Goal: Task Accomplishment & Management: Use online tool/utility

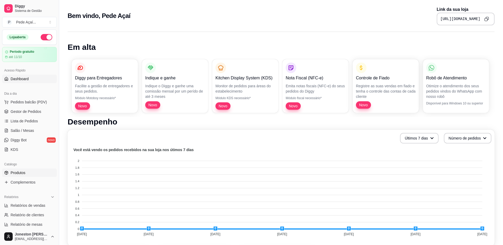
click at [20, 172] on span "Produtos" at bounding box center [18, 172] width 15 height 5
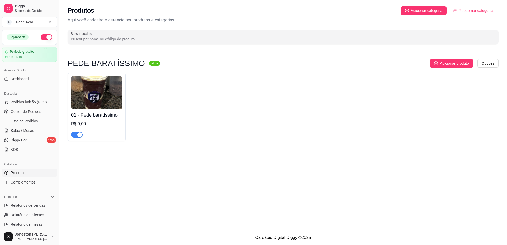
click at [90, 100] on img at bounding box center [96, 92] width 51 height 33
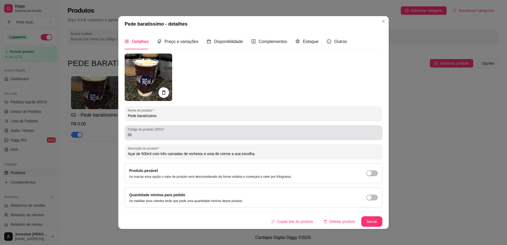
scroll to position [1, 0]
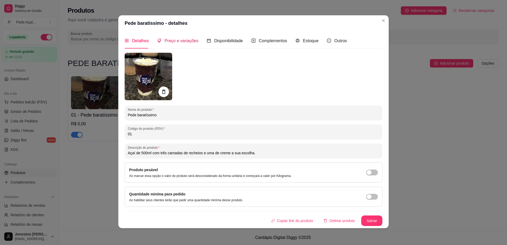
click at [171, 43] on span "Preço e variações" at bounding box center [182, 41] width 34 height 4
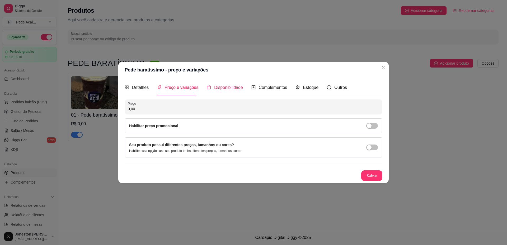
click at [222, 89] on span "Disponibilidade" at bounding box center [228, 87] width 29 height 4
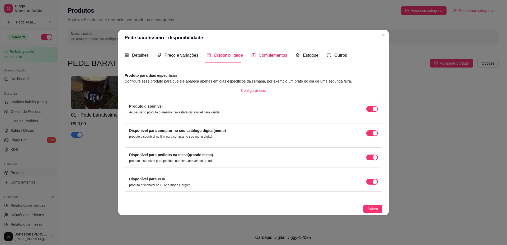
click at [271, 57] on span "Complementos" at bounding box center [273, 55] width 29 height 4
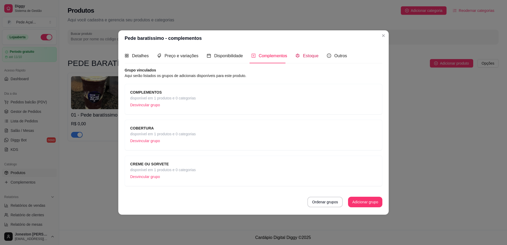
click at [314, 57] on span "Estoque" at bounding box center [311, 56] width 16 height 4
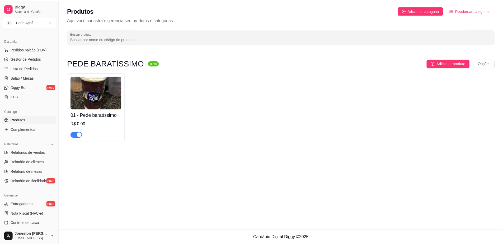
scroll to position [79, 0]
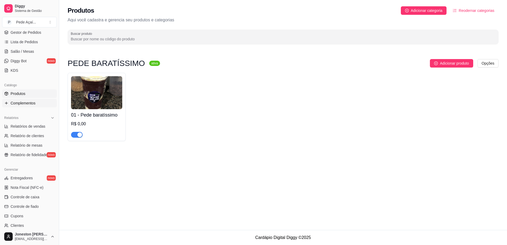
click at [16, 102] on span "Complementos" at bounding box center [23, 103] width 25 height 5
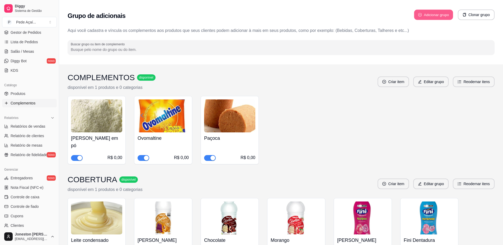
click at [434, 16] on button "Adicionar grupo" at bounding box center [433, 15] width 39 height 10
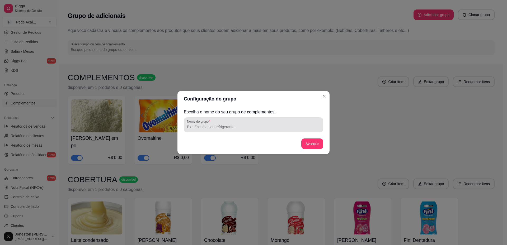
click at [216, 131] on div "Nome do grupo" at bounding box center [254, 125] width 140 height 15
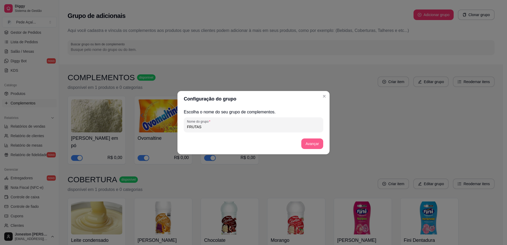
type input "FRUTAS"
click at [316, 147] on button "Avançar" at bounding box center [312, 144] width 22 height 11
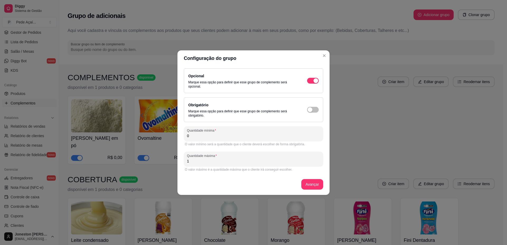
drag, startPoint x: 191, startPoint y: 162, endPoint x: 184, endPoint y: 163, distance: 7.5
click at [184, 163] on div "Opcional Marque essa opção para definir que esse grupo de complemento será opci…" at bounding box center [254, 130] width 152 height 129
type input "3"
drag, startPoint x: 191, startPoint y: 135, endPoint x: 179, endPoint y: 136, distance: 12.5
click at [179, 136] on div "Opcional Marque essa opção para definir que esse grupo de complemento será opci…" at bounding box center [254, 130] width 152 height 129
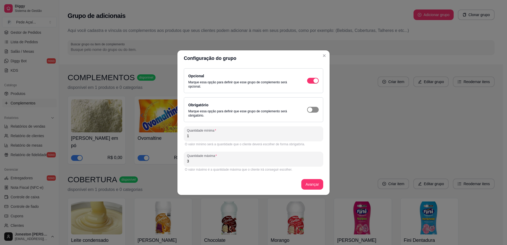
type input "1"
click at [314, 108] on span "button" at bounding box center [313, 110] width 12 height 6
click at [314, 186] on button "Avançar" at bounding box center [312, 184] width 22 height 11
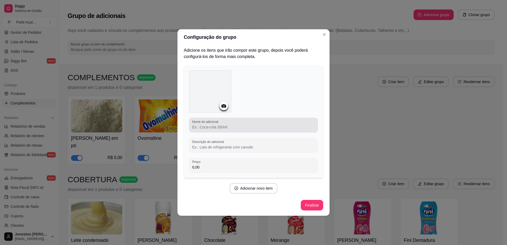
click at [226, 130] on input "Nome do adicional" at bounding box center [253, 127] width 123 height 5
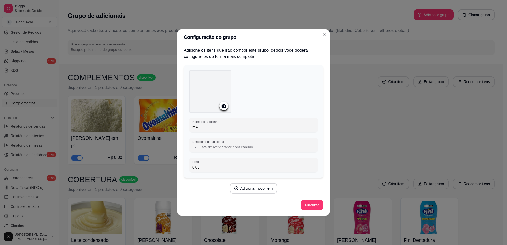
type input "m"
type input "Manga"
click at [223, 106] on icon at bounding box center [224, 105] width 4 height 3
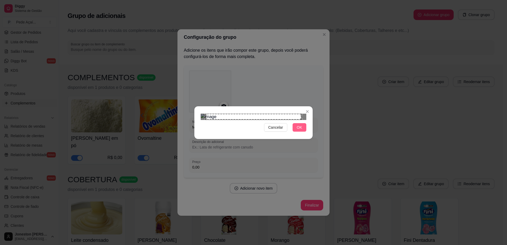
click at [297, 131] on span "OK" at bounding box center [299, 128] width 5 height 6
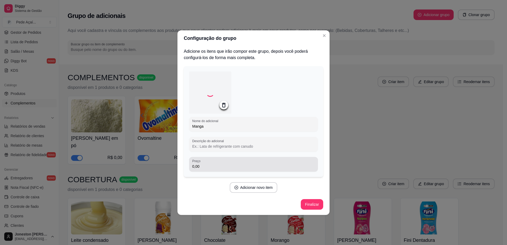
click at [233, 165] on input "0,00" at bounding box center [253, 166] width 123 height 5
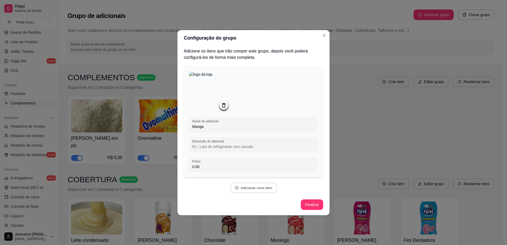
click at [266, 191] on button "Adicionar novo item" at bounding box center [253, 188] width 47 height 10
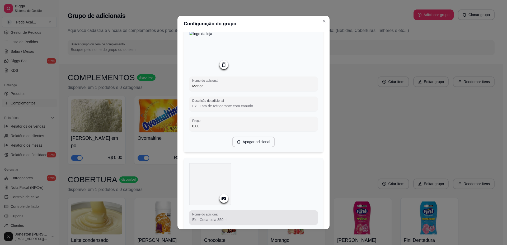
scroll to position [124, 0]
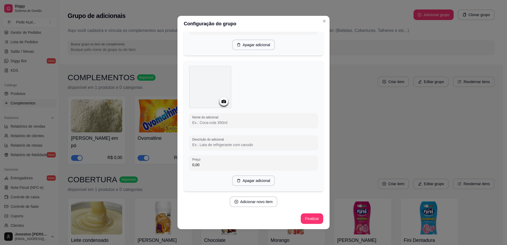
click at [216, 121] on input "Nome do adicional" at bounding box center [253, 122] width 123 height 5
type input "Banana"
click at [223, 102] on icon at bounding box center [224, 104] width 6 height 6
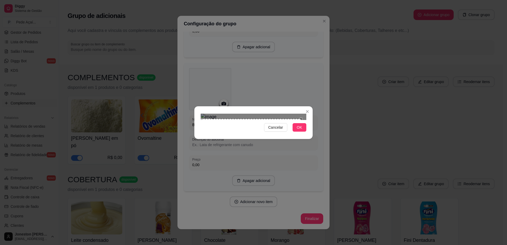
click at [189, 175] on div "Cancelar OK" at bounding box center [253, 122] width 507 height 245
click at [322, 55] on div "Cancelar OK" at bounding box center [253, 122] width 507 height 245
click at [301, 131] on span "OK" at bounding box center [299, 128] width 5 height 6
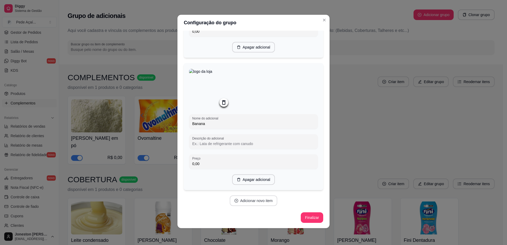
click at [257, 201] on button "Adicionar novo item" at bounding box center [254, 201] width 48 height 11
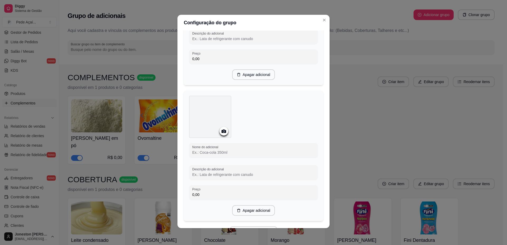
scroll to position [228, 0]
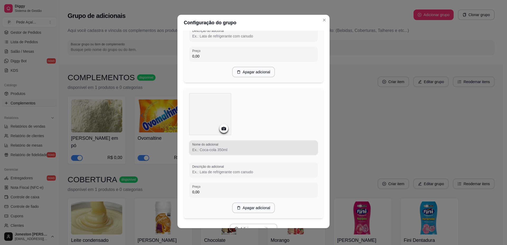
click at [222, 152] on input "Nome do adicional" at bounding box center [253, 149] width 123 height 5
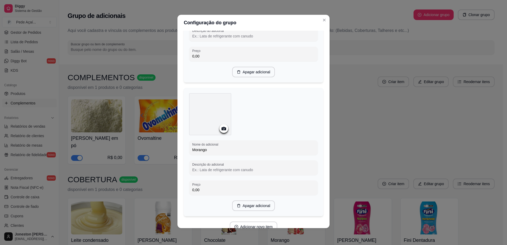
type input "Morango"
click at [221, 132] on icon at bounding box center [224, 129] width 6 height 6
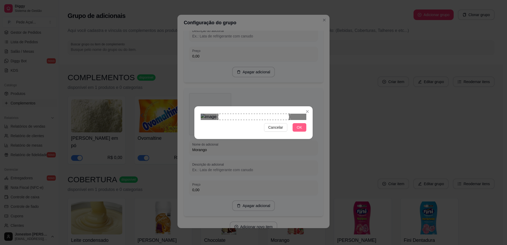
click at [304, 132] on button "OK" at bounding box center [300, 127] width 14 height 8
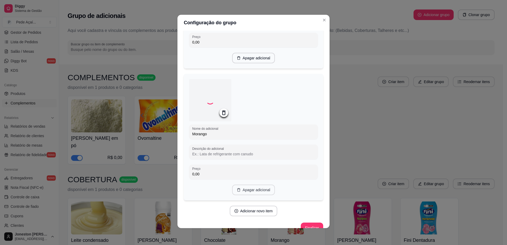
scroll to position [254, 0]
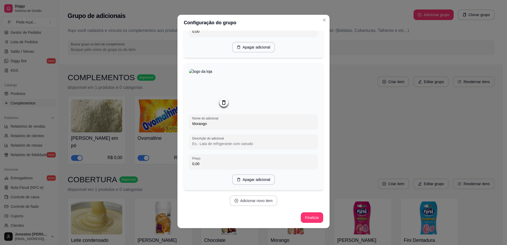
click at [248, 203] on button "Adicionar novo item" at bounding box center [254, 201] width 48 height 11
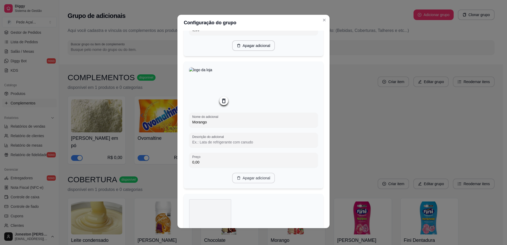
scroll to position [360, 0]
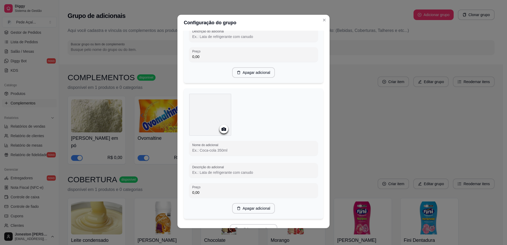
click at [222, 131] on icon at bounding box center [224, 129] width 4 height 3
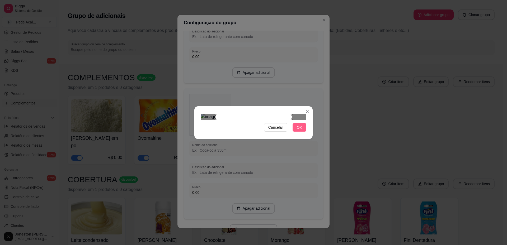
click at [300, 131] on span "OK" at bounding box center [299, 128] width 5 height 6
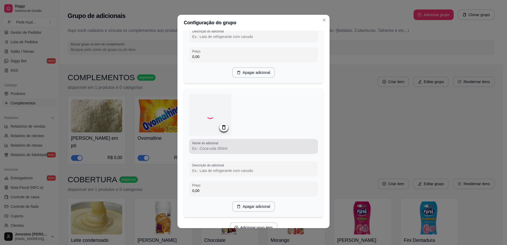
click at [213, 151] on input "Nome do adicional" at bounding box center [253, 148] width 123 height 5
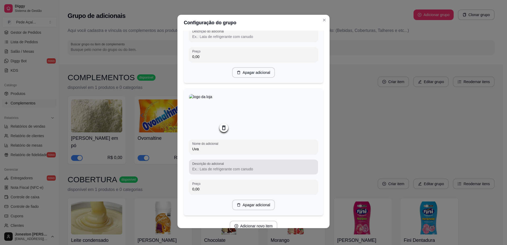
type input "Uva"
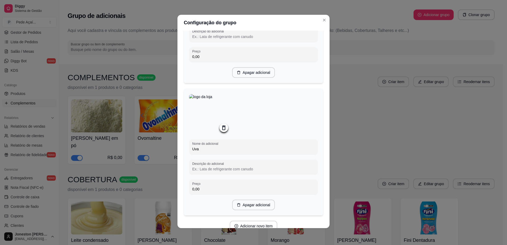
click at [216, 172] on input "Descrição do adicional" at bounding box center [253, 169] width 123 height 5
type input "p"
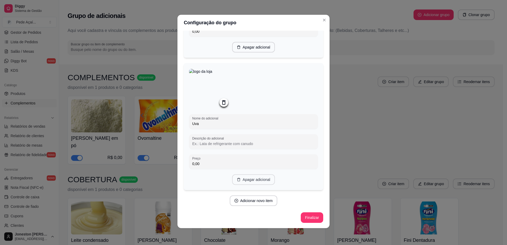
scroll to position [390, 0]
click at [249, 203] on button "Adicionar novo item" at bounding box center [253, 201] width 47 height 10
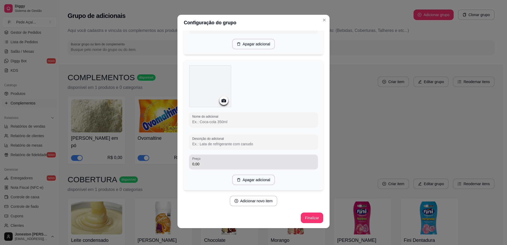
scroll to position [522, 0]
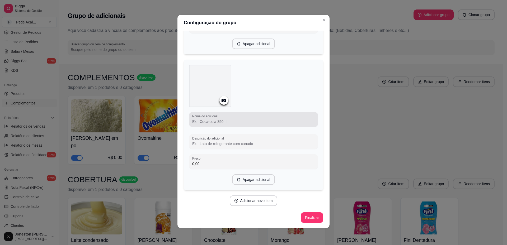
click at [217, 119] on label "Nome do adicional" at bounding box center [206, 116] width 28 height 4
click at [217, 122] on input "Nome do adicional" at bounding box center [253, 121] width 123 height 5
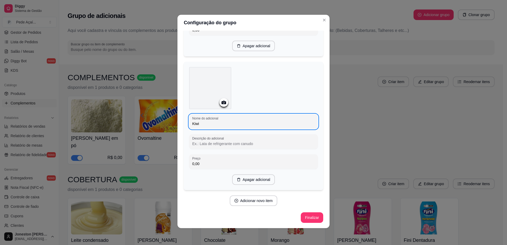
type input "Kiwi"
click at [224, 104] on icon at bounding box center [224, 102] width 4 height 3
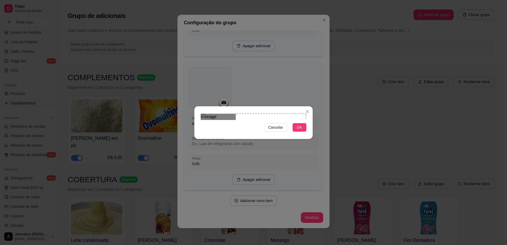
click at [273, 117] on div "Use the arrow keys to move the crop selection area" at bounding box center [271, 149] width 71 height 71
click at [302, 131] on span "OK" at bounding box center [299, 128] width 5 height 6
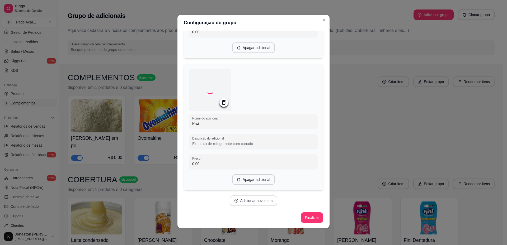
click at [247, 202] on button "Adicionar novo item" at bounding box center [254, 201] width 48 height 11
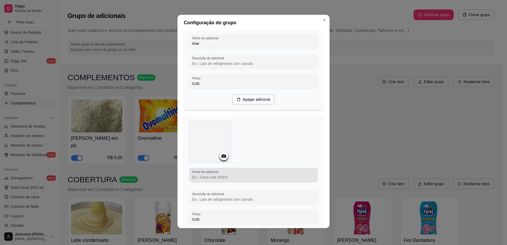
scroll to position [659, 0]
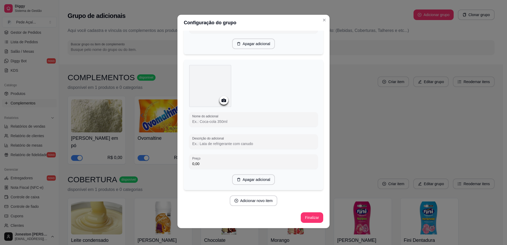
click at [225, 122] on input "Nome do adicional" at bounding box center [253, 121] width 123 height 5
type input "Sem frutas"
click at [224, 103] on icon at bounding box center [224, 102] width 4 height 3
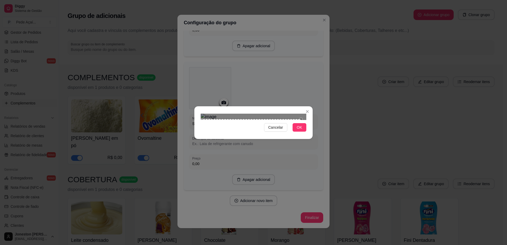
click at [194, 173] on div "Cancelar OK" at bounding box center [253, 122] width 507 height 245
click at [310, 106] on section "Cancelar OK" at bounding box center [253, 122] width 118 height 33
click at [179, 210] on div "Cancelar OK" at bounding box center [253, 122] width 507 height 245
click at [234, 122] on div "Use the arrow keys to move the crop selection area" at bounding box center [251, 164] width 101 height 101
click at [322, 191] on div "Cancelar OK" at bounding box center [253, 122] width 507 height 245
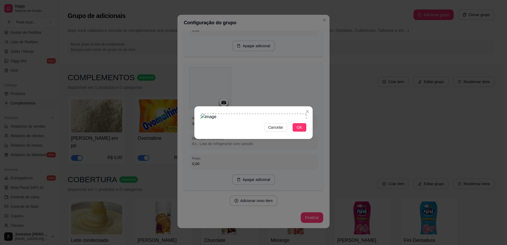
drag, startPoint x: 300, startPoint y: 178, endPoint x: 308, endPoint y: 174, distance: 8.4
click at [300, 131] on span "OK" at bounding box center [299, 128] width 5 height 6
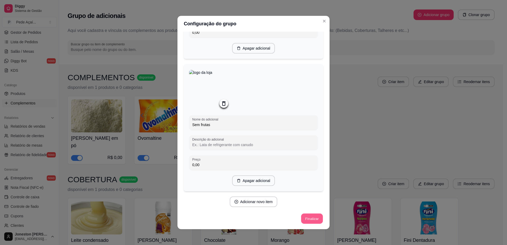
click at [303, 218] on button "Finalizar" at bounding box center [312, 219] width 22 height 10
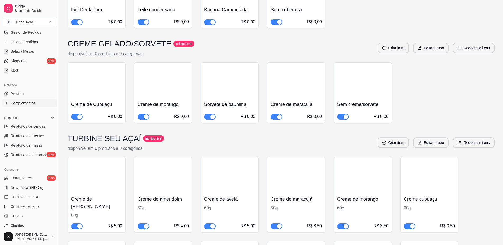
scroll to position [806, 0]
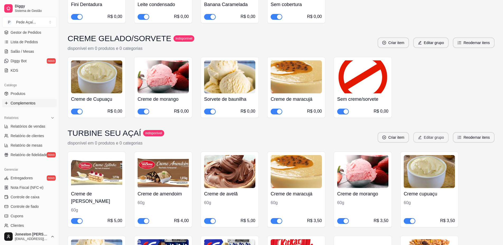
click at [425, 132] on button "Editar grupo" at bounding box center [430, 137] width 35 height 11
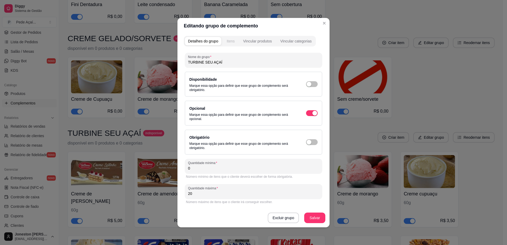
click at [228, 41] on div "Itens" at bounding box center [231, 41] width 8 height 5
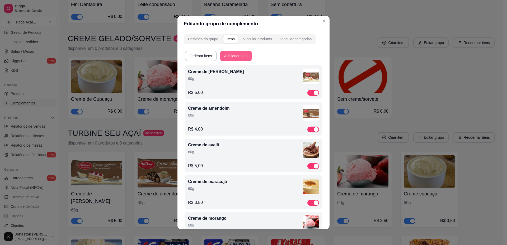
click at [232, 55] on button "Adicionar item" at bounding box center [236, 56] width 32 height 11
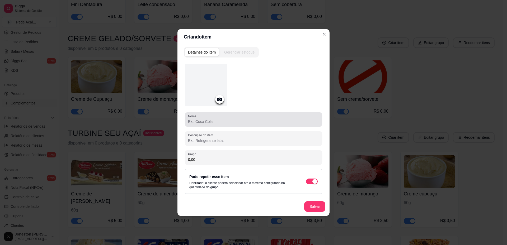
click at [234, 117] on div at bounding box center [253, 119] width 131 height 11
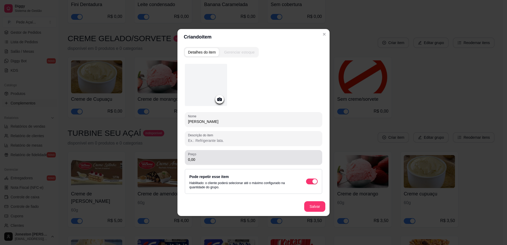
type input "[PERSON_NAME]"
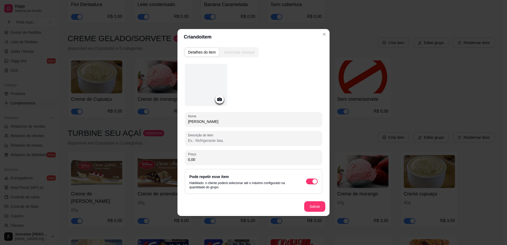
drag, startPoint x: 210, startPoint y: 162, endPoint x: 173, endPoint y: 159, distance: 37.1
click at [173, 159] on div "Criando item Detalhes do item Gerenciar estoque Nome Fruta morango Descrição do…" at bounding box center [253, 122] width 507 height 245
type input "3,00"
click at [216, 101] on div at bounding box center [219, 99] width 9 height 9
click at [219, 99] on icon at bounding box center [220, 99] width 6 height 6
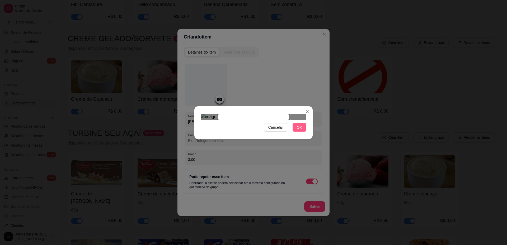
click at [299, 131] on span "OK" at bounding box center [299, 128] width 5 height 6
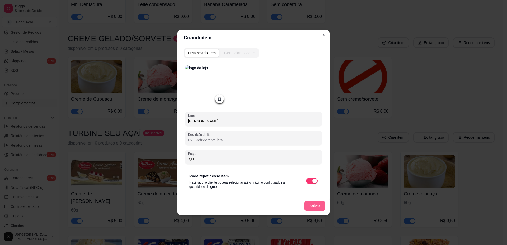
click at [318, 206] on button "Salvar" at bounding box center [314, 206] width 21 height 11
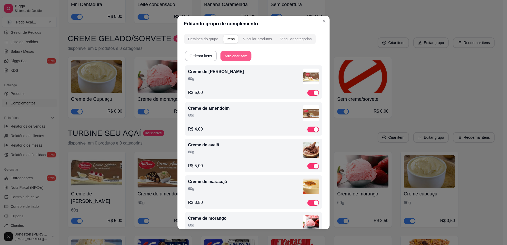
click at [234, 57] on button "Adicionar item" at bounding box center [236, 56] width 31 height 10
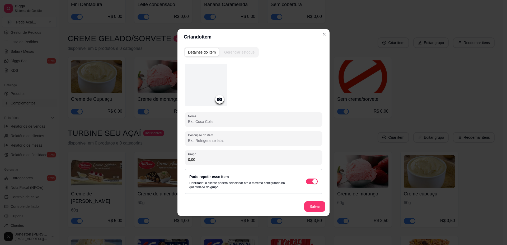
click at [202, 123] on input "Nome" at bounding box center [253, 121] width 131 height 5
click at [188, 122] on div "Nome Banana" at bounding box center [253, 119] width 137 height 15
type input "B"
type input "Fruta banana"
click at [222, 99] on icon at bounding box center [219, 99] width 4 height 3
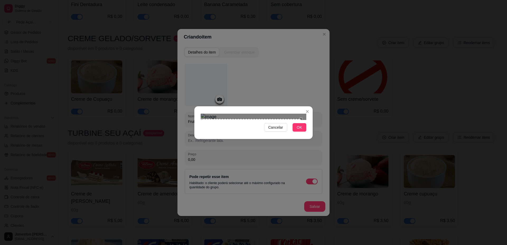
click at [184, 184] on div "Cancelar OK" at bounding box center [253, 122] width 507 height 245
click at [322, 52] on div "Cancelar OK" at bounding box center [253, 122] width 507 height 245
click at [301, 131] on span "OK" at bounding box center [299, 128] width 5 height 6
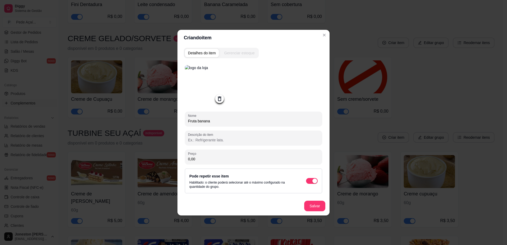
drag, startPoint x: 196, startPoint y: 161, endPoint x: 171, endPoint y: 162, distance: 25.4
click at [174, 160] on div "Criando item Detalhes do item Gerenciar estoque Nome Fruta banana Descrição do …" at bounding box center [253, 122] width 507 height 245
type input "2,00"
click at [313, 206] on button "Salvar" at bounding box center [314, 206] width 21 height 11
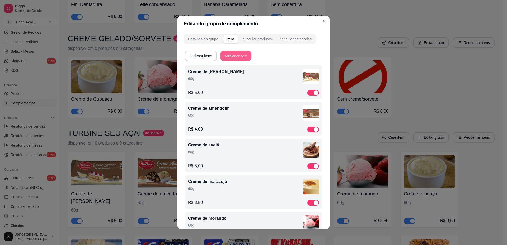
click at [230, 54] on button "Adicionar item" at bounding box center [236, 56] width 31 height 10
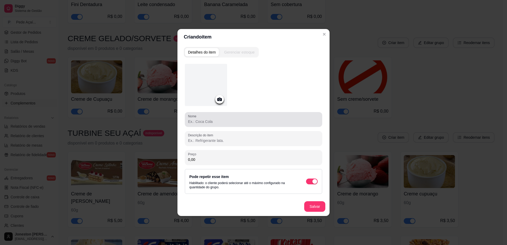
click at [214, 121] on input "Nome" at bounding box center [253, 121] width 131 height 5
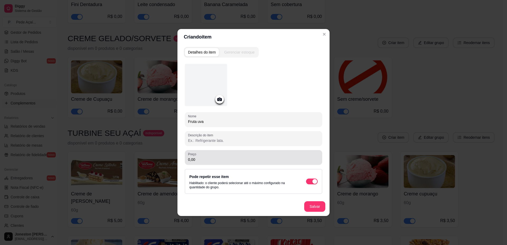
type input "Fruta uva"
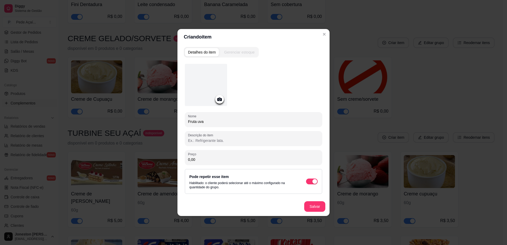
drag, startPoint x: 196, startPoint y: 164, endPoint x: 184, endPoint y: 159, distance: 12.9
click at [184, 159] on div "Nome Fruta uva Descrição do item Preço 0,00 Pode repetir esse item Habilitado: …" at bounding box center [254, 138] width 140 height 154
drag, startPoint x: 197, startPoint y: 159, endPoint x: 182, endPoint y: 159, distance: 14.8
click at [182, 159] on div "Detalhes do item Gerenciar estoque Nome Fruta uva Descrição do item Preço 0,00 …" at bounding box center [254, 130] width 152 height 171
type input "3,00"
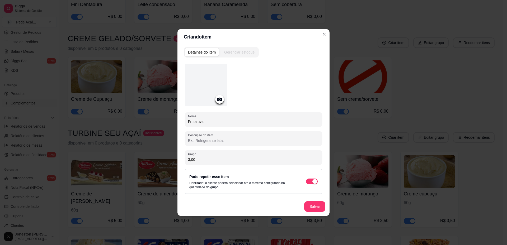
click at [220, 100] on icon at bounding box center [220, 99] width 6 height 6
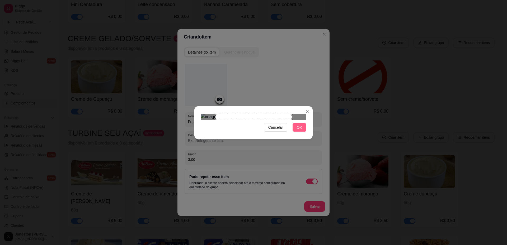
click at [297, 132] on button "OK" at bounding box center [300, 127] width 14 height 8
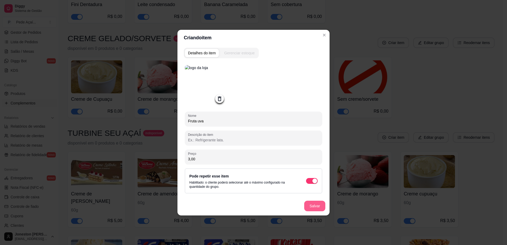
click at [317, 208] on button "Salvar" at bounding box center [314, 206] width 21 height 11
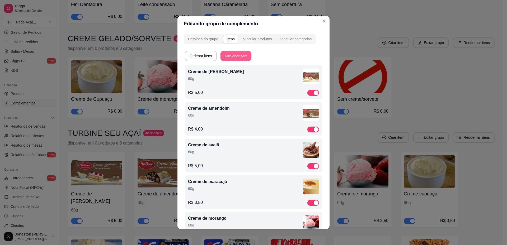
click at [233, 56] on button "Adicionar item" at bounding box center [236, 56] width 31 height 10
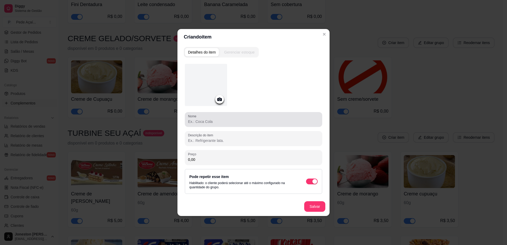
click at [214, 120] on input "Nome" at bounding box center [253, 121] width 131 height 5
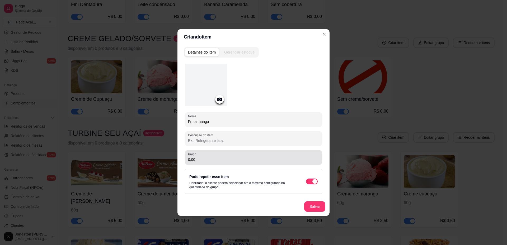
type input "Fruta manga"
drag, startPoint x: 203, startPoint y: 163, endPoint x: 174, endPoint y: 163, distance: 28.5
click at [174, 163] on div "Criando item Detalhes do item Gerenciar estoque Nome Fruta manga Descrição do i…" at bounding box center [253, 122] width 507 height 245
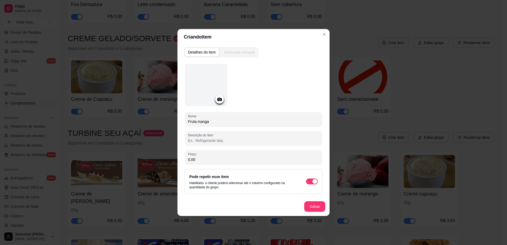
drag, startPoint x: 196, startPoint y: 159, endPoint x: 180, endPoint y: 161, distance: 16.6
click at [180, 161] on div "Detalhes do item Gerenciar estoque Nome Fruta manga Descrição do item Preço 0,0…" at bounding box center [254, 130] width 152 height 171
click at [221, 100] on icon at bounding box center [219, 99] width 4 height 3
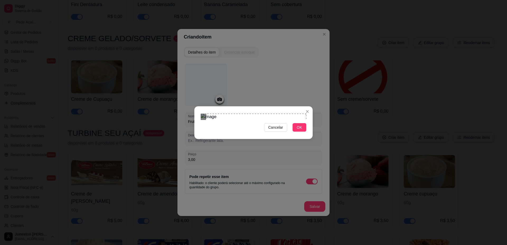
click at [314, 58] on div "Cancelar OK" at bounding box center [253, 122] width 507 height 245
click at [192, 175] on div "Cancelar OK" at bounding box center [253, 122] width 507 height 245
click at [297, 132] on button "OK" at bounding box center [300, 127] width 14 height 8
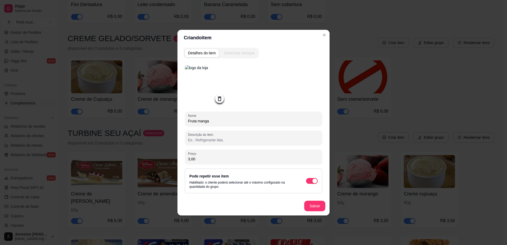
drag, startPoint x: 196, startPoint y: 161, endPoint x: 187, endPoint y: 160, distance: 8.8
click at [187, 160] on div "Preço 3,00" at bounding box center [253, 157] width 137 height 15
type input "2,50"
click at [313, 206] on button "Salvar" at bounding box center [315, 206] width 21 height 10
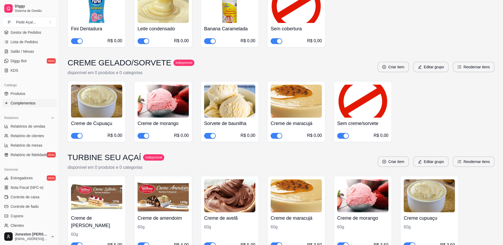
scroll to position [780, 0]
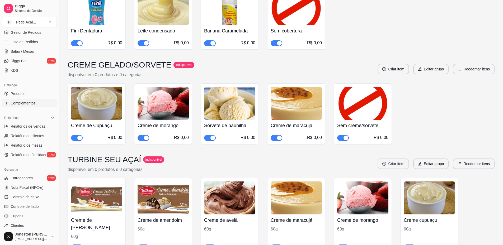
click at [396, 159] on button "Criar item" at bounding box center [393, 164] width 31 height 11
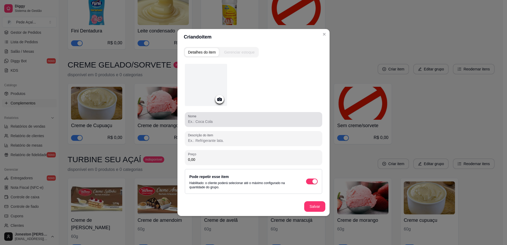
click at [215, 124] on input "Nome" at bounding box center [253, 121] width 131 height 5
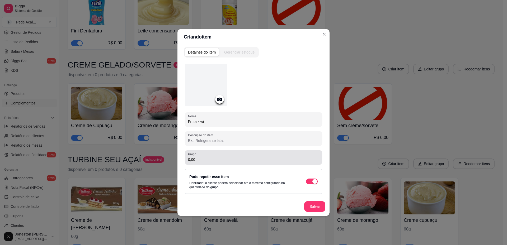
type input "Fruta kiwi"
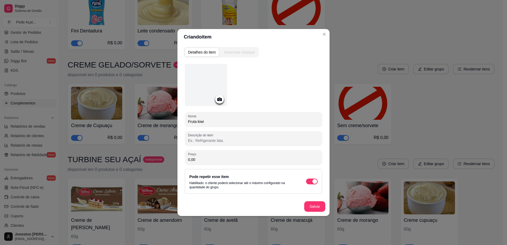
drag, startPoint x: 197, startPoint y: 161, endPoint x: 187, endPoint y: 157, distance: 10.8
click at [187, 157] on div "Preço 0,00" at bounding box center [253, 157] width 137 height 15
type input "3,00"
click at [221, 102] on icon at bounding box center [220, 99] width 6 height 6
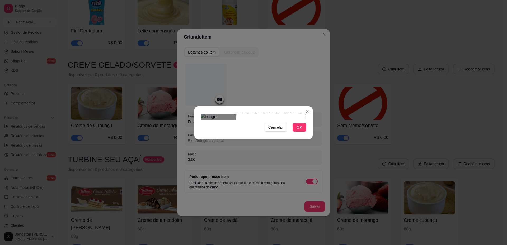
click at [301, 129] on div "Use the arrow keys to move the crop selection area" at bounding box center [271, 149] width 71 height 71
click at [301, 131] on span "OK" at bounding box center [299, 128] width 5 height 6
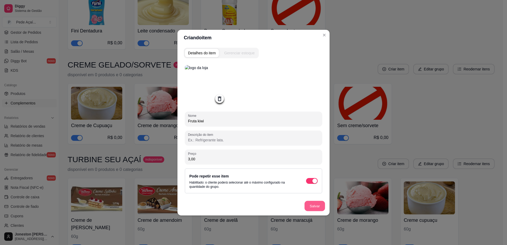
click at [313, 209] on button "Salvar" at bounding box center [315, 206] width 21 height 10
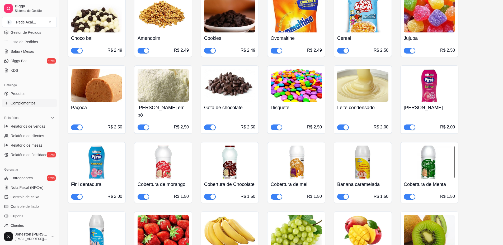
scroll to position [1255, 0]
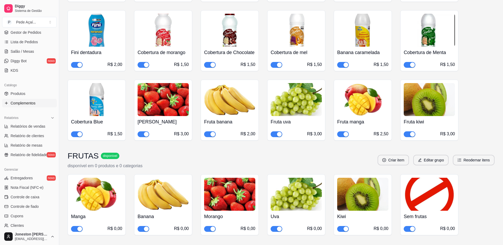
click at [372, 91] on img at bounding box center [362, 99] width 51 height 33
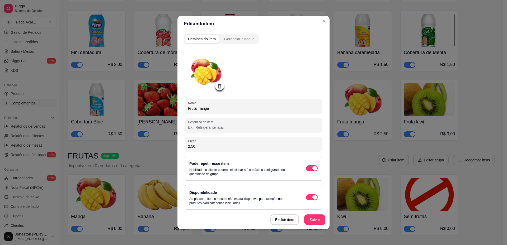
drag, startPoint x: 194, startPoint y: 147, endPoint x: 180, endPoint y: 147, distance: 14.3
click at [180, 147] on div "Detalhes do item Gerenciar estoque Nome Fruta manga Descrição do item Preço 2,5…" at bounding box center [254, 131] width 152 height 198
type input "3,00"
click at [317, 221] on button "Salvar" at bounding box center [315, 220] width 21 height 10
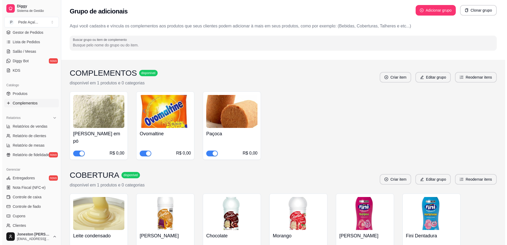
scroll to position [0, 0]
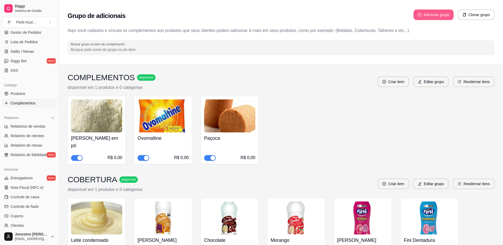
click at [435, 14] on button "Adicionar grupo" at bounding box center [434, 15] width 40 height 11
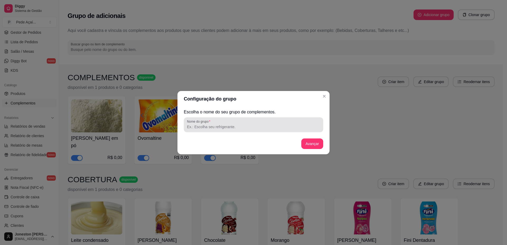
click at [239, 127] on input "Nome do grupo" at bounding box center [253, 126] width 133 height 5
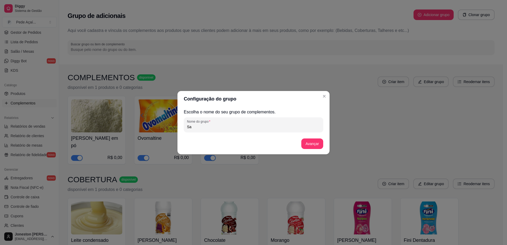
type input "S"
type input "SABOR"
click at [317, 144] on button "Avançar" at bounding box center [312, 144] width 21 height 10
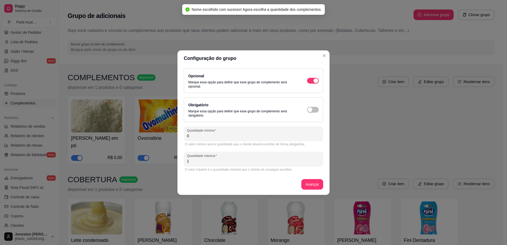
drag, startPoint x: 191, startPoint y: 138, endPoint x: 178, endPoint y: 138, distance: 12.9
click at [178, 138] on div "Opcional Marque essa opção para definir que esse grupo de complemento será opci…" at bounding box center [254, 130] width 152 height 129
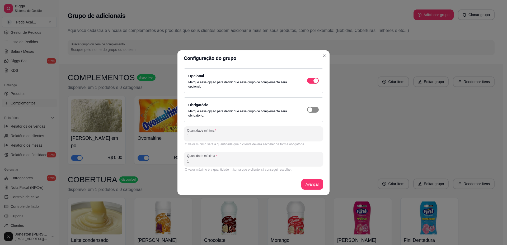
type input "1"
click at [313, 111] on button "button" at bounding box center [313, 110] width 12 height 6
click at [314, 185] on button "Avançar" at bounding box center [312, 184] width 22 height 11
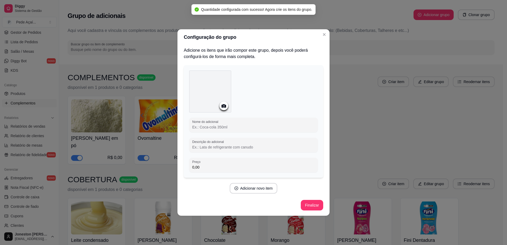
click at [211, 127] on input "Nome do adicional" at bounding box center [253, 127] width 123 height 5
type input "o"
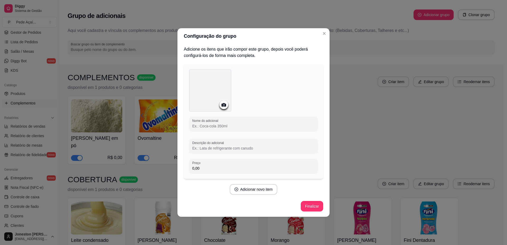
type input "o"
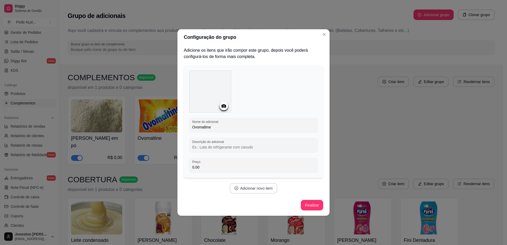
type input "Ovomaltine"
click at [248, 188] on button "Adicionar novo item" at bounding box center [254, 188] width 48 height 11
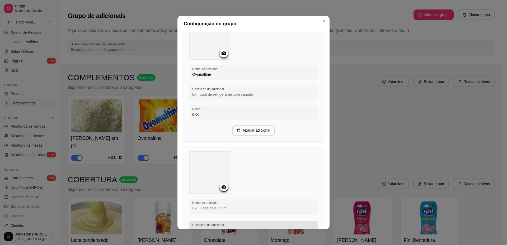
scroll to position [106, 0]
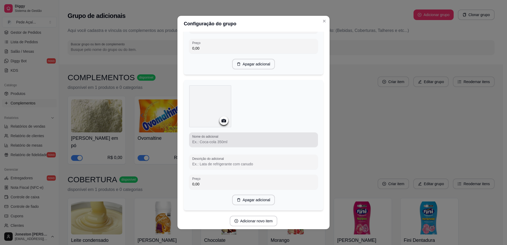
click at [218, 140] on input "Nome do adicional" at bounding box center [253, 142] width 123 height 5
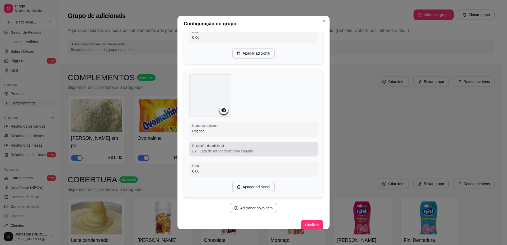
scroll to position [122, 0]
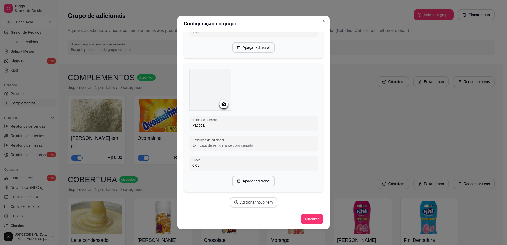
type input "Paçoca"
click at [253, 205] on button "Adicionar novo item" at bounding box center [254, 202] width 48 height 11
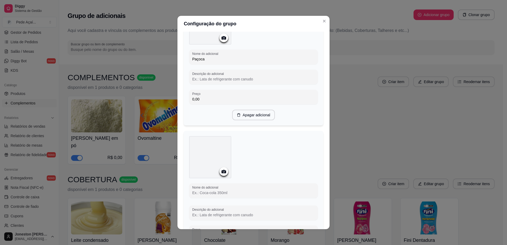
scroll to position [254, 0]
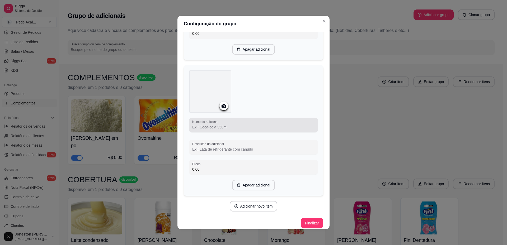
click at [213, 124] on div at bounding box center [253, 125] width 123 height 11
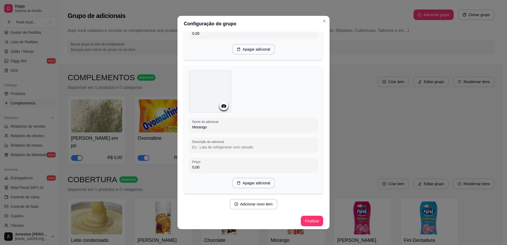
scroll to position [256, 0]
type input "Morango"
click at [250, 203] on button "Adicionar novo item" at bounding box center [254, 203] width 48 height 11
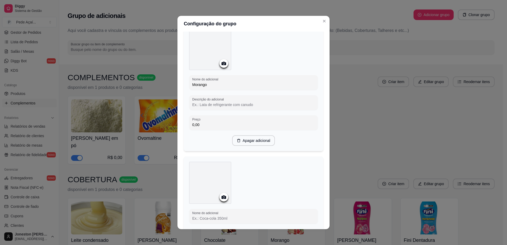
scroll to position [335, 0]
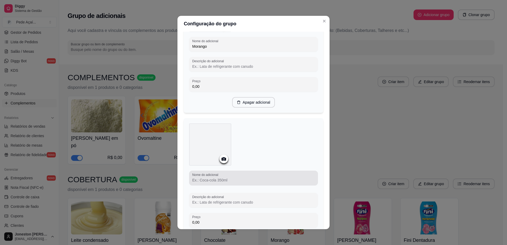
click at [222, 179] on input "Nome do adicional" at bounding box center [253, 180] width 123 height 5
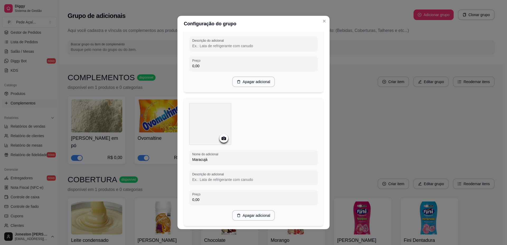
scroll to position [370, 0]
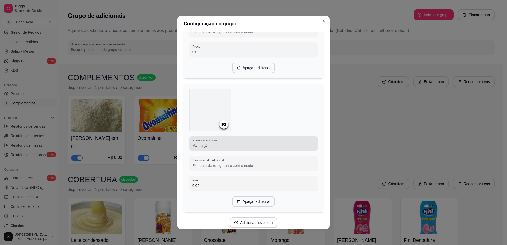
click at [189, 145] on div "Nome do adicional Maracujá" at bounding box center [253, 143] width 129 height 15
click at [192, 145] on input "Maracujá" at bounding box center [253, 145] width 123 height 5
drag, startPoint x: 206, startPoint y: 146, endPoint x: 184, endPoint y: 146, distance: 22.5
click at [184, 146] on div "Nome do adicional Milkshake Maracujá Descrição do adicional Preço 0,00 Apagar a…" at bounding box center [254, 148] width 140 height 129
type input "Maracujá"
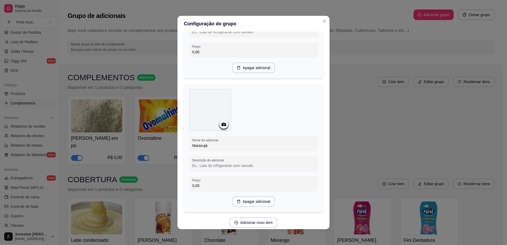
click at [215, 146] on input "Maracujá" at bounding box center [253, 145] width 123 height 5
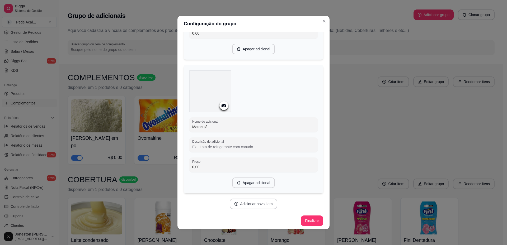
scroll to position [390, 0]
click at [310, 220] on button "Finalizar" at bounding box center [312, 220] width 22 height 10
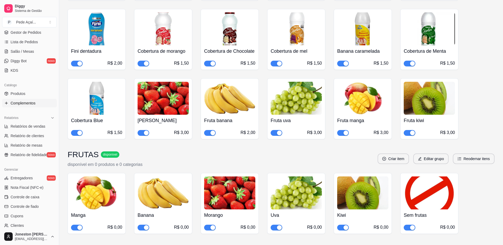
scroll to position [1350, 0]
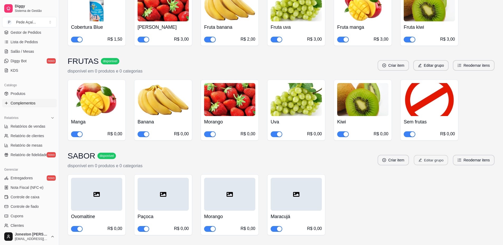
click at [434, 155] on button "Editar grupo" at bounding box center [431, 160] width 34 height 10
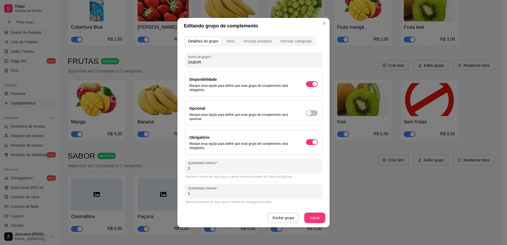
click at [224, 41] on div "Detalhes do grupo Itens Vincular produtos Vincular categorias" at bounding box center [250, 41] width 132 height 11
click at [228, 41] on div "Itens" at bounding box center [231, 41] width 8 height 5
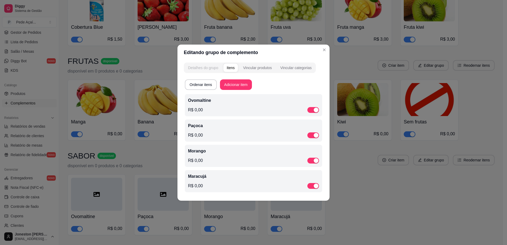
click at [212, 69] on div "Detalhes do grupo" at bounding box center [203, 67] width 30 height 5
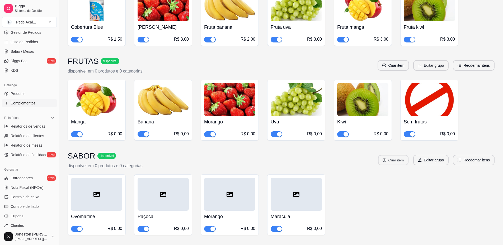
click at [388, 155] on button "Criar item" at bounding box center [393, 160] width 30 height 10
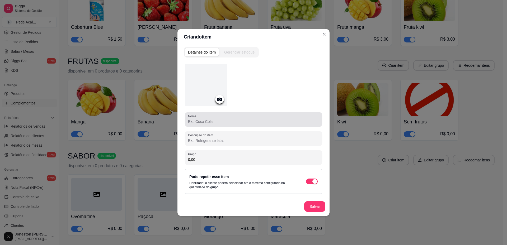
click at [217, 119] on div at bounding box center [253, 119] width 131 height 11
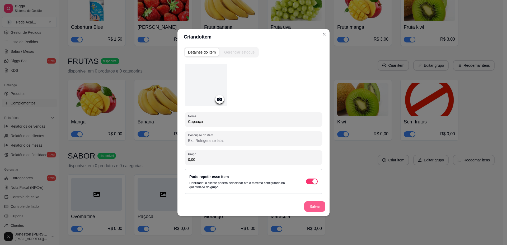
type input "Cupuaçu"
click at [313, 207] on button "Salvar" at bounding box center [315, 207] width 21 height 10
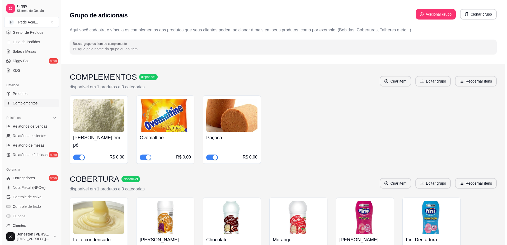
scroll to position [0, 0]
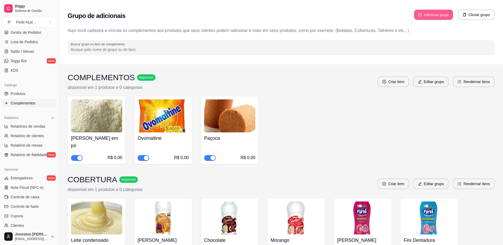
click at [436, 16] on button "Adicionar grupo" at bounding box center [433, 15] width 39 height 10
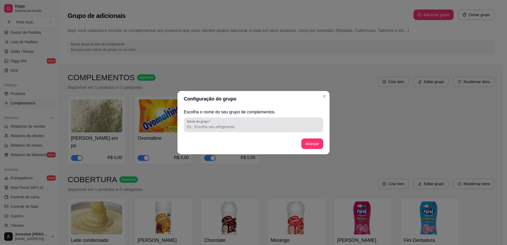
click at [233, 128] on input "Nome do grupo" at bounding box center [253, 126] width 133 height 5
type input "CREME GOURMET"
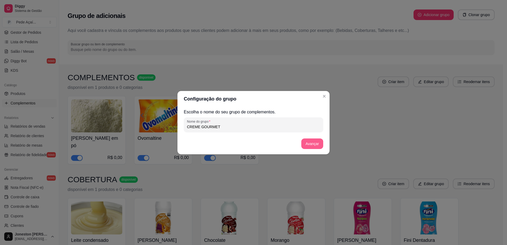
click at [313, 145] on button "Avançar" at bounding box center [312, 144] width 22 height 11
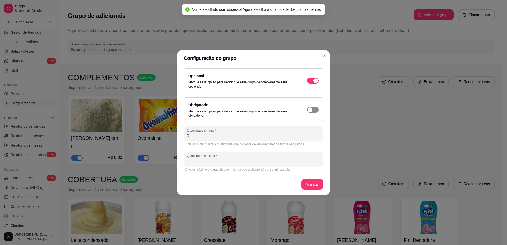
click at [314, 110] on span "button" at bounding box center [313, 110] width 12 height 6
drag, startPoint x: 187, startPoint y: 136, endPoint x: 183, endPoint y: 136, distance: 4.0
click at [183, 136] on div "Opcional Marque essa opção para definir que esse grupo de complemento será opci…" at bounding box center [254, 130] width 152 height 129
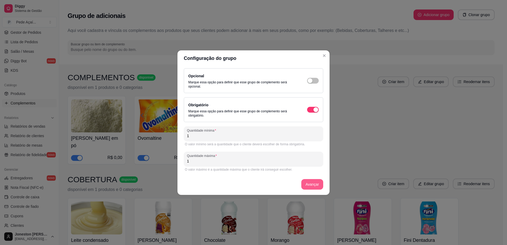
type input "1"
click at [315, 185] on button "Avançar" at bounding box center [312, 184] width 21 height 10
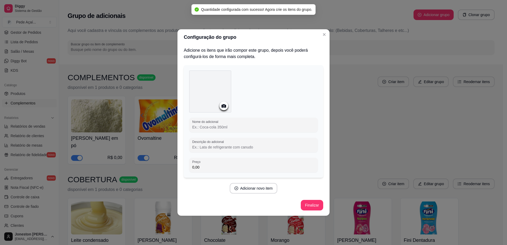
click at [214, 130] on input "Nome do adicional" at bounding box center [253, 127] width 123 height 5
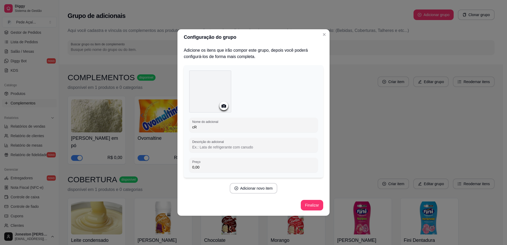
type input "c"
type input "Creme de avelã"
click at [224, 108] on icon at bounding box center [224, 106] width 6 height 6
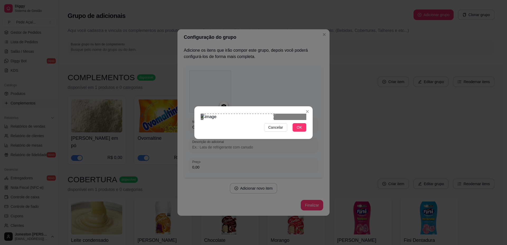
click at [242, 142] on div "Use the arrow keys to move the crop selection area" at bounding box center [238, 149] width 71 height 71
click at [298, 131] on span "OK" at bounding box center [299, 128] width 5 height 6
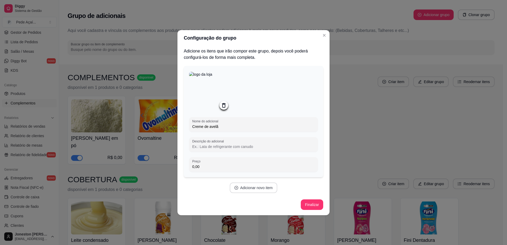
click at [257, 187] on button "Adicionar novo item" at bounding box center [254, 188] width 48 height 11
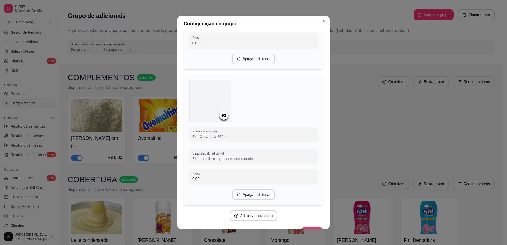
scroll to position [124, 0]
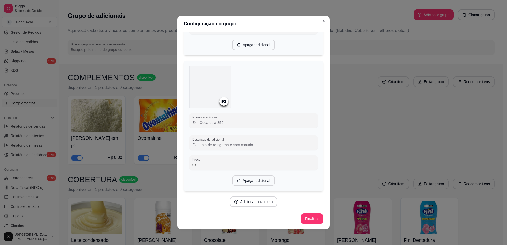
click at [208, 124] on input "Nome do adicional" at bounding box center [253, 122] width 123 height 5
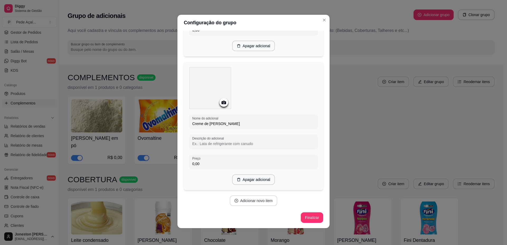
type input "Creme de [PERSON_NAME]"
click at [248, 201] on button "Adicionar novo item" at bounding box center [254, 201] width 48 height 11
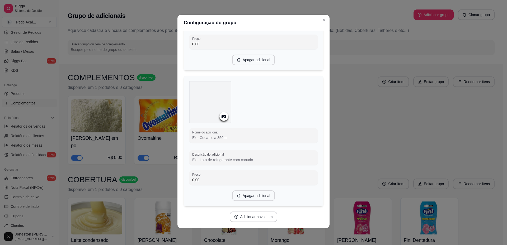
scroll to position [254, 0]
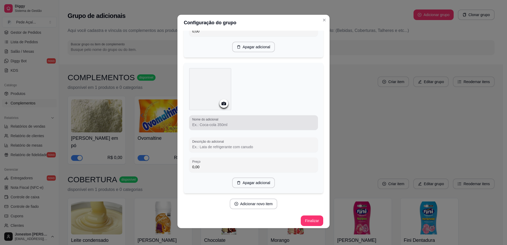
click at [211, 129] on div "Nome do adicional" at bounding box center [253, 122] width 129 height 15
type input "c"
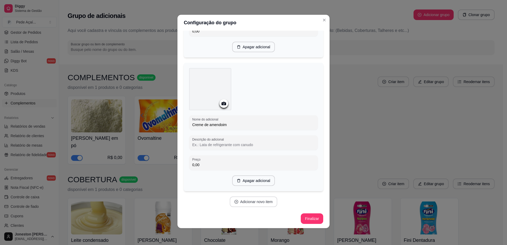
type input "Creme de amendoim"
click at [250, 203] on button "Adicionar novo item" at bounding box center [253, 202] width 47 height 10
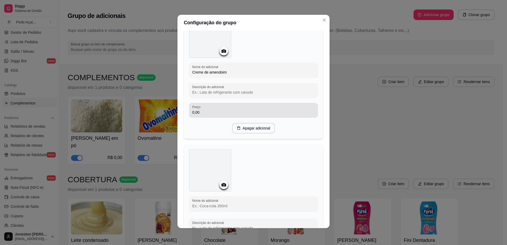
scroll to position [387, 0]
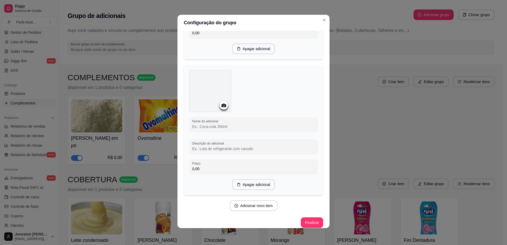
click at [205, 129] on input "Nome do adicional" at bounding box center [253, 126] width 123 height 5
type input "Doce de leite"
click at [223, 104] on icon at bounding box center [224, 106] width 6 height 6
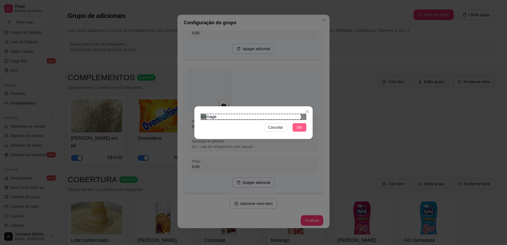
click at [303, 132] on button "OK" at bounding box center [300, 127] width 14 height 8
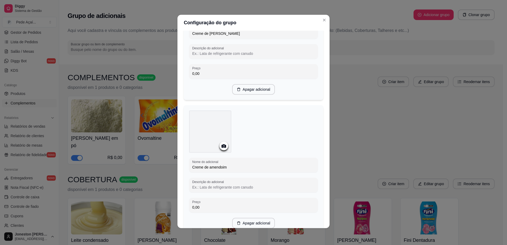
scroll to position [202, 0]
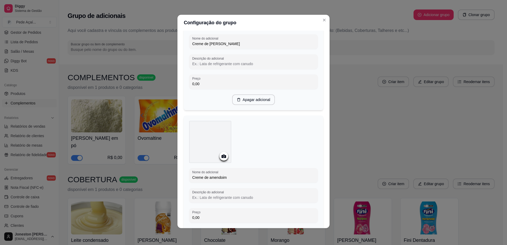
click at [222, 159] on icon at bounding box center [224, 157] width 6 height 6
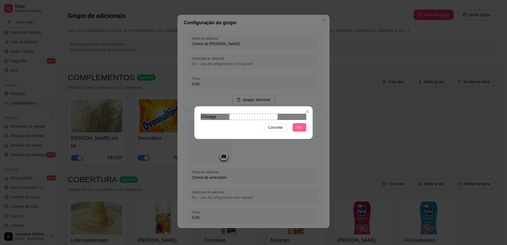
click at [294, 132] on button "OK" at bounding box center [300, 127] width 14 height 8
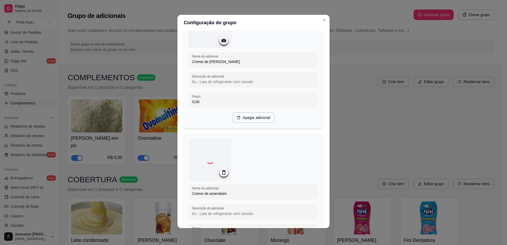
scroll to position [122, 0]
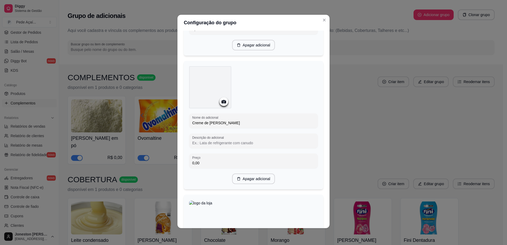
click at [221, 104] on icon at bounding box center [224, 102] width 6 height 6
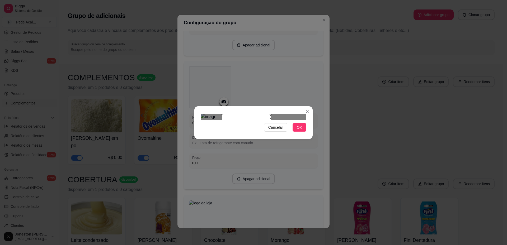
click at [236, 119] on div "Use the arrow keys to move the crop selection area" at bounding box center [246, 134] width 49 height 40
click at [303, 132] on button "OK" at bounding box center [300, 127] width 14 height 8
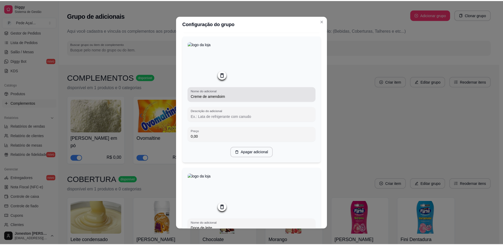
scroll to position [390, 0]
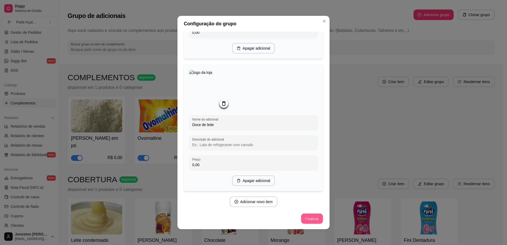
click at [312, 219] on button "Finalizar" at bounding box center [312, 219] width 22 height 10
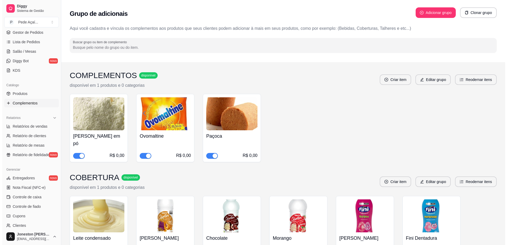
scroll to position [0, 0]
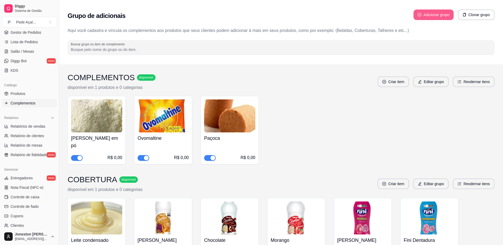
click at [439, 12] on button "Adicionar grupo" at bounding box center [434, 15] width 40 height 11
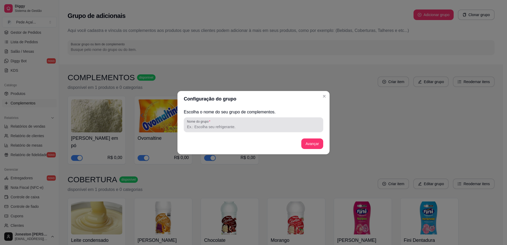
click at [241, 129] on input "Nome do grupo" at bounding box center [253, 126] width 133 height 5
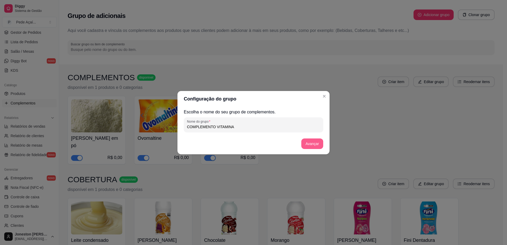
type input "COMPLEMENTO VITAMINA"
click at [318, 143] on button "Avançar" at bounding box center [312, 144] width 22 height 11
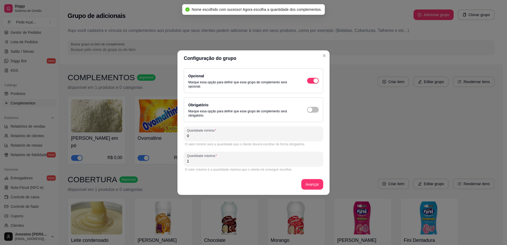
click at [176, 137] on div "Configuração do grupo Opcional Marque essa opção para definir que esse grupo de…" at bounding box center [253, 122] width 507 height 245
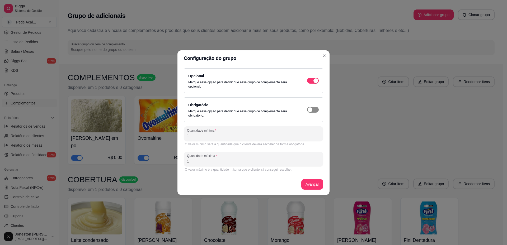
type input "1"
click at [313, 110] on button "button" at bounding box center [313, 110] width 12 height 6
click at [311, 187] on button "Avançar" at bounding box center [312, 184] width 21 height 10
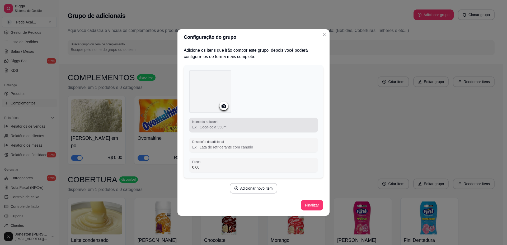
click at [215, 131] on div "Nome do adicional" at bounding box center [253, 125] width 129 height 15
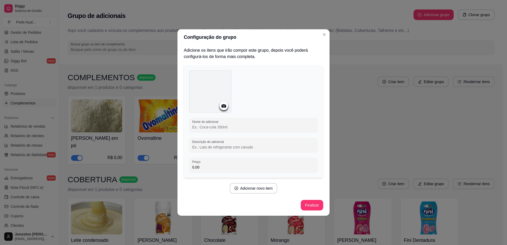
type input "b"
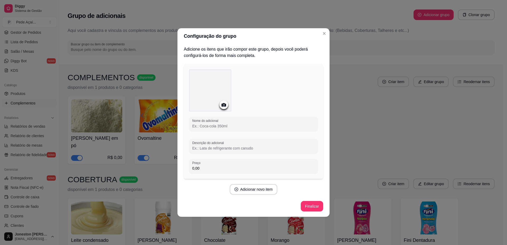
type input "b"
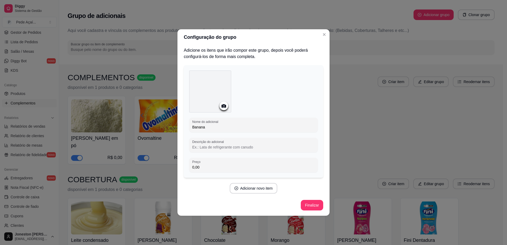
type input "Banana"
click at [223, 108] on icon at bounding box center [224, 106] width 6 height 6
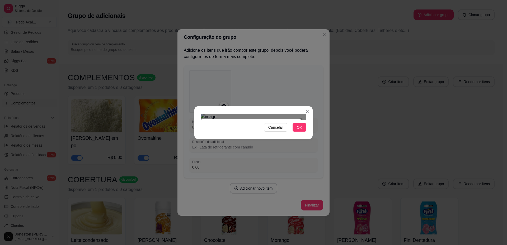
click at [189, 178] on div "Cancelar OK" at bounding box center [253, 122] width 507 height 245
click at [319, 60] on div "Cancelar OK" at bounding box center [253, 122] width 507 height 245
click at [303, 132] on button "OK" at bounding box center [300, 127] width 14 height 8
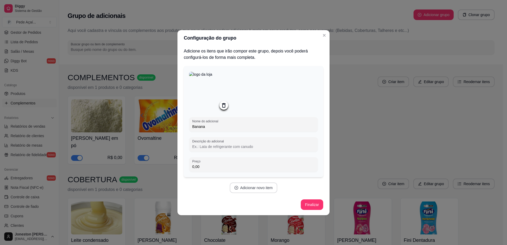
click at [259, 189] on button "Adicionar novo item" at bounding box center [254, 188] width 48 height 11
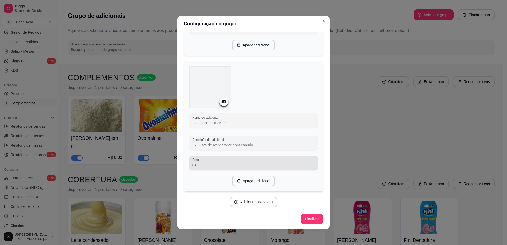
scroll to position [124, 0]
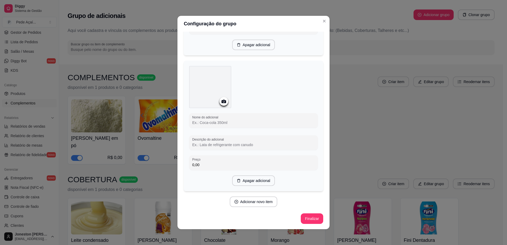
click at [224, 122] on input "Nome do adicional" at bounding box center [253, 122] width 123 height 5
type input "Paçoca"
click at [223, 104] on circle at bounding box center [223, 103] width 1 height 1
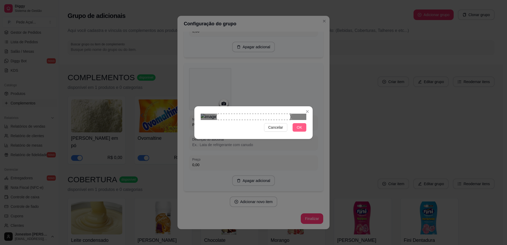
click at [298, 131] on span "OK" at bounding box center [299, 128] width 5 height 6
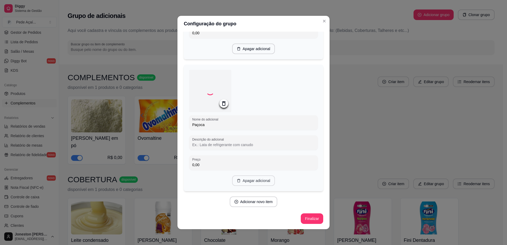
scroll to position [121, 0]
click at [244, 201] on button "Adicionar novo item" at bounding box center [253, 202] width 47 height 10
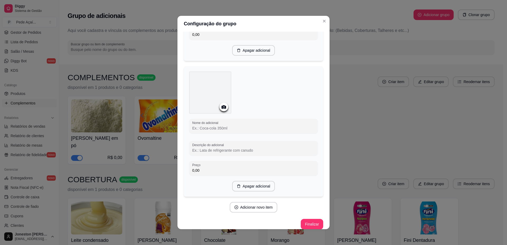
scroll to position [253, 0]
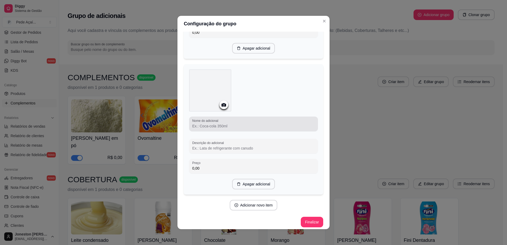
click at [212, 129] on input "Nome do adicional" at bounding box center [253, 126] width 123 height 5
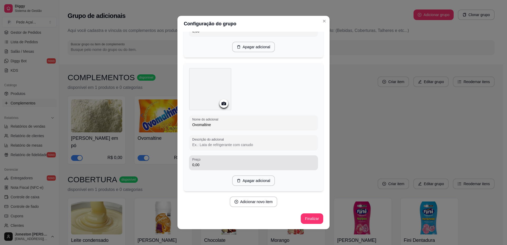
scroll to position [256, 0]
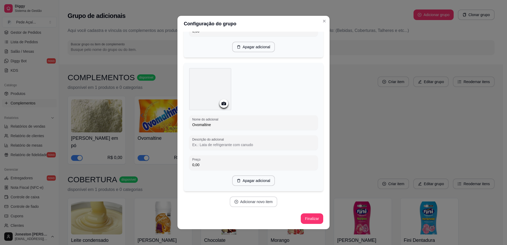
type input "Ovomaltine"
click at [249, 203] on button "Adicionar novo item" at bounding box center [253, 202] width 47 height 10
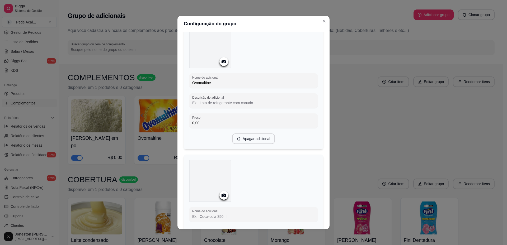
scroll to position [230, 0]
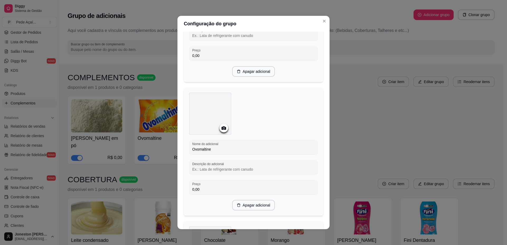
click at [222, 130] on icon at bounding box center [224, 128] width 4 height 3
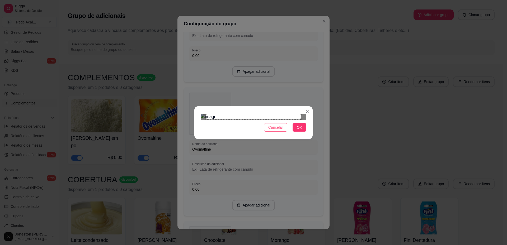
click at [283, 131] on span "Cancelar" at bounding box center [275, 128] width 15 height 6
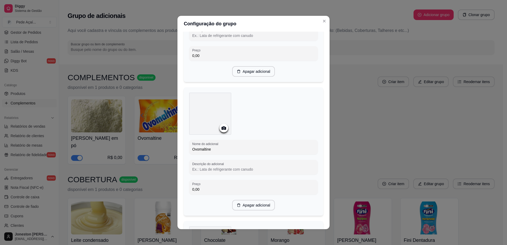
click at [221, 133] on div at bounding box center [224, 128] width 9 height 9
click at [223, 129] on circle at bounding box center [223, 128] width 1 height 1
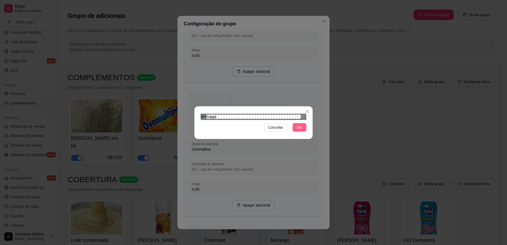
click at [303, 132] on button "OK" at bounding box center [300, 127] width 14 height 8
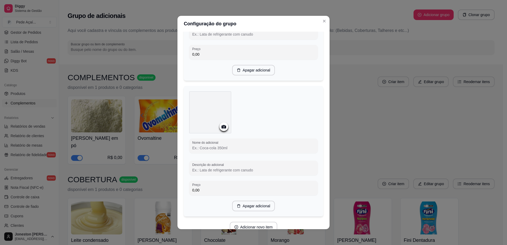
scroll to position [370, 0]
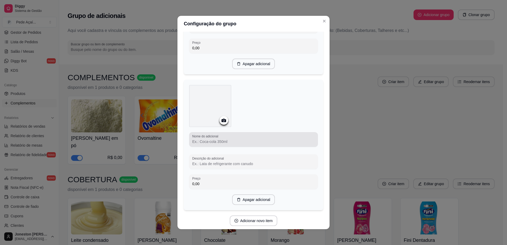
click at [216, 139] on label "Nome do adicional" at bounding box center [206, 136] width 28 height 4
click at [216, 140] on input "Nome do adicional" at bounding box center [253, 141] width 123 height 5
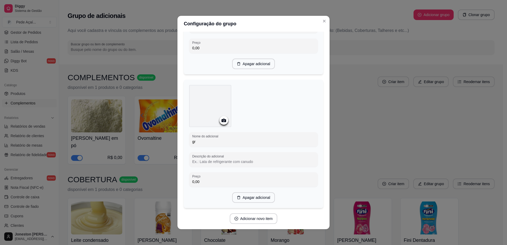
type input "g"
type input "Granola"
click at [223, 121] on icon at bounding box center [224, 121] width 6 height 6
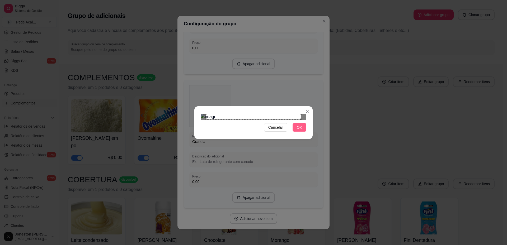
click at [300, 131] on span "OK" at bounding box center [299, 128] width 5 height 6
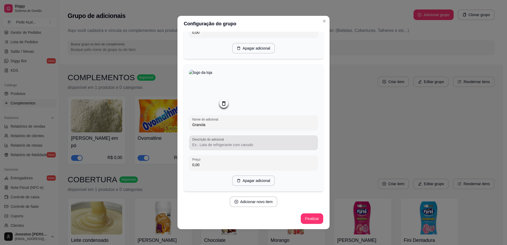
scroll to position [390, 0]
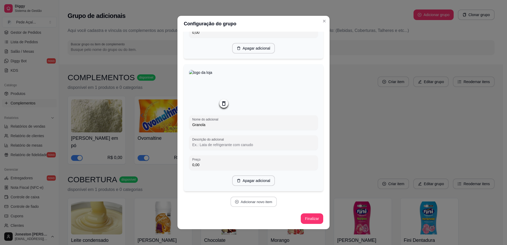
click at [242, 203] on button "Adicionar novo item" at bounding box center [253, 202] width 47 height 10
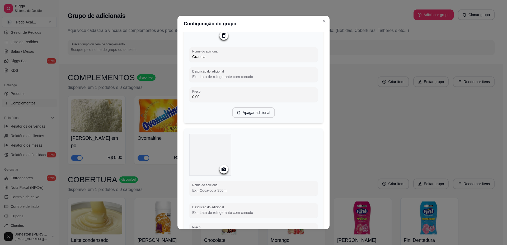
scroll to position [522, 0]
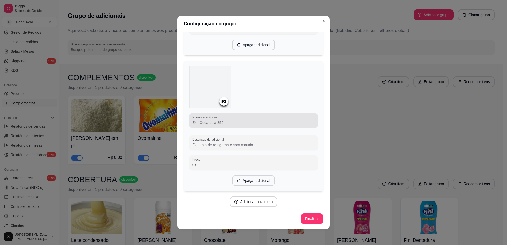
click at [220, 123] on div at bounding box center [253, 120] width 123 height 11
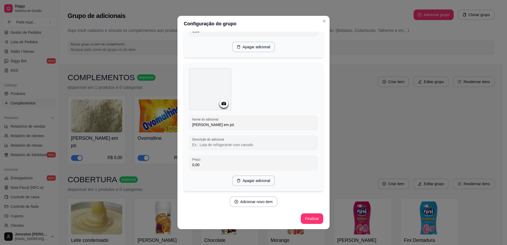
type input "[PERSON_NAME] em pó"
click at [221, 106] on icon at bounding box center [224, 104] width 6 height 6
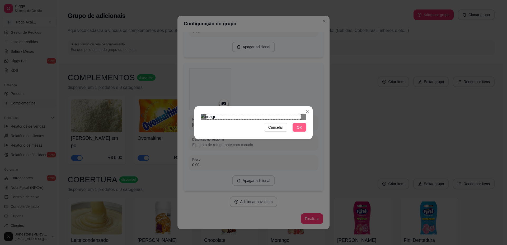
click at [297, 132] on button "OK" at bounding box center [300, 127] width 14 height 8
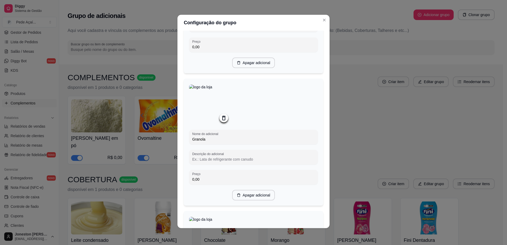
scroll to position [523, 0]
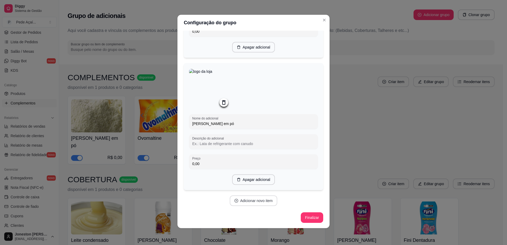
click at [243, 200] on button "Adicionar novo item" at bounding box center [254, 201] width 48 height 11
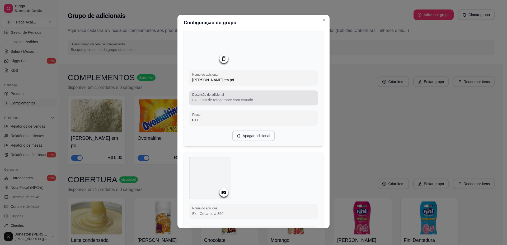
scroll to position [629, 0]
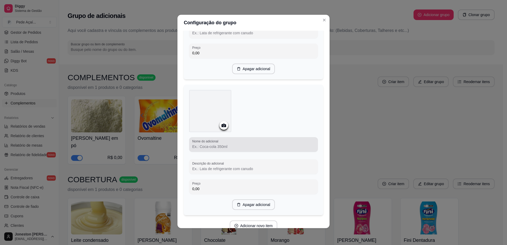
click at [217, 150] on input "Nome do adicional" at bounding box center [253, 146] width 123 height 5
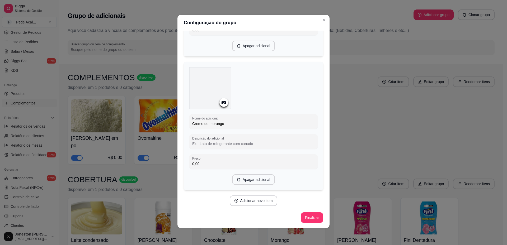
scroll to position [657, 0]
type input "C"
click at [202, 124] on input "Nome do adicional" at bounding box center [253, 121] width 123 height 5
type input "Amendoim"
click at [222, 104] on icon at bounding box center [224, 102] width 4 height 3
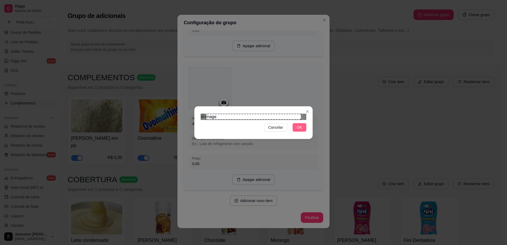
click at [298, 131] on span "OK" at bounding box center [299, 128] width 5 height 6
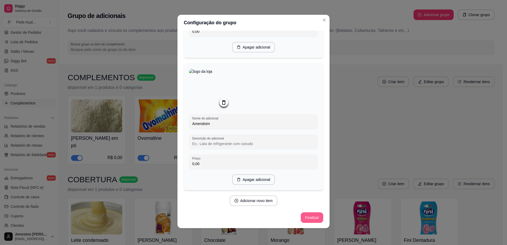
click at [302, 215] on button "Finalizar" at bounding box center [312, 218] width 22 height 11
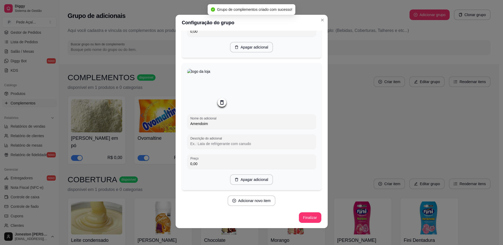
click at [322, 20] on div "Grupo de adicionais Adicionar grupo Clonar grupo" at bounding box center [279, 15] width 423 height 19
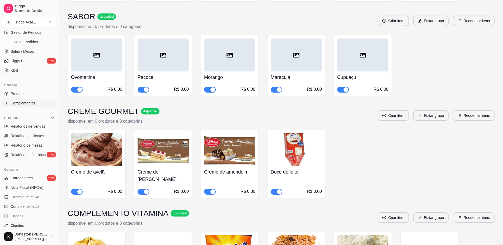
scroll to position [1540, 0]
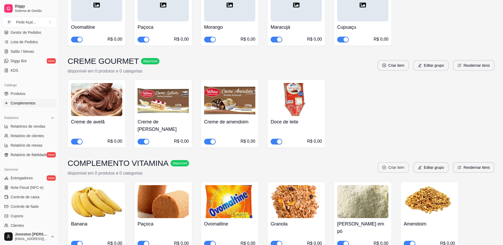
click at [400, 162] on button "Criar item" at bounding box center [393, 167] width 31 height 11
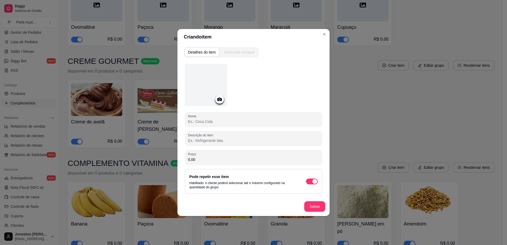
click at [212, 121] on input "Nome" at bounding box center [253, 121] width 131 height 5
type input "Sem complemento"
click at [221, 98] on icon at bounding box center [220, 99] width 6 height 6
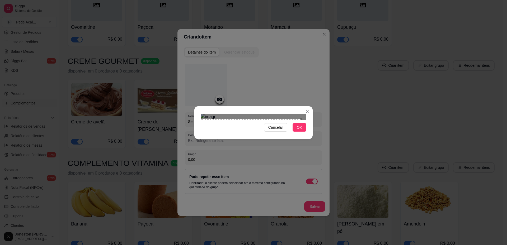
click at [189, 177] on div "Cancelar OK" at bounding box center [253, 122] width 507 height 245
click at [317, 58] on div "Cancelar OK" at bounding box center [253, 122] width 507 height 245
click at [302, 132] on button "OK" at bounding box center [300, 127] width 14 height 8
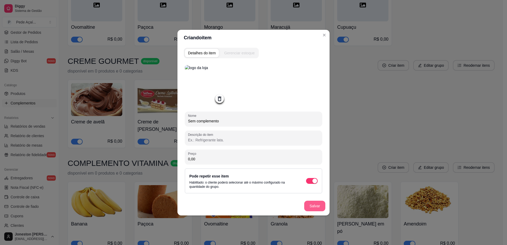
click at [309, 208] on button "Salvar" at bounding box center [314, 206] width 21 height 11
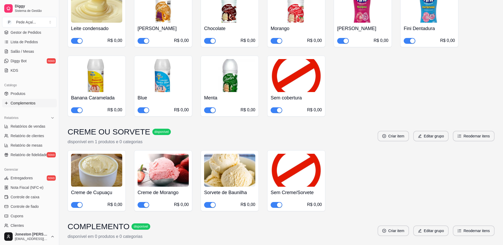
scroll to position [211, 0]
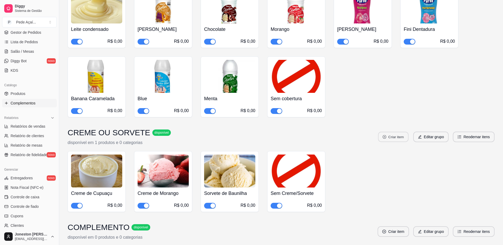
click at [390, 132] on button "Criar item" at bounding box center [393, 137] width 30 height 10
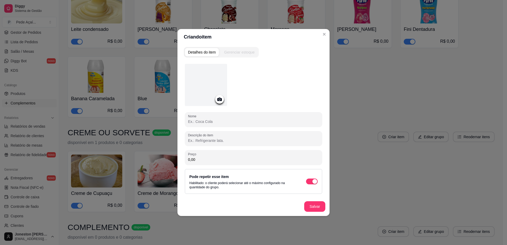
click at [206, 123] on input "Nome" at bounding box center [253, 121] width 131 height 5
type input "Creme de Maracujá"
click at [221, 100] on icon at bounding box center [219, 99] width 4 height 3
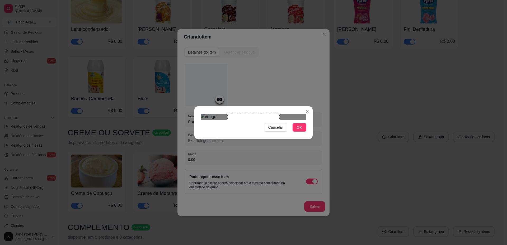
click at [259, 128] on div "Use the arrow keys to move the crop selection area" at bounding box center [253, 140] width 52 height 52
click at [300, 131] on span "OK" at bounding box center [299, 128] width 5 height 6
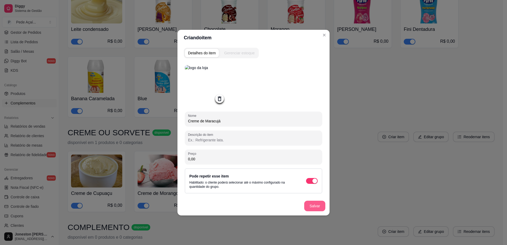
click at [315, 210] on button "Salvar" at bounding box center [314, 206] width 21 height 11
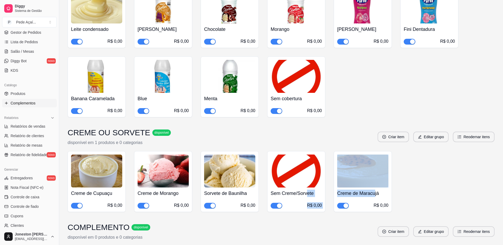
drag, startPoint x: 375, startPoint y: 181, endPoint x: 306, endPoint y: 187, distance: 69.2
click at [306, 187] on div "Creme de Cupuaçu R$ 0,00 Creme de Morango R$ 0,00 Sorvete de Baunilha R$ 0,00 S…" at bounding box center [281, 181] width 427 height 61
click at [423, 179] on div "Creme de Cupuaçu R$ 0,00 Creme de Morango R$ 0,00 Sorvete de Baunilha R$ 0,00 S…" at bounding box center [281, 181] width 427 height 61
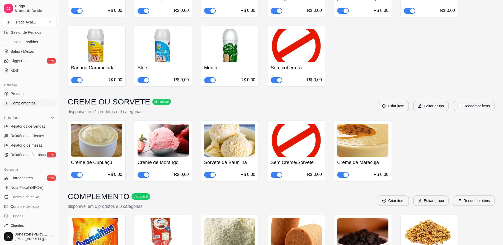
scroll to position [238, 0]
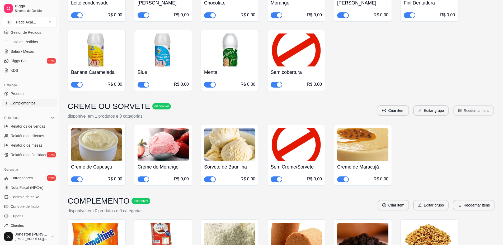
click at [487, 106] on button "Reodernar itens" at bounding box center [474, 111] width 40 height 10
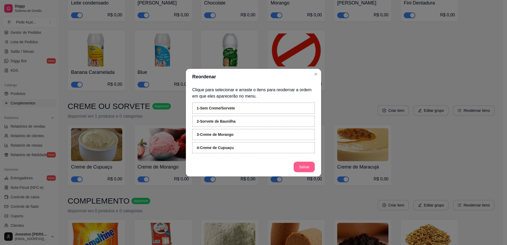
click at [305, 169] on button "Salvar" at bounding box center [304, 167] width 21 height 11
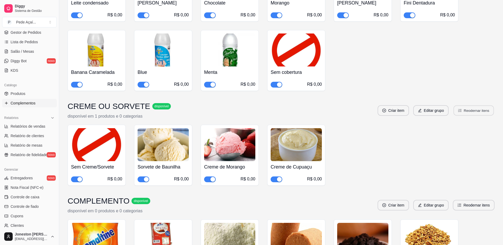
click at [459, 109] on icon "ordered-list" at bounding box center [460, 111] width 4 height 4
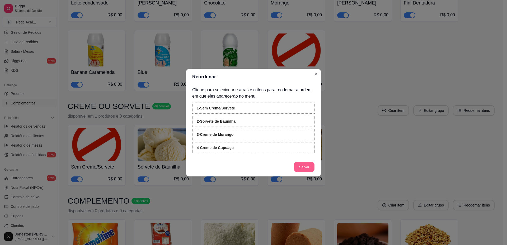
click at [312, 167] on button "Salvar" at bounding box center [304, 167] width 21 height 10
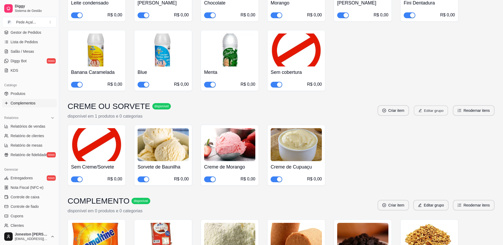
click at [429, 106] on button "Editar grupo" at bounding box center [431, 111] width 34 height 10
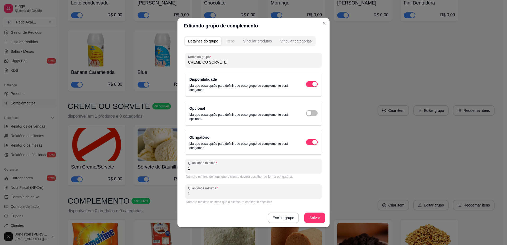
click at [236, 44] on button "Itens" at bounding box center [231, 41] width 14 height 8
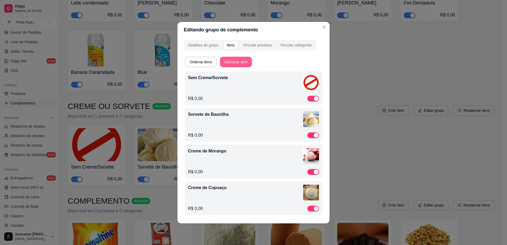
click at [240, 59] on button "Adicionar item" at bounding box center [236, 62] width 32 height 11
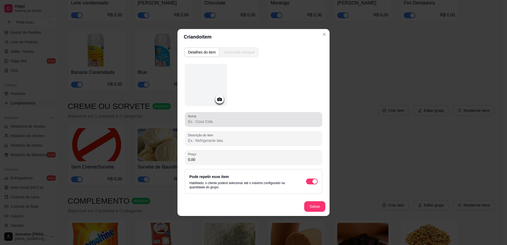
click at [215, 123] on input "Nome" at bounding box center [253, 121] width 131 height 5
type input "Creme de Maracujá"
click at [218, 97] on icon at bounding box center [220, 99] width 6 height 6
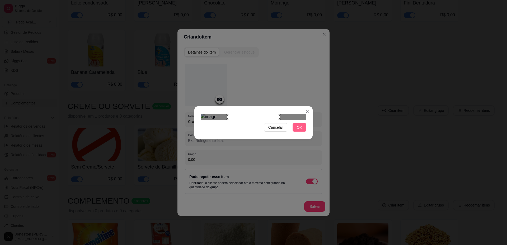
click at [303, 132] on button "OK" at bounding box center [300, 127] width 14 height 8
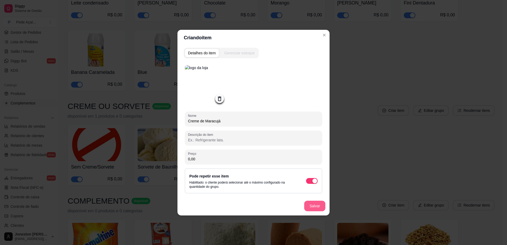
click at [316, 206] on button "Salvar" at bounding box center [314, 206] width 21 height 11
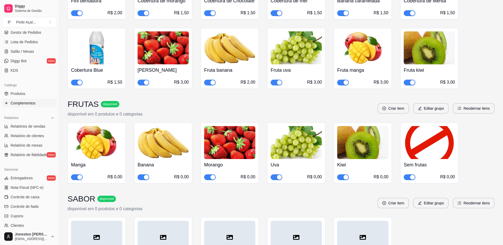
scroll to position [1374, 0]
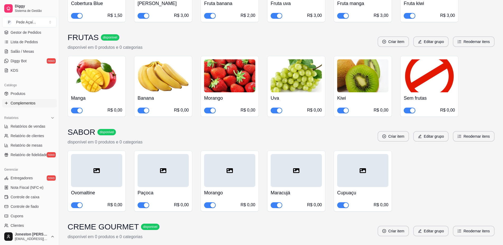
click at [24, 89] on div "Catálogo" at bounding box center [29, 85] width 55 height 8
click at [21, 94] on span "Produtos" at bounding box center [18, 93] width 15 height 5
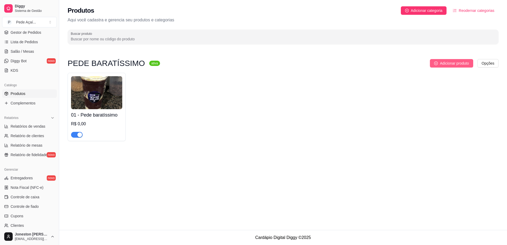
click at [453, 63] on span "Adicionar produto" at bounding box center [454, 64] width 29 height 6
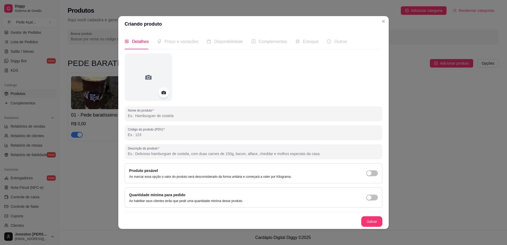
click at [159, 115] on input "Nome do produto" at bounding box center [254, 115] width 252 height 5
type input "VITAMINA"
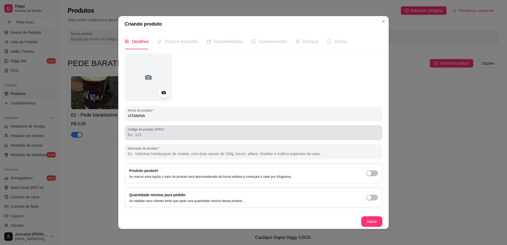
click at [139, 138] on div at bounding box center [254, 133] width 252 height 11
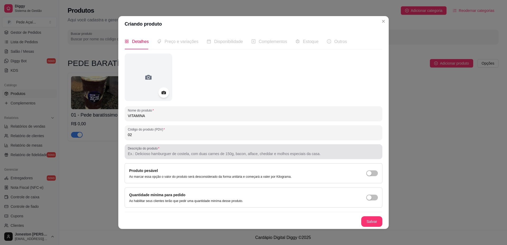
type input "02"
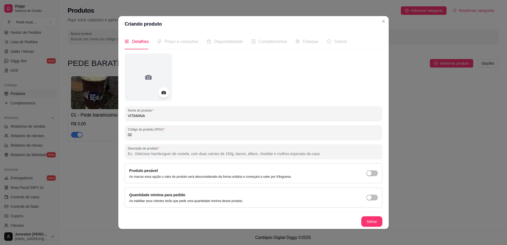
click at [137, 155] on input "Descrição do produto" at bounding box center [254, 153] width 252 height 5
click at [143, 154] on input "Descrição do produto" at bounding box center [254, 153] width 252 height 5
paste input "Nossa vitamina é batida com leite, complemento de sua preferência, cobertura e …"
drag, startPoint x: 181, startPoint y: 155, endPoint x: 184, endPoint y: 155, distance: 3.0
click at [181, 155] on input "Nossa vitamina é batida com leite, complemento de sua preferência, cobertura e …" at bounding box center [254, 153] width 252 height 5
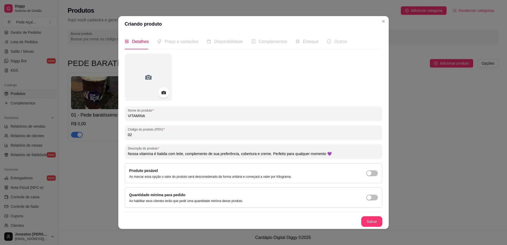
click at [182, 155] on input "Nossa vitamina é batida com leite, complemento de sua preferência, cobertura e …" at bounding box center [254, 153] width 252 height 5
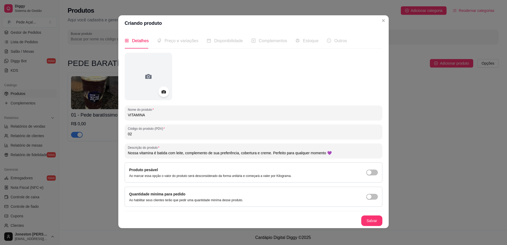
type input "Nossa vitamina é batida com leite, complemento de sua preferência, cobertura e …"
click at [179, 43] on span "Preço e variações" at bounding box center [182, 41] width 34 height 4
click at [371, 220] on button "Salvar" at bounding box center [371, 221] width 21 height 11
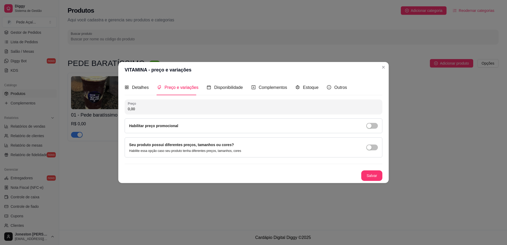
scroll to position [0, 0]
drag, startPoint x: 136, startPoint y: 109, endPoint x: 114, endPoint y: 109, distance: 22.2
click at [114, 109] on div "VITAMINA - preço e variações Detalhes Preço e variações Disponibilidade Complem…" at bounding box center [253, 122] width 507 height 245
type input "17,00"
click at [374, 175] on button "Salvar" at bounding box center [371, 176] width 21 height 11
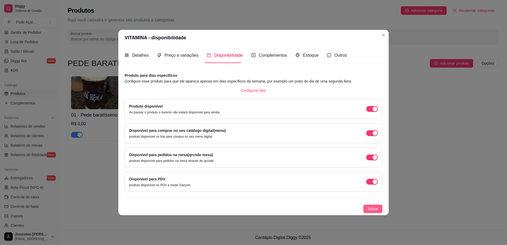
click at [375, 208] on span "Salvar" at bounding box center [373, 209] width 11 height 6
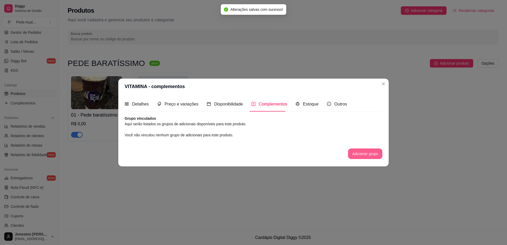
click at [358, 154] on button "Adicionar grupo" at bounding box center [365, 154] width 34 height 11
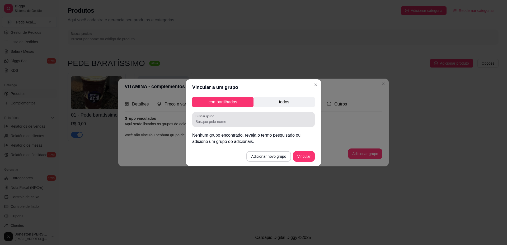
click at [229, 120] on input "Buscar grupo" at bounding box center [254, 121] width 116 height 5
type input "COMPLEMENTO VITAMINA"
click at [288, 102] on p "todos" at bounding box center [284, 102] width 61 height 10
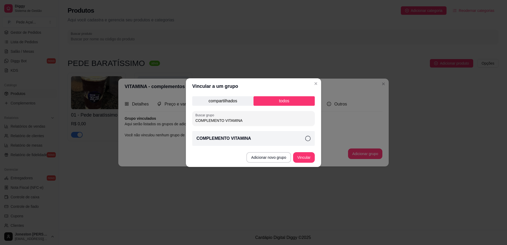
click at [309, 139] on icon at bounding box center [307, 138] width 5 height 5
drag, startPoint x: 237, startPoint y: 123, endPoint x: 195, endPoint y: 125, distance: 42.3
click at [195, 125] on div "Buscar grupo COMPLEMENTO VITAMINA" at bounding box center [253, 118] width 123 height 15
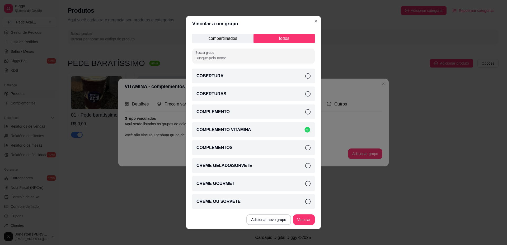
click at [305, 77] on icon at bounding box center [307, 75] width 5 height 5
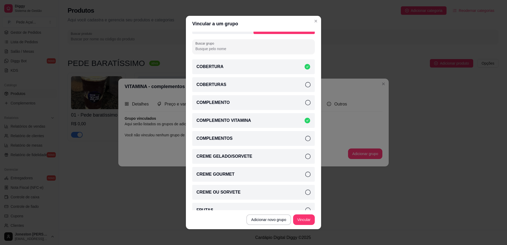
scroll to position [2, 0]
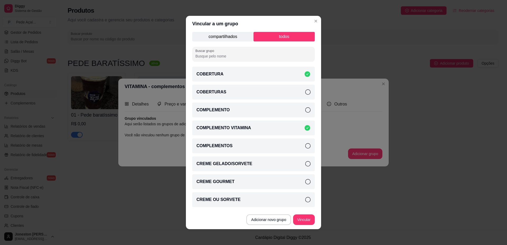
click at [305, 164] on icon at bounding box center [307, 163] width 5 height 5
click at [305, 127] on icon at bounding box center [308, 128] width 6 height 6
click at [304, 72] on icon at bounding box center [307, 74] width 6 height 6
click at [305, 165] on icon at bounding box center [308, 164] width 6 height 6
click at [305, 73] on icon at bounding box center [307, 74] width 5 height 5
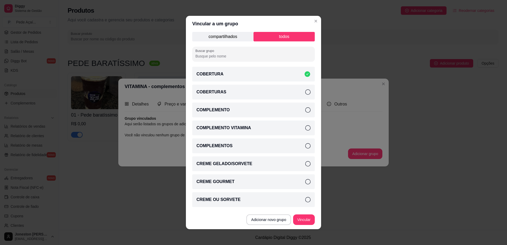
click at [305, 73] on icon at bounding box center [308, 75] width 6 height 6
click at [305, 74] on icon at bounding box center [307, 74] width 5 height 5
click at [305, 128] on icon at bounding box center [307, 127] width 5 height 5
click at [305, 165] on icon at bounding box center [307, 163] width 5 height 5
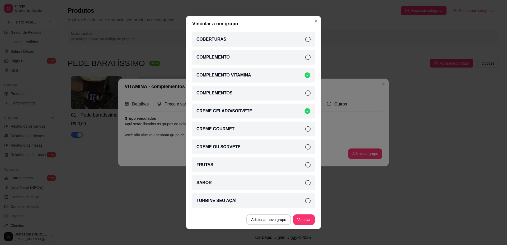
scroll to position [1, 0]
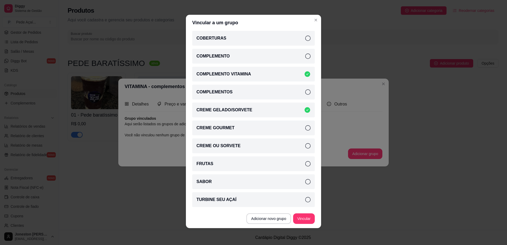
click at [305, 200] on icon at bounding box center [307, 199] width 5 height 5
click at [303, 221] on button "Vincular" at bounding box center [304, 219] width 22 height 11
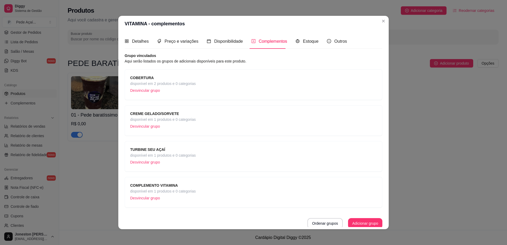
click at [189, 190] on span "disponível em 1 produtos e 0 categorias" at bounding box center [163, 192] width 66 height 6
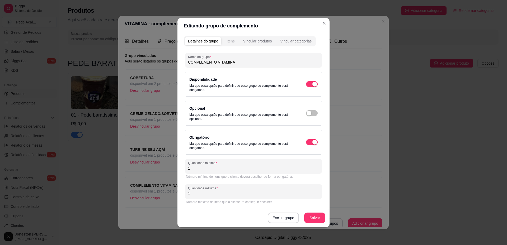
click at [235, 44] on button "Itens" at bounding box center [231, 41] width 14 height 8
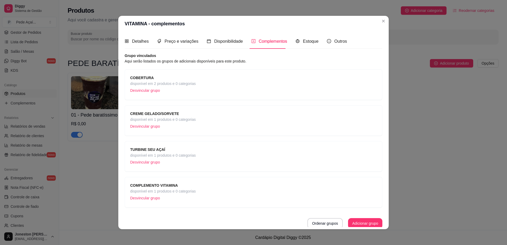
click at [152, 82] on span "disponível em 2 produtos e 0 categorias" at bounding box center [163, 84] width 66 height 6
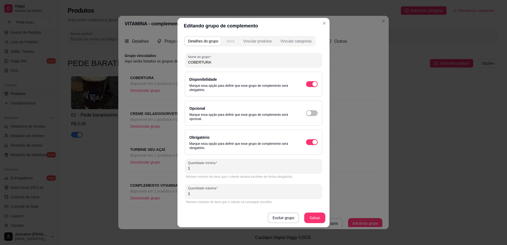
click at [231, 38] on button "Itens" at bounding box center [231, 41] width 14 height 8
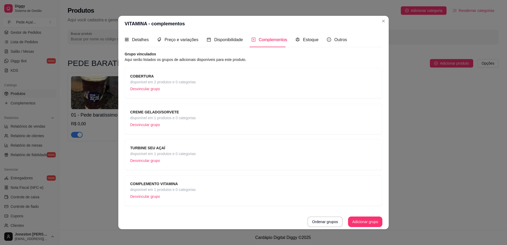
scroll to position [1, 0]
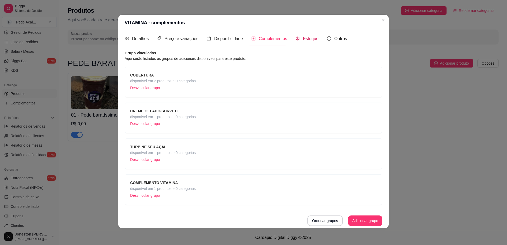
click at [308, 39] on span "Estoque" at bounding box center [311, 38] width 16 height 4
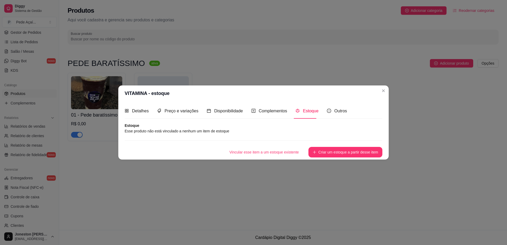
scroll to position [0, 0]
click at [337, 113] on span "Outros" at bounding box center [340, 111] width 13 height 4
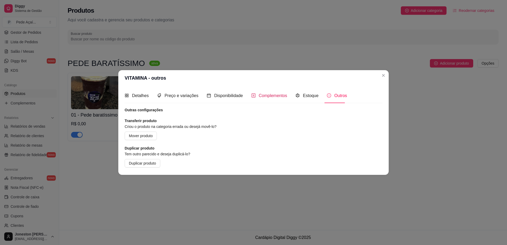
click at [272, 96] on span "Complementos" at bounding box center [273, 96] width 29 height 4
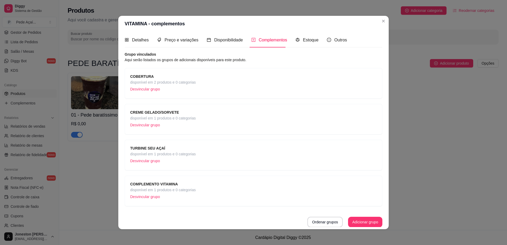
scroll to position [2, 0]
click at [168, 42] on span "Preço e variações" at bounding box center [182, 40] width 34 height 4
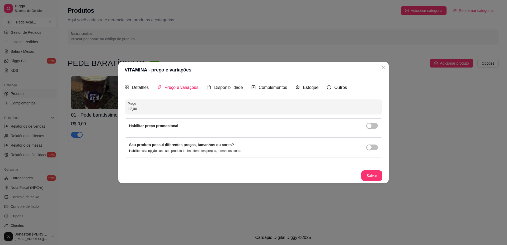
scroll to position [0, 0]
drag, startPoint x: 141, startPoint y: 111, endPoint x: 121, endPoint y: 112, distance: 20.1
click at [121, 112] on div "Detalhes Preço e variações Disponibilidade Complementos Estoque Outros Nome do …" at bounding box center [253, 130] width 271 height 105
type input "16,00"
click at [267, 90] on span "Complementos" at bounding box center [273, 87] width 29 height 4
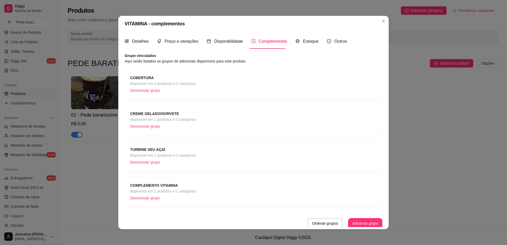
click at [181, 193] on span "disponível em 1 produtos e 0 categorias" at bounding box center [163, 192] width 66 height 6
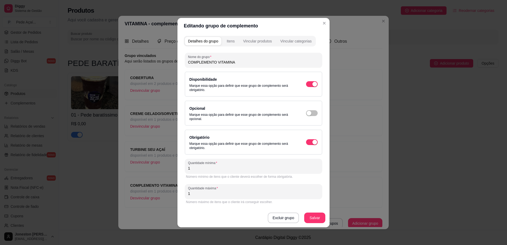
drag, startPoint x: 196, startPoint y: 197, endPoint x: 175, endPoint y: 196, distance: 20.1
click at [175, 196] on div "Editando grupo de complemento Detalhes do grupo Itens Vincular produtos Vincula…" at bounding box center [253, 122] width 507 height 245
drag, startPoint x: 187, startPoint y: 194, endPoint x: 183, endPoint y: 194, distance: 4.0
click at [183, 194] on div "Detalhes do grupo Itens Vincular produtos Vincular categorias Nome do grupo COM…" at bounding box center [254, 131] width 152 height 194
type input "3"
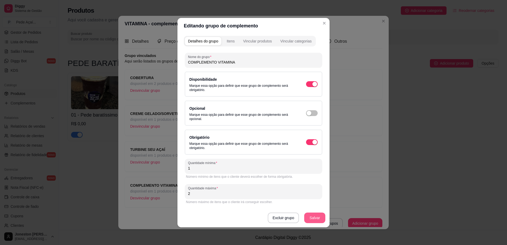
type input "2"
click at [314, 219] on button "Salvar" at bounding box center [314, 218] width 21 height 11
click at [232, 43] on div "Itens" at bounding box center [231, 41] width 8 height 5
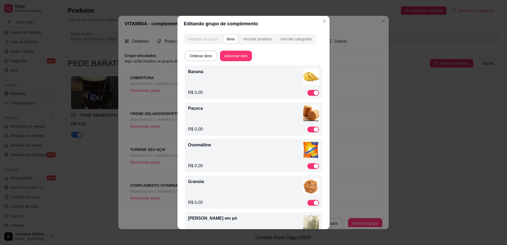
click at [208, 40] on div "Detalhes do grupo" at bounding box center [203, 38] width 30 height 5
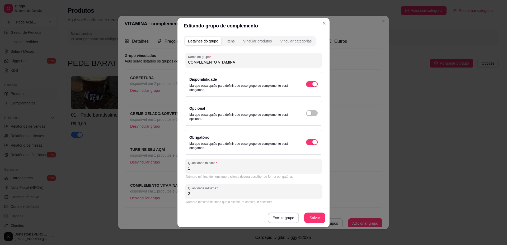
drag, startPoint x: 192, startPoint y: 194, endPoint x: 186, endPoint y: 195, distance: 6.6
click at [186, 195] on div "Quantidade máxima 2" at bounding box center [253, 191] width 137 height 15
type input "3"
click at [310, 217] on button "Salvar" at bounding box center [314, 218] width 21 height 11
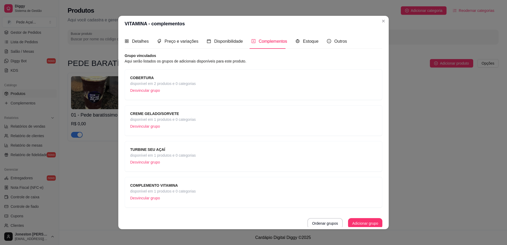
click at [177, 158] on span "disponível em 1 produtos e 0 categorias" at bounding box center [163, 156] width 66 height 6
click at [176, 118] on span "disponível em 1 produtos e 0 categorias" at bounding box center [163, 120] width 66 height 6
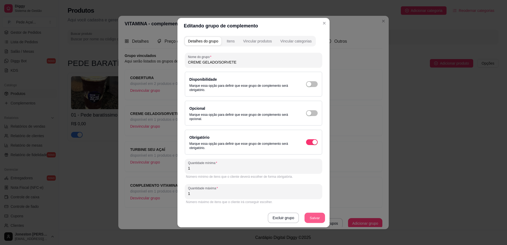
click at [315, 219] on button "Salvar" at bounding box center [315, 218] width 21 height 10
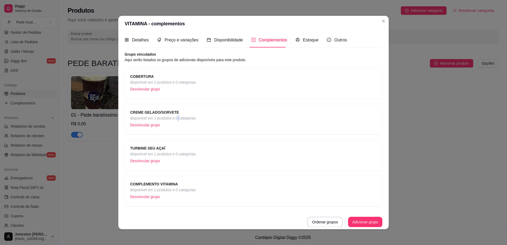
scroll to position [2, 0]
click at [129, 41] on div "Detalhes" at bounding box center [137, 39] width 24 height 7
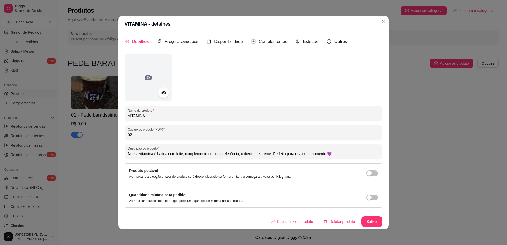
scroll to position [1, 0]
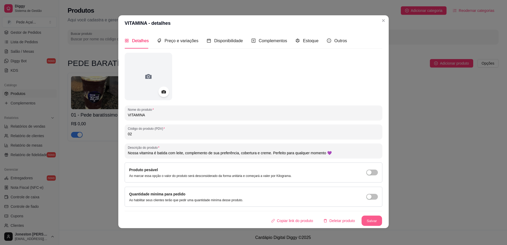
click at [366, 223] on button "Salvar" at bounding box center [372, 221] width 21 height 10
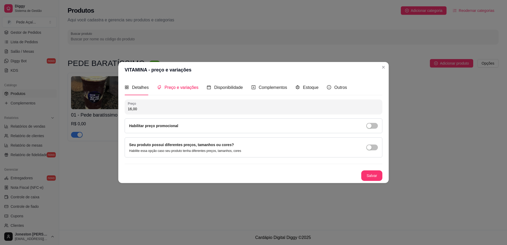
scroll to position [0, 0]
click at [369, 178] on button "Salvar" at bounding box center [371, 176] width 21 height 11
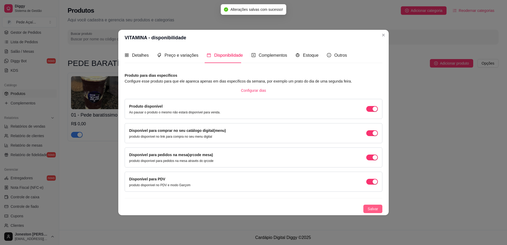
click at [371, 211] on span "Salvar" at bounding box center [373, 209] width 11 height 6
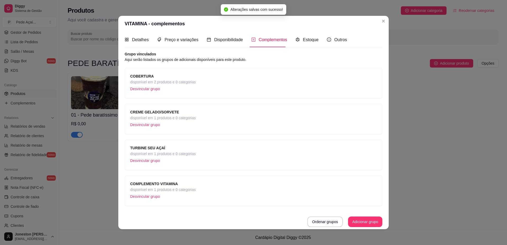
scroll to position [1, 0]
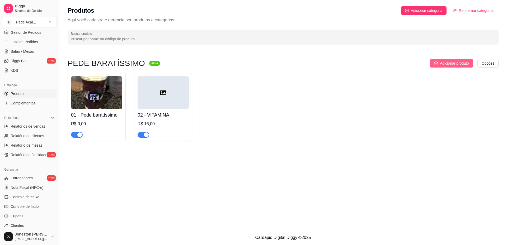
click at [457, 62] on span "Adicionar produto" at bounding box center [454, 64] width 29 height 6
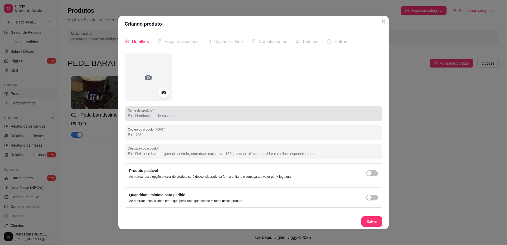
click at [154, 114] on input "Nome do produto" at bounding box center [254, 115] width 252 height 5
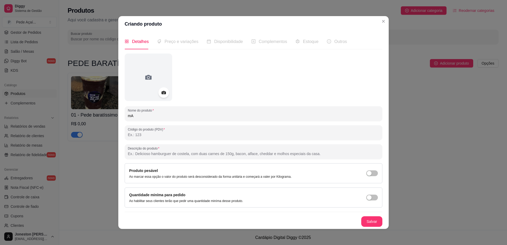
type input "m"
type input "MARMITA"
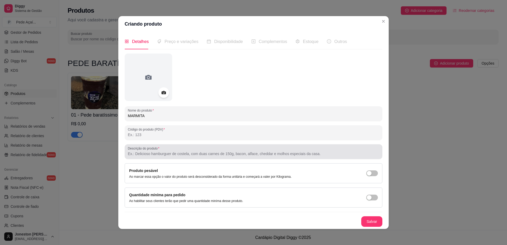
click at [143, 154] on input "Descrição do produto" at bounding box center [254, 153] width 252 height 5
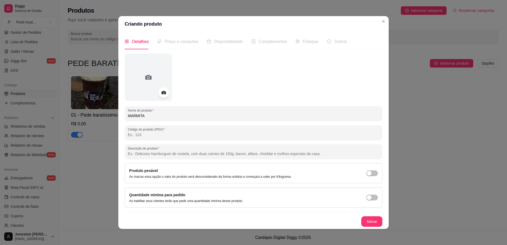
paste input "Açaí e creme por baixo e complementos por cima!"
click at [133, 154] on input "Açaí e creme por baixo e complementos por cima!V" at bounding box center [254, 153] width 252 height 5
drag, startPoint x: 238, startPoint y: 152, endPoint x: 161, endPoint y: 155, distance: 77.2
click at [161, 155] on input "Marmita de 1,100ml. e creme por baixo e complementos por cima!V" at bounding box center [254, 153] width 252 height 5
type input "M"
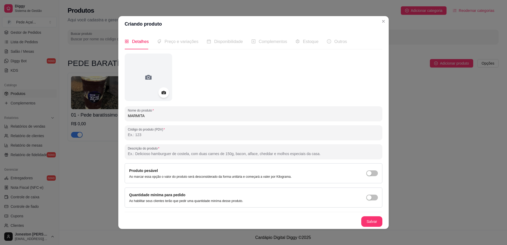
type input "n"
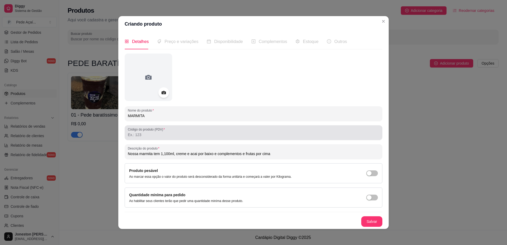
type input "Nossa marmita tem 1,100ml, creme e acai por baixo e complementos e frutas por c…"
click at [196, 131] on div at bounding box center [254, 133] width 252 height 11
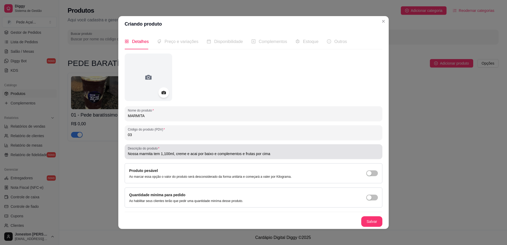
type input "03"
click at [271, 155] on input "Nossa marmita tem 1,100ml, creme e acai por baixo e complementos e frutas por c…" at bounding box center [254, 153] width 252 height 5
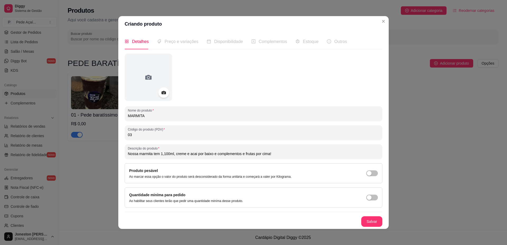
click at [193, 154] on input "Nossa marmita tem 1,100ml, creme e acai por baixo e complementos e frutas por c…" at bounding box center [254, 153] width 252 height 5
click at [191, 155] on input "Nossa marmita tem 1,100ml, creme e acai por baixo e complementos e frutas por c…" at bounding box center [254, 153] width 252 height 5
click at [192, 155] on input "Nossa marmita tem 1,100ml, creme e açai por baixo e complementos e frutas por c…" at bounding box center [254, 153] width 252 height 5
click at [195, 155] on input "Nossa marmita tem 1,100ml, creme e açai por baixo e complementos e frutas por c…" at bounding box center [254, 153] width 252 height 5
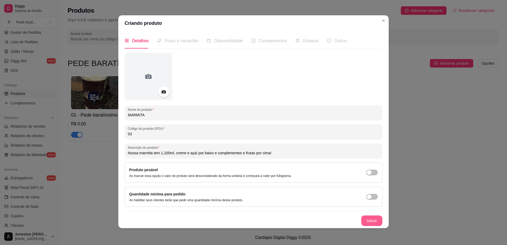
type input "Nossa marmita tem 1,100ml, creme e açaí por baixo e complementos e frutas por c…"
click at [373, 222] on button "Salvar" at bounding box center [371, 221] width 21 height 11
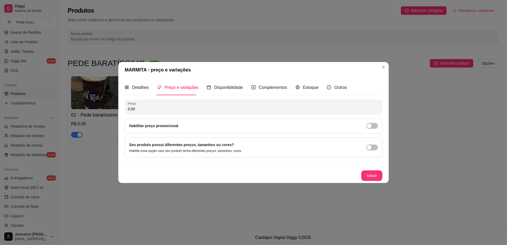
scroll to position [0, 0]
drag, startPoint x: 124, startPoint y: 109, endPoint x: 103, endPoint y: 109, distance: 21.1
click at [103, 109] on div "MARMITA - preço e variações Detalhes Preço e variações Disponibilidade Compleme…" at bounding box center [253, 122] width 507 height 245
type input "35,00"
click at [366, 175] on button "Salvar" at bounding box center [372, 176] width 21 height 10
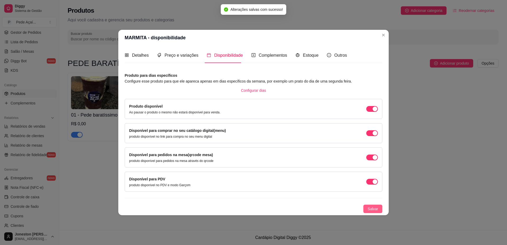
click at [367, 209] on button "Salvar" at bounding box center [373, 209] width 19 height 8
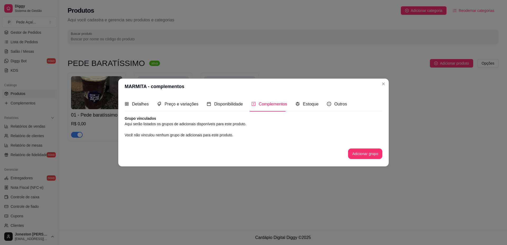
click at [276, 109] on div "Complementos" at bounding box center [270, 104] width 36 height 15
click at [353, 154] on button "Adicionar grupo" at bounding box center [365, 154] width 34 height 11
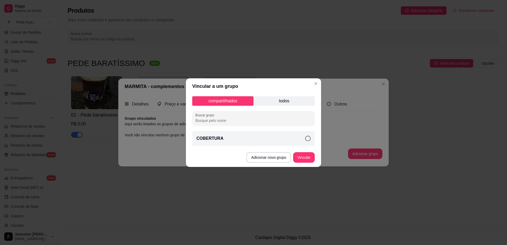
click at [289, 101] on p "todos" at bounding box center [284, 101] width 61 height 10
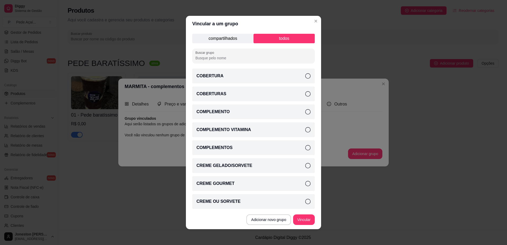
click at [305, 75] on icon at bounding box center [307, 75] width 5 height 5
click at [305, 94] on icon at bounding box center [307, 93] width 5 height 5
click at [305, 148] on icon at bounding box center [307, 147] width 5 height 5
click at [305, 110] on icon at bounding box center [307, 111] width 5 height 5
click at [305, 166] on icon at bounding box center [307, 165] width 5 height 5
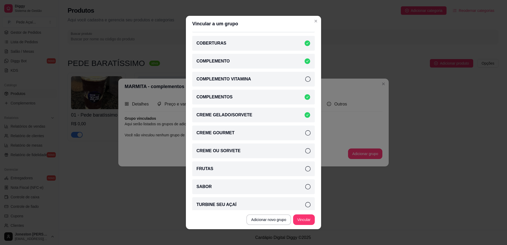
scroll to position [53, 0]
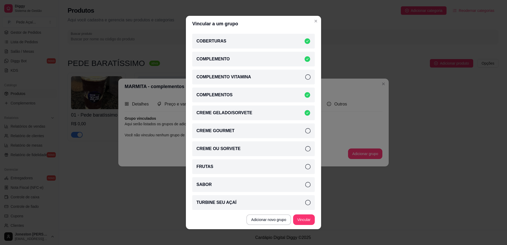
click at [305, 165] on icon at bounding box center [307, 166] width 5 height 5
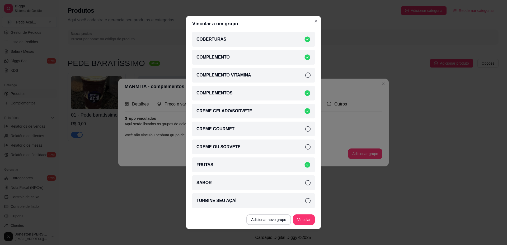
click at [305, 201] on icon at bounding box center [307, 200] width 5 height 5
click at [304, 222] on button "Vincular" at bounding box center [304, 220] width 22 height 11
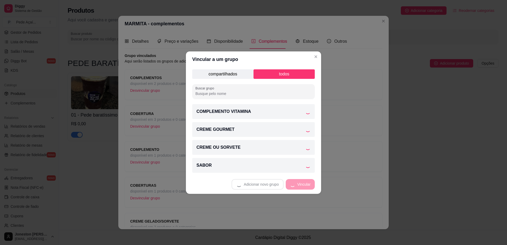
scroll to position [0, 0]
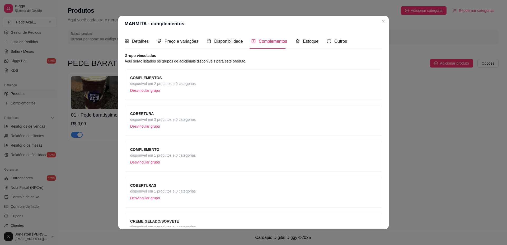
click at [167, 85] on span "disponível em 2 produtos e 0 categorias" at bounding box center [163, 84] width 66 height 6
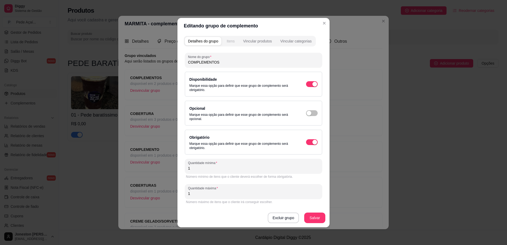
click at [230, 41] on div "Itens" at bounding box center [231, 41] width 8 height 5
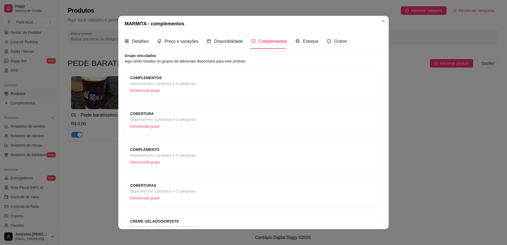
click at [138, 90] on p "Desvincular grupo" at bounding box center [163, 91] width 66 height 8
click at [171, 83] on span "disponível em 3 produtos e 0 categorias" at bounding box center [163, 84] width 66 height 6
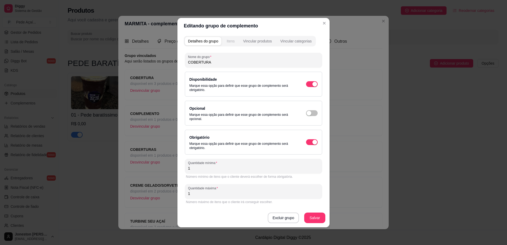
click at [232, 42] on div "Itens" at bounding box center [231, 41] width 8 height 5
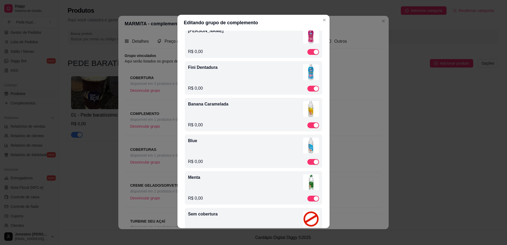
scroll to position [208, 0]
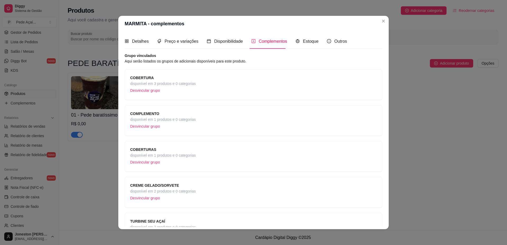
click at [203, 156] on div "COBERTURAS disponível em 1 produtos e 0 categorias Desvincular grupo" at bounding box center [253, 157] width 247 height 20
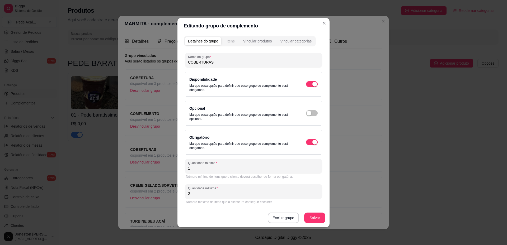
click at [235, 43] on button "Itens" at bounding box center [231, 41] width 14 height 8
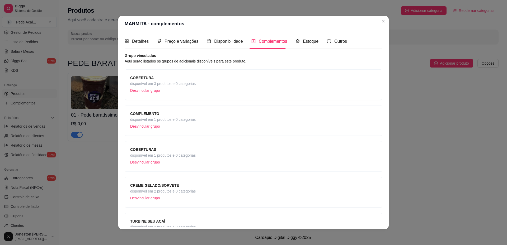
click at [144, 90] on p "Desvincular grupo" at bounding box center [163, 91] width 66 height 8
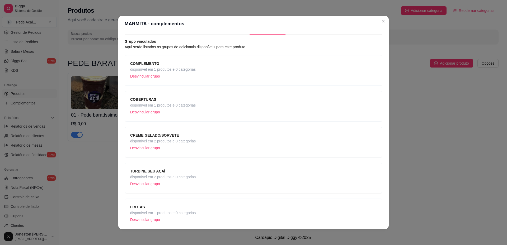
scroll to position [0, 0]
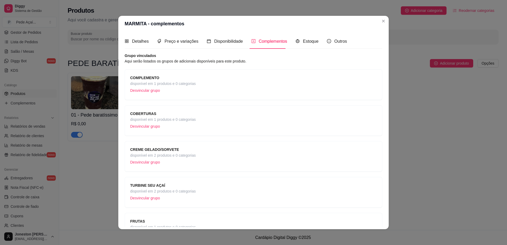
click at [183, 80] on span "COMPLEMENTO" at bounding box center [163, 78] width 66 height 6
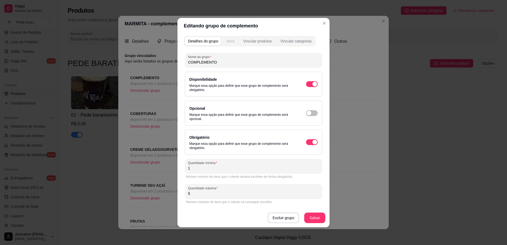
click at [226, 41] on button "Itens" at bounding box center [231, 41] width 14 height 8
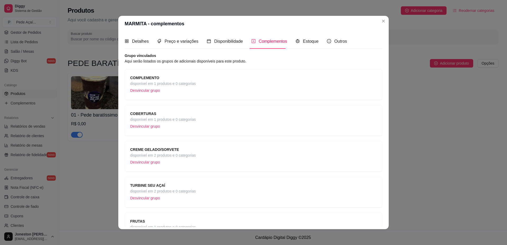
click at [199, 118] on div "COBERTURAS disponível em 1 produtos e 0 categorias Desvincular grupo" at bounding box center [253, 121] width 247 height 20
click at [195, 85] on div "COMPLEMENTO disponível em 1 produtos e 0 categorias Desvincular grupo" at bounding box center [253, 85] width 247 height 20
click at [196, 190] on div "TURBINE SEU AÇAÍ disponível em 2 produtos e 0 categorias Desvincular grupo" at bounding box center [253, 193] width 247 height 20
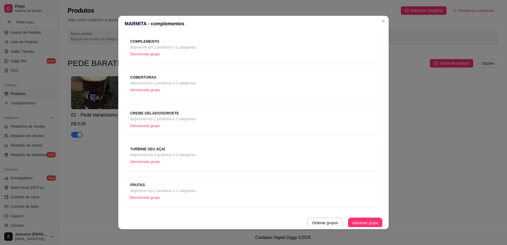
scroll to position [38, 0]
click at [195, 196] on div "FRUTAS disponível em 1 produtos e 0 categorias Desvincular grupo" at bounding box center [253, 191] width 247 height 20
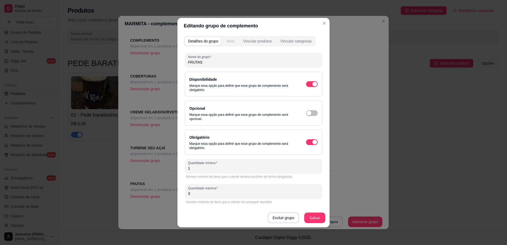
click at [234, 41] on div "Itens" at bounding box center [231, 41] width 8 height 5
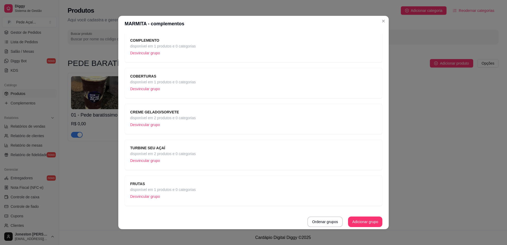
scroll to position [0, 0]
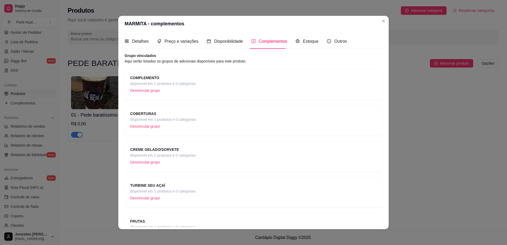
drag, startPoint x: 218, startPoint y: 85, endPoint x: 220, endPoint y: 94, distance: 9.4
click at [220, 94] on div "COMPLEMENTO disponível em 1 produtos e 0 categorias Desvincular grupo" at bounding box center [253, 85] width 247 height 20
click at [213, 53] on article "Grupo vinculados" at bounding box center [254, 55] width 258 height 5
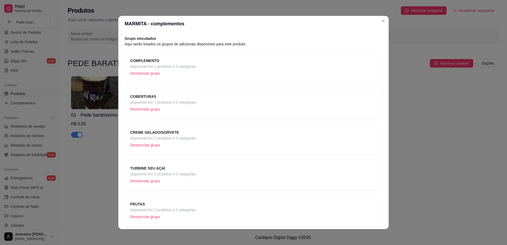
scroll to position [26, 0]
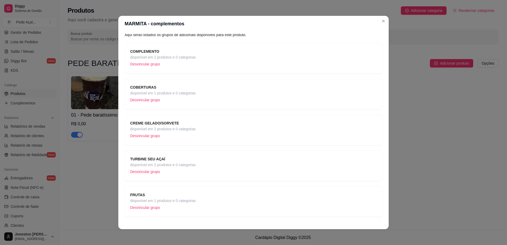
click at [150, 170] on p "Desvincular grupo" at bounding box center [163, 172] width 66 height 8
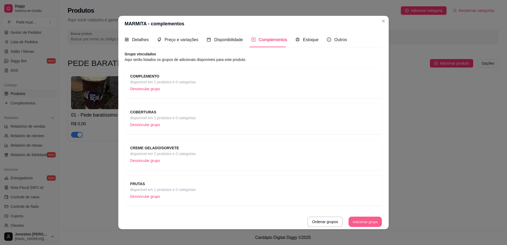
click at [354, 220] on button "Adicionar grupo" at bounding box center [365, 222] width 33 height 10
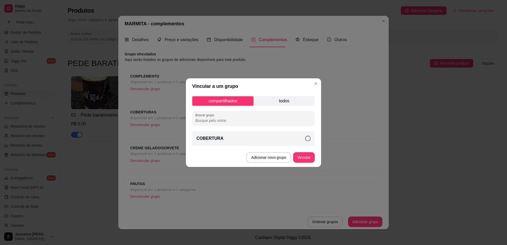
click at [294, 103] on p "todos" at bounding box center [284, 101] width 61 height 10
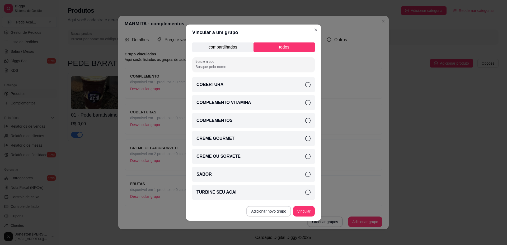
click at [306, 192] on icon at bounding box center [307, 192] width 5 height 5
click at [309, 212] on button "Vincular" at bounding box center [304, 211] width 21 height 10
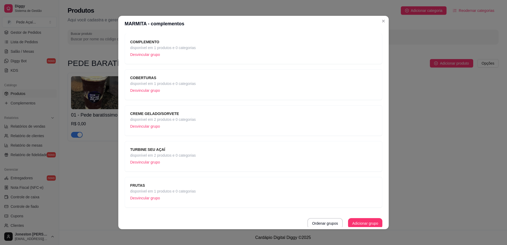
scroll to position [38, 0]
click at [317, 224] on button "Ordenar grupos" at bounding box center [325, 222] width 35 height 11
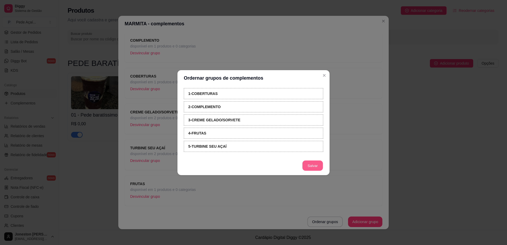
click at [311, 168] on button "Salvar" at bounding box center [313, 166] width 21 height 10
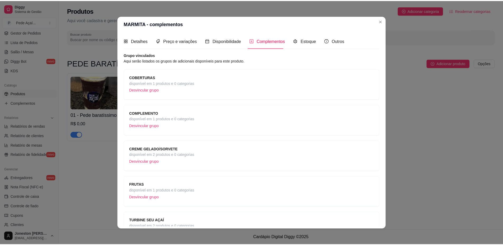
scroll to position [0, 0]
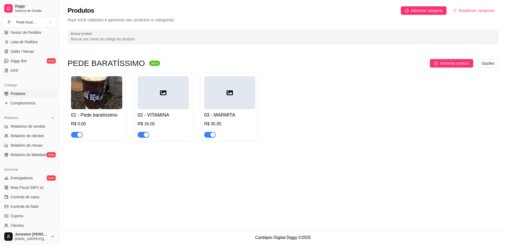
click at [180, 110] on div "02 - VITAMINA R$ 16,00" at bounding box center [163, 123] width 51 height 29
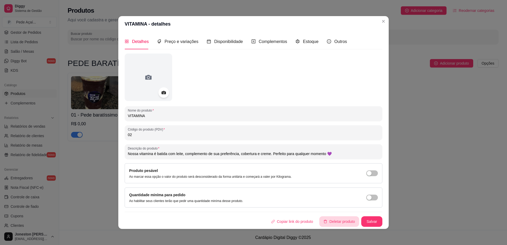
click at [343, 224] on button "Deletar produto" at bounding box center [339, 222] width 40 height 11
click at [331, 206] on button "sim" at bounding box center [332, 204] width 21 height 11
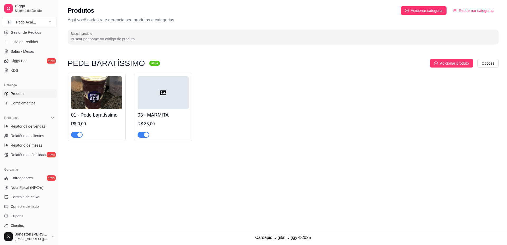
click at [164, 123] on div "R$ 35,00" at bounding box center [163, 124] width 51 height 6
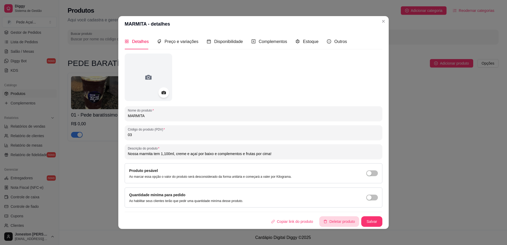
click at [348, 221] on button "Deletar produto" at bounding box center [339, 222] width 40 height 11
click at [335, 205] on button "sim" at bounding box center [332, 204] width 21 height 10
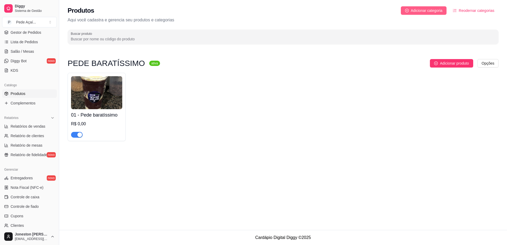
click at [429, 12] on span "Adicionar categoria" at bounding box center [427, 11] width 32 height 6
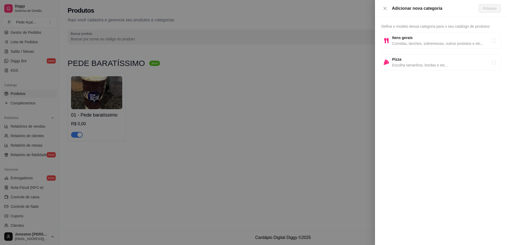
click at [423, 42] on span "Comidas, lanches, sobremesas, outros produtos e etc..." at bounding box center [442, 44] width 100 height 6
radio input "true"
click at [487, 10] on span "Próximo" at bounding box center [489, 9] width 13 height 6
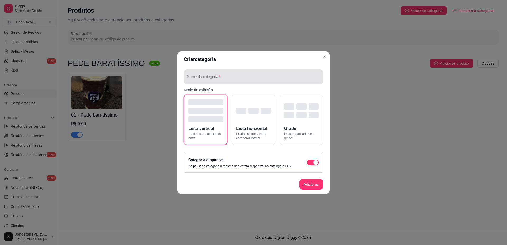
click at [235, 75] on div at bounding box center [253, 77] width 133 height 11
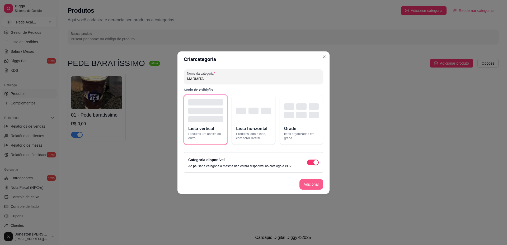
type input "MARMITA"
click at [309, 184] on button "Adicionar" at bounding box center [312, 184] width 24 height 11
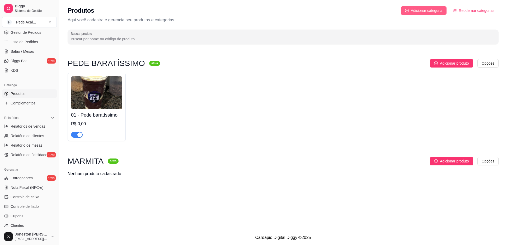
click at [430, 12] on span "Adicionar categoria" at bounding box center [427, 11] width 32 height 6
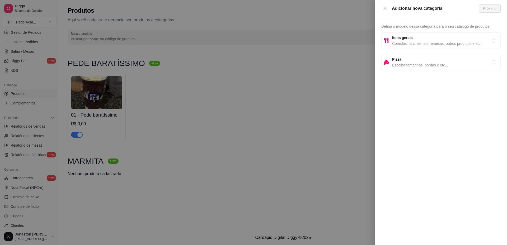
click at [411, 47] on div "Itens gerais Comidas, lanches, sobremesas, outros produtos e etc..." at bounding box center [441, 40] width 119 height 16
radio input "true"
click at [491, 6] on span "Próximo" at bounding box center [489, 9] width 13 height 6
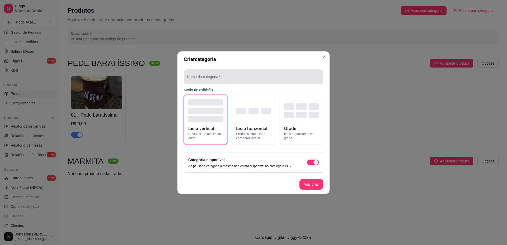
click at [229, 77] on input "Nome da categoria" at bounding box center [253, 78] width 133 height 5
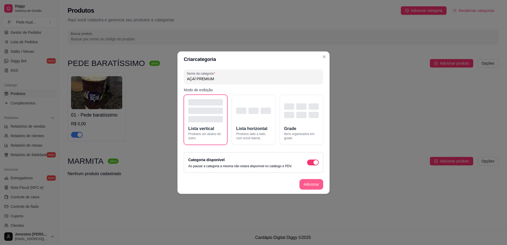
type input "AÇAÍ PREMIUM"
click at [305, 184] on button "Adicionar" at bounding box center [311, 184] width 23 height 10
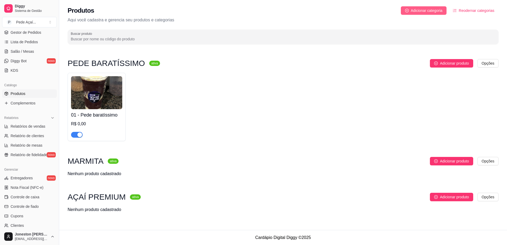
click at [420, 11] on span "Adicionar categoria" at bounding box center [427, 11] width 32 height 6
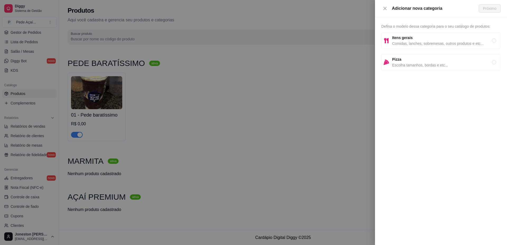
click at [409, 43] on span "Comidas, lanches, sobremesas, outros produtos e etc..." at bounding box center [442, 44] width 100 height 6
radio input "true"
click at [482, 11] on button "Próximo" at bounding box center [490, 8] width 22 height 8
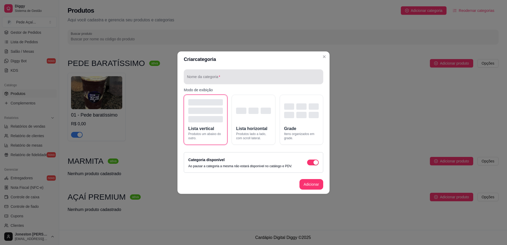
click at [252, 81] on input "Nome da categoria" at bounding box center [253, 78] width 133 height 5
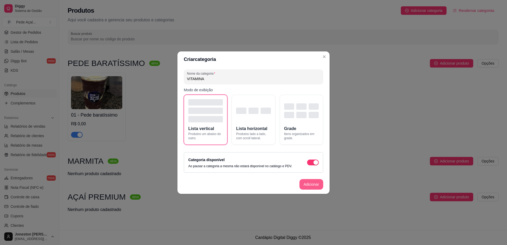
type input "VITAMINA"
click at [309, 185] on button "Adicionar" at bounding box center [312, 184] width 24 height 11
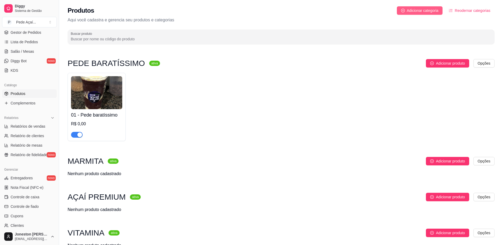
click at [426, 11] on span "Adicionar categoria" at bounding box center [423, 11] width 32 height 6
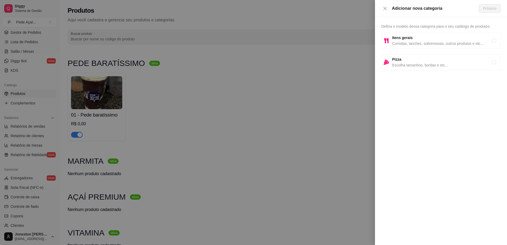
click at [407, 42] on span "Comidas, lanches, sobremesas, outros produtos e etc..." at bounding box center [442, 44] width 100 height 6
radio input "true"
click at [484, 12] on button "Próximo" at bounding box center [490, 8] width 22 height 8
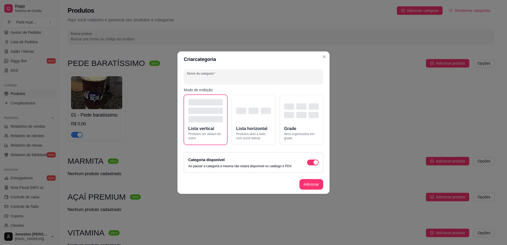
click at [247, 81] on input "Nome da categoria" at bounding box center [253, 78] width 133 height 5
type input "MILKSHAKE"
click at [315, 186] on button "Adicionar" at bounding box center [312, 184] width 24 height 11
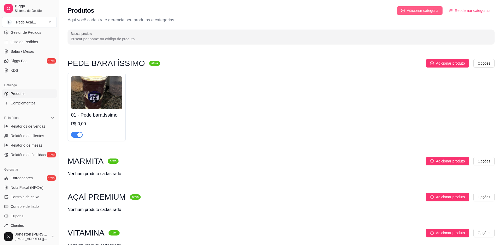
click at [430, 13] on span "Adicionar categoria" at bounding box center [423, 11] width 32 height 6
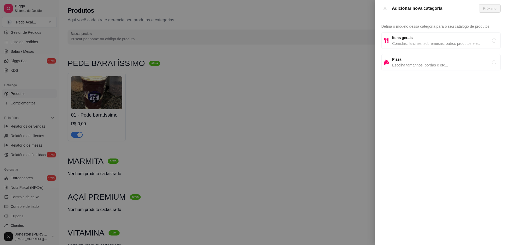
click at [417, 40] on span "Itens gerais" at bounding box center [442, 38] width 100 height 6
radio input "true"
click at [490, 8] on span "Próximo" at bounding box center [489, 9] width 13 height 6
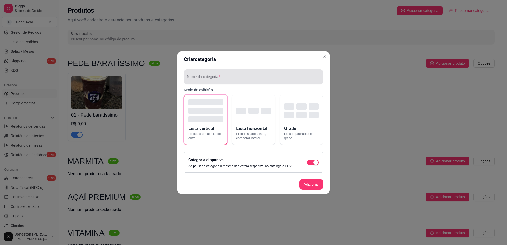
click at [221, 80] on input "Nome da categoria" at bounding box center [253, 78] width 133 height 5
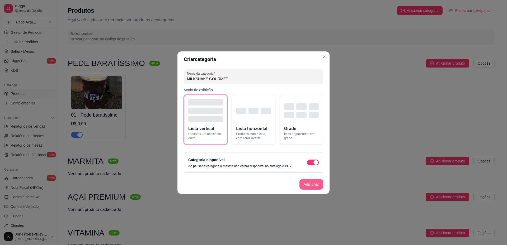
type input "MILKSHAKE GOURMET"
click at [308, 184] on button "Adicionar" at bounding box center [311, 184] width 23 height 10
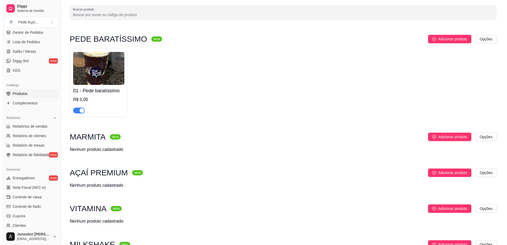
scroll to position [79, 0]
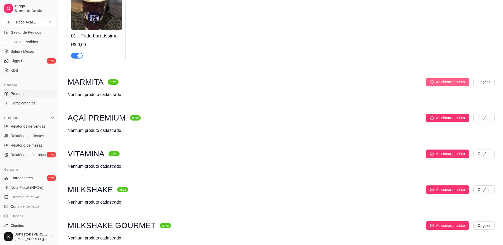
click at [443, 83] on span "Adicionar produto" at bounding box center [450, 82] width 29 height 6
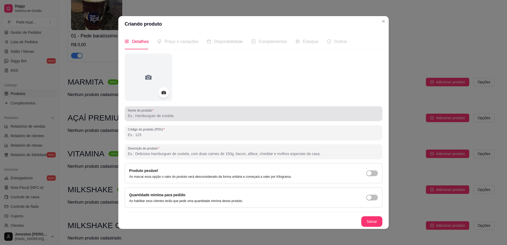
click at [163, 116] on input "Nome do produto" at bounding box center [254, 115] width 252 height 5
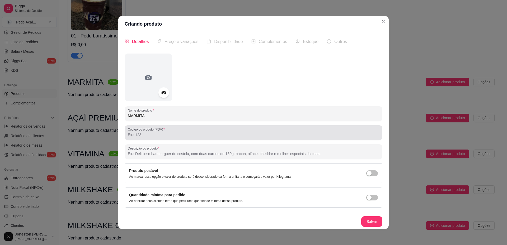
type input "MARMITA"
click at [151, 137] on input "Código do produto (PDV)" at bounding box center [254, 134] width 252 height 5
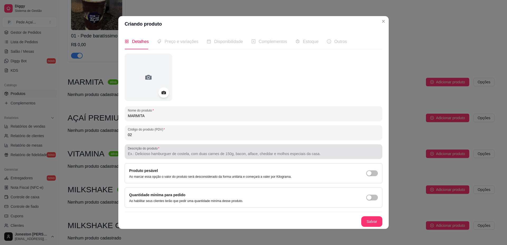
type input "02"
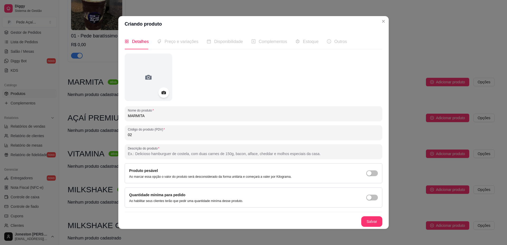
click at [153, 156] on input "Descrição do produto" at bounding box center [254, 153] width 252 height 5
type input "n"
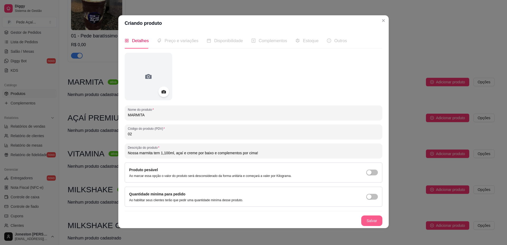
type input "Nossa marmita tem 1,100ml, açaí e creme por baixo e complementos por cima!"
click at [376, 221] on button "Salvar" at bounding box center [371, 221] width 21 height 11
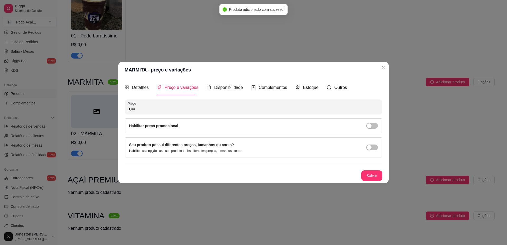
scroll to position [0, 0]
click at [152, 110] on input "0,00" at bounding box center [254, 108] width 252 height 5
type input "35,00"
click at [367, 178] on button "Salvar" at bounding box center [372, 176] width 21 height 10
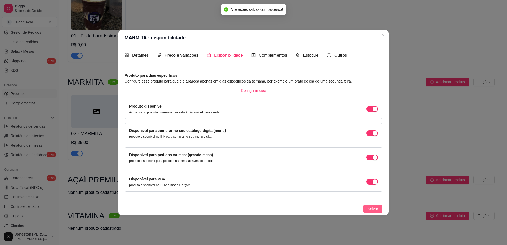
click at [369, 212] on span "Salvar" at bounding box center [373, 209] width 11 height 6
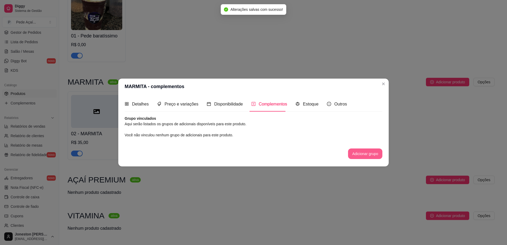
click at [360, 155] on button "Adicionar grupo" at bounding box center [365, 154] width 34 height 11
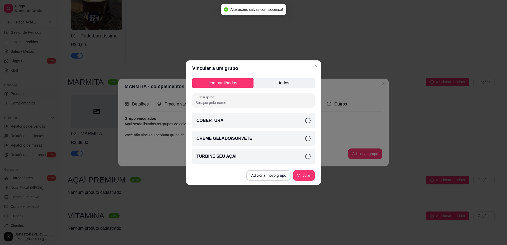
click at [286, 81] on p "todos" at bounding box center [284, 83] width 61 height 10
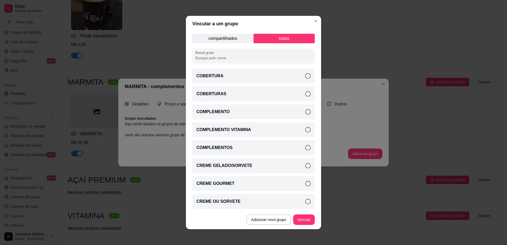
click at [305, 93] on icon at bounding box center [307, 93] width 5 height 5
click at [305, 150] on icon at bounding box center [307, 147] width 5 height 5
click at [305, 165] on icon at bounding box center [307, 165] width 5 height 5
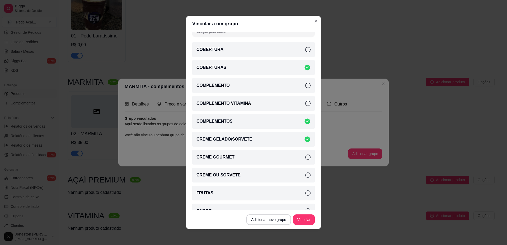
scroll to position [53, 0]
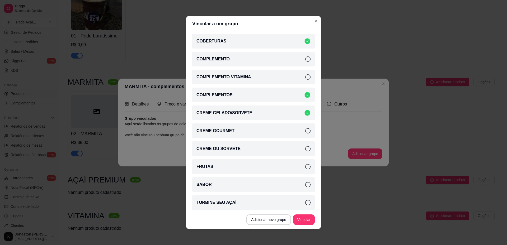
click at [305, 169] on icon at bounding box center [307, 166] width 5 height 5
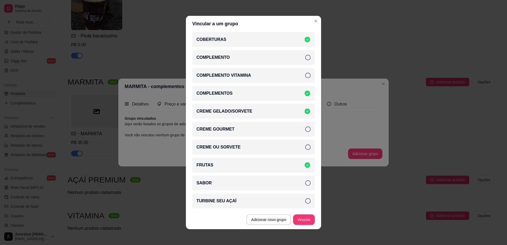
scroll to position [55, 0]
click at [305, 200] on icon at bounding box center [307, 200] width 5 height 5
click at [305, 224] on button "Vincular" at bounding box center [304, 220] width 22 height 11
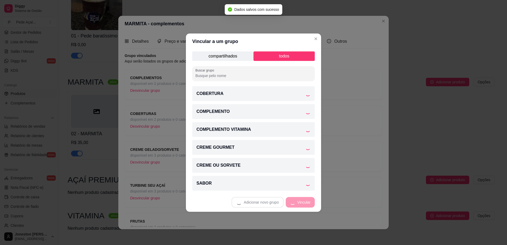
scroll to position [0, 0]
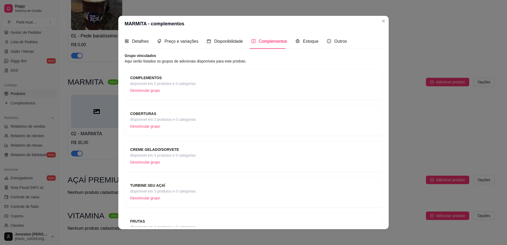
click at [197, 87] on div "COMPLEMENTOS disponível em 2 produtos e 0 categorias Desvincular grupo" at bounding box center [253, 85] width 247 height 20
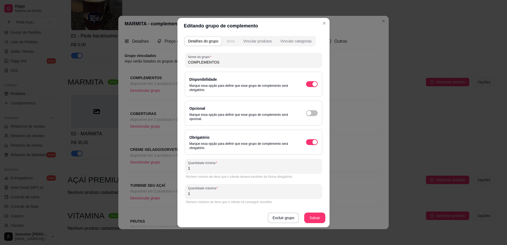
click at [234, 41] on div "Itens" at bounding box center [231, 41] width 8 height 5
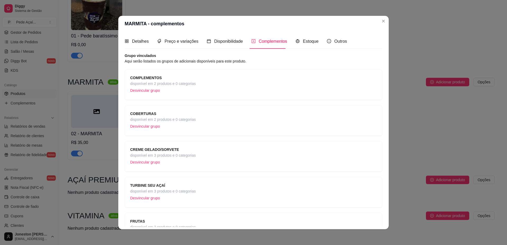
click at [145, 89] on p "Desvincular grupo" at bounding box center [163, 91] width 66 height 8
click at [351, 224] on button "Adicionar grupo" at bounding box center [365, 224] width 33 height 10
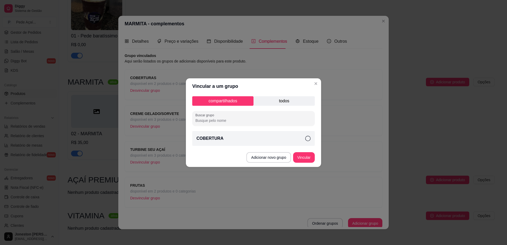
click at [293, 102] on p "todos" at bounding box center [284, 101] width 61 height 10
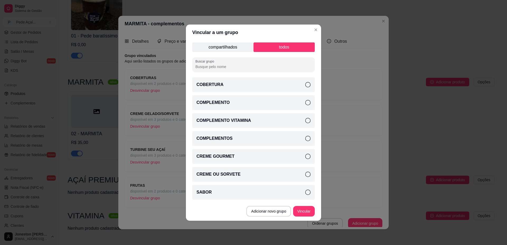
click at [309, 104] on icon at bounding box center [307, 102] width 5 height 5
click at [302, 211] on button "Vincular" at bounding box center [304, 211] width 22 height 11
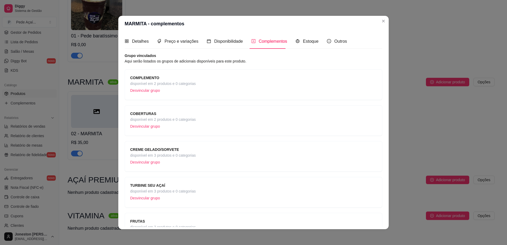
click at [191, 83] on span "disponível em 2 produtos e 0 categorias" at bounding box center [163, 84] width 66 height 6
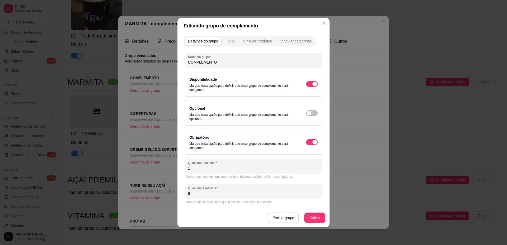
click at [232, 40] on div "Itens" at bounding box center [231, 41] width 8 height 5
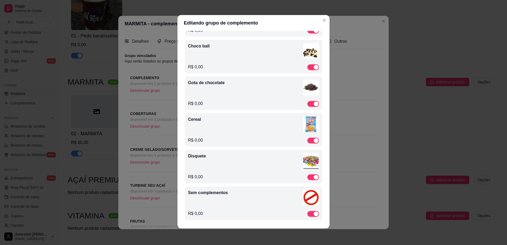
scroll to position [1, 0]
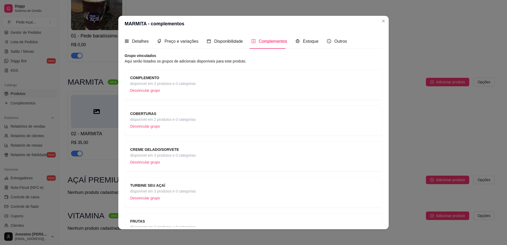
click at [172, 121] on span "disponível em 2 produtos e 0 categorias" at bounding box center [163, 120] width 66 height 6
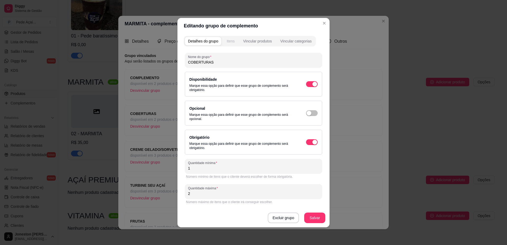
click at [233, 41] on div "Itens" at bounding box center [231, 41] width 8 height 5
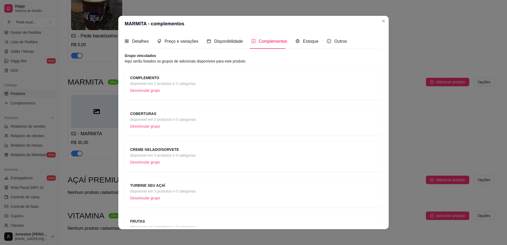
click at [171, 148] on strong "CREME GELADO/SORVETE" at bounding box center [154, 150] width 49 height 4
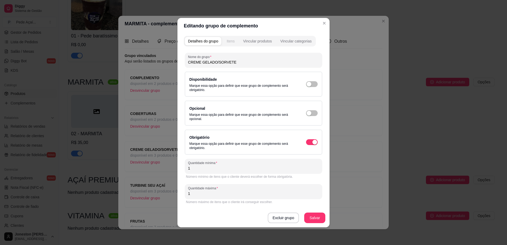
click at [233, 41] on div "Itens" at bounding box center [231, 41] width 8 height 5
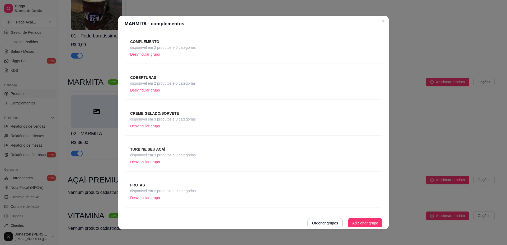
scroll to position [38, 0]
click at [181, 155] on span "disponível em 3 produtos e 0 categorias" at bounding box center [163, 154] width 66 height 6
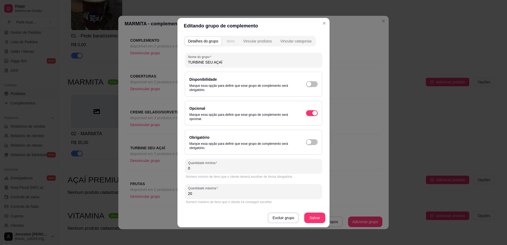
click at [233, 42] on div "Itens" at bounding box center [231, 41] width 8 height 5
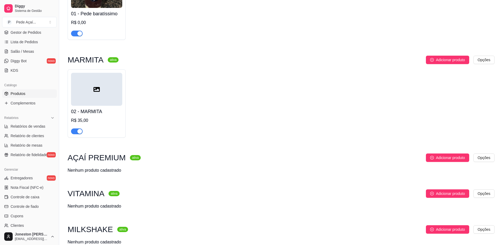
scroll to position [165, 0]
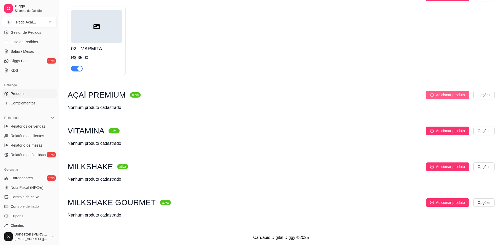
click at [444, 96] on span "Adicionar produto" at bounding box center [450, 95] width 29 height 6
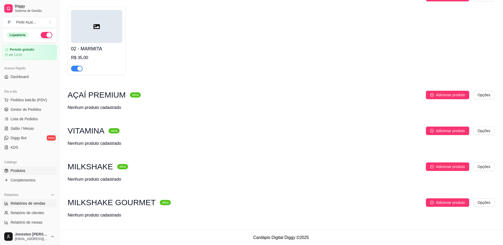
scroll to position [0, 0]
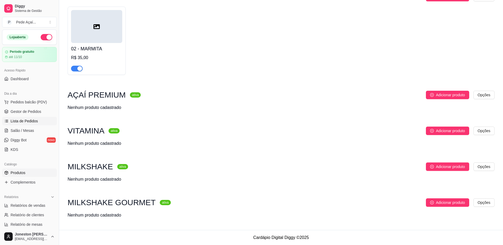
click at [21, 123] on span "Lista de Pedidos" at bounding box center [24, 121] width 27 height 5
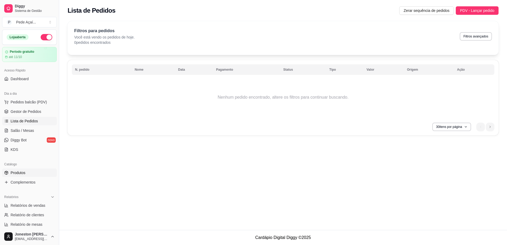
click at [31, 171] on link "Produtos" at bounding box center [29, 173] width 55 height 8
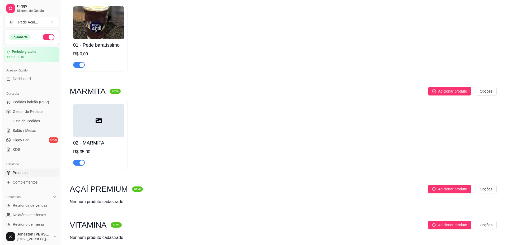
scroll to position [106, 0]
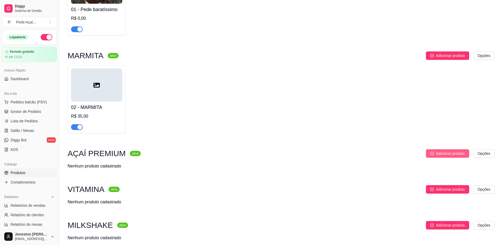
click at [448, 156] on span "Adicionar produto" at bounding box center [450, 154] width 29 height 6
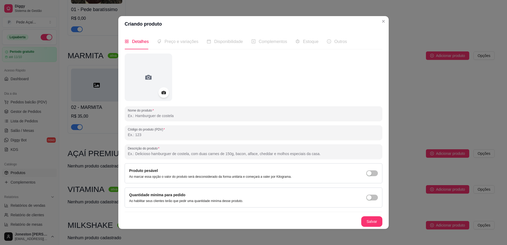
click at [174, 117] on input "Nome do produto" at bounding box center [254, 115] width 252 height 5
type input "300ml"
click at [157, 154] on input "Descrição do produto" at bounding box center [254, 153] width 252 height 5
paste input "Monte seu açaí da maneira que mais lhe agradar, utilize sua criatividade!"
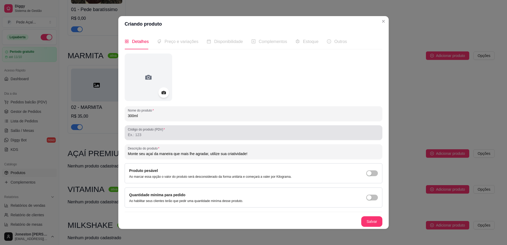
type input "Monte seu açaí da maneira que mais lhe agradar, utilize sua criatividade!"
click at [142, 137] on input "Código do produto (PDV)" at bounding box center [254, 134] width 252 height 5
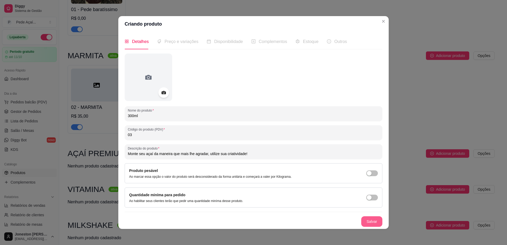
type input "03"
click at [375, 224] on button "Salvar" at bounding box center [371, 222] width 21 height 11
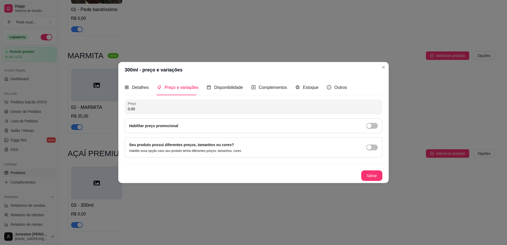
drag, startPoint x: 143, startPoint y: 109, endPoint x: 118, endPoint y: 109, distance: 25.4
click at [118, 109] on div "300ml - preço e variações Detalhes Preço e variações Disponibilidade Complement…" at bounding box center [253, 122] width 507 height 245
type input "15,00"
click at [374, 178] on button "Salvar" at bounding box center [371, 176] width 21 height 11
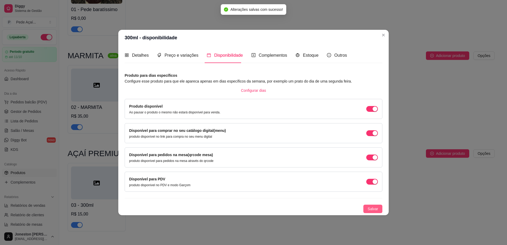
click at [371, 213] on button "Salvar" at bounding box center [373, 209] width 19 height 8
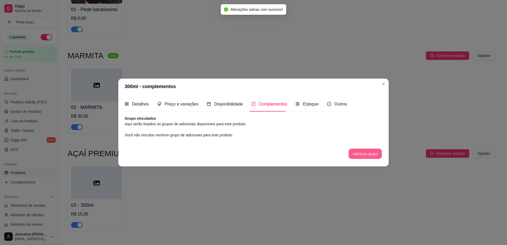
click at [362, 153] on button "Adicionar grupo" at bounding box center [365, 154] width 33 height 10
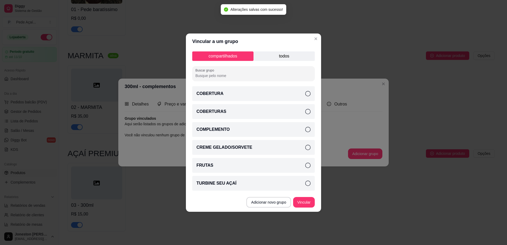
click at [289, 55] on p "todos" at bounding box center [284, 57] width 61 height 10
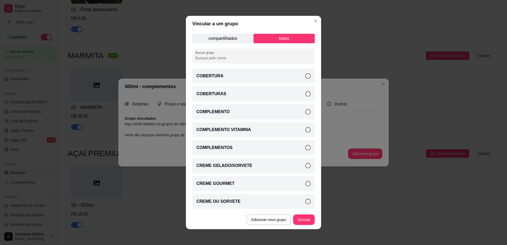
click at [212, 37] on p "compartilhados" at bounding box center [222, 39] width 61 height 10
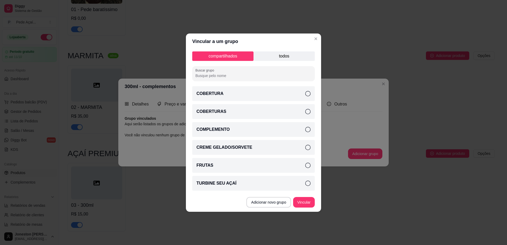
click at [282, 54] on p "todos" at bounding box center [284, 57] width 61 height 10
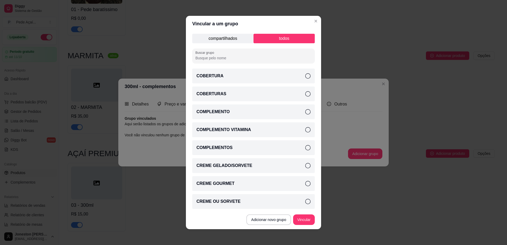
click at [305, 96] on icon at bounding box center [307, 93] width 5 height 5
click at [305, 149] on icon at bounding box center [307, 147] width 5 height 5
click at [305, 165] on icon at bounding box center [307, 165] width 5 height 5
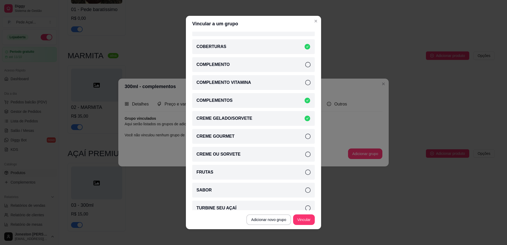
scroll to position [55, 0]
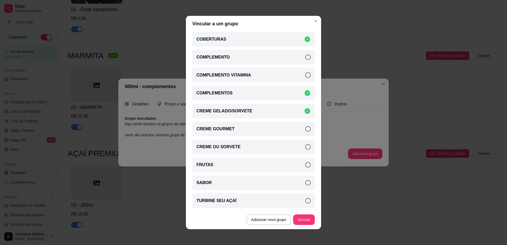
click at [305, 165] on icon at bounding box center [307, 164] width 5 height 5
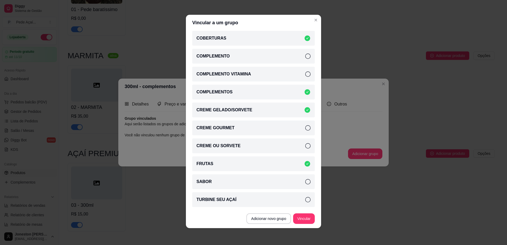
click at [305, 200] on icon at bounding box center [307, 199] width 5 height 5
click at [307, 219] on button "Vincular" at bounding box center [304, 219] width 21 height 10
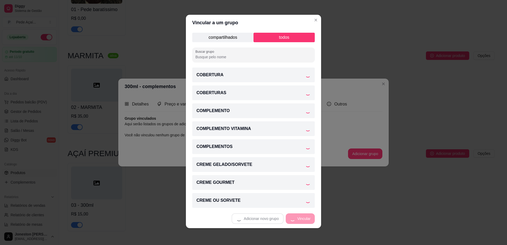
scroll to position [0, 0]
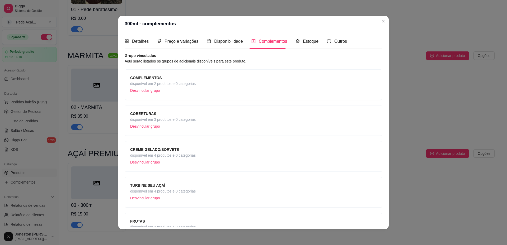
click at [175, 87] on p "Desvincular grupo" at bounding box center [163, 91] width 66 height 8
click at [176, 82] on span "disponível em 3 produtos e 0 categorias" at bounding box center [163, 84] width 66 height 6
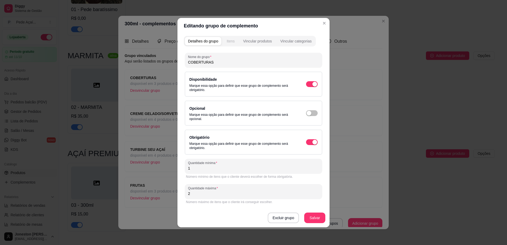
click at [230, 42] on div "Itens" at bounding box center [231, 41] width 8 height 5
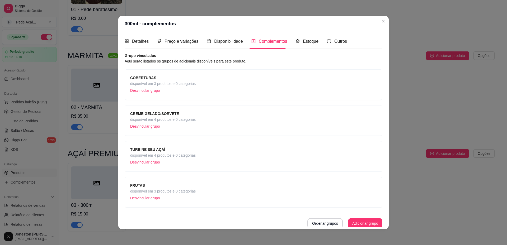
click at [194, 120] on div "CREME GELADO/SORVETE disponível em 4 produtos e 0 categorias Desvincular grupo" at bounding box center [253, 121] width 247 height 20
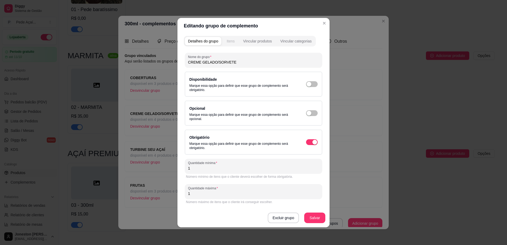
click at [233, 41] on div "Itens" at bounding box center [231, 41] width 8 height 5
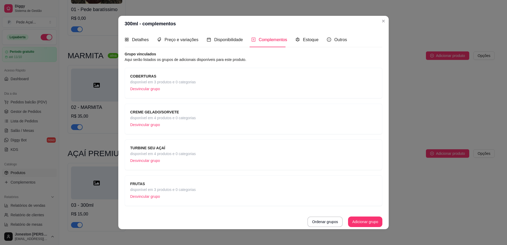
scroll to position [1, 0]
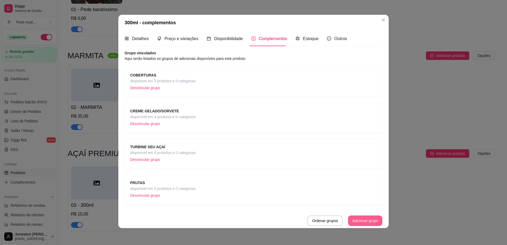
click at [357, 220] on button "Adicionar grupo" at bounding box center [365, 221] width 34 height 11
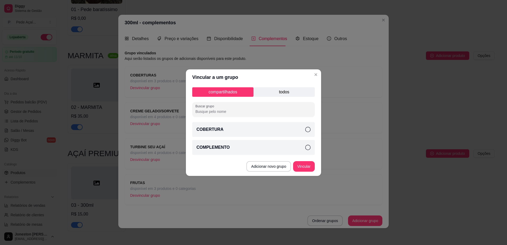
click at [311, 147] on div "COMPLEMENTO" at bounding box center [253, 147] width 123 height 15
click at [306, 168] on button "Vincular" at bounding box center [304, 166] width 21 height 10
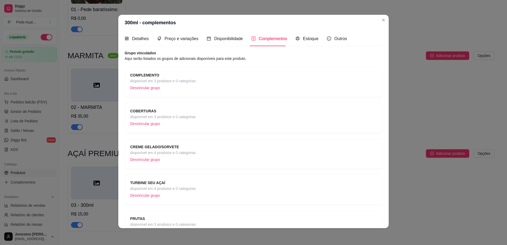
click at [198, 81] on div "COMPLEMENTO disponível em 3 produtos e 0 categorias Desvincular grupo" at bounding box center [253, 82] width 247 height 20
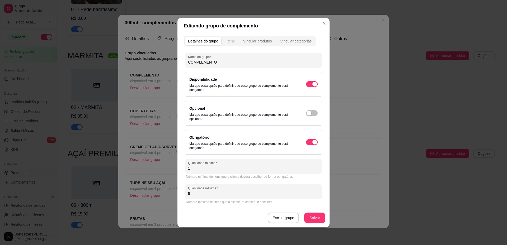
click at [230, 39] on div "Itens" at bounding box center [231, 41] width 8 height 5
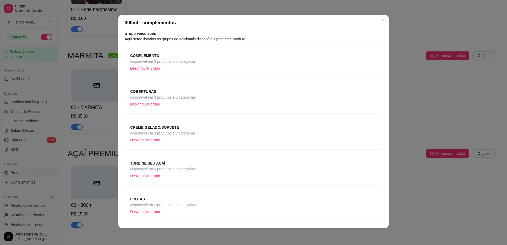
scroll to position [38, 0]
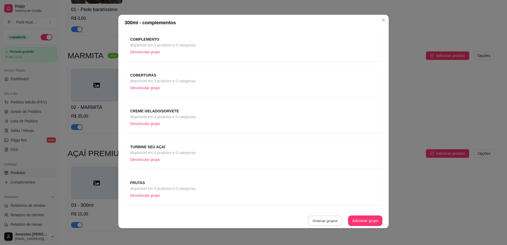
click at [318, 221] on button "Ordenar grupos" at bounding box center [325, 221] width 34 height 10
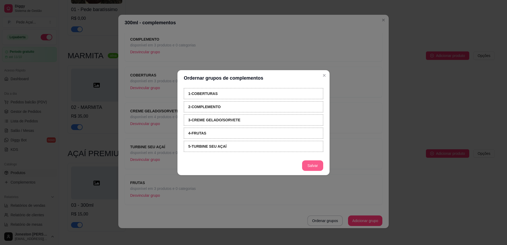
click at [316, 167] on button "Salvar" at bounding box center [312, 166] width 21 height 11
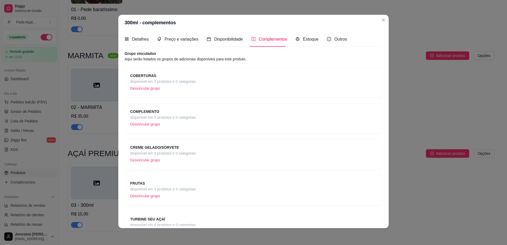
scroll to position [0, 0]
click at [144, 39] on span "Detalhes" at bounding box center [140, 40] width 17 height 4
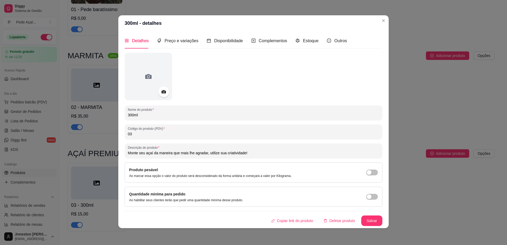
scroll to position [1, 0]
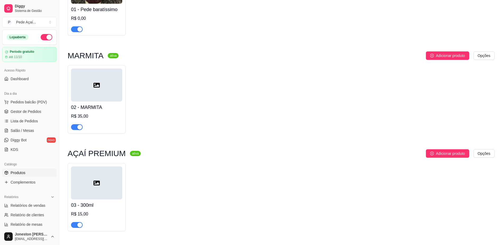
click at [95, 87] on icon at bounding box center [97, 85] width 6 height 6
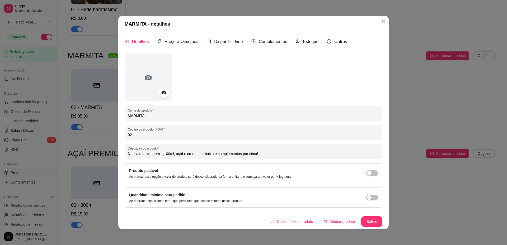
click at [286, 41] on div "Detalhes Preço e variações Disponibilidade Complementos Estoque Outros" at bounding box center [236, 41] width 222 height 15
click at [267, 42] on span "Complementos" at bounding box center [273, 41] width 29 height 4
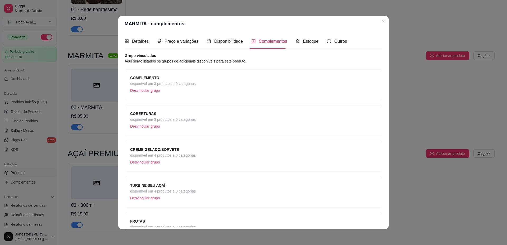
click at [191, 154] on span "disponível em 4 produtos e 0 categorias" at bounding box center [163, 156] width 66 height 6
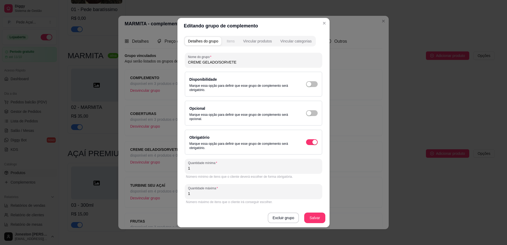
click at [230, 39] on div "Itens" at bounding box center [231, 41] width 8 height 5
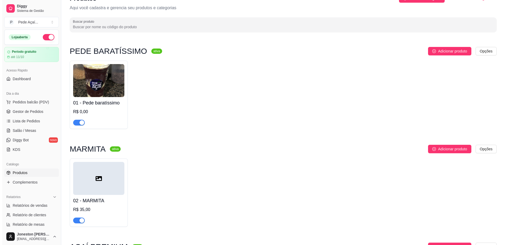
scroll to position [0, 0]
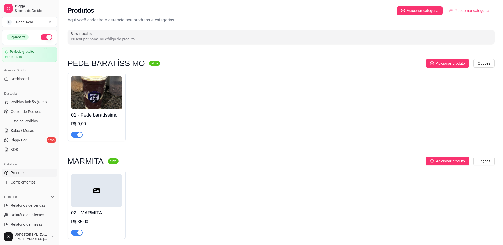
click at [104, 102] on img at bounding box center [96, 92] width 51 height 33
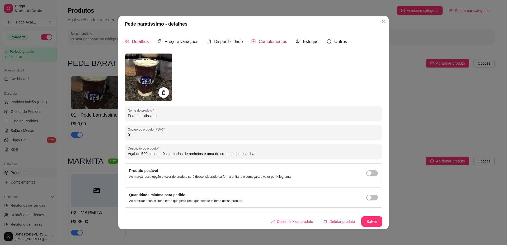
click at [279, 42] on span "Complementos" at bounding box center [273, 41] width 29 height 4
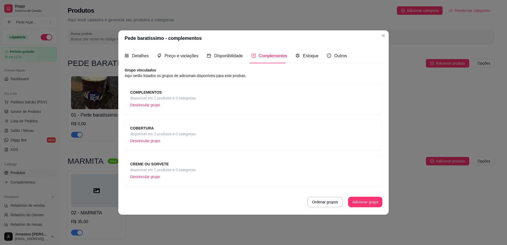
click at [180, 172] on span "disponível em 1 produtos e 0 categorias" at bounding box center [163, 170] width 66 height 6
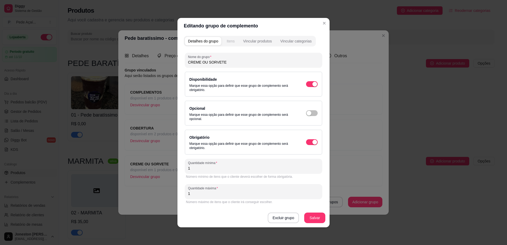
click at [231, 42] on div "Itens" at bounding box center [231, 41] width 8 height 5
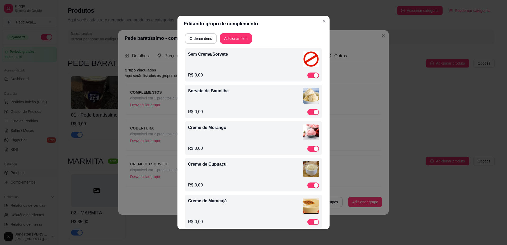
scroll to position [25, 0]
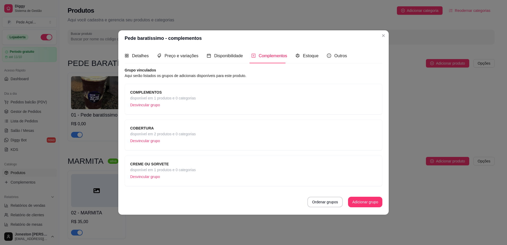
click at [149, 177] on p "Desvincular grupo" at bounding box center [163, 177] width 66 height 8
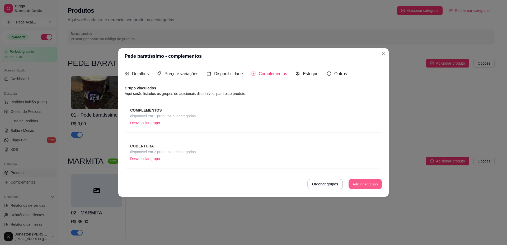
click at [358, 186] on button "Adicionar grupo" at bounding box center [365, 184] width 33 height 10
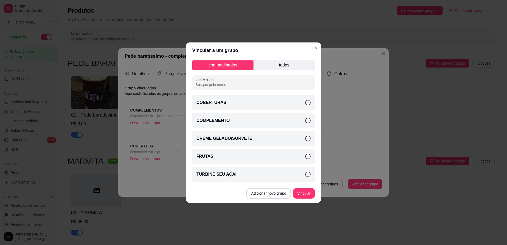
click at [283, 65] on p "todos" at bounding box center [284, 66] width 61 height 10
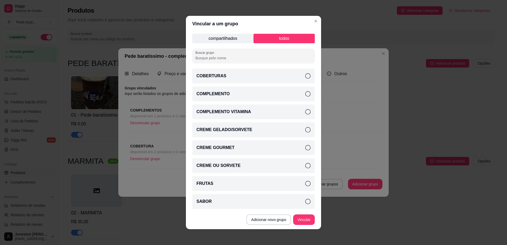
click at [305, 166] on icon at bounding box center [307, 165] width 5 height 5
click at [304, 224] on button "Vincular" at bounding box center [304, 220] width 21 height 10
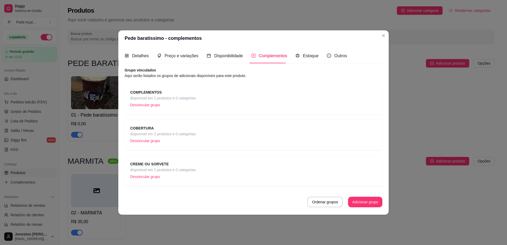
click at [154, 173] on span "disponível em 1 produtos e 0 categorias" at bounding box center [163, 170] width 66 height 6
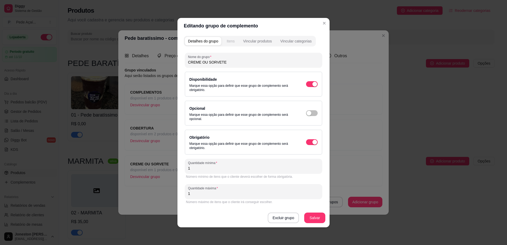
click at [231, 38] on button "Itens" at bounding box center [231, 41] width 14 height 8
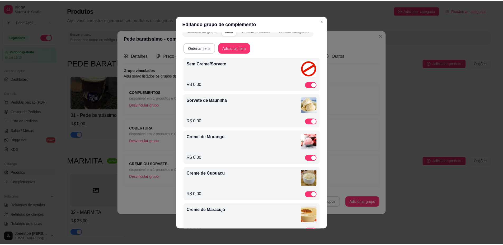
scroll to position [0, 0]
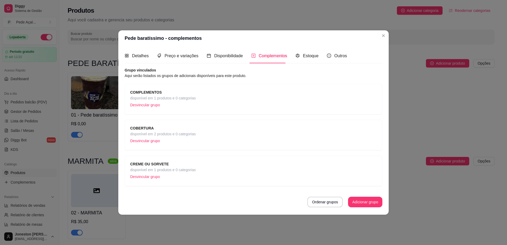
click at [148, 178] on p "Desvincular grupo" at bounding box center [163, 177] width 66 height 8
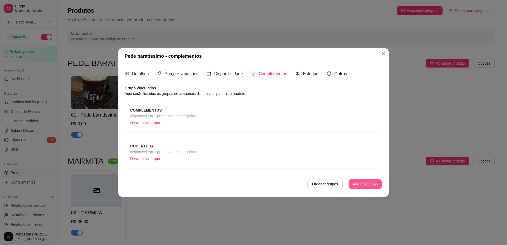
click at [359, 188] on button "Adicionar grupo" at bounding box center [365, 184] width 33 height 10
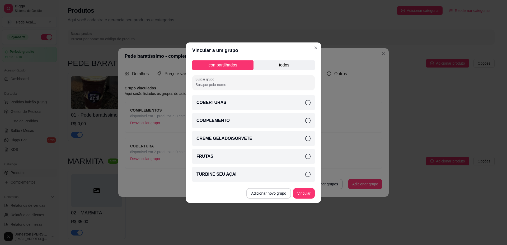
click at [307, 140] on icon at bounding box center [307, 138] width 5 height 5
click at [306, 195] on button "Vincular" at bounding box center [304, 193] width 22 height 11
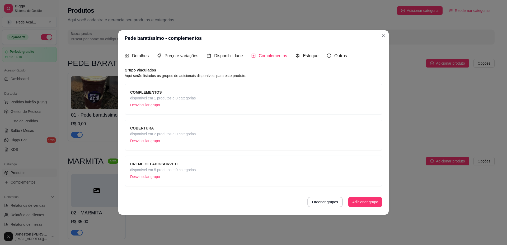
click at [156, 177] on p "Desvincular grupo" at bounding box center [163, 177] width 66 height 8
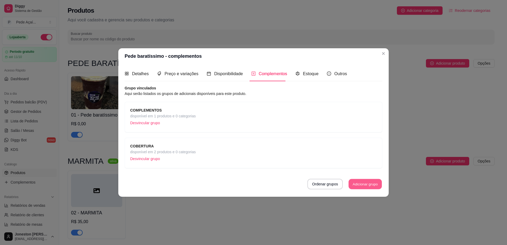
click at [358, 184] on button "Adicionar grupo" at bounding box center [365, 184] width 33 height 10
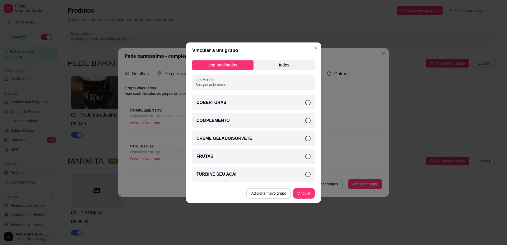
click at [279, 67] on p "todos" at bounding box center [284, 66] width 61 height 10
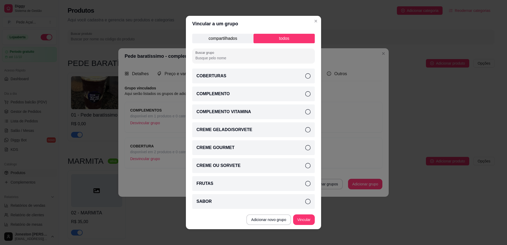
click at [305, 128] on icon at bounding box center [307, 129] width 5 height 5
click at [303, 220] on button "Vincular" at bounding box center [304, 220] width 21 height 10
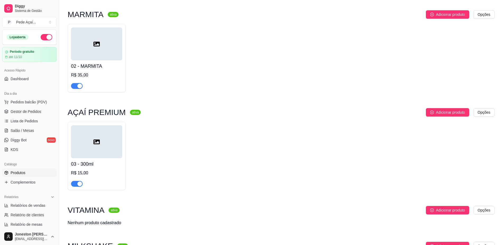
scroll to position [159, 0]
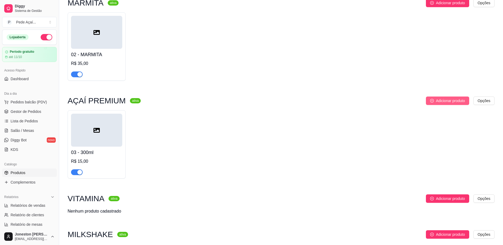
click at [442, 101] on span "Adicionar produto" at bounding box center [450, 101] width 29 height 6
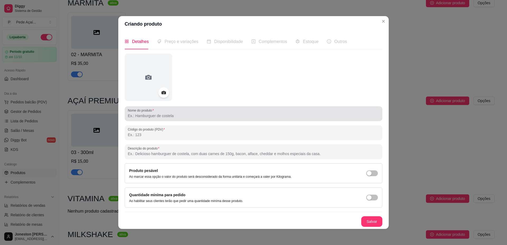
click at [174, 118] on input "Nome do produto" at bounding box center [254, 115] width 252 height 5
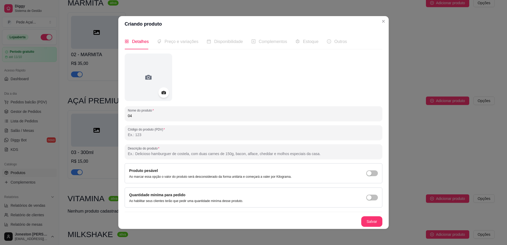
type input "0"
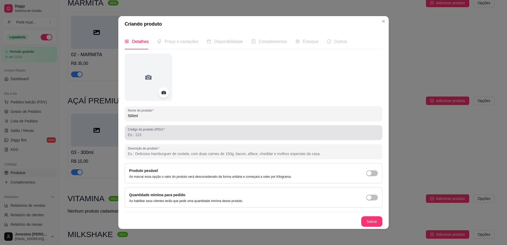
type input "500ml"
click at [170, 134] on input "Código do produto (PDV)" at bounding box center [254, 134] width 252 height 5
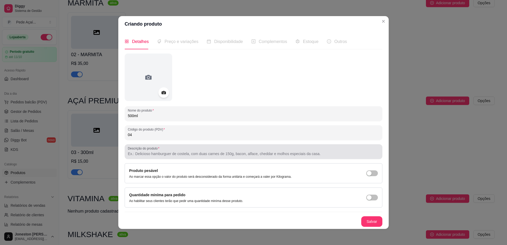
type input "04"
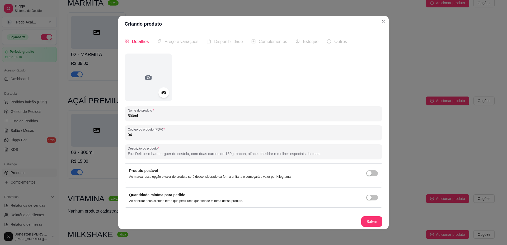
click at [169, 154] on input "Descrição do produto" at bounding box center [254, 153] width 252 height 5
type input "a"
click at [171, 157] on div at bounding box center [254, 152] width 252 height 11
paste input "Monte seu açaí da maneira que mais lhe agradar, utilize sua criatividade!"
type input "Monte seu açaí da maneira que mais lhe agradar, utilize sua criatividade!"
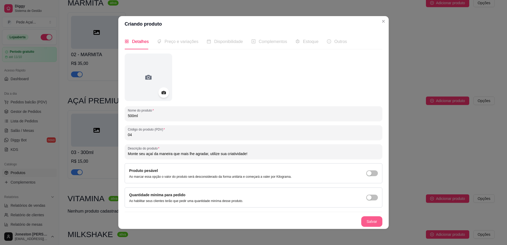
click at [369, 222] on button "Salvar" at bounding box center [371, 222] width 21 height 11
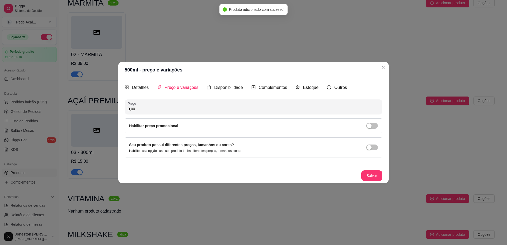
drag, startPoint x: 159, startPoint y: 109, endPoint x: 124, endPoint y: 108, distance: 34.9
click at [124, 108] on div "Detalhes Preço e variações Disponibilidade Complementos Estoque Outros Nome do …" at bounding box center [253, 130] width 271 height 105
click at [140, 111] on input "0,00" at bounding box center [254, 108] width 252 height 5
drag, startPoint x: 141, startPoint y: 108, endPoint x: 121, endPoint y: 109, distance: 19.3
click at [121, 109] on div "Detalhes Preço e variações Disponibilidade Complementos Estoque Outros Nome do …" at bounding box center [253, 130] width 271 height 105
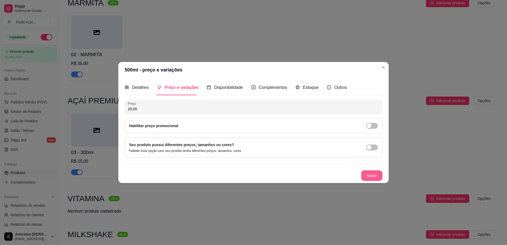
type input "18,00"
click at [374, 175] on button "Salvar" at bounding box center [372, 176] width 21 height 10
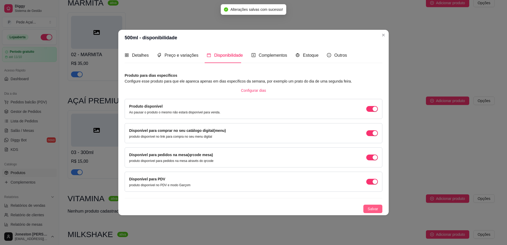
click at [374, 209] on span "Salvar" at bounding box center [373, 209] width 11 height 6
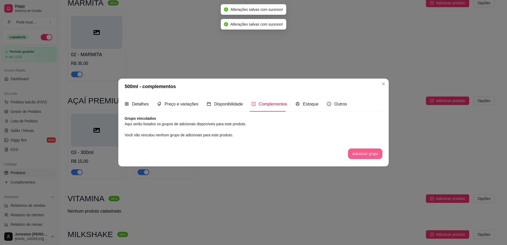
click at [362, 153] on button "Adicionar grupo" at bounding box center [365, 154] width 34 height 11
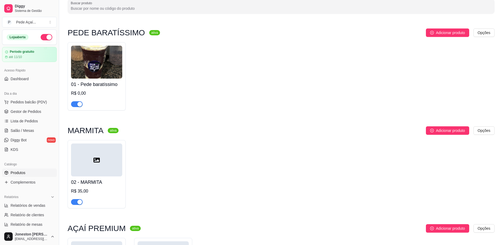
scroll to position [106, 0]
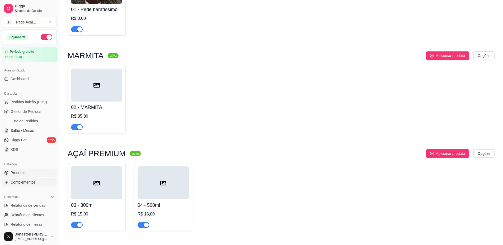
click at [27, 183] on span "Complementos" at bounding box center [23, 182] width 25 height 5
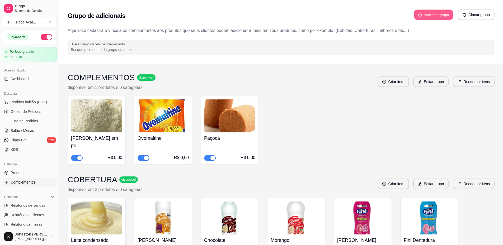
click at [431, 16] on button "Adicionar grupo" at bounding box center [433, 15] width 39 height 10
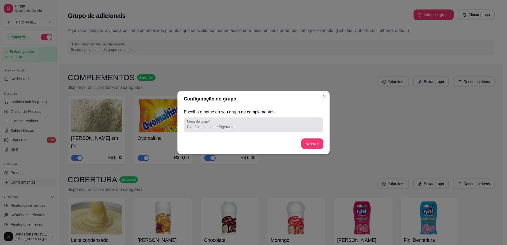
click at [202, 128] on input "Nome do grupo" at bounding box center [253, 126] width 133 height 5
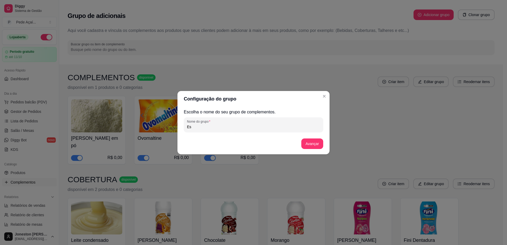
type input "E"
type input "t"
type input "TAMANHO DO AÇAÍ PREMIUM"
click at [315, 145] on button "Avançar" at bounding box center [312, 144] width 22 height 11
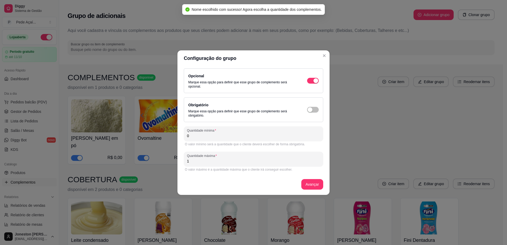
drag, startPoint x: 190, startPoint y: 135, endPoint x: 182, endPoint y: 136, distance: 8.5
click at [182, 136] on div "Opcional Marque essa opção para definir que esse grupo de complemento será opci…" at bounding box center [254, 130] width 152 height 129
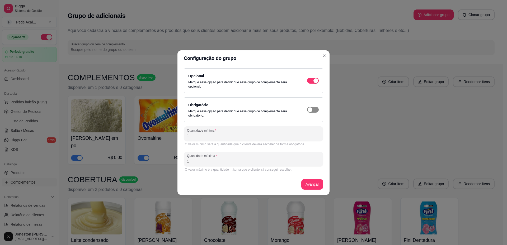
type input "1"
click at [314, 111] on span "button" at bounding box center [313, 110] width 12 height 6
click at [311, 185] on button "Avançar" at bounding box center [312, 184] width 22 height 11
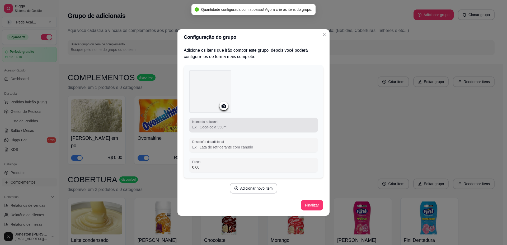
click at [222, 130] on div at bounding box center [253, 125] width 123 height 11
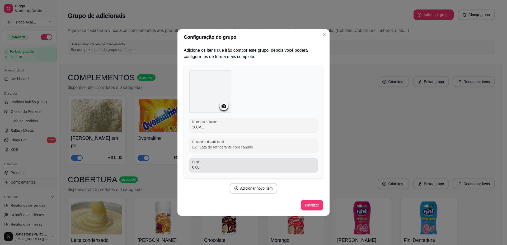
type input "300ML"
drag, startPoint x: 207, startPoint y: 169, endPoint x: 182, endPoint y: 167, distance: 25.7
click at [182, 167] on div "Adicione os itens que irão compor este grupo, depois você poderá configurá-los …" at bounding box center [254, 130] width 152 height 171
type input "15,00"
click at [250, 192] on button "Adicionar novo item" at bounding box center [254, 188] width 48 height 11
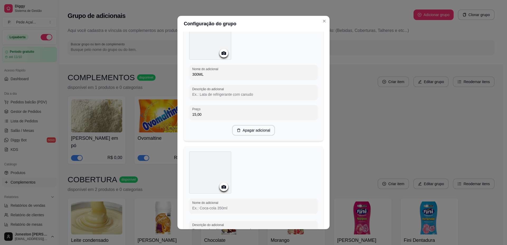
scroll to position [106, 0]
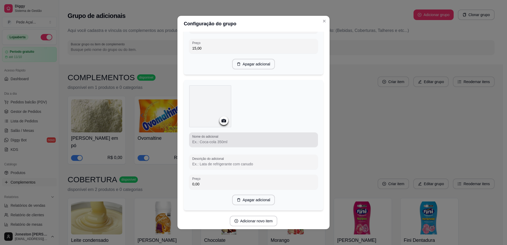
click at [213, 137] on label "Nome do adicional" at bounding box center [206, 136] width 28 height 4
click at [213, 140] on input "Nome do adicional" at bounding box center [253, 142] width 123 height 5
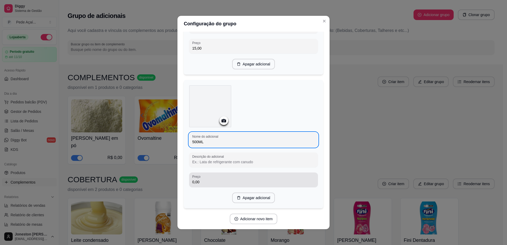
type input "500ML"
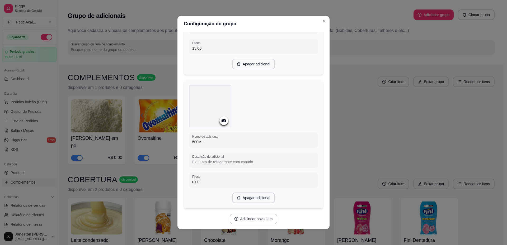
drag, startPoint x: 192, startPoint y: 182, endPoint x: 182, endPoint y: 183, distance: 9.8
click at [184, 183] on div "Nome do adicional 500ML Descrição do adicional Preço 0,00 Apagar adicional" at bounding box center [254, 144] width 140 height 129
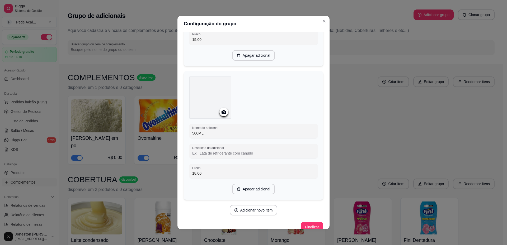
scroll to position [122, 0]
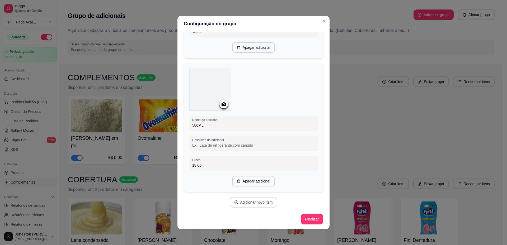
type input "18,00"
click at [250, 204] on button "Adicionar novo item" at bounding box center [253, 203] width 47 height 10
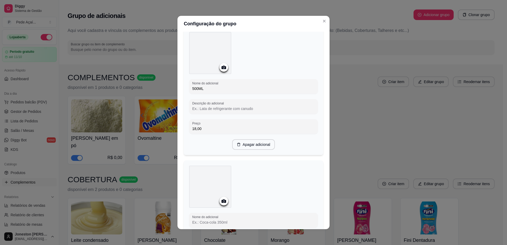
scroll to position [254, 0]
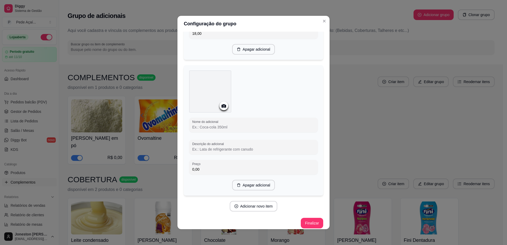
click at [207, 128] on input "Nome do adicional" at bounding box center [253, 127] width 123 height 5
drag, startPoint x: 207, startPoint y: 128, endPoint x: 190, endPoint y: 128, distance: 16.4
click at [192, 128] on input "700,00" at bounding box center [253, 127] width 123 height 5
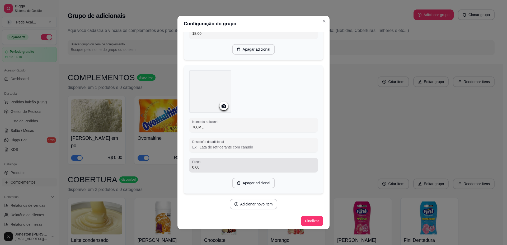
type input "700ML"
drag, startPoint x: 203, startPoint y: 169, endPoint x: 187, endPoint y: 169, distance: 15.6
click at [189, 169] on div "Preço 0,00" at bounding box center [253, 165] width 129 height 15
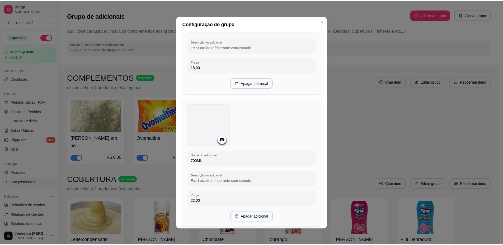
scroll to position [256, 0]
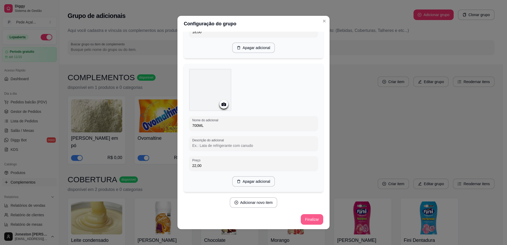
type input "22,00"
click at [301, 220] on button "Finalizar" at bounding box center [312, 220] width 22 height 11
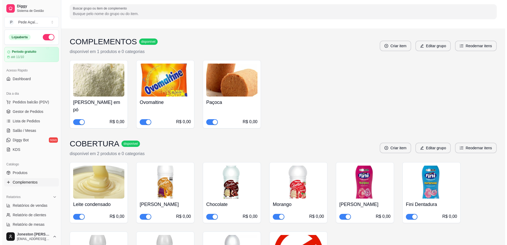
scroll to position [0, 0]
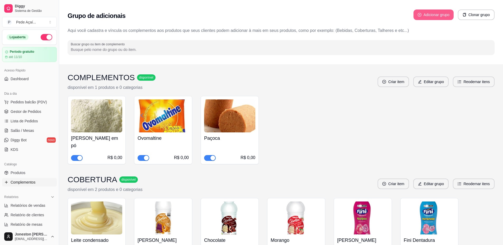
click at [434, 15] on button "Adicionar grupo" at bounding box center [434, 15] width 40 height 11
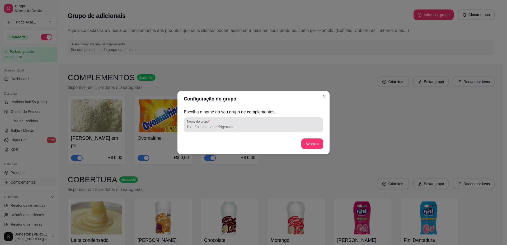
click at [207, 124] on div at bounding box center [253, 125] width 133 height 11
click at [207, 126] on input "TAMANHOS MILKSHAKE" at bounding box center [253, 126] width 133 height 5
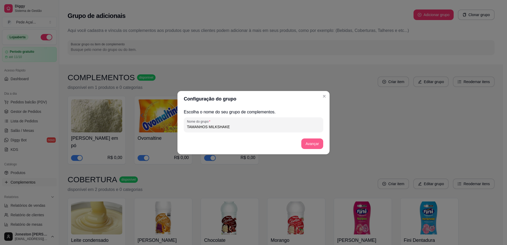
type input "TAMANHOS MILKSHAKE"
click at [309, 144] on button "Avançar" at bounding box center [312, 144] width 21 height 10
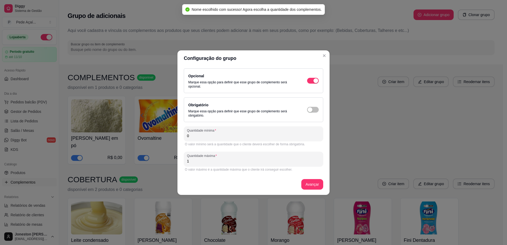
drag, startPoint x: 192, startPoint y: 135, endPoint x: 180, endPoint y: 134, distance: 11.9
click at [180, 134] on div "Opcional Marque essa opção para definir que esse grupo de complemento será opci…" at bounding box center [254, 130] width 152 height 129
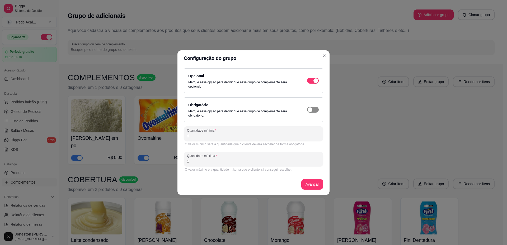
type input "1"
click at [317, 110] on span "button" at bounding box center [313, 110] width 12 height 6
click at [314, 184] on button "Avançar" at bounding box center [312, 184] width 21 height 10
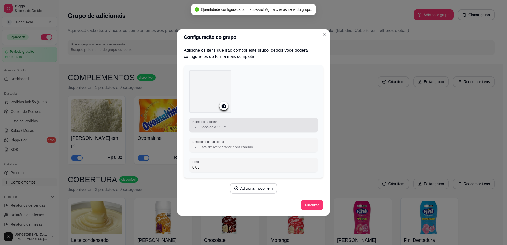
click at [221, 127] on input "Nome do adicional" at bounding box center [253, 127] width 123 height 5
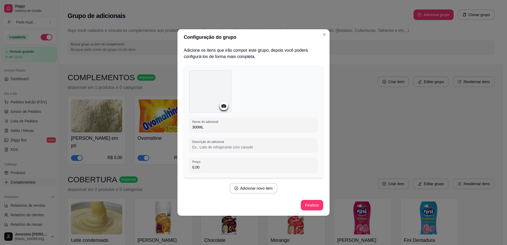
type input "300ML"
click at [249, 188] on button "Adicionar novo item" at bounding box center [253, 189] width 47 height 10
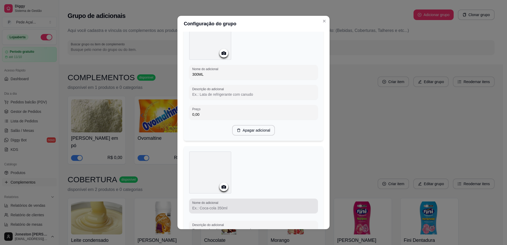
scroll to position [124, 0]
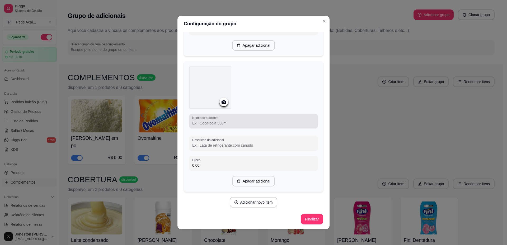
click at [203, 124] on input "Nome do adicional" at bounding box center [253, 123] width 123 height 5
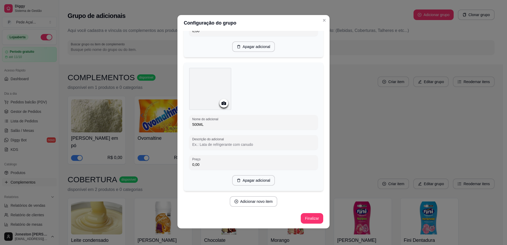
scroll to position [1, 0]
type input "500ML"
click at [261, 203] on button "Adicionar novo item" at bounding box center [254, 201] width 48 height 11
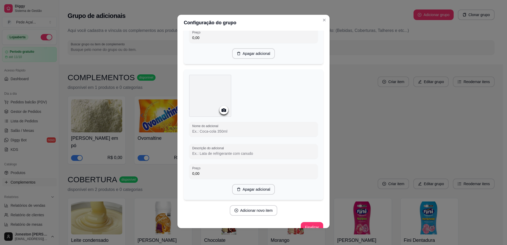
scroll to position [258, 0]
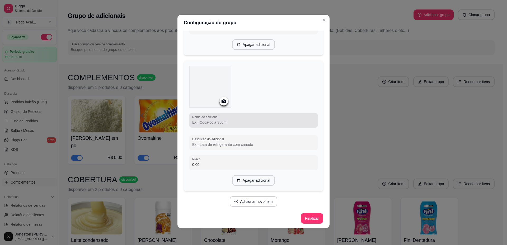
click at [212, 121] on input "Nome do adicional" at bounding box center [253, 122] width 123 height 5
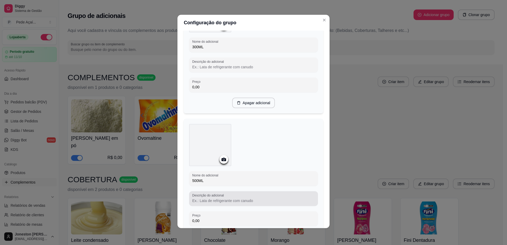
scroll to position [0, 0]
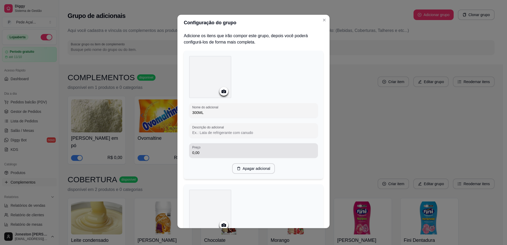
type input "700ML"
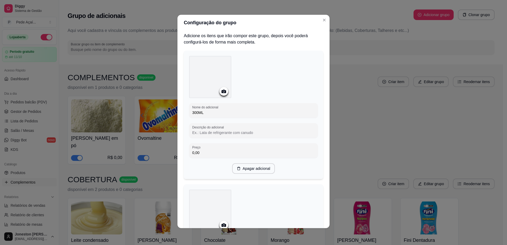
drag, startPoint x: 200, startPoint y: 151, endPoint x: 185, endPoint y: 151, distance: 15.1
click at [185, 151] on div "Nome do adicional 300ML Descrição do adicional Preço 0,00 Apagar adicional" at bounding box center [254, 115] width 140 height 129
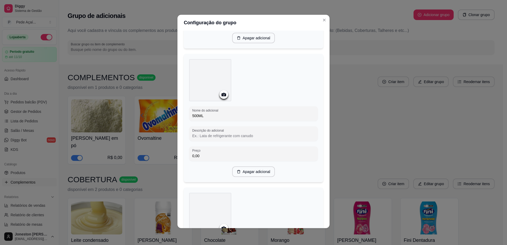
scroll to position [132, 0]
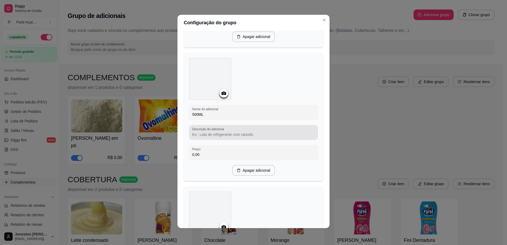
type input "14,00"
click at [202, 137] on div at bounding box center [253, 132] width 123 height 11
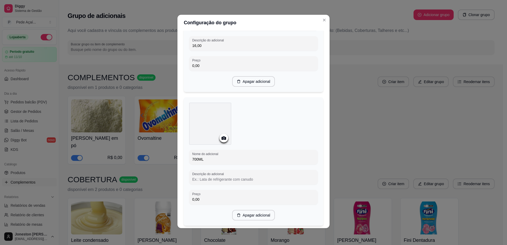
scroll to position [256, 0]
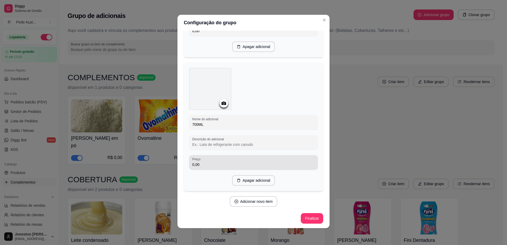
type input "16,00"
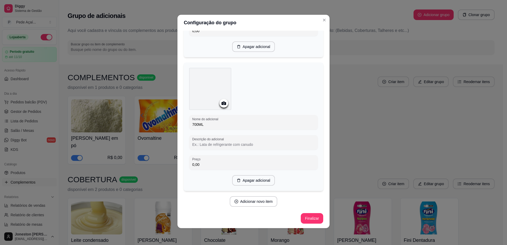
drag, startPoint x: 199, startPoint y: 165, endPoint x: 178, endPoint y: 169, distance: 21.5
click at [184, 169] on div "Nome do adicional 700ML Descrição do adicional Preço 0,00 Apagar adicional" at bounding box center [254, 127] width 140 height 129
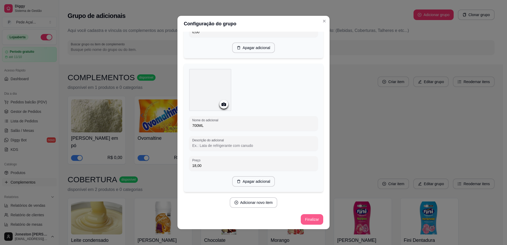
type input "18,00"
click at [307, 219] on button "Finalizar" at bounding box center [312, 220] width 22 height 11
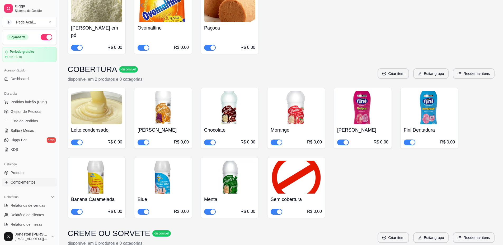
scroll to position [0, 0]
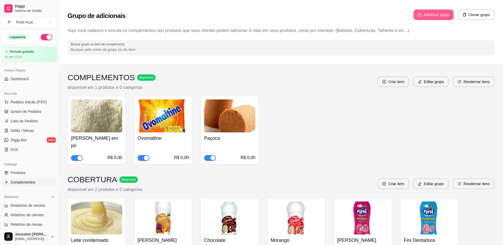
click at [433, 13] on button "Adicionar grupo" at bounding box center [434, 15] width 40 height 11
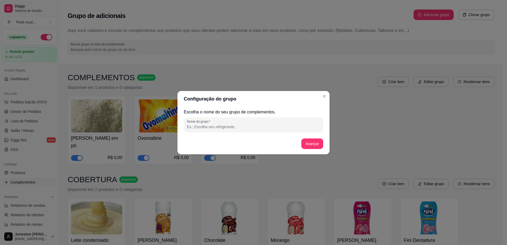
click at [235, 125] on input "Nome do grupo" at bounding box center [253, 126] width 133 height 5
type input "d"
type input "DEIXA SEU MILKSHAKE GOURMET"
click at [310, 143] on button "Avançar" at bounding box center [312, 144] width 22 height 11
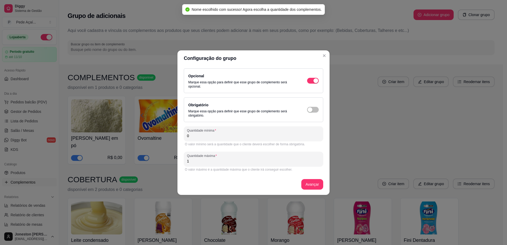
click at [194, 135] on input "0" at bounding box center [253, 135] width 133 height 5
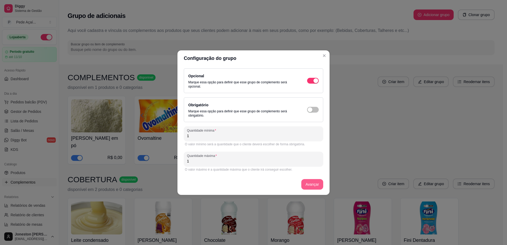
type input "1"
click at [316, 188] on button "Avançar" at bounding box center [312, 184] width 22 height 11
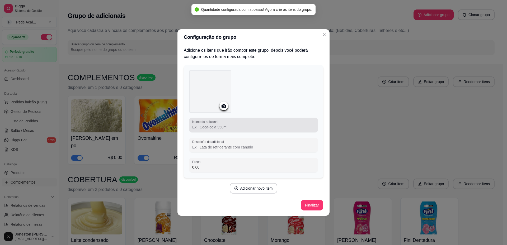
click at [217, 125] on input "Nome do adicional" at bounding box center [253, 127] width 123 height 5
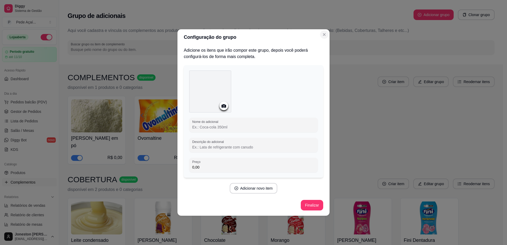
click at [324, 35] on button "Close" at bounding box center [324, 34] width 8 height 8
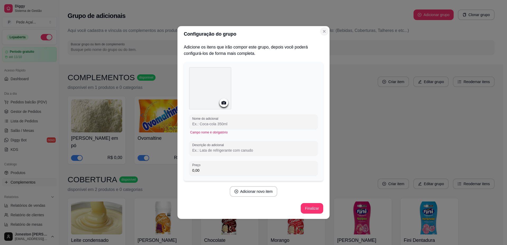
click at [323, 31] on icon "Close" at bounding box center [324, 31] width 4 height 4
click at [324, 32] on icon "Close" at bounding box center [324, 31] width 2 height 2
click at [322, 31] on button "Close" at bounding box center [324, 31] width 8 height 8
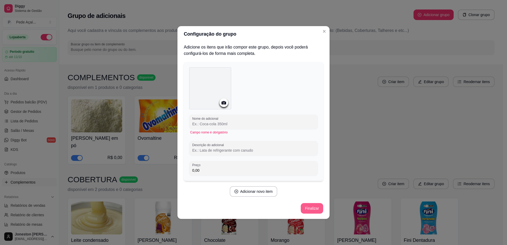
click at [307, 207] on button "Finalizar" at bounding box center [312, 208] width 22 height 11
click at [314, 206] on button "Finalizar" at bounding box center [312, 209] width 22 height 10
click at [218, 118] on label "Nome do adicional" at bounding box center [206, 119] width 28 height 4
click at [218, 122] on input "Nome do adicional" at bounding box center [253, 124] width 123 height 5
click at [323, 33] on icon "Close" at bounding box center [324, 31] width 4 height 4
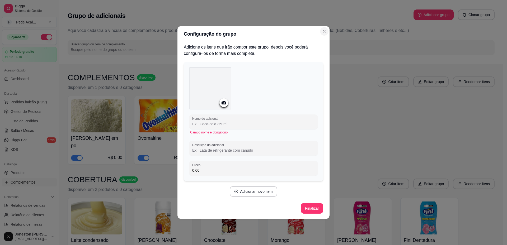
click at [323, 33] on icon "Close" at bounding box center [324, 31] width 4 height 4
click at [209, 125] on input "Nome do adicional" at bounding box center [253, 124] width 123 height 5
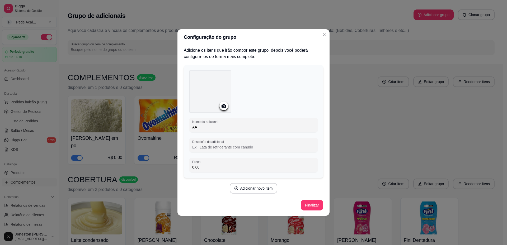
type input "AA"
click at [309, 207] on button "Finalizar" at bounding box center [312, 206] width 22 height 10
click at [324, 35] on icon "Close" at bounding box center [324, 35] width 2 height 2
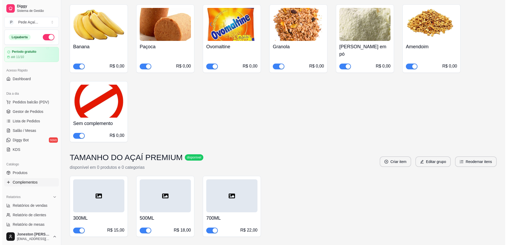
scroll to position [1901, 0]
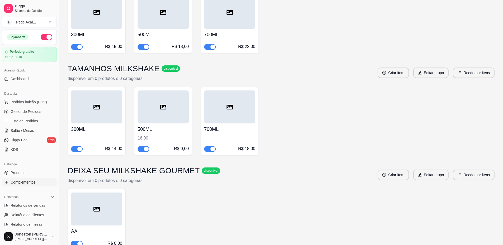
click at [96, 226] on div "AA R$ 0,00" at bounding box center [96, 236] width 51 height 21
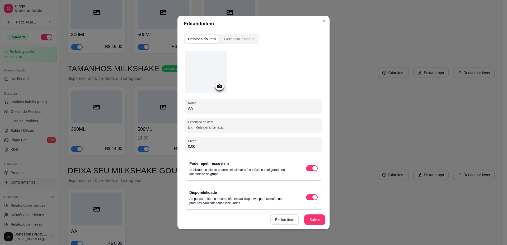
click at [285, 220] on button "Excluir item" at bounding box center [285, 220] width 29 height 11
click at [304, 211] on button "Sim" at bounding box center [304, 208] width 16 height 8
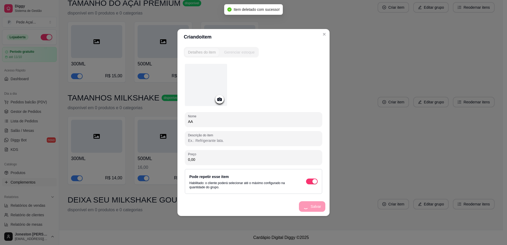
scroll to position [1835, 0]
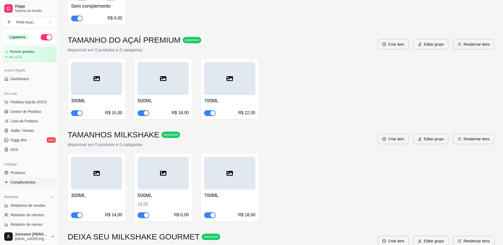
click at [144, 233] on h3 "DEIXA SEU MILKSHAKE GOURMET" at bounding box center [134, 238] width 132 height 10
click at [439, 236] on button "Editar grupo" at bounding box center [431, 241] width 34 height 10
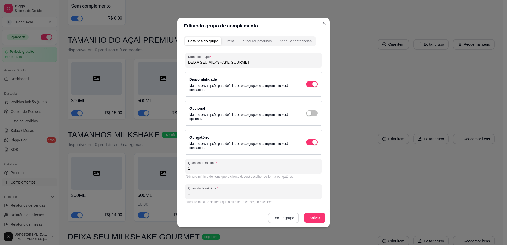
click at [288, 219] on button "Excluir grupo" at bounding box center [283, 218] width 31 height 11
click at [311, 205] on button "Sim" at bounding box center [306, 206] width 16 height 8
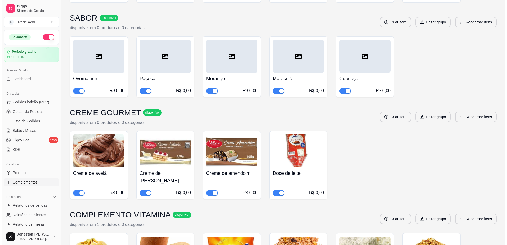
scroll to position [1463, 0]
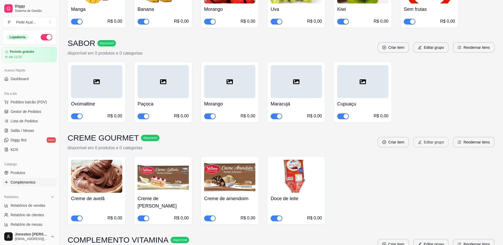
click at [437, 137] on button "Editar grupo" at bounding box center [430, 142] width 35 height 11
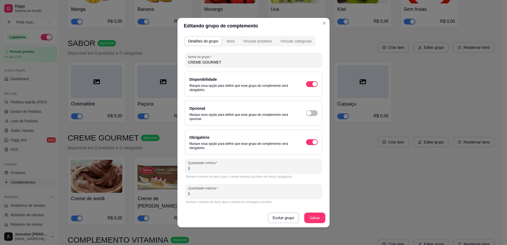
drag, startPoint x: 219, startPoint y: 63, endPoint x: 165, endPoint y: 64, distance: 54.2
click at [165, 64] on div "Editando grupo de complemento Detalhes do grupo Itens Vincular produtos Vincula…" at bounding box center [253, 122] width 507 height 245
click at [197, 63] on input "DEIXA SEU MILKSHAKE GOURMET" at bounding box center [253, 62] width 131 height 5
click at [198, 63] on input "DEIXA SEU MILKSHAKE GOURMET" at bounding box center [253, 62] width 131 height 5
type input "DEIXE SEU MILKSHAKE GOURMET"
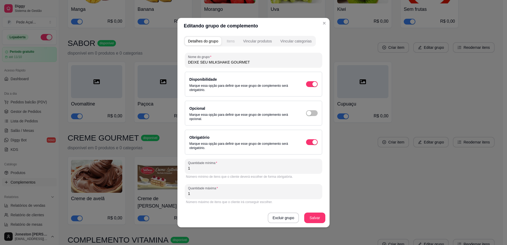
click at [231, 41] on div "Itens" at bounding box center [231, 41] width 8 height 5
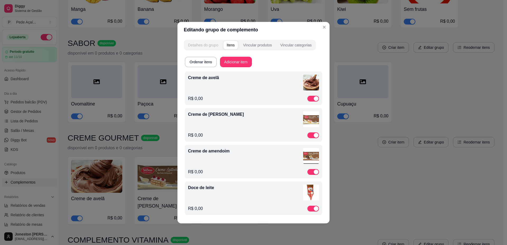
click at [202, 46] on div "Detalhes do grupo" at bounding box center [203, 45] width 30 height 5
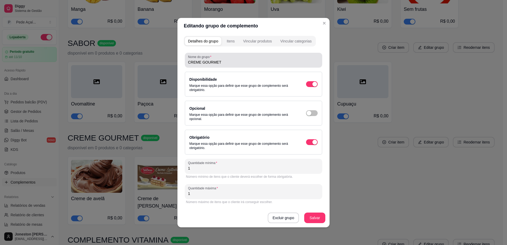
drag, startPoint x: 226, startPoint y: 59, endPoint x: 191, endPoint y: 64, distance: 35.0
click at [191, 64] on div "CREME GOURMET" at bounding box center [253, 60] width 131 height 11
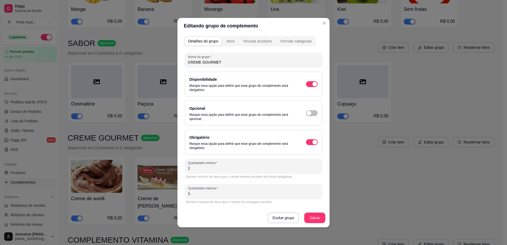
click at [217, 64] on input "CREME GOURMET" at bounding box center [253, 62] width 131 height 5
type input "C"
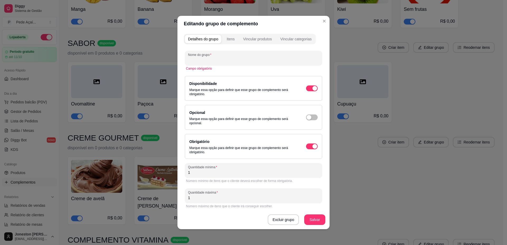
type input "d"
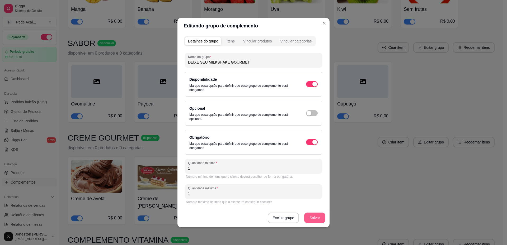
type input "DEIXE SEU MILKSHAKE GOURMET"
click at [314, 214] on button "Salvar" at bounding box center [314, 218] width 21 height 11
click at [311, 113] on div "button" at bounding box center [309, 113] width 5 height 5
type input "0"
drag, startPoint x: 195, startPoint y: 193, endPoint x: 185, endPoint y: 195, distance: 10.5
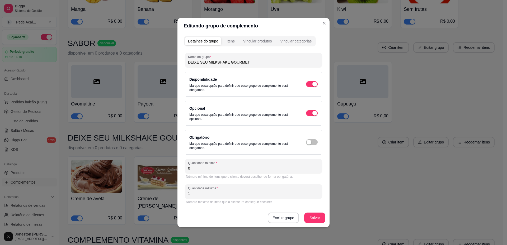
click at [185, 195] on div "Quantidade máxima 1" at bounding box center [253, 191] width 137 height 15
type input "3"
type input "1"
click at [315, 141] on span "button" at bounding box center [312, 143] width 12 height 6
click at [314, 217] on button "Salvar" at bounding box center [314, 218] width 21 height 11
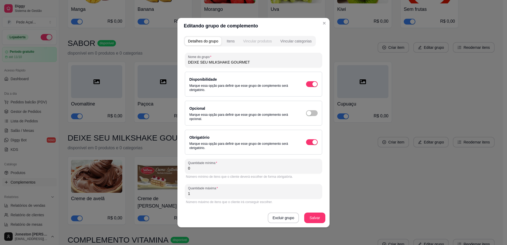
click at [255, 39] on div "Vincular produtos" at bounding box center [257, 41] width 29 height 5
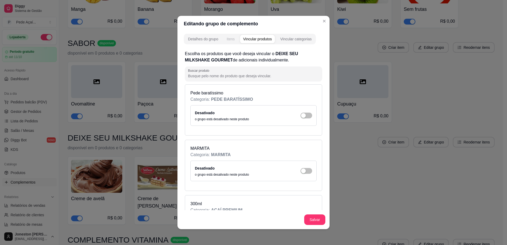
click at [228, 40] on div "Itens" at bounding box center [231, 38] width 8 height 5
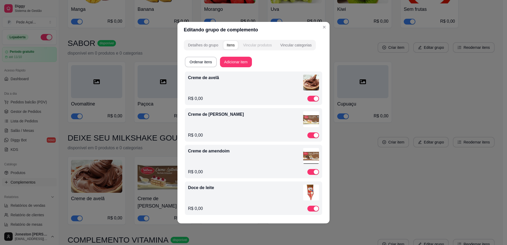
click at [254, 45] on div "Vincular produtos" at bounding box center [257, 45] width 29 height 5
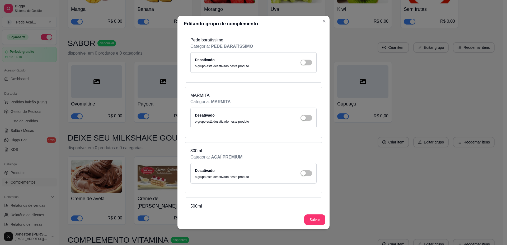
scroll to position [0, 0]
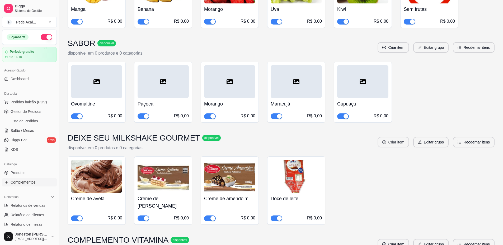
click at [396, 137] on button "Criar item" at bounding box center [393, 142] width 31 height 11
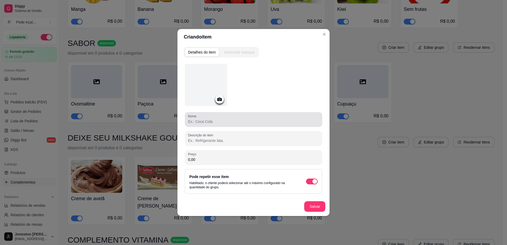
click at [213, 121] on input "Nome" at bounding box center [253, 121] width 131 height 5
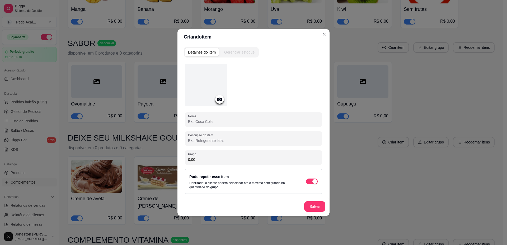
type input "n"
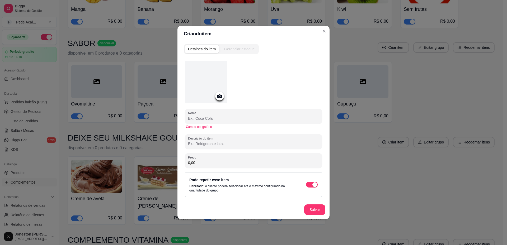
type input "n"
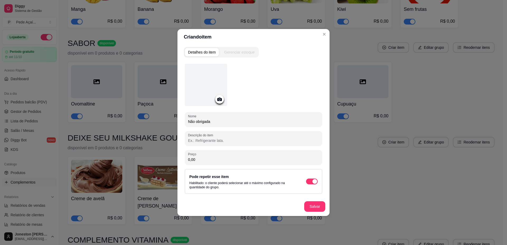
type input "Não obrigada"
click at [222, 102] on icon at bounding box center [220, 99] width 6 height 6
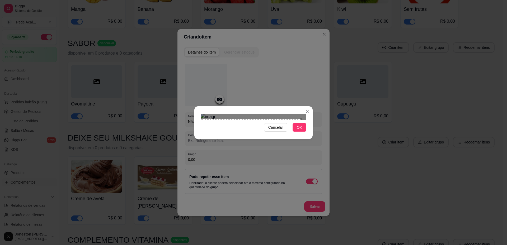
click at [195, 134] on div "Cancelar OK" at bounding box center [253, 123] width 118 height 22
click at [320, 59] on div "Cancelar OK" at bounding box center [253, 122] width 507 height 245
click at [298, 131] on span "OK" at bounding box center [299, 128] width 5 height 6
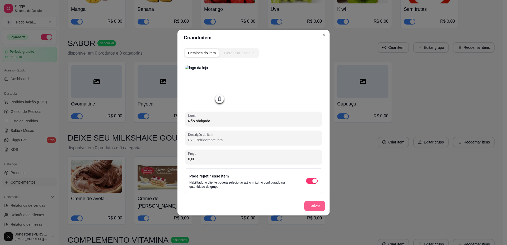
click at [310, 207] on button "Salvar" at bounding box center [314, 206] width 21 height 11
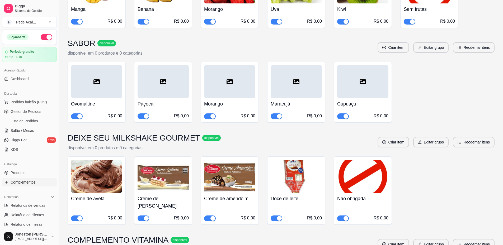
click at [117, 215] on div "R$ 0,00" at bounding box center [115, 218] width 15 height 6
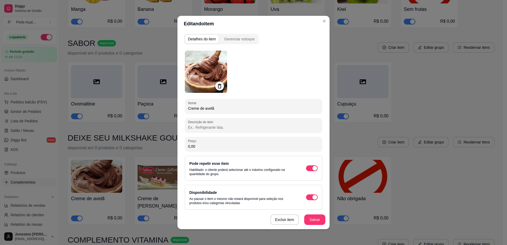
drag, startPoint x: 200, startPoint y: 146, endPoint x: 181, endPoint y: 151, distance: 19.7
click at [181, 151] on div "Detalhes do item Gerenciar estoque Nome Creme de avelã Descrição do item Preço …" at bounding box center [254, 131] width 152 height 198
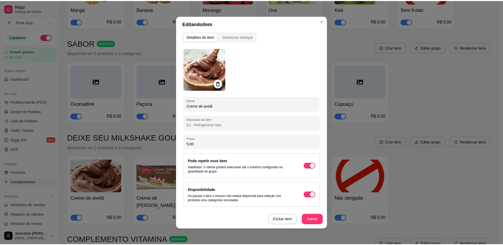
scroll to position [1, 0]
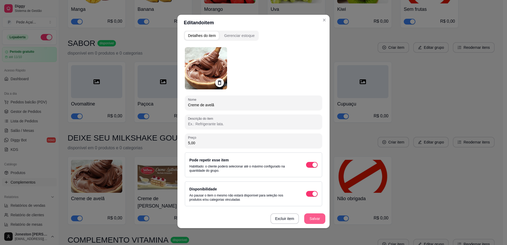
type input "5,00"
click at [311, 221] on button "Salvar" at bounding box center [315, 219] width 21 height 10
click at [315, 220] on button "Salvar" at bounding box center [314, 219] width 21 height 11
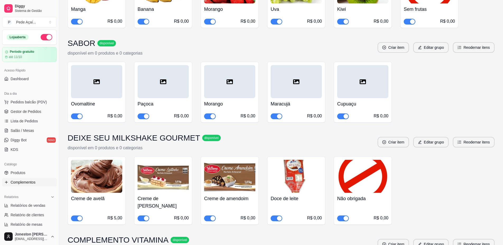
click at [183, 215] on div "R$ 0,00" at bounding box center [181, 218] width 15 height 6
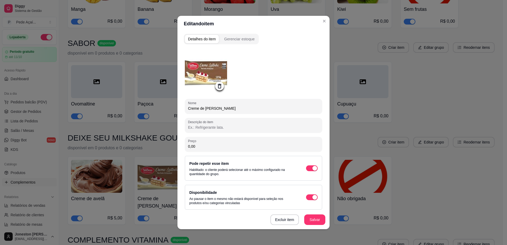
drag, startPoint x: 184, startPoint y: 144, endPoint x: 177, endPoint y: 144, distance: 7.4
click at [178, 144] on div "Detalhes do item Gerenciar estoque Nome Creme de leitinho Descrição do item Pre…" at bounding box center [254, 131] width 152 height 198
type input "5,00"
click at [311, 219] on button "Salvar" at bounding box center [315, 220] width 21 height 10
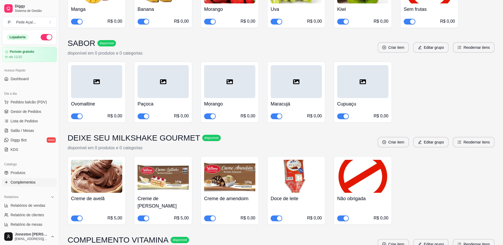
click at [249, 195] on h4 "Creme de amendoim" at bounding box center [229, 198] width 51 height 7
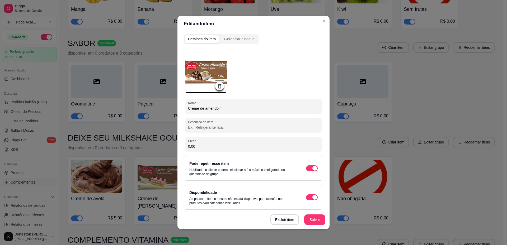
drag, startPoint x: 197, startPoint y: 148, endPoint x: 176, endPoint y: 147, distance: 21.2
click at [178, 147] on div "Detalhes do item Gerenciar estoque Nome Creme de amendoim Descrição do item Pre…" at bounding box center [254, 131] width 152 height 198
drag, startPoint x: 191, startPoint y: 147, endPoint x: 181, endPoint y: 148, distance: 10.4
click at [181, 148] on div "Detalhes do item Gerenciar estoque Nome Creme de amendoim Descrição do item Pre…" at bounding box center [254, 131] width 152 height 198
type input "5,00"
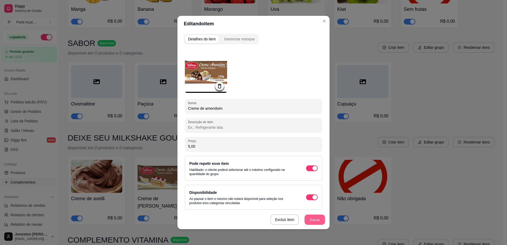
click at [310, 222] on button "Salvar" at bounding box center [315, 220] width 21 height 10
click at [311, 223] on button "Salvar" at bounding box center [315, 220] width 21 height 10
click at [314, 221] on button "Salvar" at bounding box center [315, 220] width 21 height 10
click at [311, 220] on button "Salvar" at bounding box center [315, 220] width 21 height 10
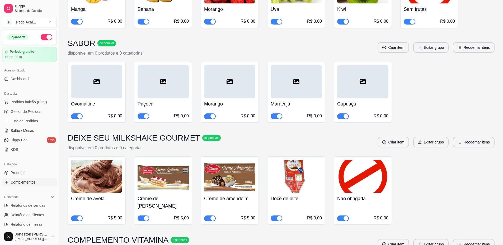
click at [310, 193] on div "Doce de leite R$ 0,00" at bounding box center [296, 207] width 51 height 29
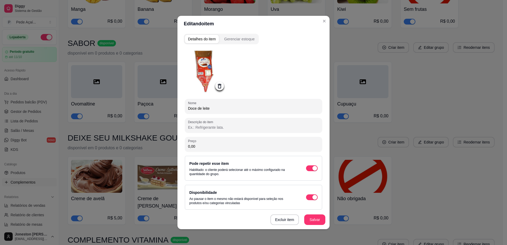
drag, startPoint x: 198, startPoint y: 148, endPoint x: 183, endPoint y: 147, distance: 15.1
click at [184, 147] on div "Nome Doce de leite Descrição do item Preço 0,00 Pode repetir esse item Habilita…" at bounding box center [254, 139] width 140 height 183
click at [318, 220] on button "Salvar" at bounding box center [314, 220] width 21 height 11
click at [196, 147] on input "5,00" at bounding box center [253, 146] width 131 height 5
drag, startPoint x: 196, startPoint y: 147, endPoint x: 181, endPoint y: 146, distance: 15.4
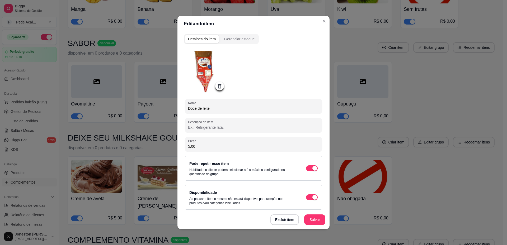
click at [181, 146] on div "Detalhes do item Gerenciar estoque Nome Doce de leite Descrição do item Preço 5…" at bounding box center [254, 131] width 152 height 198
drag, startPoint x: 197, startPoint y: 146, endPoint x: 188, endPoint y: 146, distance: 9.0
click at [188, 146] on input "0,00" at bounding box center [253, 146] width 131 height 5
click at [198, 146] on input "0,00" at bounding box center [253, 146] width 131 height 5
type input "3,50"
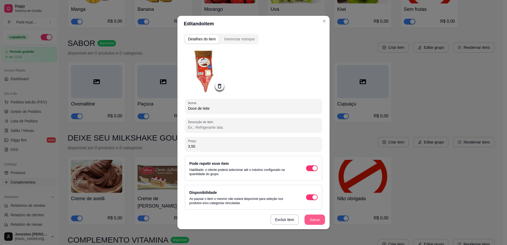
click at [316, 222] on button "Salvar" at bounding box center [315, 220] width 21 height 10
click at [314, 220] on button "Salvar" at bounding box center [314, 220] width 21 height 11
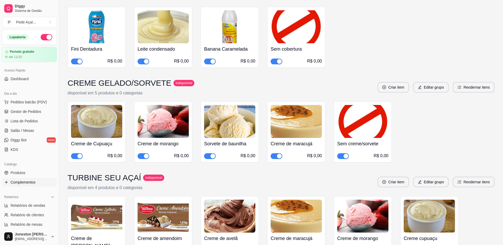
scroll to position [750, 0]
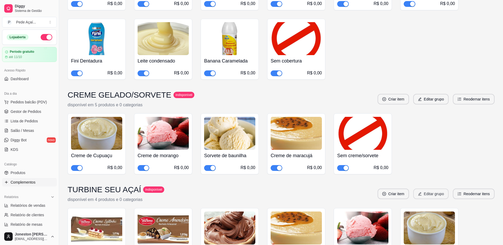
click at [439, 189] on button "Editar grupo" at bounding box center [430, 194] width 35 height 11
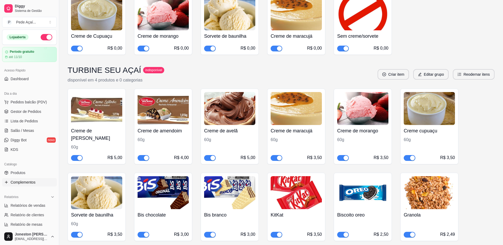
scroll to position [829, 0]
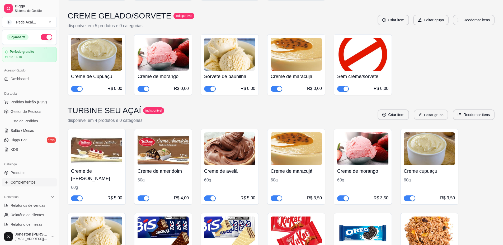
click at [430, 110] on button "Editar grupo" at bounding box center [431, 115] width 34 height 10
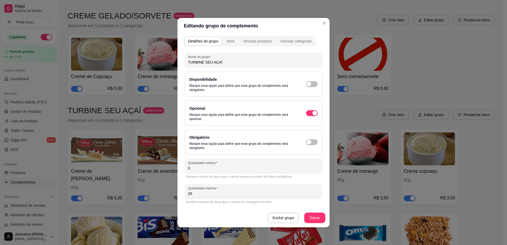
drag, startPoint x: 222, startPoint y: 61, endPoint x: 212, endPoint y: 62, distance: 10.1
click at [212, 62] on input "TURBINE SEU AÇAÍ" at bounding box center [253, 62] width 131 height 5
type input "TURBINE SEU COPO"
click at [317, 220] on button "Salvar" at bounding box center [315, 218] width 21 height 10
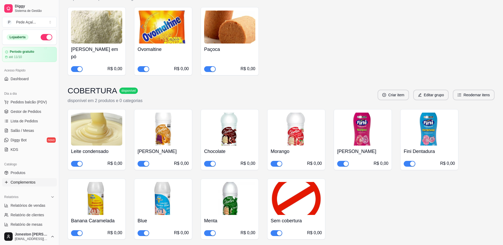
scroll to position [0, 0]
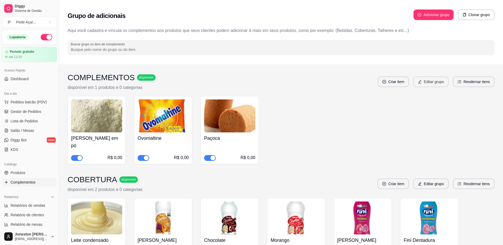
click at [431, 83] on button "Editar grupo" at bounding box center [430, 82] width 35 height 11
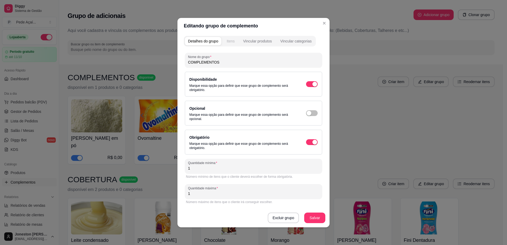
click at [233, 40] on div "Itens" at bounding box center [231, 41] width 8 height 5
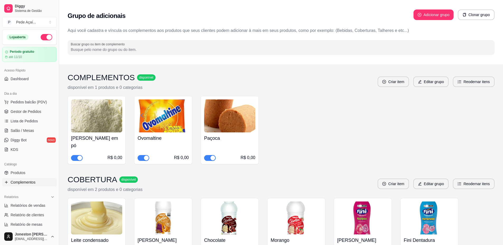
click at [106, 81] on h3 "COMPLEMENTOS" at bounding box center [101, 78] width 67 height 10
click at [437, 83] on button "Editar grupo" at bounding box center [431, 82] width 34 height 10
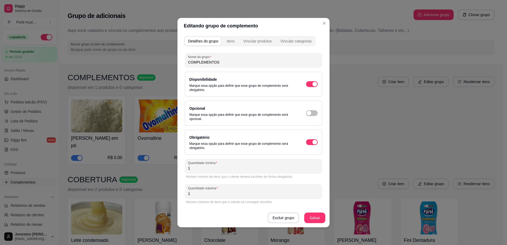
drag, startPoint x: 222, startPoint y: 65, endPoint x: 213, endPoint y: 65, distance: 8.7
click at [183, 62] on div "Detalhes do grupo Itens Vincular produtos Vincular categorias Nome do grupo COM…" at bounding box center [254, 131] width 152 height 194
click at [222, 61] on input "COMPLEMENTOS" at bounding box center [253, 62] width 131 height 5
drag, startPoint x: 221, startPoint y: 63, endPoint x: 186, endPoint y: 60, distance: 35.3
click at [186, 60] on div "Nome do grupo COMPLEMENTOS" at bounding box center [253, 60] width 137 height 15
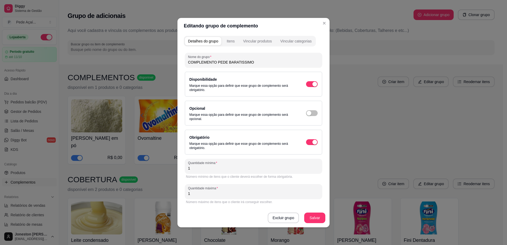
drag, startPoint x: 236, startPoint y: 62, endPoint x: 238, endPoint y: 64, distance: 2.8
click at [236, 62] on input "COMPLEMENTO PEDE BARATISSIMO" at bounding box center [253, 62] width 131 height 5
drag, startPoint x: 253, startPoint y: 62, endPoint x: 215, endPoint y: 58, distance: 38.3
click at [215, 58] on div "COMPLEMENTO PEDE BARATÍSSIMO" at bounding box center [253, 60] width 131 height 11
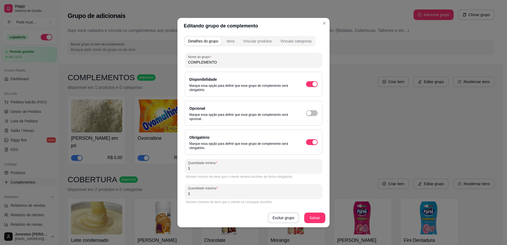
type input "COMPLEMENTO"
click at [313, 224] on div "Excluir grupo Salvar" at bounding box center [254, 218] width 152 height 19
click at [313, 220] on button "Salvar" at bounding box center [314, 218] width 21 height 11
click at [317, 219] on button "Salvar" at bounding box center [314, 218] width 21 height 11
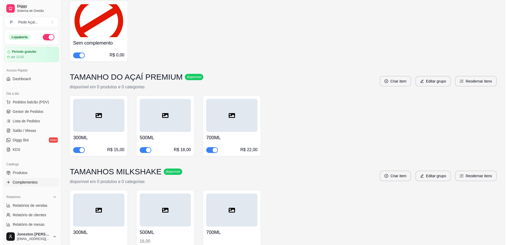
scroll to position [1806, 0]
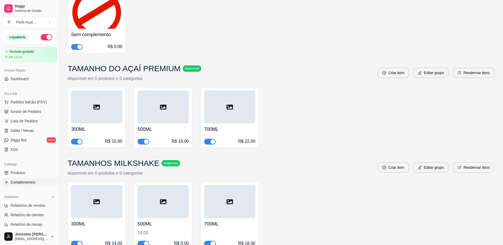
click at [167, 230] on div "16,00" at bounding box center [163, 233] width 51 height 6
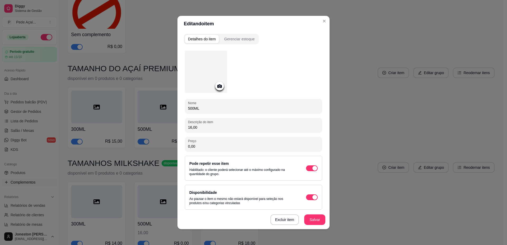
drag, startPoint x: 198, startPoint y: 146, endPoint x: 175, endPoint y: 145, distance: 23.3
click at [175, 145] on div "Editando item Detalhes do item Gerenciar estoque Nome 500ML Descrição do item 1…" at bounding box center [253, 122] width 507 height 245
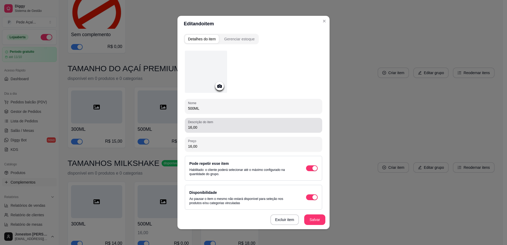
type input "16,00"
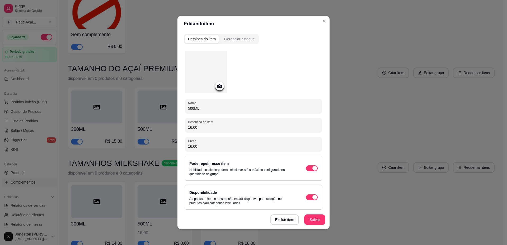
drag, startPoint x: 200, startPoint y: 125, endPoint x: 172, endPoint y: 125, distance: 28.3
click at [172, 125] on div "Editando item Detalhes do item Gerenciar estoque Nome 500ML Descrição do item 1…" at bounding box center [253, 122] width 507 height 245
click at [308, 221] on button "Salvar" at bounding box center [315, 220] width 21 height 10
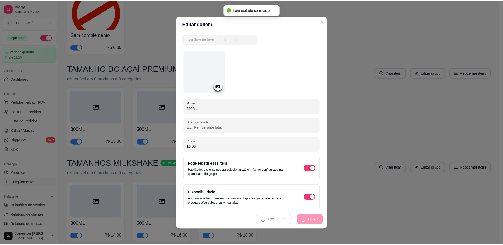
scroll to position [1799, 0]
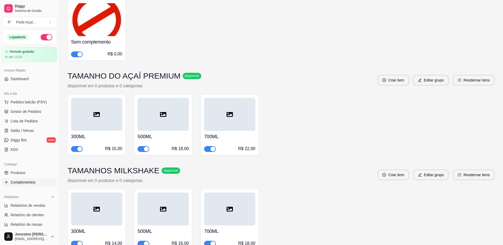
click at [246, 241] on div "R$ 18,00" at bounding box center [246, 244] width 17 height 6
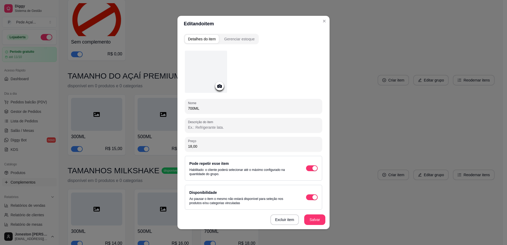
drag, startPoint x: 196, startPoint y: 145, endPoint x: 183, endPoint y: 143, distance: 13.2
click at [185, 143] on div "Preço 18,00" at bounding box center [253, 144] width 137 height 15
type input "20,00"
click at [314, 219] on button "Salvar" at bounding box center [314, 220] width 21 height 11
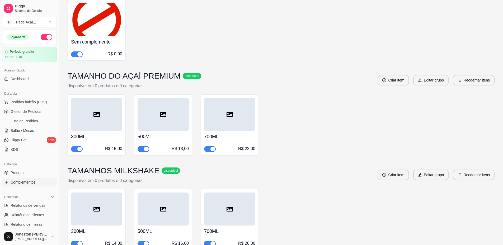
click at [180, 241] on div "R$ 16,00" at bounding box center [180, 244] width 17 height 6
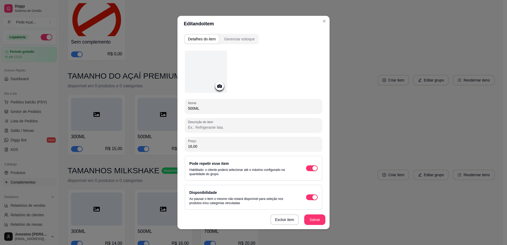
drag, startPoint x: 203, startPoint y: 145, endPoint x: 180, endPoint y: 142, distance: 23.5
click at [174, 146] on div "Editando item Detalhes do item Gerenciar estoque Nome 500ML Descrição do item P…" at bounding box center [253, 122] width 507 height 245
type input "18,00"
click at [315, 219] on button "Salvar" at bounding box center [315, 220] width 21 height 10
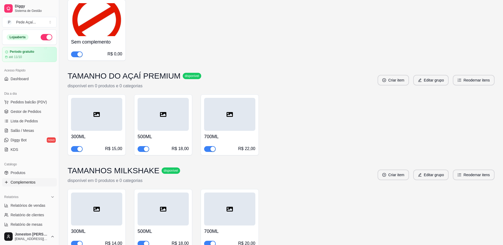
click at [111, 211] on div "300ML R$ 14,00" at bounding box center [97, 219] width 58 height 61
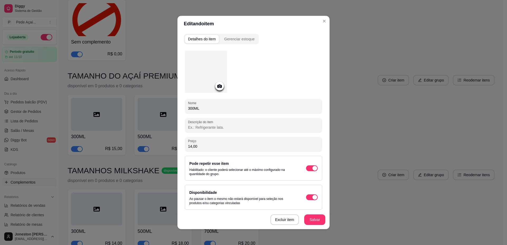
drag, startPoint x: 202, startPoint y: 146, endPoint x: 177, endPoint y: 146, distance: 24.3
click at [178, 146] on div "Detalhes do item Gerenciar estoque Nome 300ML Descrição do item Preço 14,00 Pod…" at bounding box center [254, 131] width 152 height 198
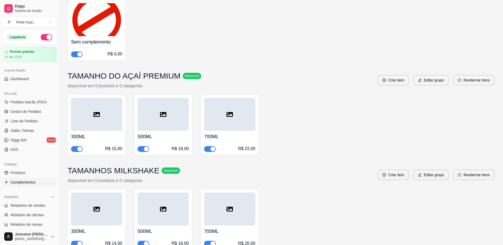
click at [351, 95] on div "300ML R$ 15,00 500ML R$ 18,00 700ML R$ 22,00" at bounding box center [281, 125] width 427 height 61
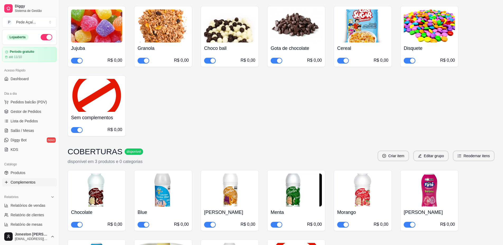
scroll to position [608, 0]
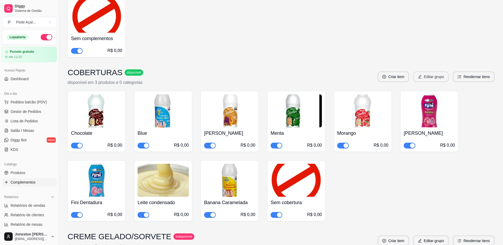
click at [443, 72] on button "Editar grupo" at bounding box center [430, 77] width 35 height 11
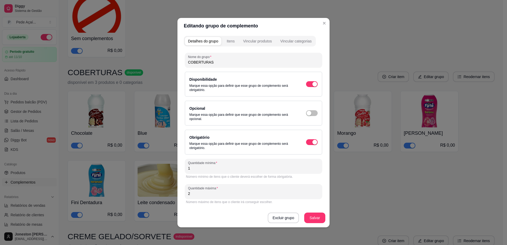
click at [281, 224] on div "Excluir grupo Salvar" at bounding box center [254, 218] width 152 height 19
click at [282, 218] on button "Excluir grupo" at bounding box center [283, 218] width 30 height 10
click at [300, 208] on button "Sim" at bounding box center [306, 206] width 16 height 8
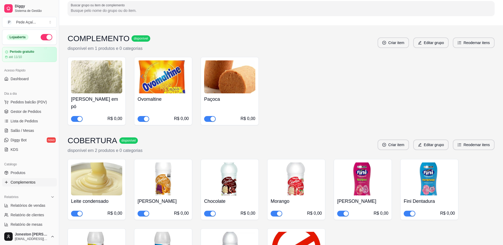
scroll to position [0, 0]
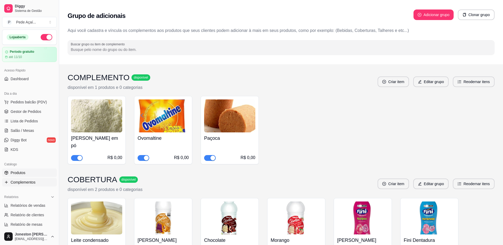
click at [21, 175] on span "Produtos" at bounding box center [18, 172] width 15 height 5
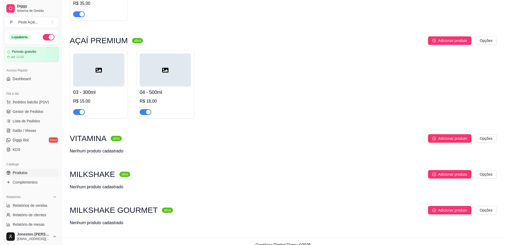
scroll to position [227, 0]
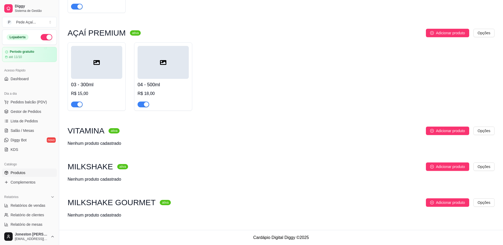
click at [95, 92] on div "R$ 15,00" at bounding box center [96, 94] width 51 height 6
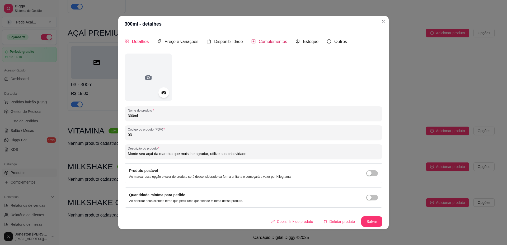
click at [281, 40] on span "Complementos" at bounding box center [273, 41] width 29 height 4
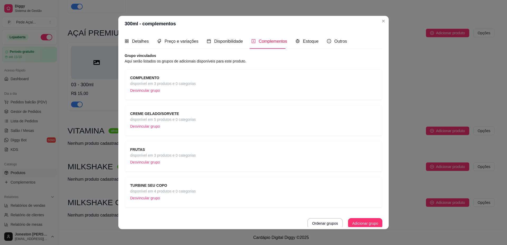
click at [194, 79] on div "COMPLEMENTO disponível em 3 produtos e 0 categorias Desvincular grupo" at bounding box center [253, 85] width 247 height 20
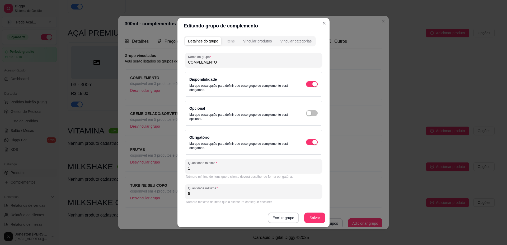
click at [230, 43] on div "Itens" at bounding box center [231, 41] width 8 height 5
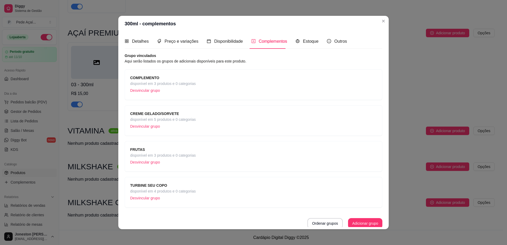
scroll to position [2, 0]
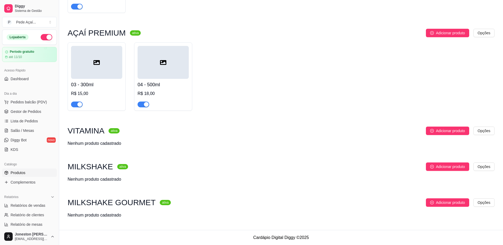
click at [121, 83] on h4 "03 - 300ml" at bounding box center [96, 84] width 51 height 7
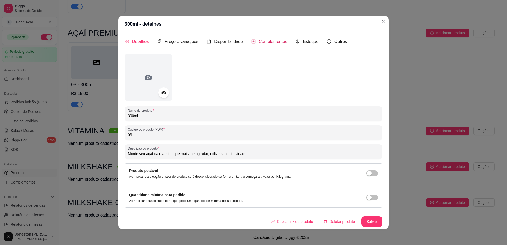
click at [273, 40] on span "Complementos" at bounding box center [273, 41] width 29 height 4
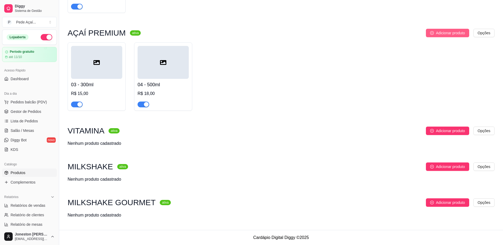
click at [453, 35] on span "Adicionar produto" at bounding box center [450, 33] width 29 height 6
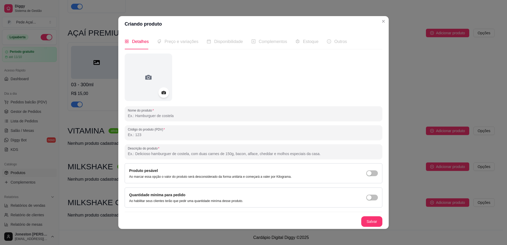
click at [176, 115] on input "Nome do produto" at bounding box center [254, 115] width 252 height 5
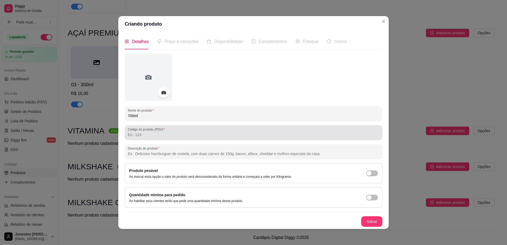
type input "700ml"
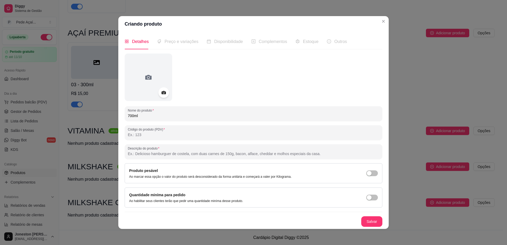
click at [162, 134] on input "Código do produto (PDV)" at bounding box center [254, 134] width 252 height 5
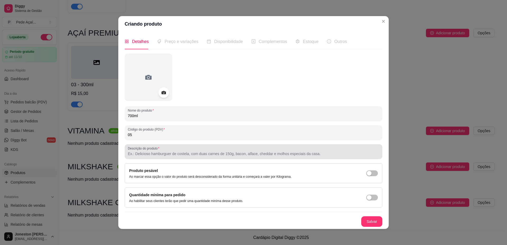
type input "05"
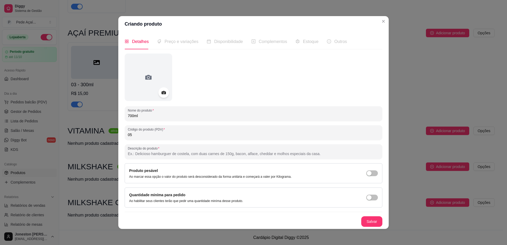
click at [153, 154] on input "Descrição do produto" at bounding box center [254, 153] width 252 height 5
type input "a"
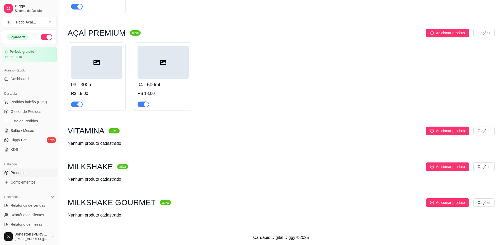
click at [159, 91] on div "R$ 18,00" at bounding box center [163, 94] width 51 height 6
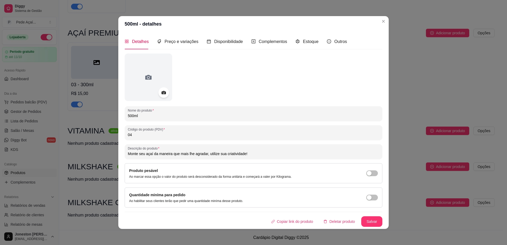
drag, startPoint x: 126, startPoint y: 154, endPoint x: 297, endPoint y: 159, distance: 171.0
click at [297, 159] on div "Descrição do produto Monte seu açaí da maneira que mais lhe agradar, utilize su…" at bounding box center [254, 152] width 258 height 15
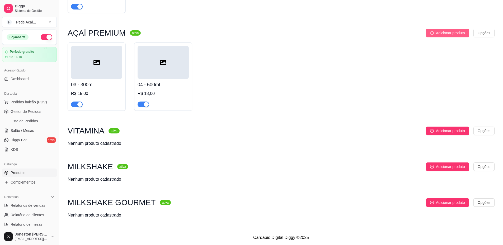
click at [439, 30] on button "Adicionar produto" at bounding box center [447, 33] width 43 height 8
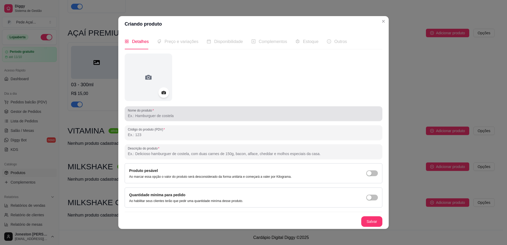
click at [163, 112] on div at bounding box center [254, 114] width 252 height 11
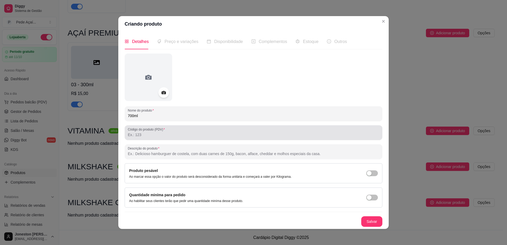
type input "700ml"
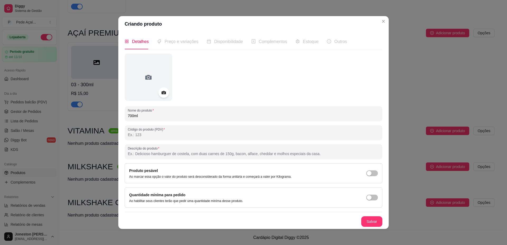
click at [155, 133] on input "Código do produto (PDV)" at bounding box center [254, 134] width 252 height 5
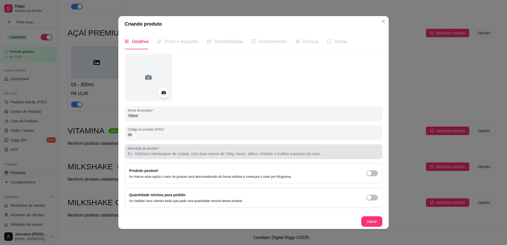
type input "05"
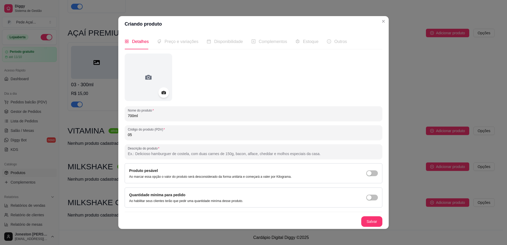
click at [145, 153] on input "Descrição do produto" at bounding box center [254, 153] width 252 height 5
paste input "Monte seu açaí da maneira que mais lhe agradar, utilize sua criatividade!"
type input "Monte seu açaí da maneira que mais lhe agradar, utilize sua criatividade!"
click at [368, 218] on button "Salvar" at bounding box center [372, 222] width 21 height 10
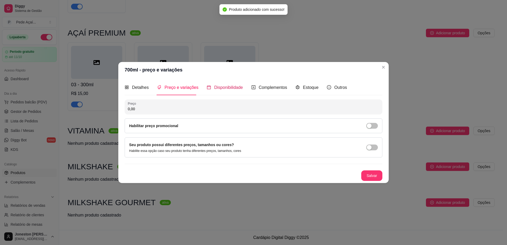
click at [233, 86] on span "Disponibilidade" at bounding box center [228, 87] width 29 height 4
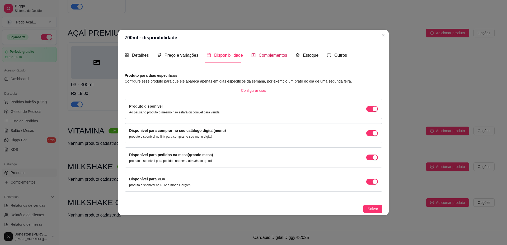
click at [275, 53] on span "Complementos" at bounding box center [273, 55] width 29 height 4
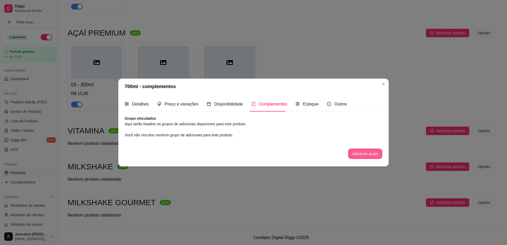
click at [358, 152] on button "Adicionar grupo" at bounding box center [365, 154] width 34 height 11
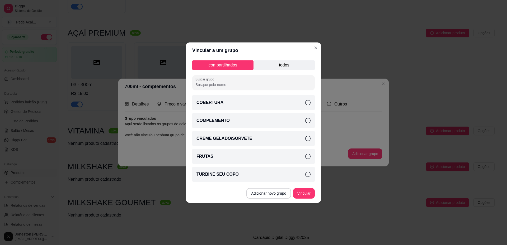
click at [296, 64] on p "todos" at bounding box center [284, 66] width 61 height 10
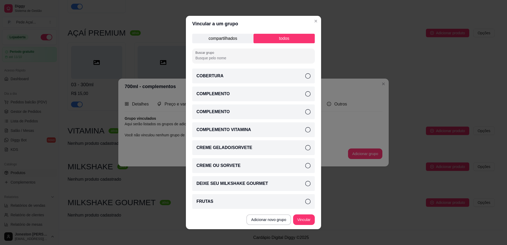
click at [305, 76] on icon at bounding box center [307, 75] width 5 height 5
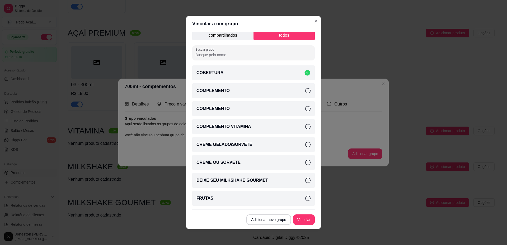
scroll to position [0, 0]
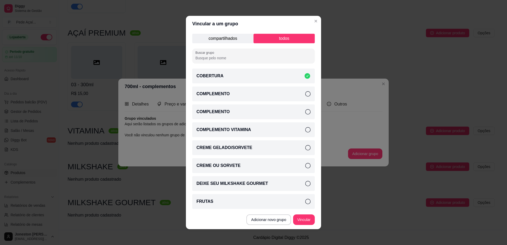
click at [305, 92] on icon at bounding box center [307, 93] width 5 height 5
click at [302, 108] on div "COMPLEMENTO" at bounding box center [253, 112] width 123 height 15
click at [305, 149] on icon at bounding box center [307, 147] width 5 height 5
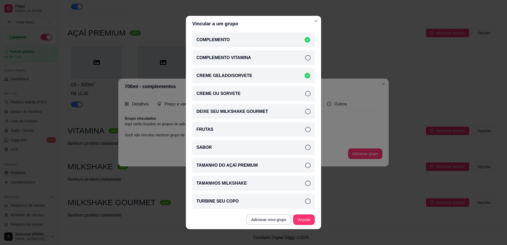
scroll to position [73, 0]
click at [305, 127] on icon at bounding box center [307, 129] width 5 height 5
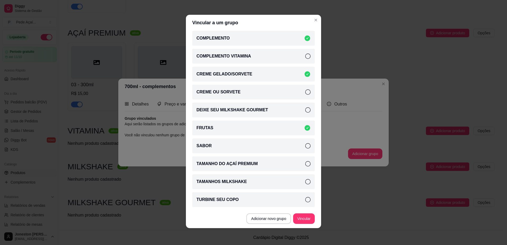
click at [305, 201] on icon at bounding box center [307, 199] width 5 height 5
click at [305, 219] on button "Vincular" at bounding box center [304, 219] width 22 height 11
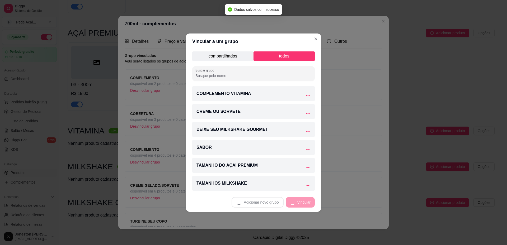
scroll to position [0, 0]
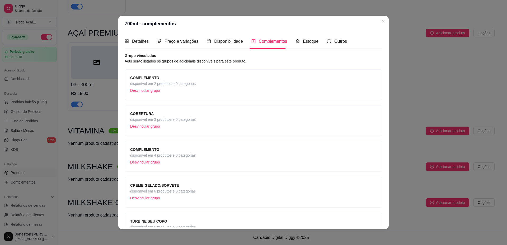
click at [195, 84] on div "COMPLEMENTO disponível em 2 produtos e 0 categorias Desvincular grupo" at bounding box center [253, 85] width 247 height 20
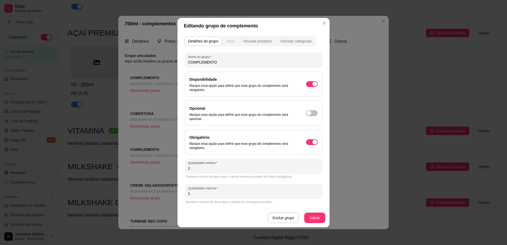
click at [229, 38] on button "Itens" at bounding box center [231, 41] width 14 height 8
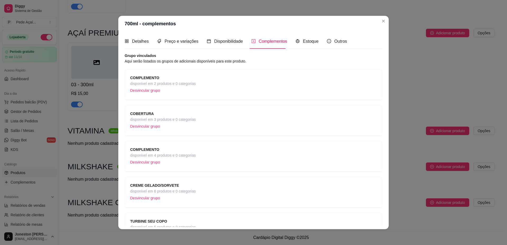
click at [154, 90] on p "Desvincular grupo" at bounding box center [163, 91] width 66 height 8
click at [165, 121] on span "disponível em 4 produtos e 0 categorias" at bounding box center [163, 120] width 66 height 6
click at [176, 156] on span "disponível em 6 produtos e 0 categorias" at bounding box center [163, 156] width 66 height 6
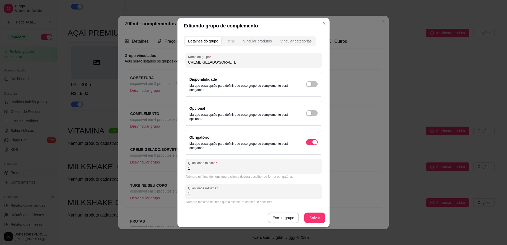
click at [230, 40] on div "Itens" at bounding box center [231, 41] width 8 height 5
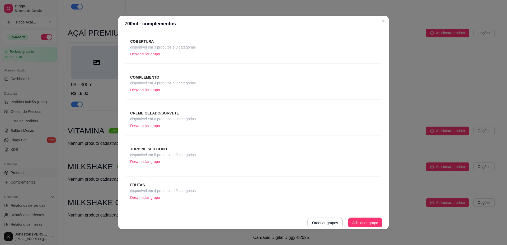
scroll to position [38, 0]
click at [324, 225] on button "Ordenar grupos" at bounding box center [325, 222] width 35 height 11
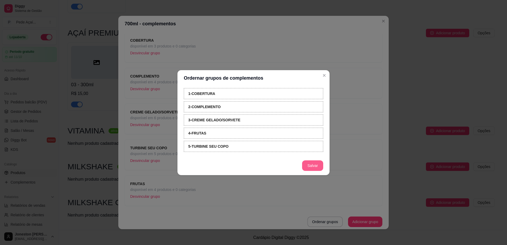
click at [307, 169] on button "Salvar" at bounding box center [312, 166] width 21 height 11
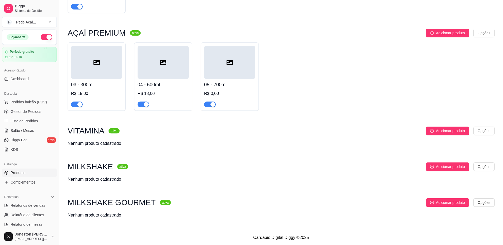
click at [169, 81] on h4 "04 - 500ml" at bounding box center [163, 84] width 51 height 7
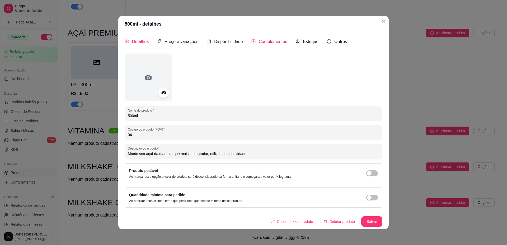
click at [263, 43] on span "Complementos" at bounding box center [273, 41] width 29 height 4
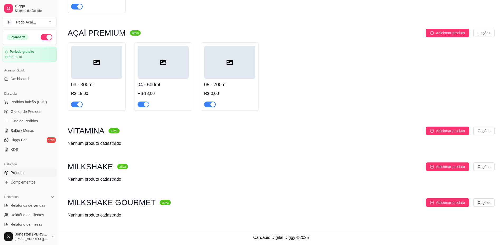
click at [122, 70] on div "03 - 300ml R$ 15,00" at bounding box center [97, 77] width 58 height 68
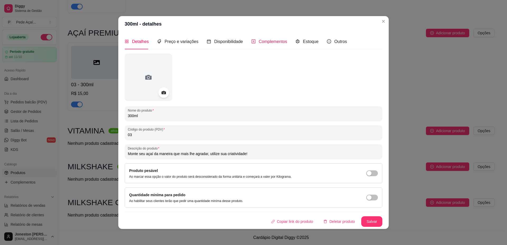
click at [259, 40] on span "Complementos" at bounding box center [273, 41] width 29 height 4
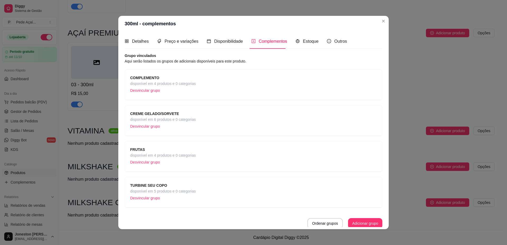
scroll to position [2, 0]
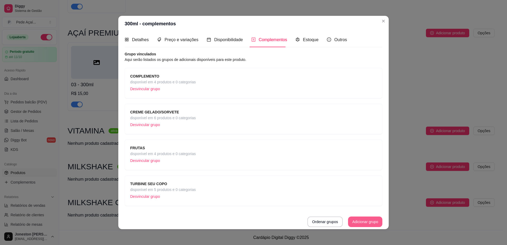
click at [349, 224] on button "Adicionar grupo" at bounding box center [365, 222] width 34 height 11
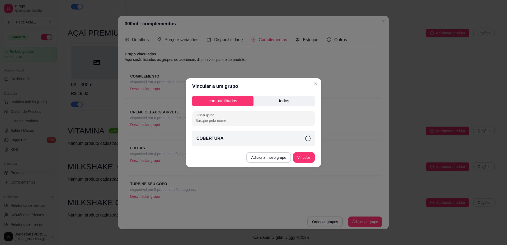
click at [285, 96] on div "compartilhados todos Buscar grupo COBERTURA" at bounding box center [253, 121] width 135 height 54
click at [304, 141] on div "COBERTURA" at bounding box center [253, 138] width 123 height 15
click at [306, 161] on button "Vincular" at bounding box center [304, 157] width 22 height 11
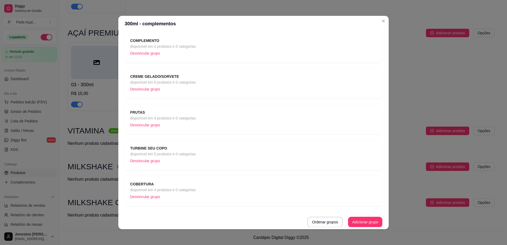
scroll to position [38, 0]
click at [319, 221] on button "Ordenar grupos" at bounding box center [325, 222] width 34 height 10
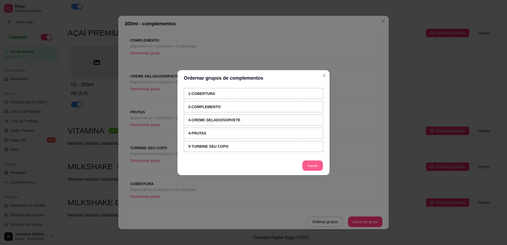
click at [312, 166] on button "Salvar" at bounding box center [313, 166] width 21 height 10
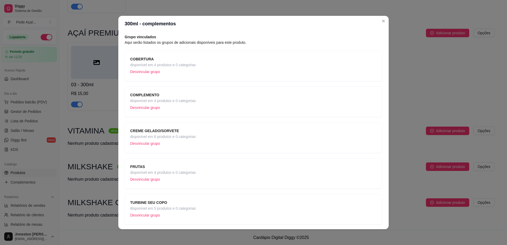
scroll to position [0, 0]
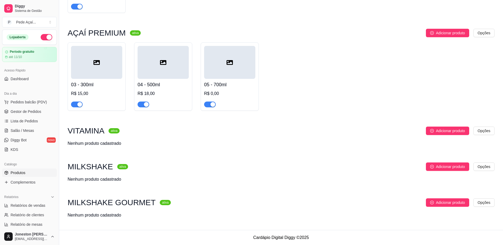
click at [170, 86] on h4 "04 - 500ml" at bounding box center [163, 84] width 51 height 7
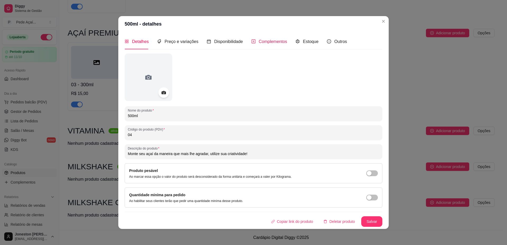
click at [261, 42] on span "Complementos" at bounding box center [273, 41] width 29 height 4
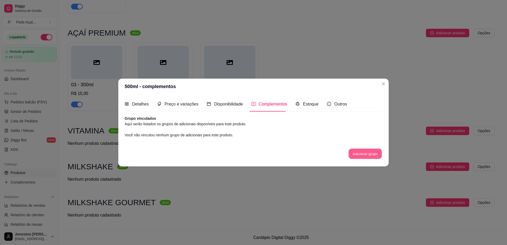
click at [362, 153] on button "Adicionar grupo" at bounding box center [365, 154] width 33 height 10
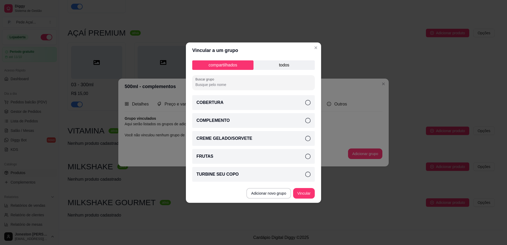
click at [310, 104] on icon at bounding box center [307, 102] width 5 height 5
click at [310, 122] on icon at bounding box center [307, 120] width 5 height 5
click at [310, 139] on icon at bounding box center [307, 138] width 5 height 5
click at [309, 157] on icon at bounding box center [307, 156] width 5 height 5
click at [307, 174] on icon at bounding box center [307, 174] width 5 height 5
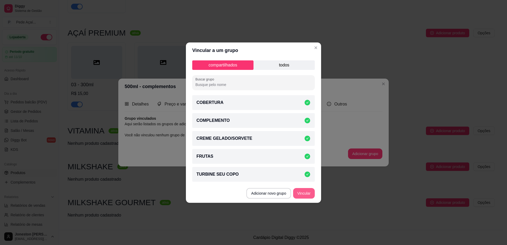
click at [306, 193] on button "Vincular" at bounding box center [304, 193] width 22 height 11
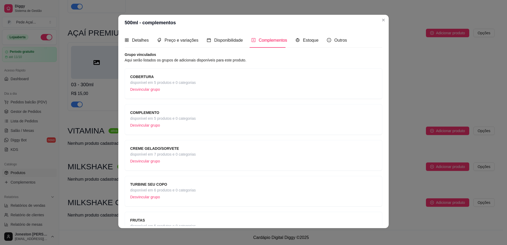
click at [180, 78] on span "COBERTURA" at bounding box center [163, 77] width 66 height 6
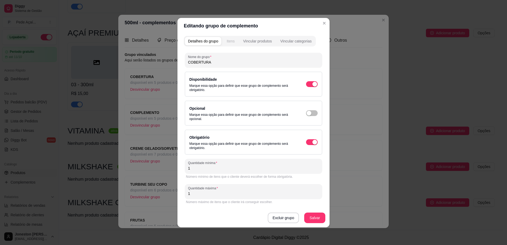
click at [233, 44] on button "Itens" at bounding box center [231, 41] width 14 height 8
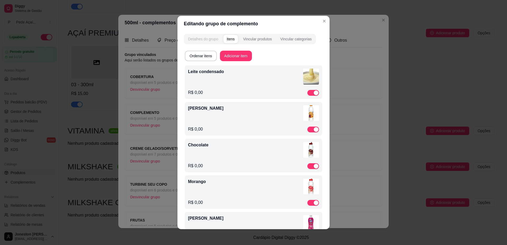
click at [209, 43] on button "Detalhes do grupo" at bounding box center [203, 39] width 36 height 8
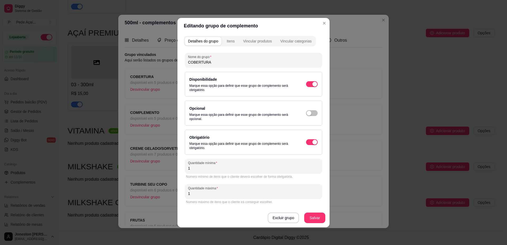
drag, startPoint x: 193, startPoint y: 196, endPoint x: 187, endPoint y: 196, distance: 5.8
click at [187, 196] on div "Quantidade máxima 1" at bounding box center [253, 191] width 137 height 15
type input "2"
click at [311, 217] on button "Salvar" at bounding box center [315, 218] width 21 height 10
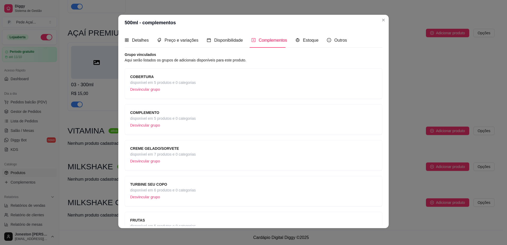
click at [169, 83] on span "disponível em 5 produtos e 0 categorias" at bounding box center [163, 83] width 66 height 6
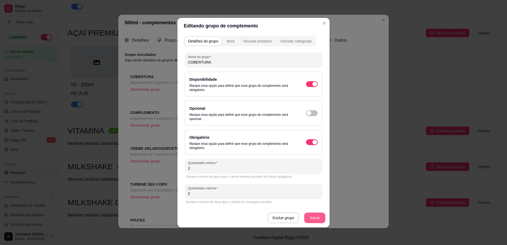
click at [314, 221] on button "Salvar" at bounding box center [314, 218] width 21 height 11
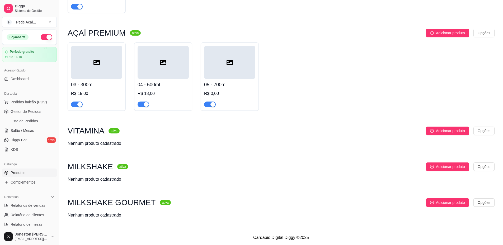
click at [116, 66] on div at bounding box center [96, 62] width 51 height 33
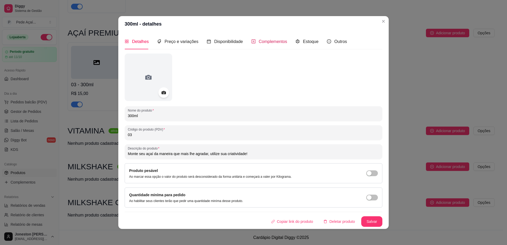
click at [266, 41] on span "Complementos" at bounding box center [273, 41] width 29 height 4
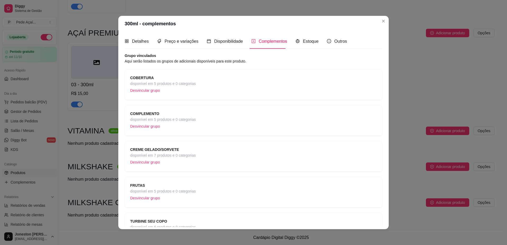
click at [182, 86] on span "disponível em 5 produtos e 0 categorias" at bounding box center [163, 84] width 66 height 6
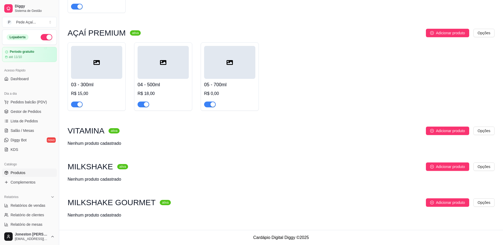
click at [221, 82] on h4 "05 - 700ml" at bounding box center [229, 84] width 51 height 7
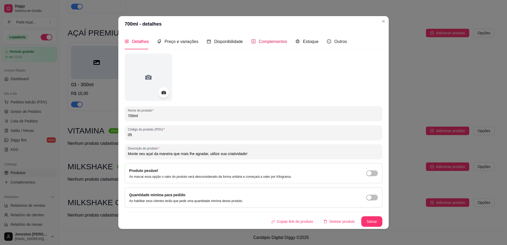
click at [279, 41] on span "Complementos" at bounding box center [273, 41] width 29 height 4
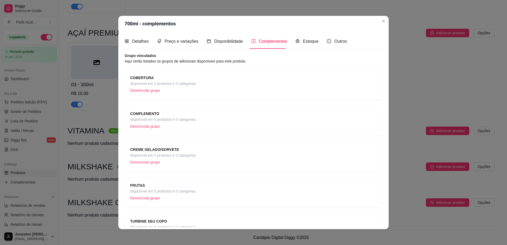
click at [185, 82] on span "disponível em 5 produtos e 0 categorias" at bounding box center [163, 84] width 66 height 6
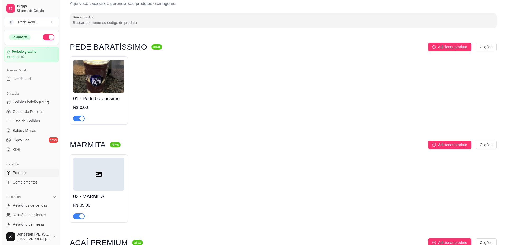
scroll to position [16, 0]
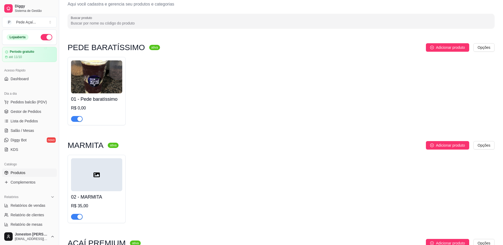
click at [107, 177] on div at bounding box center [96, 175] width 51 height 33
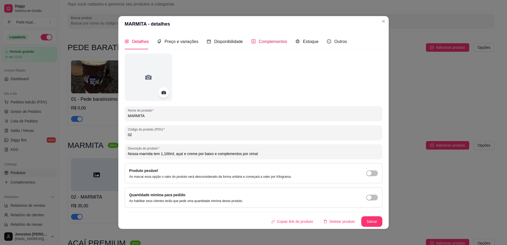
click at [260, 40] on span "Complementos" at bounding box center [273, 41] width 29 height 4
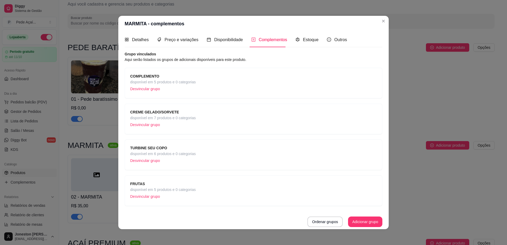
scroll to position [0, 0]
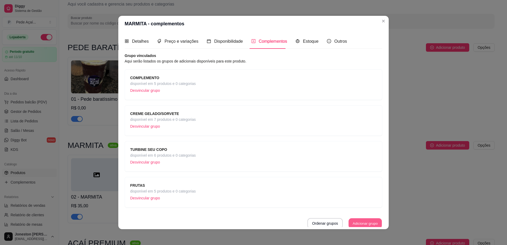
click at [352, 224] on button "Adicionar grupo" at bounding box center [365, 224] width 33 height 10
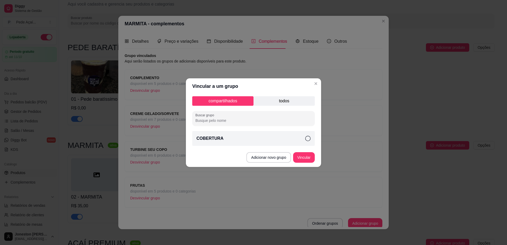
click at [310, 142] on div "COBERTURA" at bounding box center [253, 138] width 123 height 15
click at [307, 161] on button "Vincular" at bounding box center [304, 157] width 22 height 11
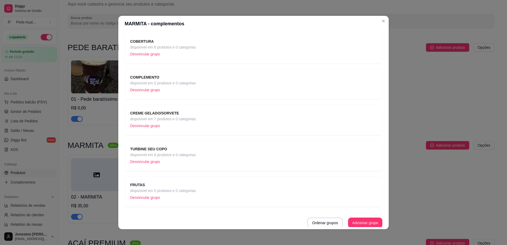
scroll to position [38, 0]
click at [326, 221] on button "Ordenar grupos" at bounding box center [325, 222] width 34 height 10
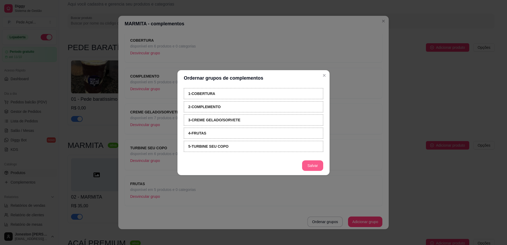
click at [318, 167] on button "Salvar" at bounding box center [312, 166] width 21 height 11
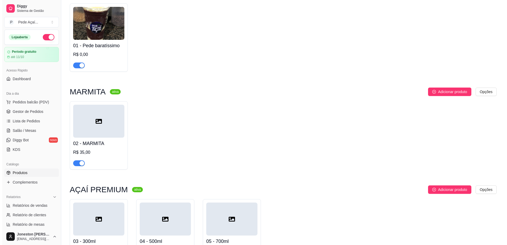
scroll to position [95, 0]
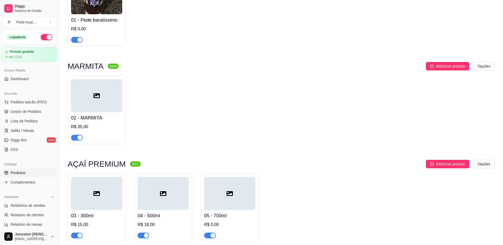
click at [105, 25] on div "01 - Pede baratíssimo R$ 0,00" at bounding box center [96, 28] width 51 height 29
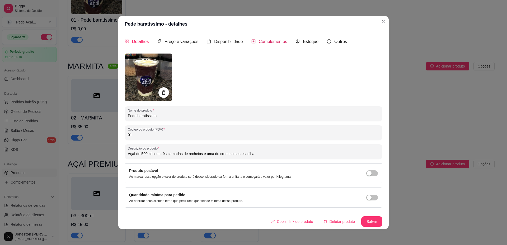
click at [259, 42] on span "Complementos" at bounding box center [273, 41] width 29 height 4
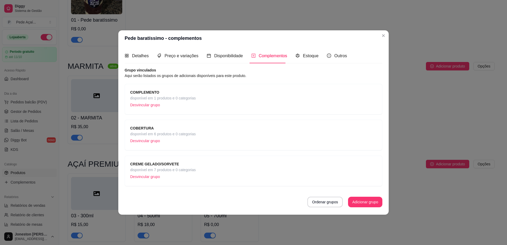
click at [187, 133] on span "disponível em 6 produtos e 0 categorias" at bounding box center [163, 134] width 66 height 6
click at [323, 204] on button "Ordenar grupos" at bounding box center [325, 202] width 34 height 10
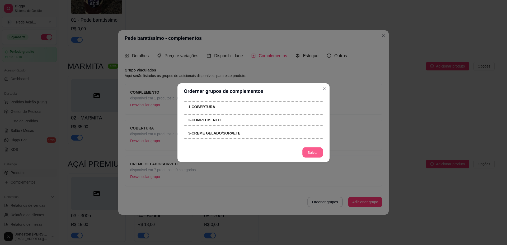
click at [310, 151] on button "Salvar" at bounding box center [313, 152] width 21 height 10
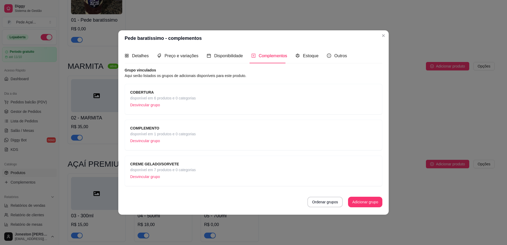
click at [186, 169] on span "disponível em 7 produtos e 0 categorias" at bounding box center [163, 170] width 66 height 6
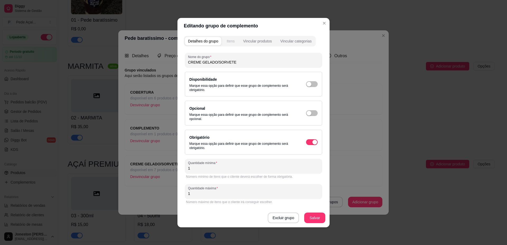
click at [232, 40] on div "Itens" at bounding box center [231, 41] width 8 height 5
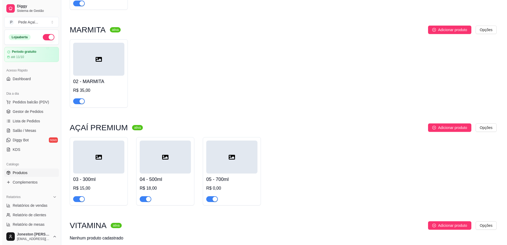
scroll to position [227, 0]
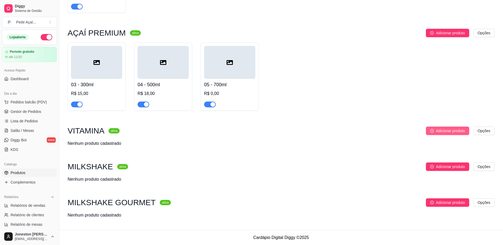
click at [453, 131] on span "Adicionar produto" at bounding box center [450, 131] width 29 height 6
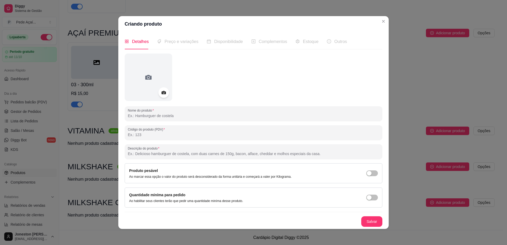
click at [144, 117] on input "Nome do produto" at bounding box center [254, 115] width 252 height 5
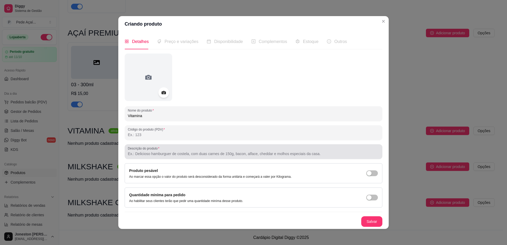
type input "Vitamina"
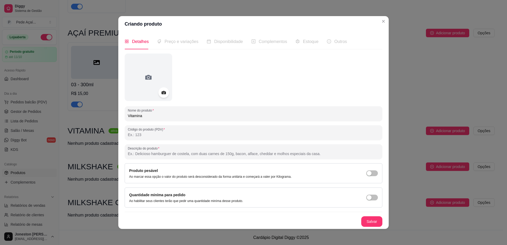
click at [158, 156] on input "Descrição do produto" at bounding box center [254, 153] width 252 height 5
click at [141, 155] on input "Descrição do produto" at bounding box center [254, 153] width 252 height 5
paste input "Nossa vitamina é batida com leite, complemento de sua preferência, cobertura e …"
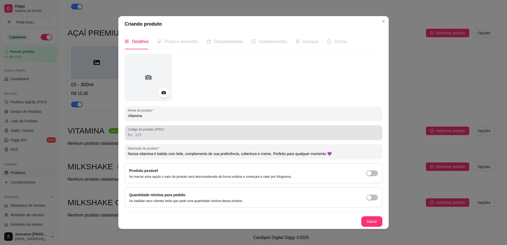
type input "Nossa vitamina é batida com leite, complemento de sua preferência, cobertura e …"
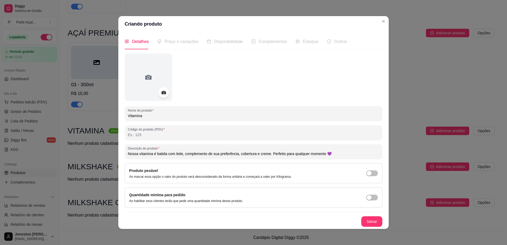
click at [161, 134] on input "Código do produto (PDV)" at bounding box center [254, 134] width 252 height 5
type input "06"
click at [368, 220] on button "Salvar" at bounding box center [371, 222] width 21 height 11
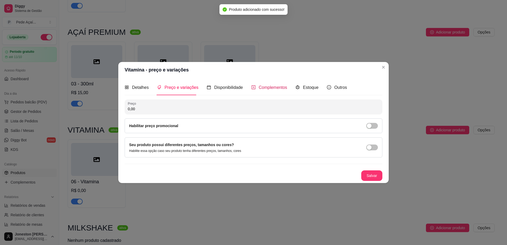
click at [272, 85] on div "Complementos" at bounding box center [270, 87] width 36 height 7
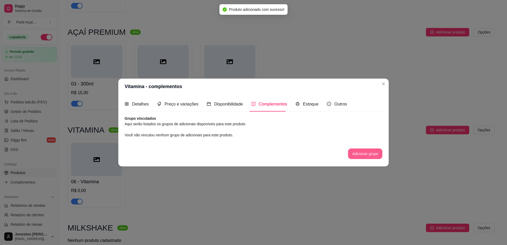
click at [361, 156] on button "Adicionar grupo" at bounding box center [365, 154] width 34 height 11
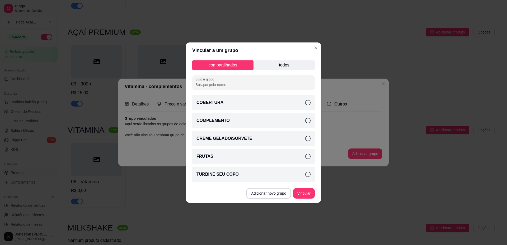
click at [310, 101] on icon at bounding box center [307, 102] width 5 height 5
click at [309, 139] on icon at bounding box center [307, 138] width 5 height 5
click at [282, 67] on p "todos" at bounding box center [284, 66] width 61 height 10
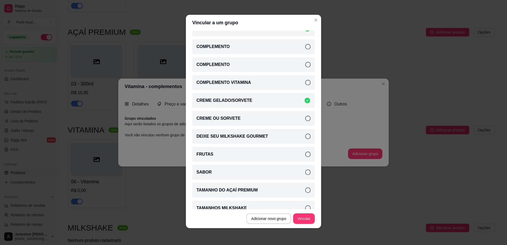
scroll to position [20, 0]
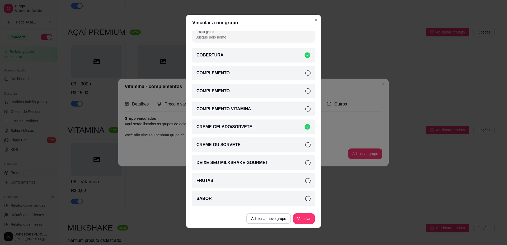
click at [305, 109] on icon at bounding box center [307, 108] width 5 height 5
click at [303, 217] on button "Vincular" at bounding box center [304, 219] width 21 height 10
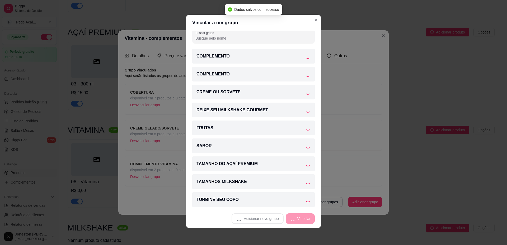
scroll to position [19, 0]
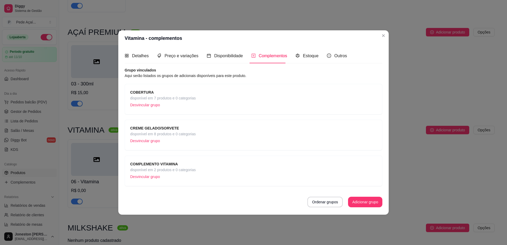
click at [202, 96] on div "COBERTURA disponível em 7 produtos e 0 categorias Desvincular grupo" at bounding box center [253, 100] width 247 height 20
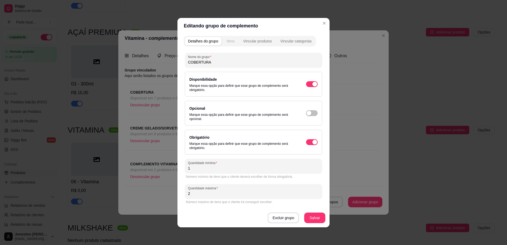
click at [229, 40] on div "Itens" at bounding box center [231, 41] width 8 height 5
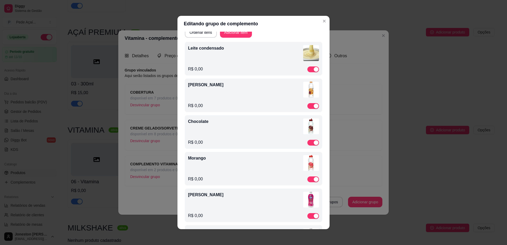
scroll to position [0, 0]
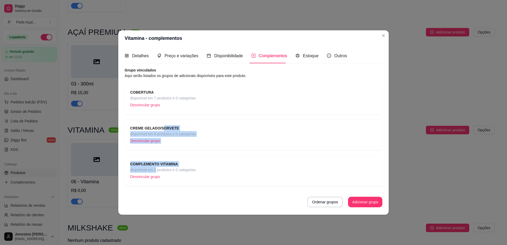
drag, startPoint x: 155, startPoint y: 173, endPoint x: 161, endPoint y: 122, distance: 50.7
click at [161, 122] on div "COBERTURA disponível em 7 produtos e 0 categorias Desvincular grupo CREME GELAD…" at bounding box center [254, 135] width 258 height 103
click at [262, 138] on div "CREME GELADO/SORVETE disponível em 8 produtos e 0 categorias Desvincular grupo" at bounding box center [253, 135] width 247 height 20
click at [323, 205] on button "Ordenar grupos" at bounding box center [325, 202] width 35 height 11
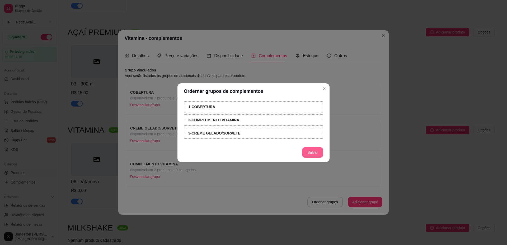
click at [309, 154] on button "Salvar" at bounding box center [312, 152] width 21 height 11
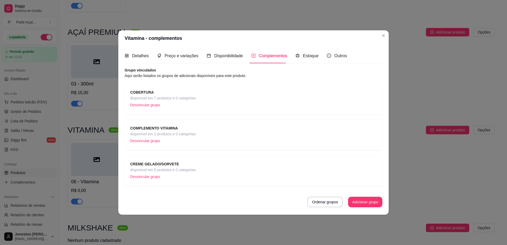
click at [153, 169] on span "disponível em 8 produtos e 0 categorias" at bounding box center [163, 170] width 66 height 6
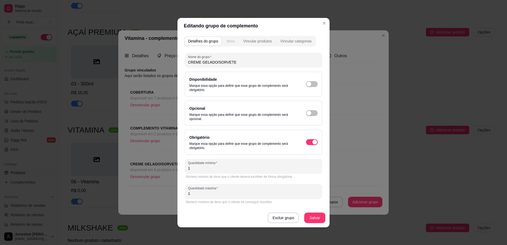
click at [228, 40] on div "Itens" at bounding box center [231, 41] width 8 height 5
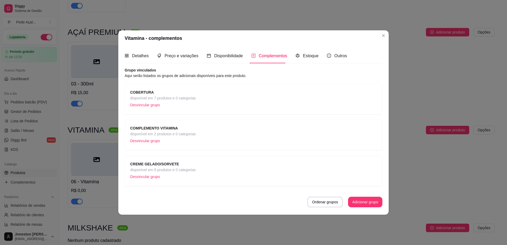
click at [181, 132] on span "disponível em 2 produtos e 0 categorias" at bounding box center [163, 134] width 66 height 6
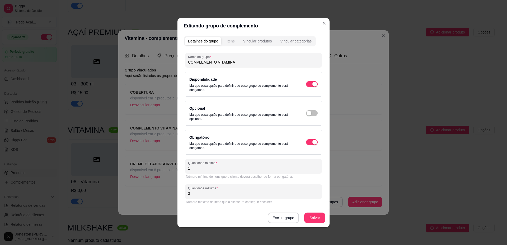
click at [232, 40] on div "Itens" at bounding box center [231, 41] width 8 height 5
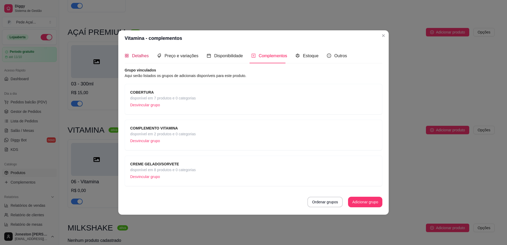
click at [147, 56] on span "Detalhes" at bounding box center [140, 56] width 17 height 4
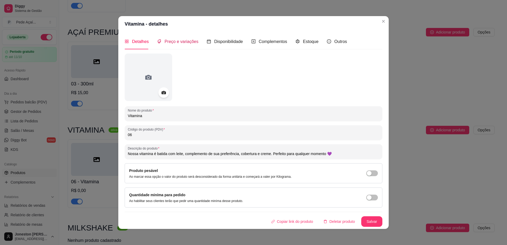
click at [168, 38] on div "Preço e variações" at bounding box center [177, 41] width 41 height 7
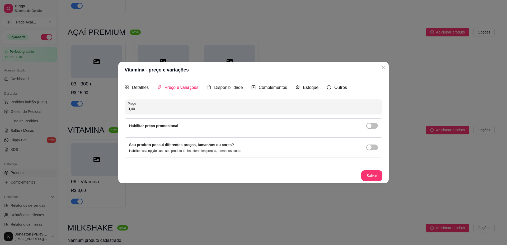
drag, startPoint x: 142, startPoint y: 108, endPoint x: 117, endPoint y: 111, distance: 25.3
click at [117, 111] on div "Vitamina - preço e variações Detalhes Preço e variações Disponibilidade Complem…" at bounding box center [253, 122] width 507 height 245
type input "17,00"
click at [374, 176] on button "Salvar" at bounding box center [371, 176] width 21 height 11
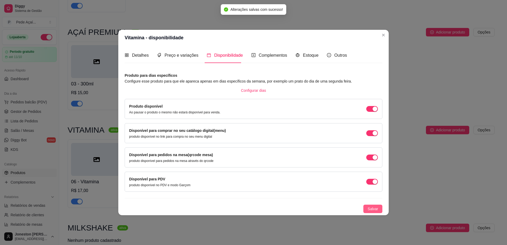
click at [373, 210] on span "Salvar" at bounding box center [373, 209] width 11 height 6
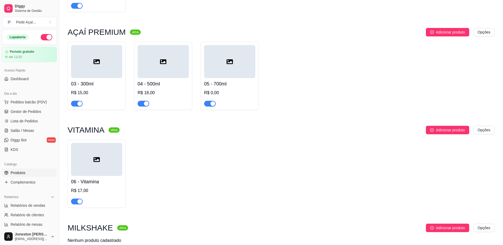
click at [109, 81] on div "03 - 300ml R$ 15,00" at bounding box center [96, 92] width 51 height 29
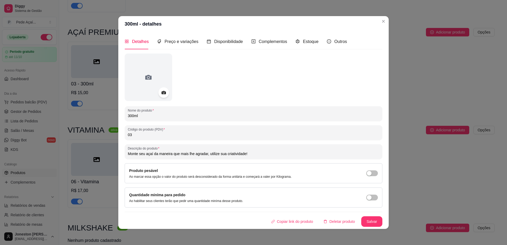
scroll to position [1, 0]
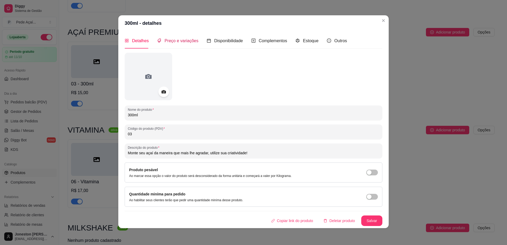
click at [188, 40] on span "Preço e variações" at bounding box center [182, 41] width 34 height 4
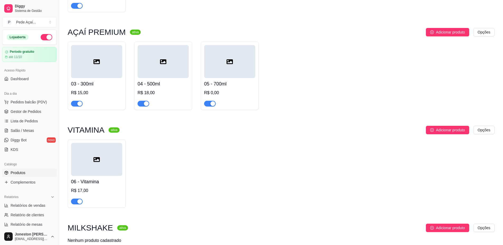
click at [114, 87] on h4 "03 - 300ml" at bounding box center [96, 83] width 51 height 7
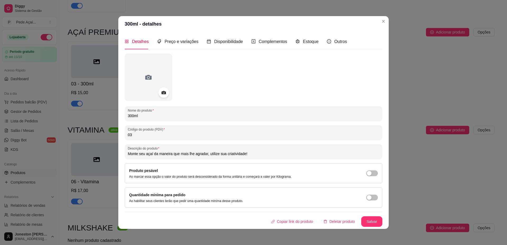
scroll to position [1, 0]
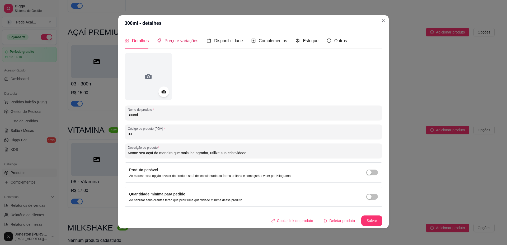
click at [175, 42] on span "Preço e variações" at bounding box center [182, 41] width 34 height 4
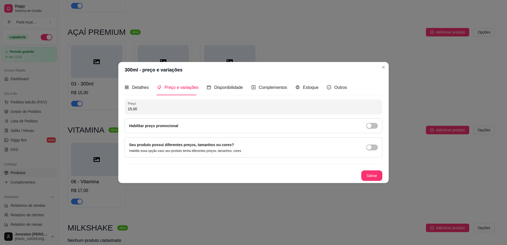
scroll to position [0, 0]
click at [271, 87] on span "Complementos" at bounding box center [273, 87] width 29 height 4
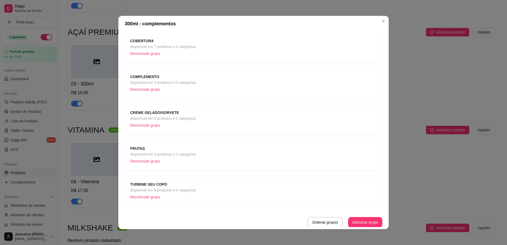
scroll to position [38, 0]
click at [357, 224] on button "Adicionar grupo" at bounding box center [365, 222] width 34 height 11
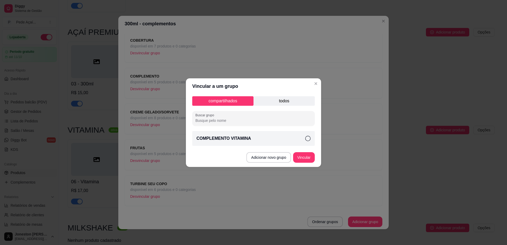
click at [284, 99] on p "todos" at bounding box center [284, 101] width 61 height 10
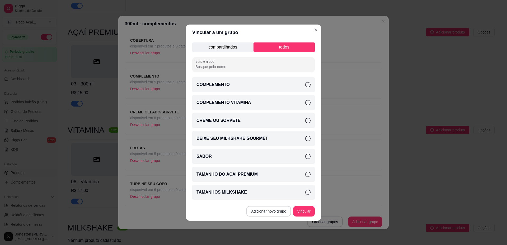
click at [308, 174] on icon at bounding box center [307, 174] width 5 height 5
click at [305, 213] on button "Vincular" at bounding box center [304, 211] width 21 height 10
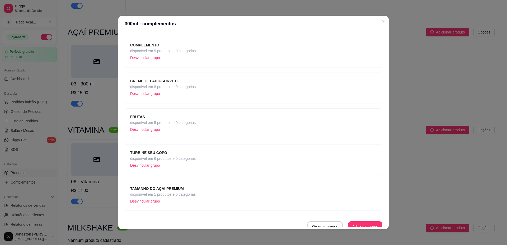
scroll to position [73, 0]
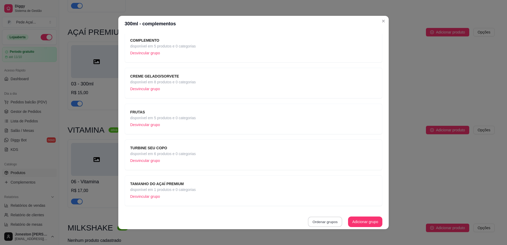
click at [326, 223] on button "Ordenar grupos" at bounding box center [325, 222] width 34 height 10
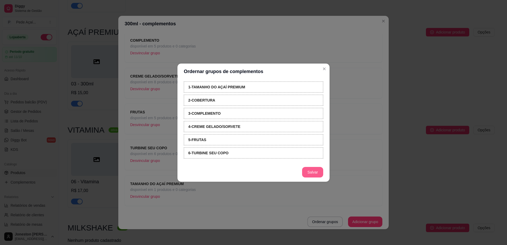
click at [313, 175] on button "Salvar" at bounding box center [312, 172] width 21 height 11
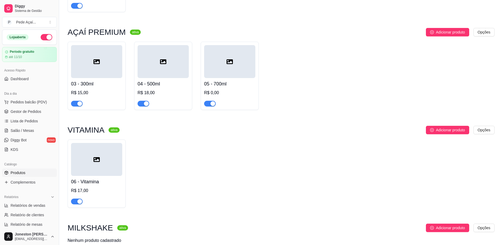
click at [104, 86] on h4 "03 - 300ml" at bounding box center [96, 83] width 51 height 7
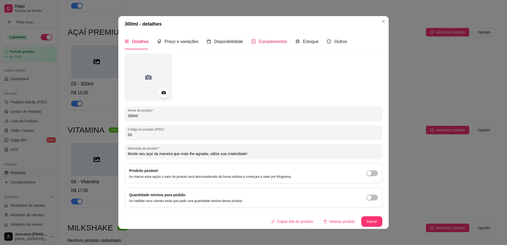
click at [280, 43] on span "Complementos" at bounding box center [273, 41] width 29 height 4
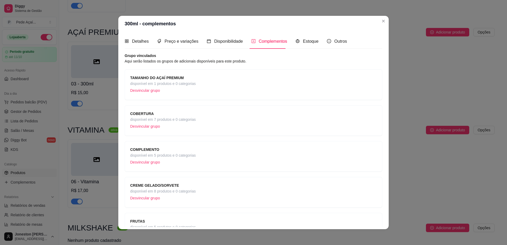
click at [182, 83] on span "disponível em 1 produtos e 0 categorias" at bounding box center [163, 84] width 66 height 6
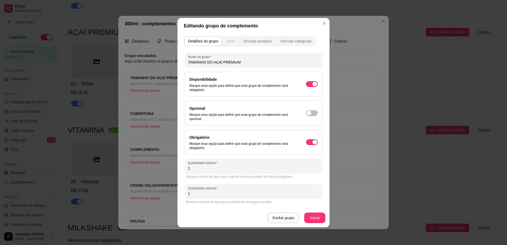
click at [229, 41] on div "Itens" at bounding box center [231, 41] width 8 height 5
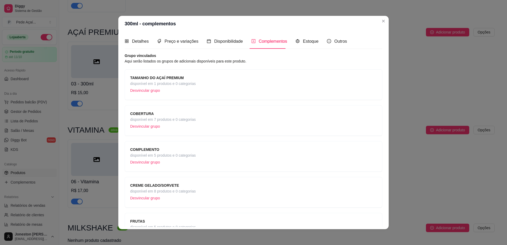
click at [190, 86] on span "disponível em 1 produtos e 0 categorias" at bounding box center [163, 84] width 66 height 6
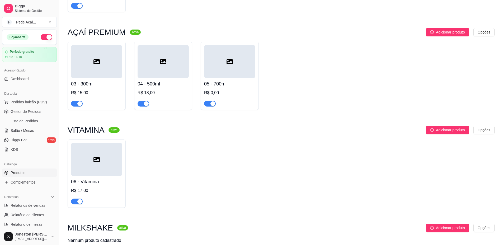
drag, startPoint x: 175, startPoint y: 99, endPoint x: 328, endPoint y: 70, distance: 155.6
click at [328, 70] on div "03 - 300ml R$ 15,00 04 - 500ml R$ 18,00 05 - 700ml R$ 0,00" at bounding box center [281, 76] width 427 height 68
click at [241, 87] on h4 "05 - 700ml" at bounding box center [229, 83] width 51 height 7
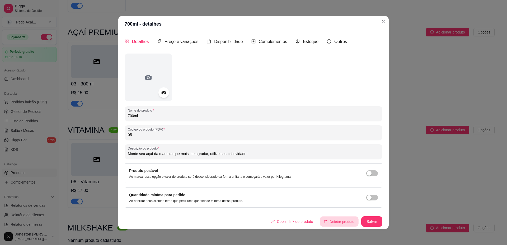
click at [336, 224] on button "Deletar produto" at bounding box center [339, 222] width 39 height 10
click at [331, 205] on button "sim" at bounding box center [332, 204] width 21 height 11
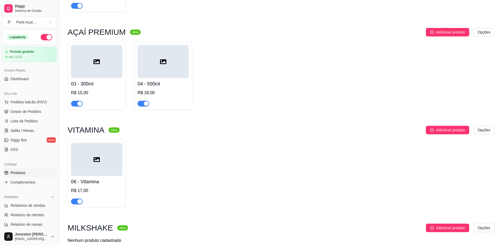
click at [170, 89] on div "04 - 500ml R$ 18,00" at bounding box center [163, 92] width 51 height 29
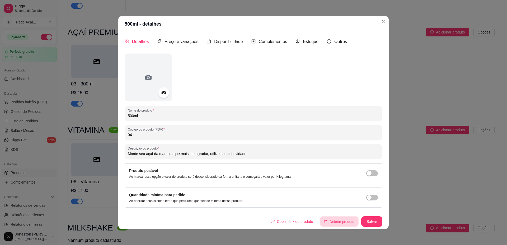
click at [327, 225] on button "Deletar produto" at bounding box center [339, 222] width 39 height 10
click at [331, 206] on button "sim" at bounding box center [332, 204] width 21 height 10
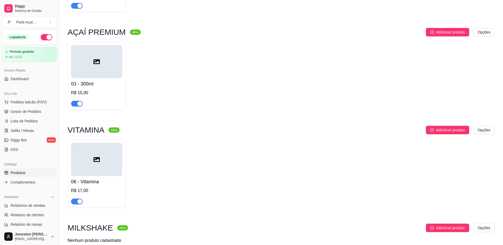
click at [98, 86] on h4 "03 - 300ml" at bounding box center [96, 83] width 51 height 7
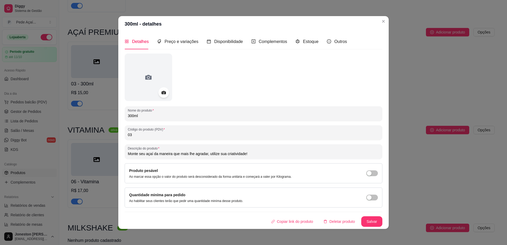
drag, startPoint x: 151, startPoint y: 119, endPoint x: 119, endPoint y: 119, distance: 31.7
click at [119, 119] on div "Detalhes Preço e variações Disponibilidade Complementos Estoque Outros Nome do …" at bounding box center [253, 130] width 271 height 197
drag, startPoint x: 139, startPoint y: 118, endPoint x: 125, endPoint y: 116, distance: 13.6
click at [125, 116] on div "Nome do produto 300ml" at bounding box center [254, 113] width 258 height 15
type input "Açaí Premium"
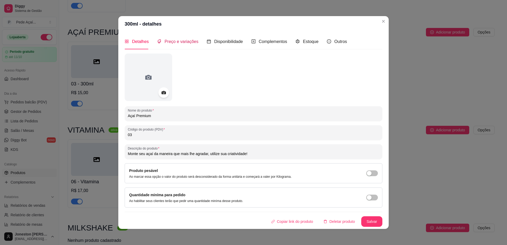
click at [175, 41] on span "Preço e variações" at bounding box center [182, 41] width 34 height 4
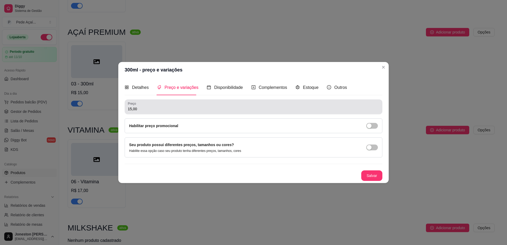
drag, startPoint x: 141, startPoint y: 112, endPoint x: 108, endPoint y: 114, distance: 32.9
click at [116, 113] on div "300ml - preço e variações Detalhes Preço e variações Disponibilidade Complement…" at bounding box center [253, 122] width 507 height 245
click at [143, 107] on input "15,00" at bounding box center [254, 108] width 252 height 5
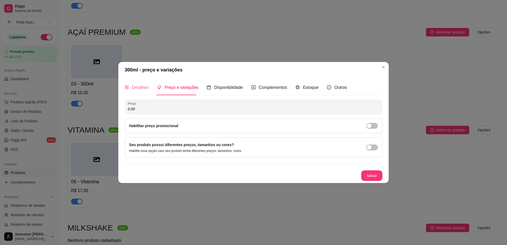
type input "0,00"
click at [137, 83] on div "Detalhes" at bounding box center [137, 87] width 24 height 15
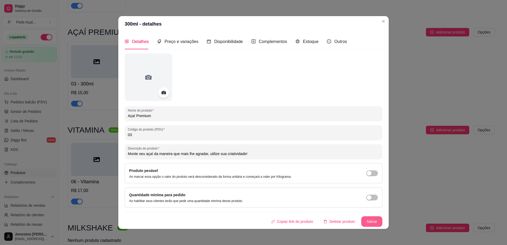
click at [370, 222] on button "Salvar" at bounding box center [371, 222] width 21 height 11
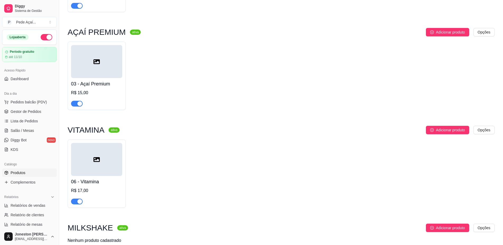
click at [98, 86] on h4 "03 - Açaí Premium" at bounding box center [96, 83] width 51 height 7
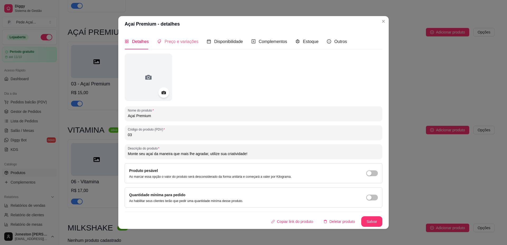
click at [175, 46] on div "Preço e variações" at bounding box center [177, 41] width 41 height 15
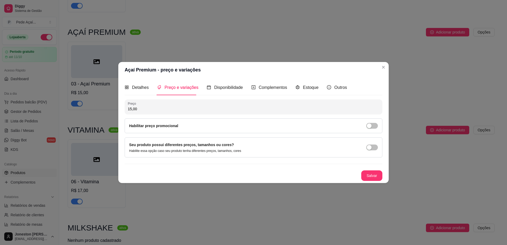
drag, startPoint x: 140, startPoint y: 108, endPoint x: 120, endPoint y: 108, distance: 20.6
click at [120, 108] on div "Detalhes Preço e variações Disponibilidade Complementos Estoque Outros Nome do …" at bounding box center [253, 130] width 271 height 105
type input "0,00"
click at [373, 178] on button "Salvar" at bounding box center [372, 176] width 21 height 10
click at [137, 87] on span "Detalhes" at bounding box center [140, 87] width 17 height 4
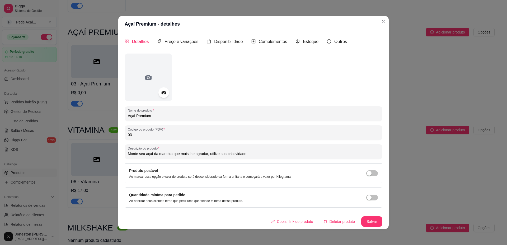
scroll to position [1, 0]
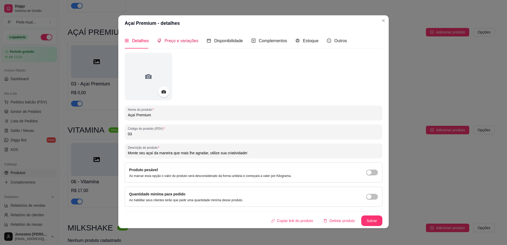
click at [176, 42] on span "Preço e variações" at bounding box center [182, 41] width 34 height 4
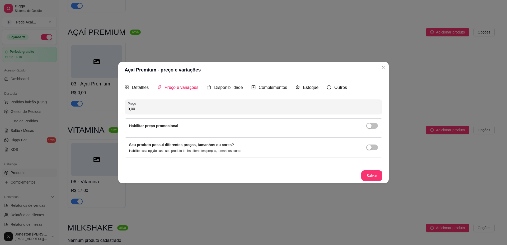
scroll to position [0, 0]
click at [145, 87] on span "Detalhes" at bounding box center [140, 87] width 17 height 4
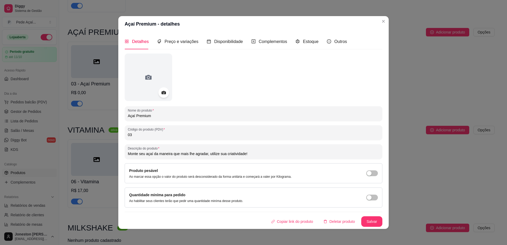
scroll to position [1, 0]
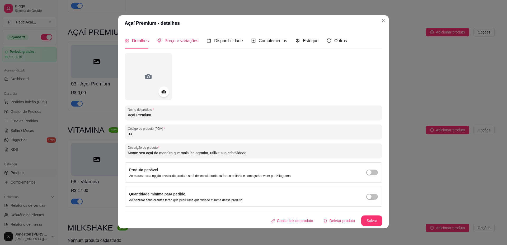
click at [180, 42] on span "Preço e variações" at bounding box center [182, 41] width 34 height 4
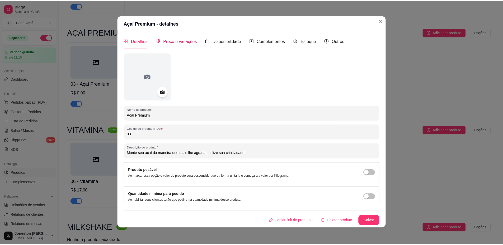
scroll to position [0, 0]
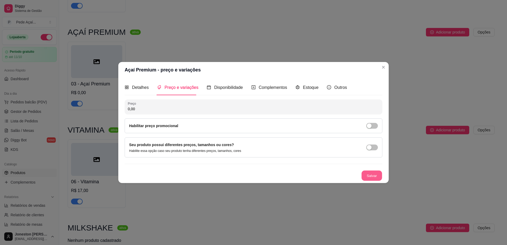
click at [377, 176] on button "Salvar" at bounding box center [372, 176] width 21 height 10
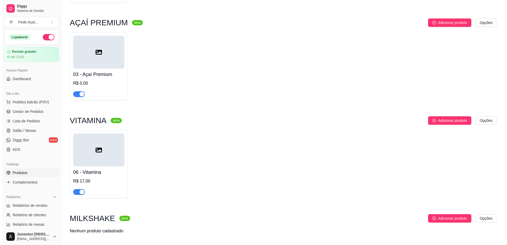
scroll to position [290, 0]
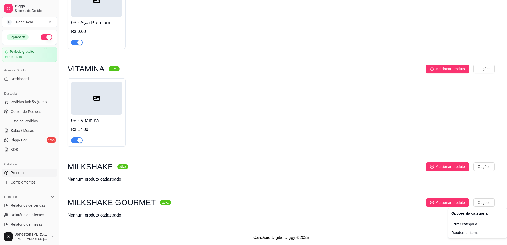
drag, startPoint x: 381, startPoint y: 217, endPoint x: 376, endPoint y: 217, distance: 5.3
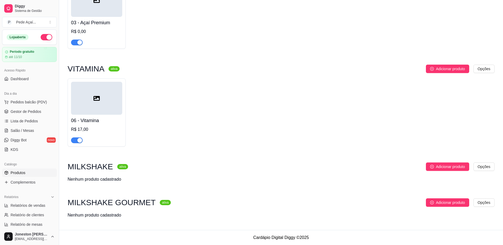
click at [129, 202] on h3 "MILKSHAKE GOURMET" at bounding box center [112, 203] width 88 height 6
click at [456, 203] on span "Adicionar produto" at bounding box center [450, 203] width 29 height 6
click at [79, 211] on div "MILKSHAKE GOURMET ativa Adicionar produto Opções Nenhum produto cadastrado" at bounding box center [281, 209] width 427 height 20
click at [84, 206] on h3 "MILKSHAKE GOURMET" at bounding box center [112, 203] width 88 height 6
click at [160, 205] on sup "ativa" at bounding box center [165, 202] width 11 height 5
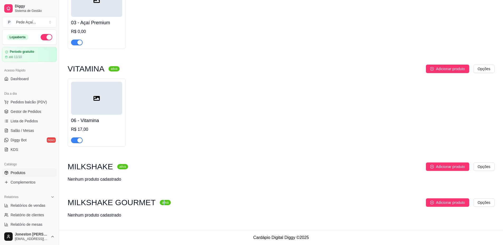
click at [160, 203] on sup "ativa" at bounding box center [165, 202] width 11 height 5
click at [114, 213] on div "Nenhum produto cadastrado" at bounding box center [95, 215] width 54 height 6
click at [134, 200] on h3 "MILKSHAKE GOURMET" at bounding box center [112, 203] width 88 height 6
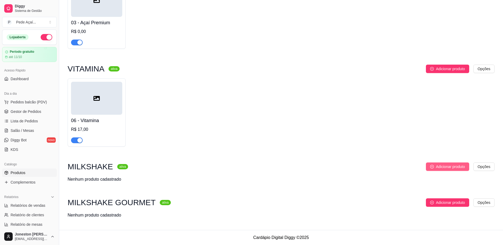
click at [455, 168] on span "Adicionar produto" at bounding box center [450, 167] width 29 height 6
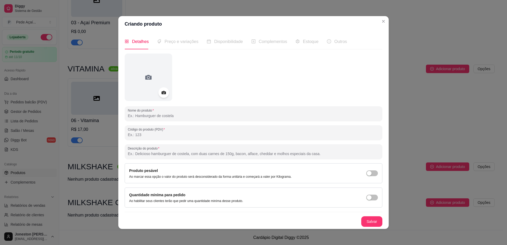
click at [140, 117] on input "Nome do produto" at bounding box center [254, 115] width 252 height 5
click at [151, 154] on input "Descrição do produto" at bounding box center [254, 153] width 252 height 5
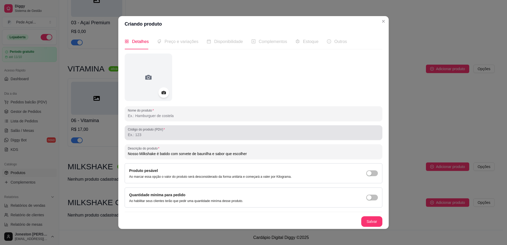
type input "Nosso Milkshake é batido com sorvete de baunilha e sabor que escolher"
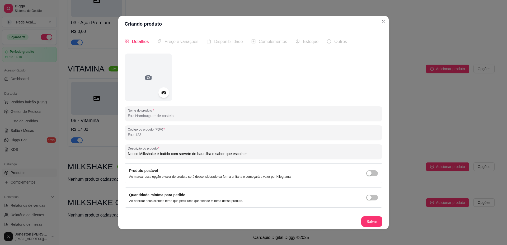
click at [179, 137] on input "Código do produto (PDV)" at bounding box center [254, 134] width 252 height 5
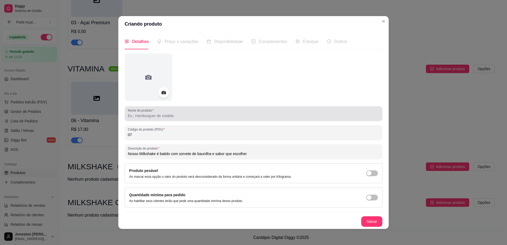
type input "07"
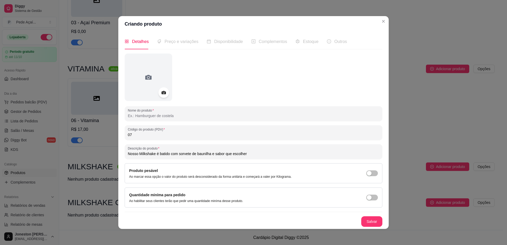
click at [175, 115] on input "Nome do produto" at bounding box center [254, 115] width 252 height 5
click at [144, 116] on input "Milkshake" at bounding box center [254, 115] width 252 height 5
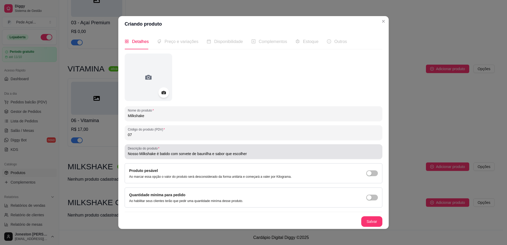
type input "Milkshake"
click at [212, 153] on input "Nosso Milkshake é batido com sorvete de baunilha e sabor que escolher" at bounding box center [254, 153] width 252 height 5
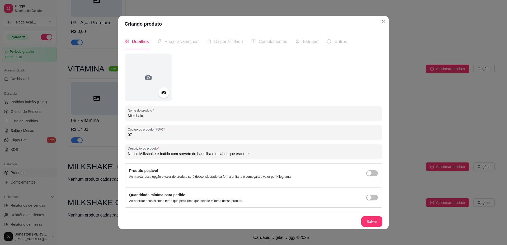
click at [251, 153] on input "Nosso Milkshake é batido com sorvete de baunilha e o sabor que escolher" at bounding box center [254, 153] width 252 height 5
click at [144, 154] on input "Nosso Milkshake é batido com sorvete de baunilha e o sabor que escolher!" at bounding box center [254, 153] width 252 height 5
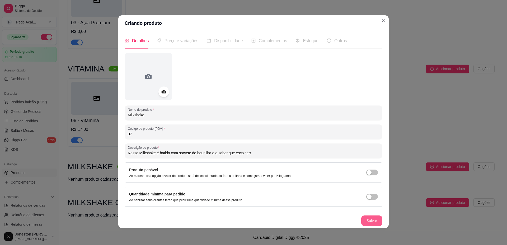
type input "Nosso Milkshake é batido com sorvete de baunilha e o sabor que escolher!"
click at [372, 220] on button "Salvar" at bounding box center [371, 221] width 21 height 11
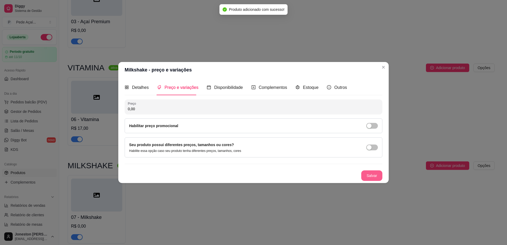
click at [375, 174] on button "Salvar" at bounding box center [371, 176] width 21 height 11
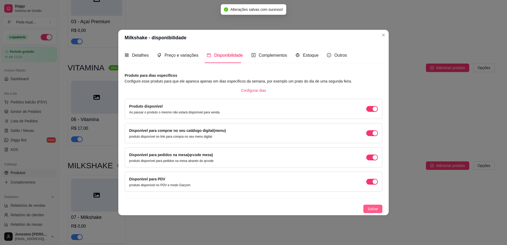
click at [370, 211] on span "Salvar" at bounding box center [373, 209] width 11 height 6
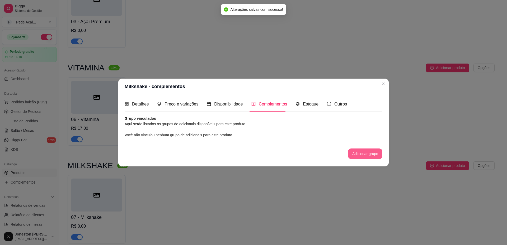
click at [367, 154] on button "Adicionar grupo" at bounding box center [365, 154] width 34 height 11
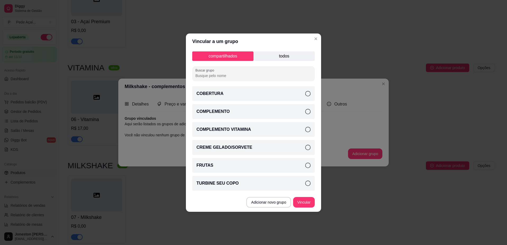
click at [286, 53] on p "todos" at bounding box center [284, 57] width 61 height 10
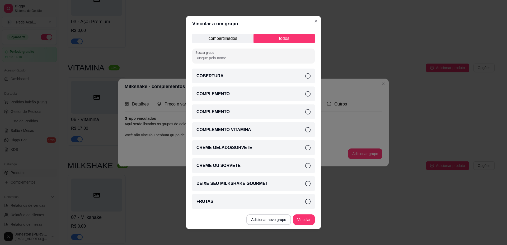
scroll to position [73, 0]
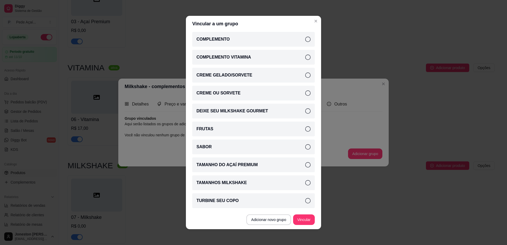
click at [305, 182] on icon at bounding box center [307, 182] width 5 height 5
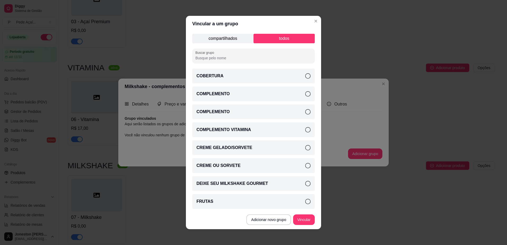
click at [305, 76] on icon at bounding box center [307, 75] width 5 height 5
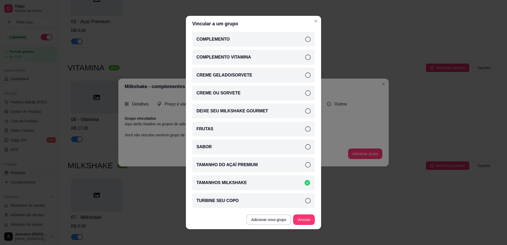
scroll to position [1, 0]
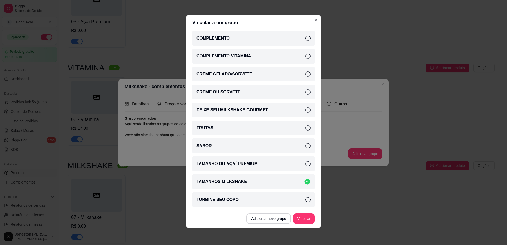
click at [305, 146] on icon at bounding box center [307, 145] width 5 height 5
click at [305, 200] on icon at bounding box center [307, 199] width 5 height 5
click at [305, 221] on button "Vincular" at bounding box center [304, 219] width 22 height 11
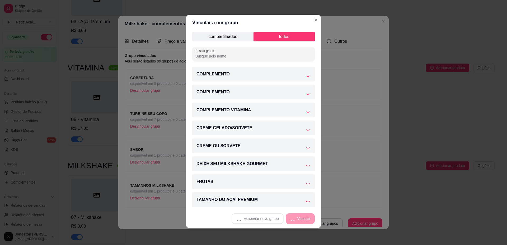
scroll to position [1, 0]
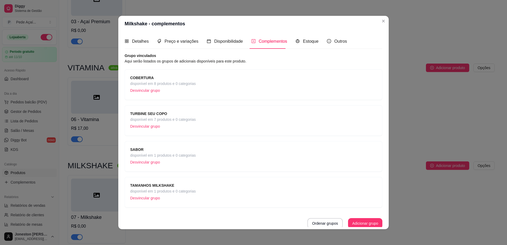
click at [185, 158] on span "disponível em 1 produtos e 0 categorias" at bounding box center [163, 156] width 66 height 6
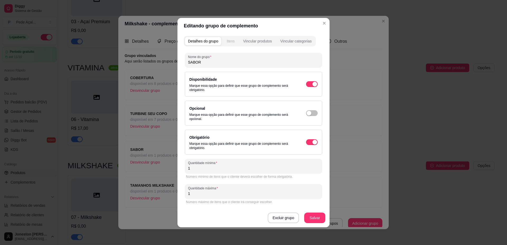
click at [232, 40] on div "Itens" at bounding box center [231, 41] width 8 height 5
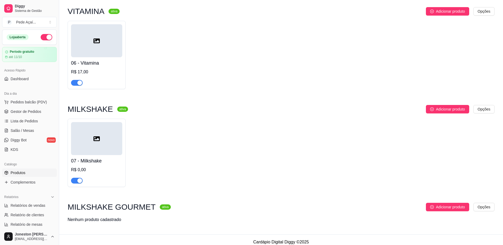
scroll to position [352, 0]
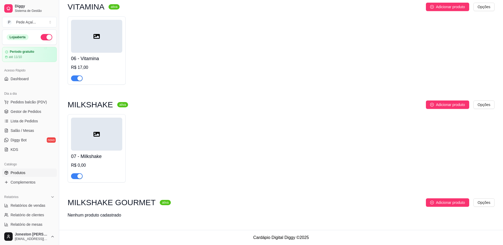
click at [105, 215] on div "Nenhum produto cadastrado" at bounding box center [95, 215] width 54 height 6
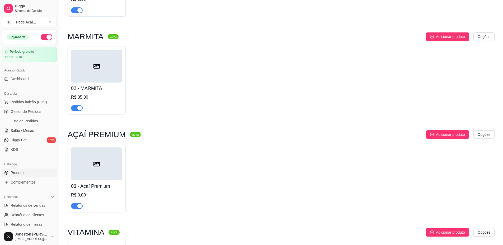
scroll to position [132, 0]
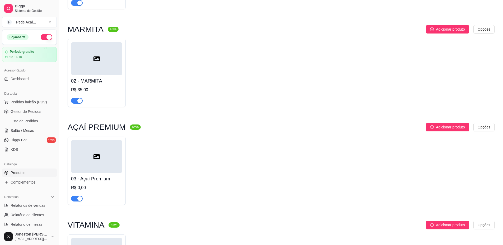
click at [84, 61] on div at bounding box center [96, 58] width 51 height 33
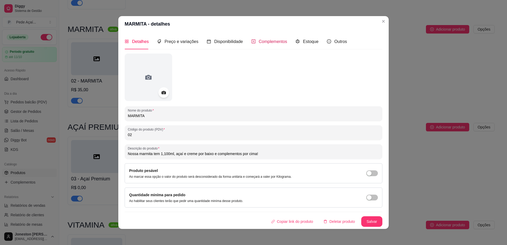
click at [277, 42] on span "Complementos" at bounding box center [273, 41] width 29 height 4
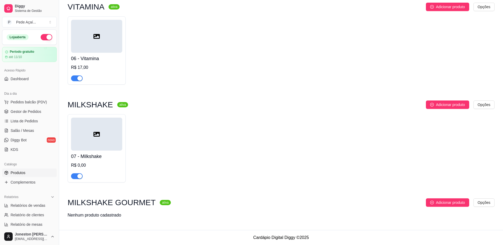
scroll to position [352, 0]
click at [25, 180] on span "Complementos" at bounding box center [23, 182] width 25 height 5
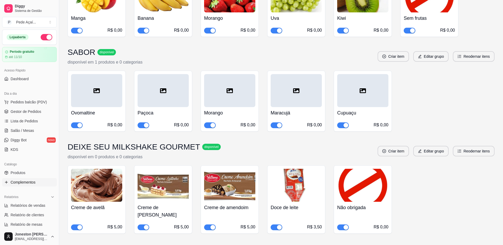
scroll to position [1295, 0]
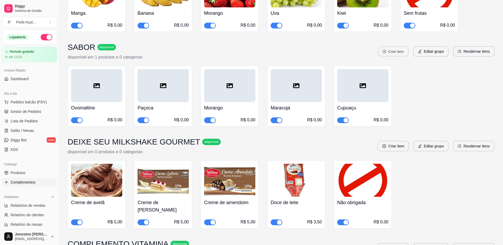
click at [399, 47] on button "Criar item" at bounding box center [393, 52] width 30 height 10
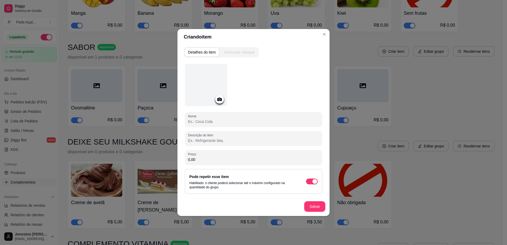
click at [203, 123] on input "Nome" at bounding box center [253, 121] width 131 height 5
type input "Oreo"
click at [316, 207] on button "Salvar" at bounding box center [314, 207] width 21 height 11
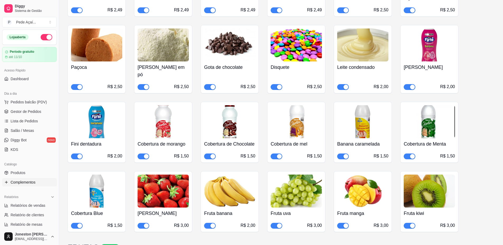
scroll to position [974, 0]
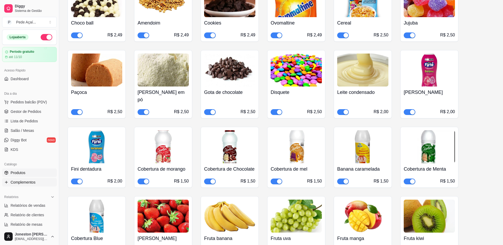
click at [18, 174] on span "Produtos" at bounding box center [18, 172] width 15 height 5
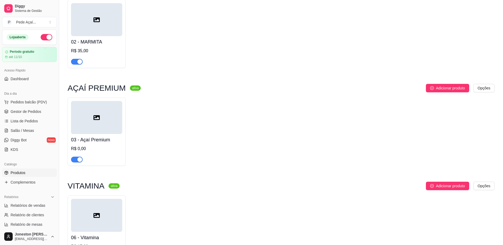
scroll to position [185, 0]
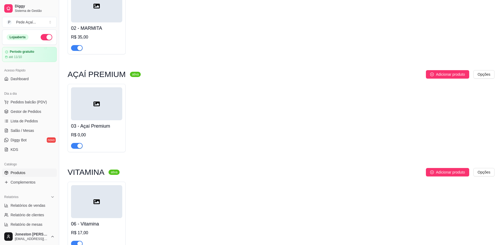
click at [102, 104] on div at bounding box center [96, 103] width 51 height 33
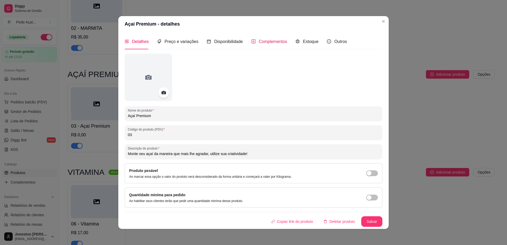
click at [254, 41] on div "Complementos" at bounding box center [270, 41] width 36 height 7
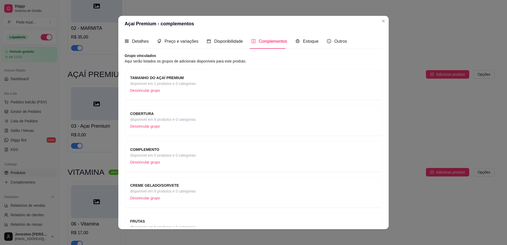
click at [208, 87] on div "TAMANHO DO AÇAÍ PREMIUM disponível em 1 produtos e 0 categorias Desvincular gru…" at bounding box center [253, 85] width 247 height 20
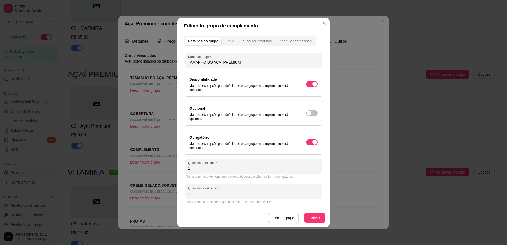
click at [230, 45] on button "Itens" at bounding box center [231, 41] width 14 height 8
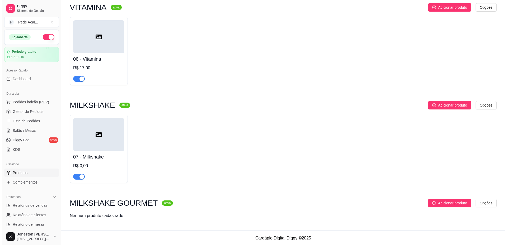
scroll to position [352, 0]
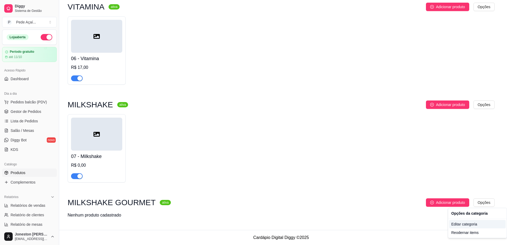
click at [463, 226] on div "Editar categoria" at bounding box center [477, 224] width 57 height 8
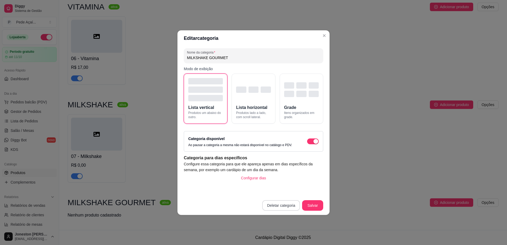
click at [281, 207] on button "Deletar categoria" at bounding box center [281, 206] width 38 height 11
click at [282, 189] on button "Confirmar" at bounding box center [284, 192] width 19 height 8
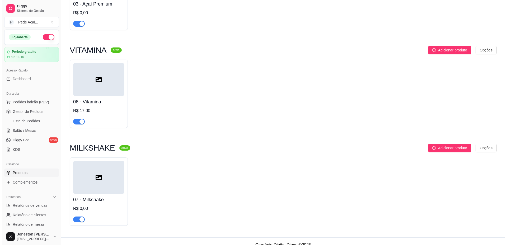
scroll to position [316, 0]
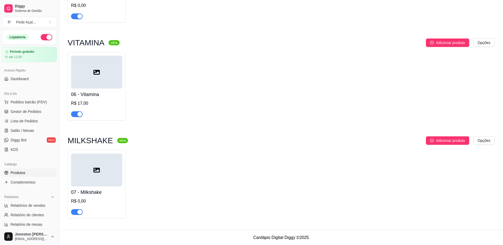
click at [105, 169] on div at bounding box center [96, 170] width 51 height 33
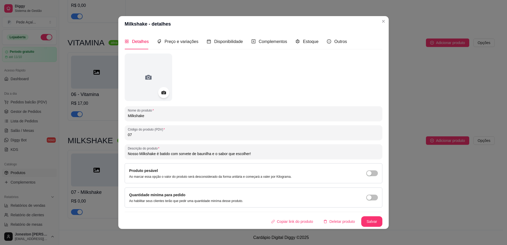
click at [164, 94] on icon at bounding box center [163, 92] width 4 height 3
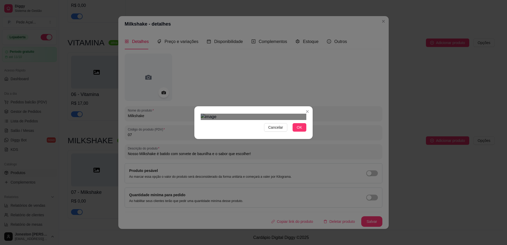
click at [264, 153] on div "Use the arrow keys to move the crop selection area" at bounding box center [252, 199] width 95 height 95
click at [325, 66] on div "Cancelar OK" at bounding box center [253, 122] width 507 height 245
click at [190, 198] on div "Cancelar OK" at bounding box center [253, 122] width 507 height 245
click at [298, 131] on span "OK" at bounding box center [299, 128] width 5 height 6
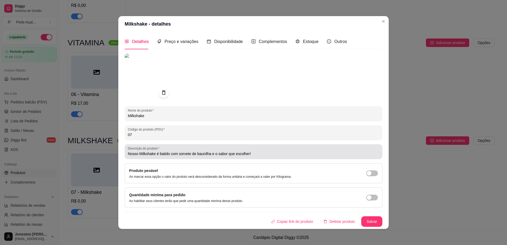
click at [251, 157] on div "Nosso Milkshake é batido com sorvete de baunilha e o sabor que escolher!" at bounding box center [254, 152] width 252 height 11
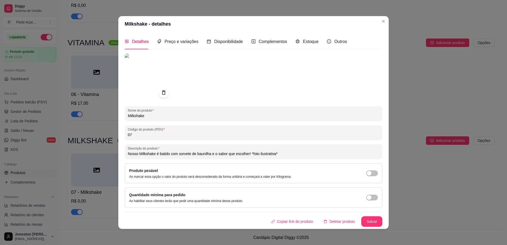
scroll to position [1, 0]
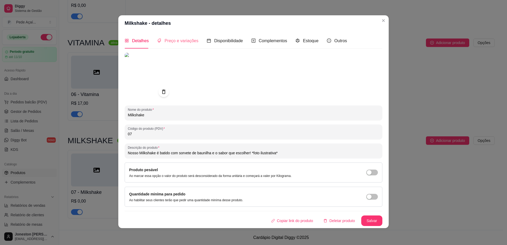
type input "Nosso Milkshake é batido com sorvete de baunilha e o sabor que escolher! *foto …"
click at [185, 40] on span "Preço e variações" at bounding box center [182, 41] width 34 height 4
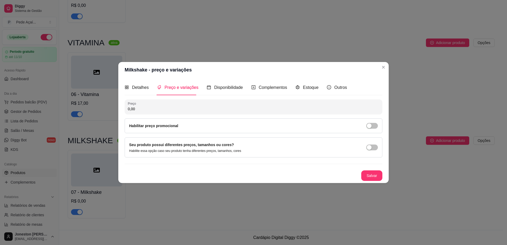
scroll to position [0, 0]
click at [275, 87] on span "Complementos" at bounding box center [273, 87] width 29 height 4
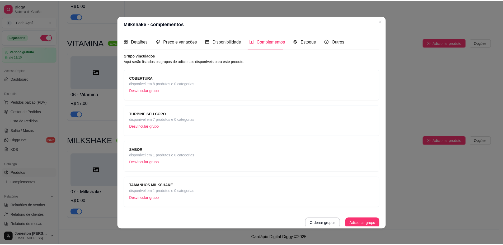
scroll to position [2, 0]
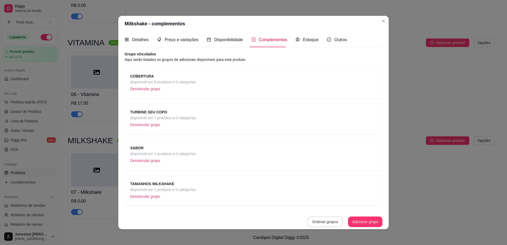
click at [317, 222] on button "Ordenar grupos" at bounding box center [325, 222] width 35 height 11
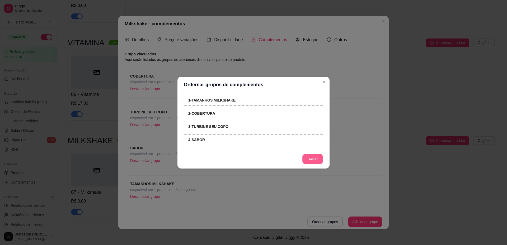
click at [317, 161] on button "Salvar" at bounding box center [313, 159] width 21 height 10
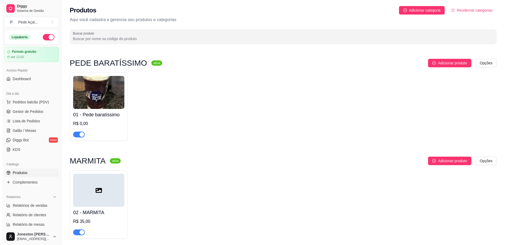
scroll to position [0, 0]
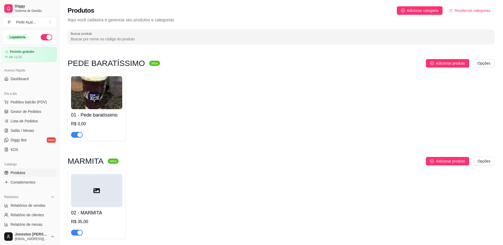
click at [117, 106] on img at bounding box center [96, 92] width 51 height 33
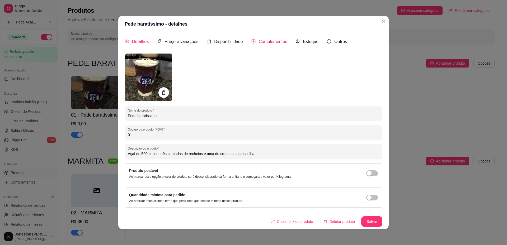
click at [262, 45] on div "Complementos" at bounding box center [270, 41] width 36 height 7
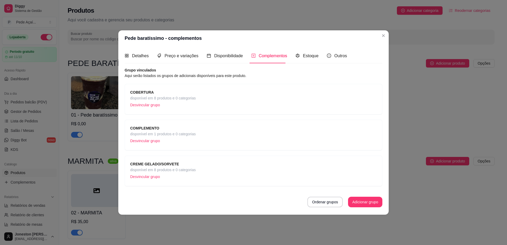
click at [197, 102] on div "COBERTURA disponível em 8 produtos e 0 categorias Desvincular grupo" at bounding box center [253, 100] width 247 height 20
click at [185, 135] on span "disponível em 1 produtos e 0 categorias" at bounding box center [163, 134] width 66 height 6
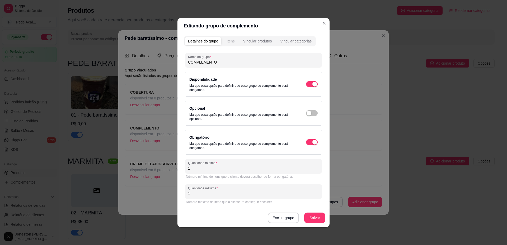
click at [234, 41] on div "Itens" at bounding box center [231, 41] width 8 height 5
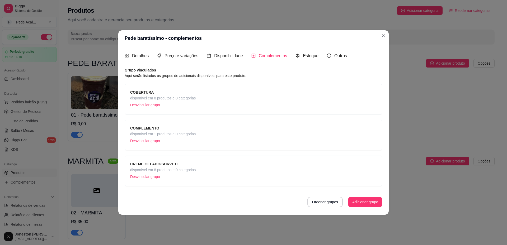
click at [211, 174] on div "CREME GELADO/SORVETE disponível em 8 produtos e 0 categorias Desvincular grupo" at bounding box center [253, 171] width 247 height 20
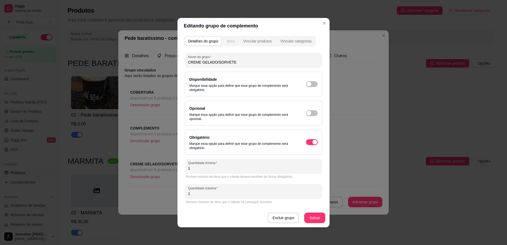
click at [235, 40] on div "Itens" at bounding box center [231, 41] width 8 height 5
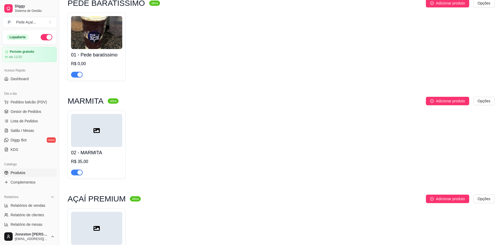
scroll to position [53, 0]
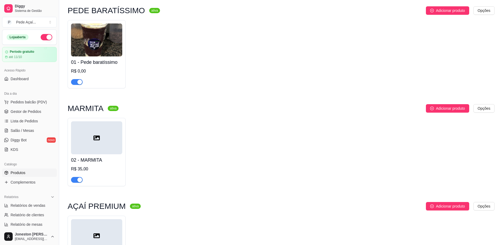
click at [98, 58] on div "01 - Pede baratíssimo R$ 0,00" at bounding box center [96, 71] width 51 height 29
click at [103, 45] on img at bounding box center [96, 40] width 51 height 33
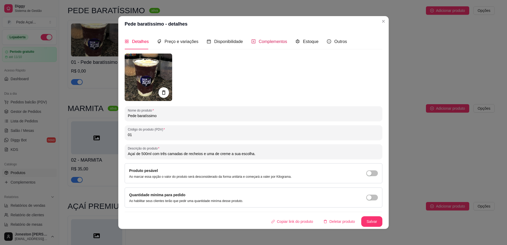
click at [271, 39] on span "Complementos" at bounding box center [273, 41] width 29 height 4
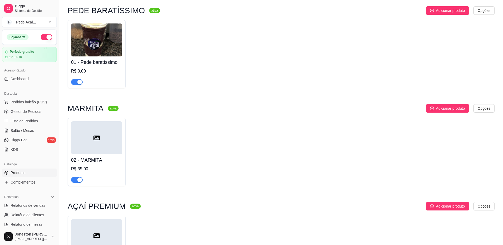
click at [117, 54] on img at bounding box center [96, 40] width 51 height 33
click at [83, 142] on div at bounding box center [96, 138] width 51 height 33
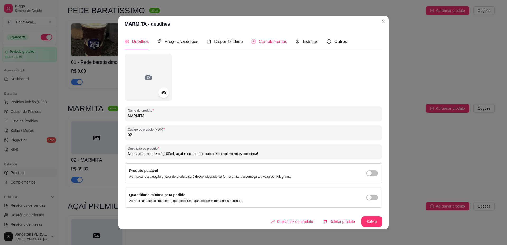
click at [259, 41] on span "Complementos" at bounding box center [273, 41] width 29 height 4
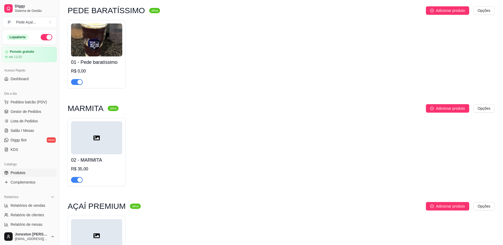
click at [94, 148] on div at bounding box center [96, 138] width 51 height 33
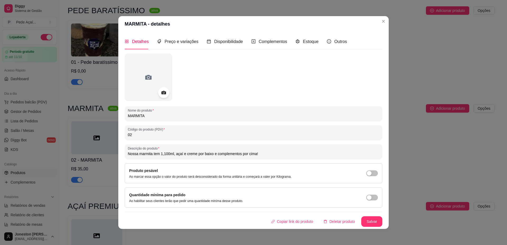
click at [162, 92] on icon at bounding box center [164, 93] width 6 height 6
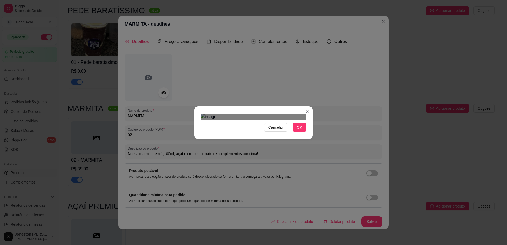
click at [271, 145] on div "Use the arrow keys to move the crop selection area" at bounding box center [252, 192] width 95 height 95
click at [318, 67] on div "Cancelar OK" at bounding box center [253, 122] width 507 height 245
click at [191, 189] on div "Cancelar OK" at bounding box center [253, 122] width 507 height 245
click at [263, 141] on div "Use the arrow keys to move the crop selection area" at bounding box center [254, 194] width 106 height 106
click at [299, 131] on span "OK" at bounding box center [299, 128] width 5 height 6
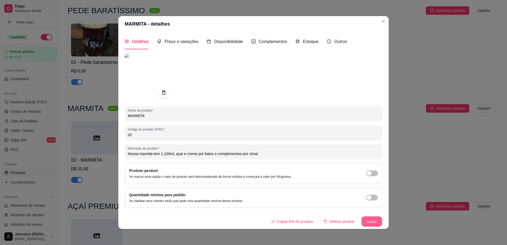
click at [367, 220] on button "Salvar" at bounding box center [372, 222] width 21 height 10
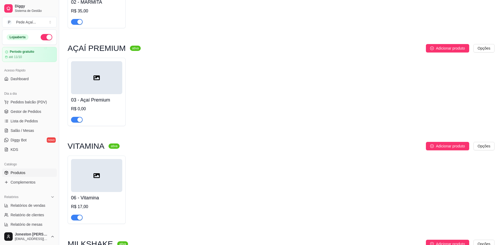
scroll to position [211, 0]
click at [105, 82] on div at bounding box center [96, 77] width 51 height 33
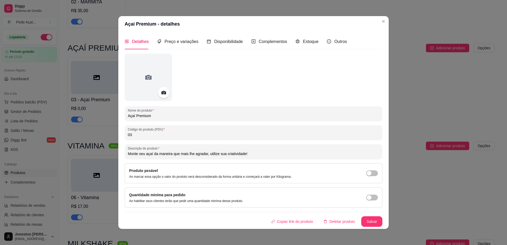
click at [161, 95] on icon at bounding box center [164, 93] width 6 height 6
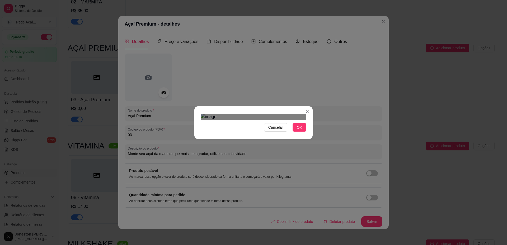
click at [182, 212] on div "Cancelar OK" at bounding box center [253, 122] width 507 height 245
click at [319, 61] on div "Cancelar OK" at bounding box center [253, 122] width 507 height 245
click at [256, 143] on div "Use the arrow keys to move the crop selection area" at bounding box center [254, 196] width 106 height 106
click at [305, 132] on button "OK" at bounding box center [300, 127] width 14 height 8
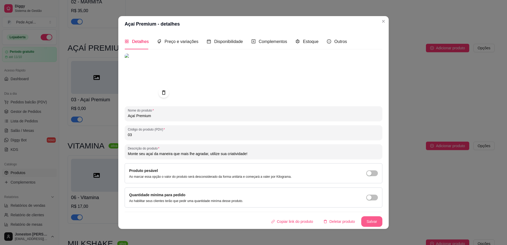
click at [371, 222] on button "Salvar" at bounding box center [371, 222] width 21 height 11
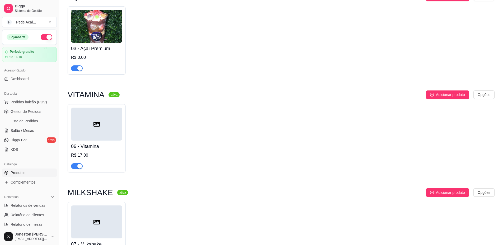
scroll to position [264, 0]
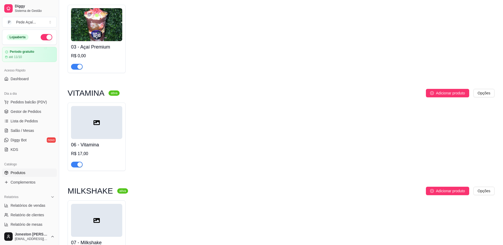
click at [102, 126] on div at bounding box center [96, 122] width 51 height 33
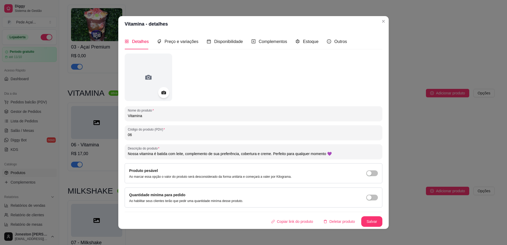
click at [165, 93] on icon at bounding box center [164, 93] width 6 height 6
click at [166, 96] on div at bounding box center [149, 78] width 48 height 48
click at [163, 93] on icon at bounding box center [163, 92] width 4 height 3
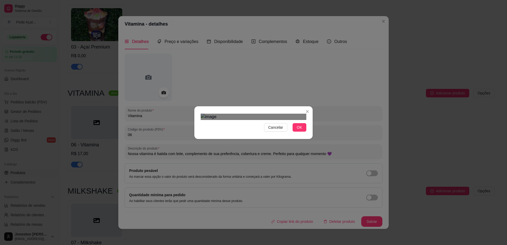
click at [321, 36] on div "Cancelar OK" at bounding box center [253, 122] width 507 height 245
click at [182, 224] on div "Cancelar OK" at bounding box center [253, 122] width 507 height 245
click at [264, 147] on div "Use the arrow keys to move the crop selection area" at bounding box center [254, 195] width 106 height 106
click at [300, 131] on span "OK" at bounding box center [299, 128] width 5 height 6
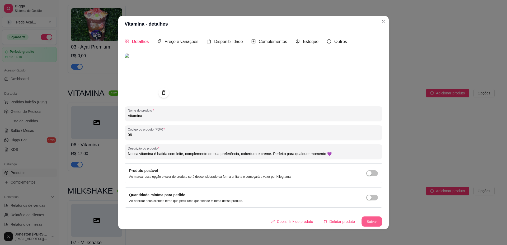
click at [368, 223] on button "Salvar" at bounding box center [372, 222] width 21 height 10
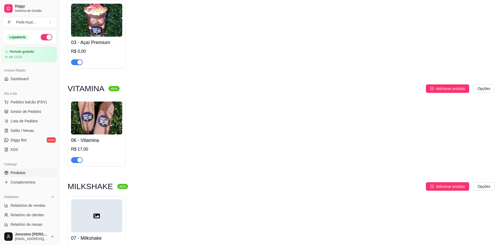
scroll to position [316, 0]
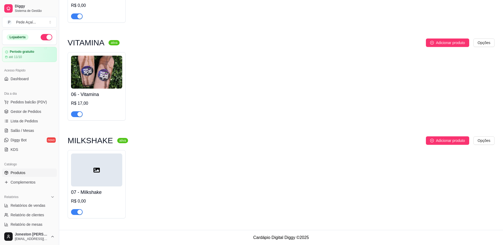
click at [102, 171] on div at bounding box center [96, 170] width 51 height 33
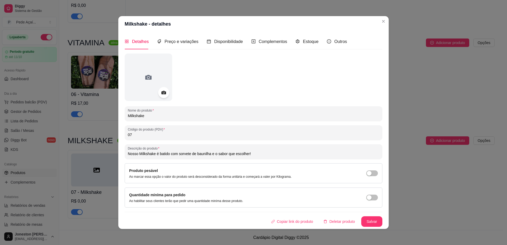
click at [161, 95] on icon at bounding box center [164, 93] width 6 height 6
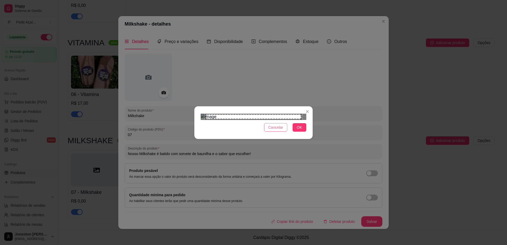
click at [280, 131] on span "Cancelar" at bounding box center [275, 128] width 15 height 6
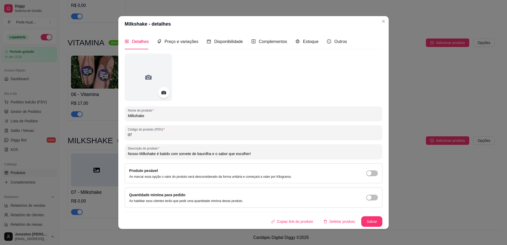
click at [163, 91] on icon at bounding box center [164, 93] width 6 height 6
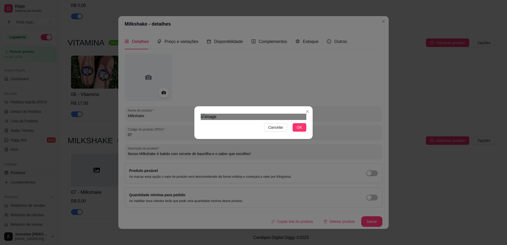
click at [234, 159] on div "Use the arrow keys to move the crop selection area" at bounding box center [248, 206] width 95 height 95
click at [310, 112] on div "Cancelar OK" at bounding box center [253, 123] width 118 height 22
click at [276, 139] on div "Use the arrow keys to move the crop selection area" at bounding box center [254, 192] width 106 height 106
click at [301, 131] on span "OK" at bounding box center [299, 128] width 5 height 6
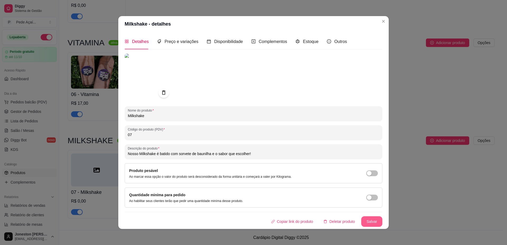
click at [367, 226] on button "Salvar" at bounding box center [371, 222] width 21 height 11
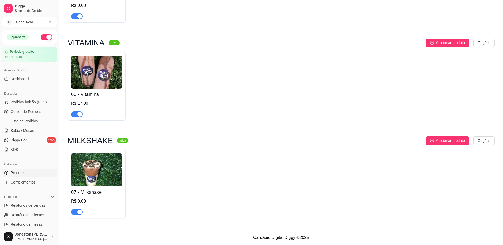
click at [114, 168] on img at bounding box center [96, 170] width 51 height 33
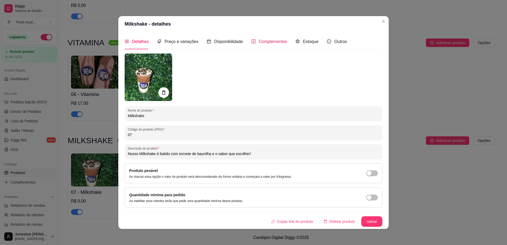
click at [276, 42] on span "Complementos" at bounding box center [273, 41] width 29 height 4
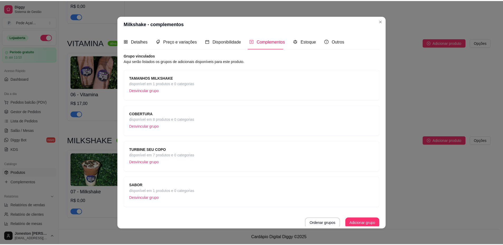
scroll to position [2, 0]
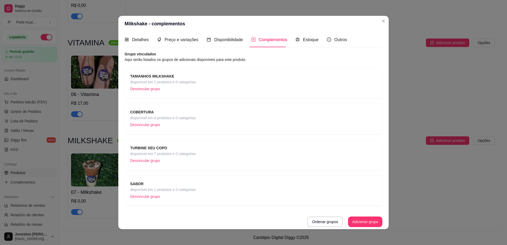
click at [184, 83] on span "disponível em 1 produtos e 0 categorias" at bounding box center [163, 82] width 66 height 6
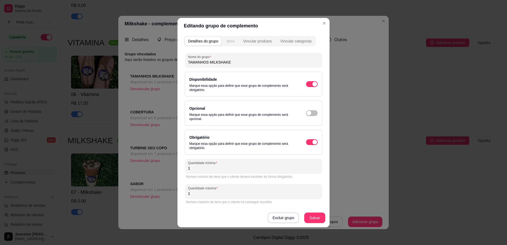
click at [231, 42] on div "Itens" at bounding box center [231, 41] width 8 height 5
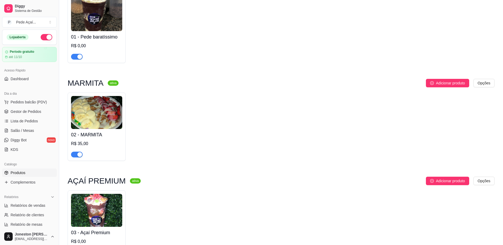
scroll to position [0, 0]
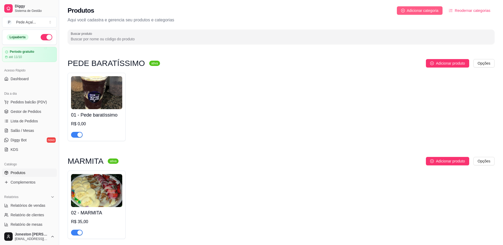
click at [417, 11] on span "Adicionar categoria" at bounding box center [423, 11] width 32 height 6
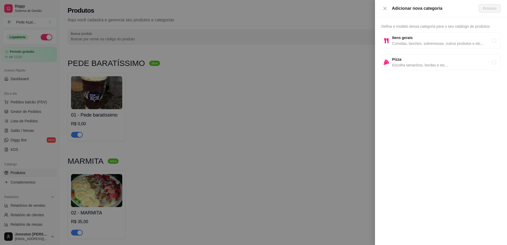
click at [415, 43] on span "Comidas, lanches, sobremesas, outros produtos e etc..." at bounding box center [442, 44] width 100 height 6
radio input "true"
click at [490, 11] on span "Próximo" at bounding box center [489, 9] width 13 height 6
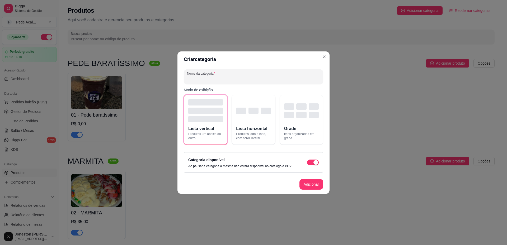
click at [220, 81] on input "Nome da categoria" at bounding box center [253, 78] width 133 height 5
type input "CREME DE MORANGO"
click at [311, 187] on button "Adicionar" at bounding box center [311, 184] width 23 height 10
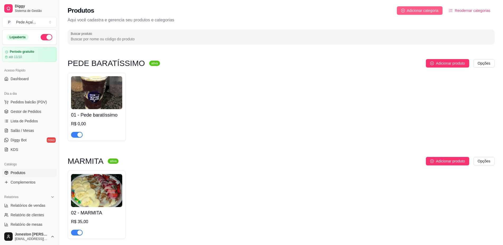
click at [418, 12] on span "Adicionar categoria" at bounding box center [423, 11] width 32 height 6
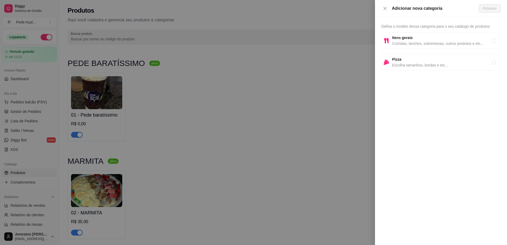
click at [424, 41] on span "Comidas, lanches, sobremesas, outros produtos e etc..." at bounding box center [442, 44] width 100 height 6
radio input "true"
click at [491, 12] on button "Próximo" at bounding box center [490, 8] width 22 height 8
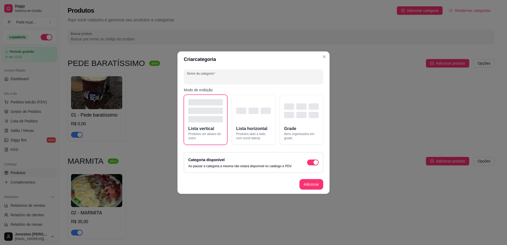
click at [223, 78] on input "Nome da categoria" at bounding box center [253, 78] width 133 height 5
type input "CREME DE MARACUJÁ"
click at [306, 184] on button "Adicionar" at bounding box center [311, 184] width 23 height 10
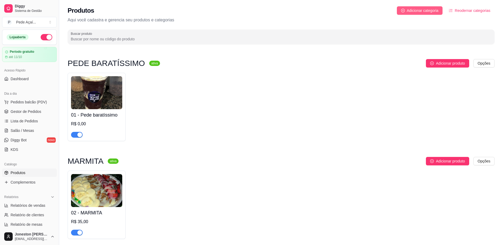
click at [423, 9] on span "Adicionar categoria" at bounding box center [423, 11] width 32 height 6
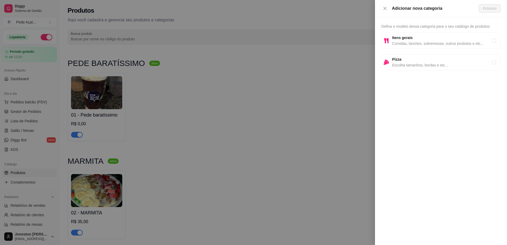
click at [412, 43] on span "Comidas, lanches, sobremesas, outros produtos e etc..." at bounding box center [442, 44] width 100 height 6
radio input "true"
click at [498, 11] on button "Próximo" at bounding box center [490, 8] width 22 height 8
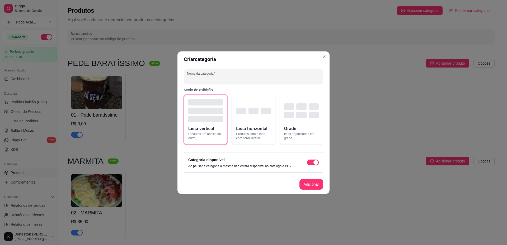
click at [238, 80] on input "Nome da categoria" at bounding box center [253, 78] width 133 height 5
type input "CREME DE CUPUAÇU"
click at [308, 187] on button "Adicionar" at bounding box center [311, 184] width 23 height 10
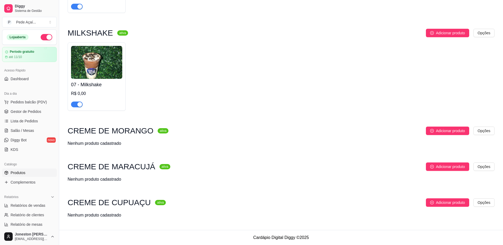
scroll to position [424, 0]
click at [448, 132] on span "Adicionar produto" at bounding box center [450, 131] width 29 height 6
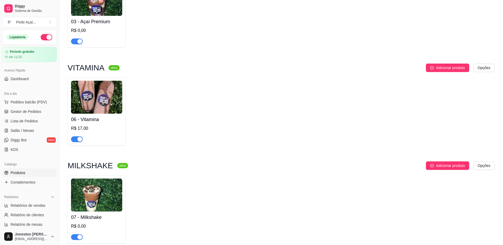
scroll to position [292, 0]
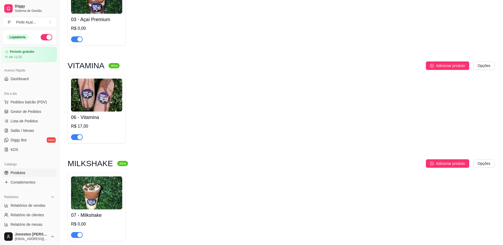
click at [110, 114] on div "06 - Vitamina R$ 17,00" at bounding box center [96, 126] width 51 height 29
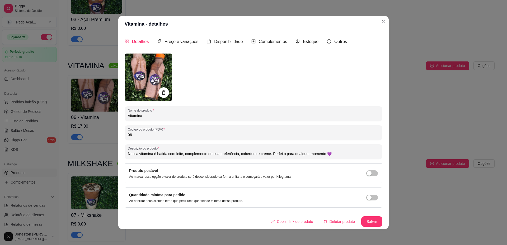
drag, startPoint x: 135, startPoint y: 133, endPoint x: 128, endPoint y: 132, distance: 6.6
click at [128, 132] on input "06" at bounding box center [254, 134] width 252 height 5
type input "04"
click at [370, 221] on button "Salvar" at bounding box center [372, 222] width 21 height 10
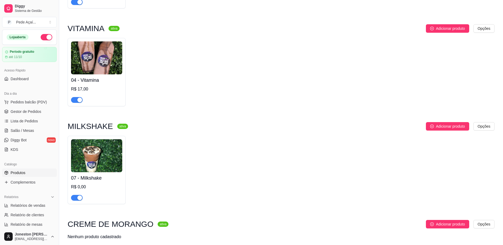
scroll to position [371, 0]
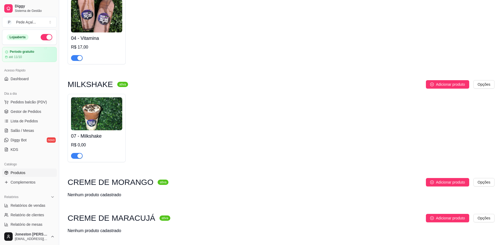
click at [96, 125] on img at bounding box center [96, 113] width 51 height 33
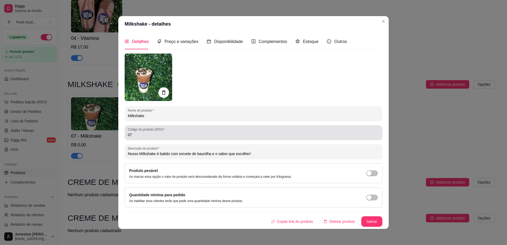
click at [131, 136] on input "07" at bounding box center [254, 134] width 252 height 5
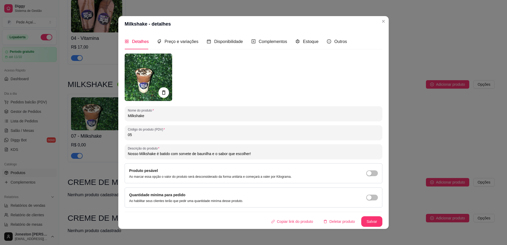
type input "05"
click at [372, 224] on button "Salvar" at bounding box center [372, 222] width 21 height 10
click at [373, 224] on button "Salvar" at bounding box center [372, 222] width 21 height 10
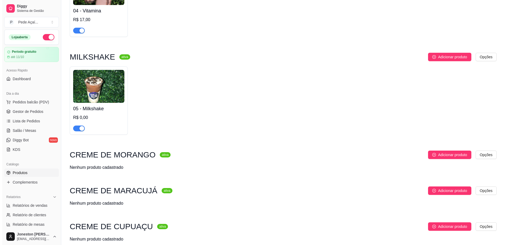
scroll to position [424, 0]
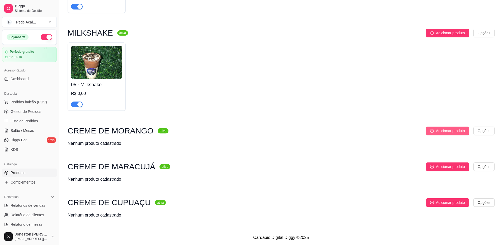
click at [443, 133] on span "Adicionar produto" at bounding box center [450, 131] width 29 height 6
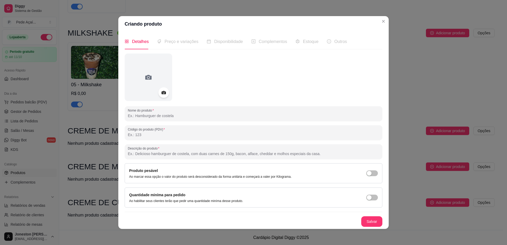
click at [166, 118] on input "Nome do produto" at bounding box center [254, 115] width 252 height 5
type input "c"
type input "Creme de morango"
click at [160, 136] on input "Código do produto (PDV)" at bounding box center [254, 134] width 252 height 5
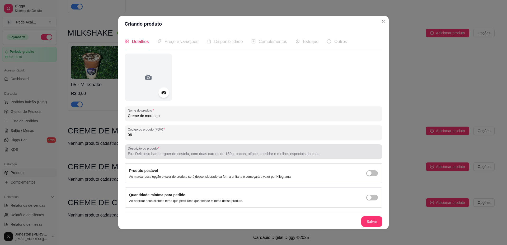
type input "06"
click at [172, 151] on div at bounding box center [254, 152] width 252 height 11
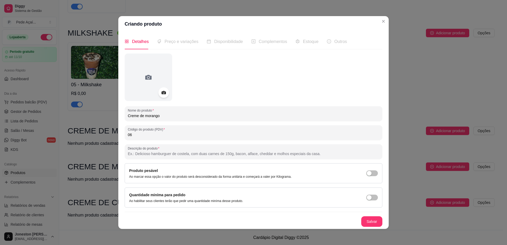
type input "C"
type input "P"
click at [143, 155] on input "Descrição do produto" at bounding box center [254, 153] width 252 height 5
paste input "Base cremosa montada em camadas com os complementos que você escolher. Uma delí…"
type input "Base cremosa montada em camadas com os complementos que você escolher. Uma delí…"
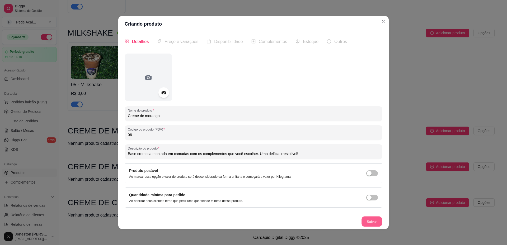
click at [370, 223] on button "Salvar" at bounding box center [372, 222] width 21 height 10
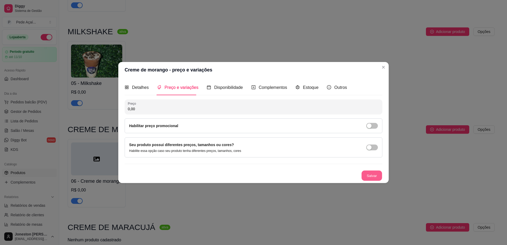
click at [378, 176] on button "Salvar" at bounding box center [372, 176] width 21 height 10
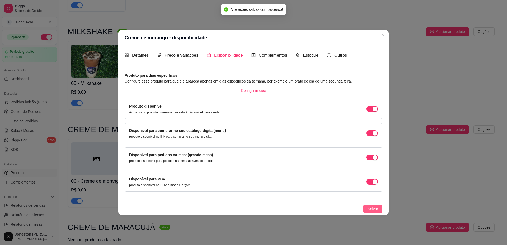
click at [374, 211] on span "Salvar" at bounding box center [373, 209] width 11 height 6
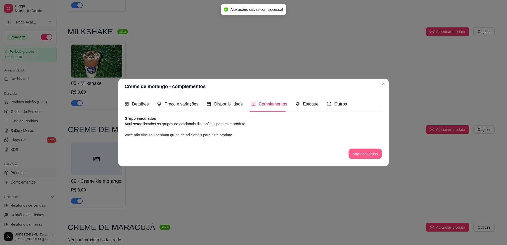
click at [359, 154] on button "Adicionar grupo" at bounding box center [365, 154] width 33 height 10
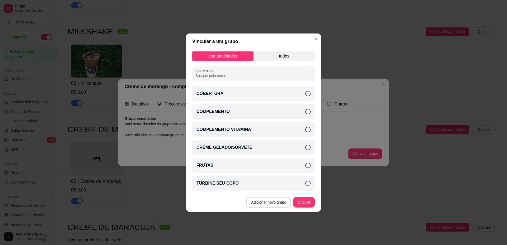
click at [308, 94] on icon at bounding box center [307, 93] width 5 height 5
click at [308, 113] on icon at bounding box center [307, 111] width 5 height 5
click at [309, 164] on icon at bounding box center [307, 165] width 5 height 5
click at [309, 185] on icon at bounding box center [307, 183] width 5 height 5
click at [306, 205] on button "Vincular" at bounding box center [304, 202] width 22 height 11
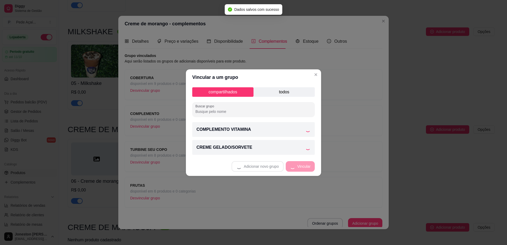
click at [286, 91] on p "todos" at bounding box center [284, 92] width 61 height 10
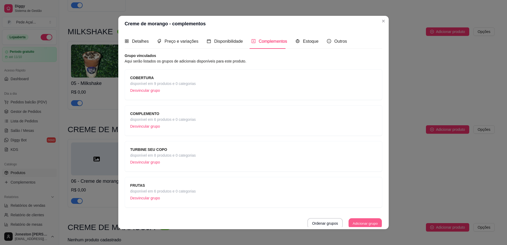
click at [355, 225] on button "Adicionar grupo" at bounding box center [365, 224] width 33 height 10
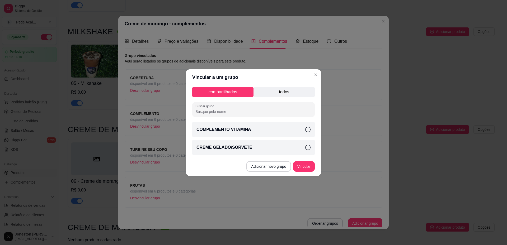
click at [285, 92] on p "todos" at bounding box center [284, 92] width 61 height 10
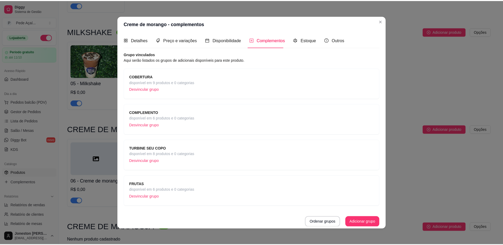
scroll to position [2, 0]
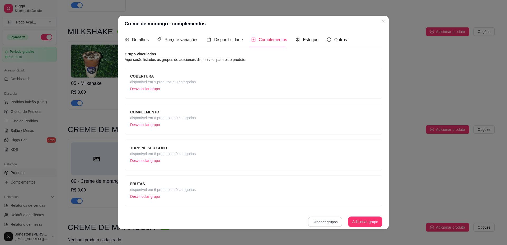
click at [315, 221] on button "Ordenar grupos" at bounding box center [325, 222] width 34 height 10
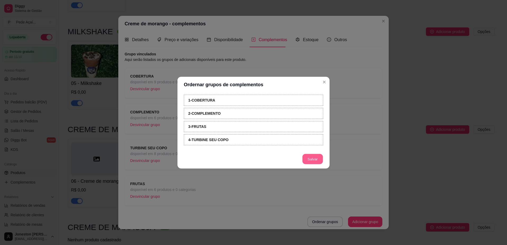
click at [313, 160] on button "Salvar" at bounding box center [313, 159] width 21 height 10
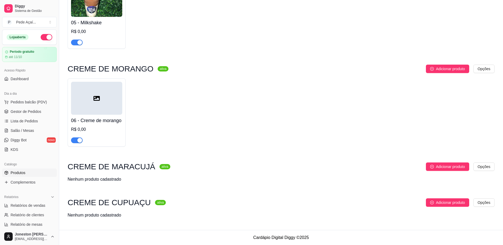
scroll to position [335, 0]
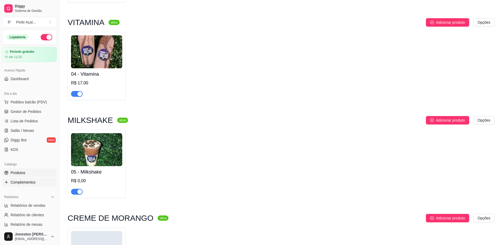
click at [28, 183] on span "Complementos" at bounding box center [23, 182] width 25 height 5
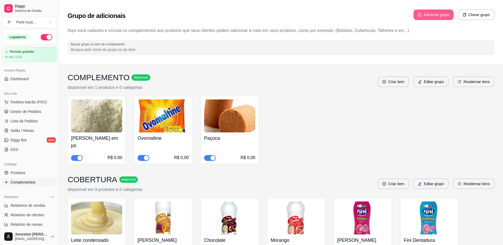
click at [429, 16] on button "Adicionar grupo" at bounding box center [434, 15] width 40 height 11
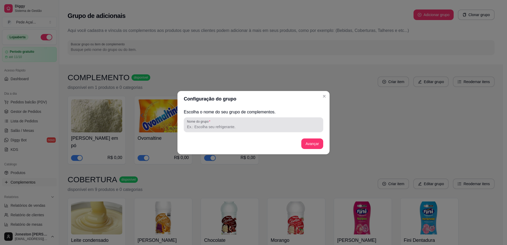
click at [211, 132] on div "Nome do grupo" at bounding box center [254, 125] width 140 height 15
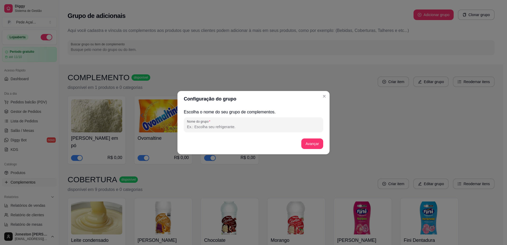
type input "t"
type input "TAMANHO DO COPO"
click at [313, 143] on button "Avançar" at bounding box center [312, 144] width 22 height 11
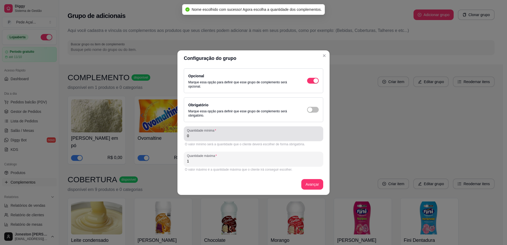
click at [200, 139] on div "0" at bounding box center [253, 134] width 133 height 11
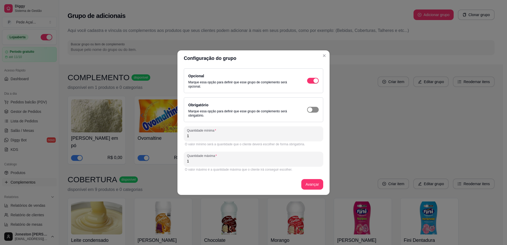
type input "1"
click at [317, 111] on span "button" at bounding box center [313, 110] width 12 height 6
click at [310, 188] on button "Avançar" at bounding box center [312, 184] width 22 height 11
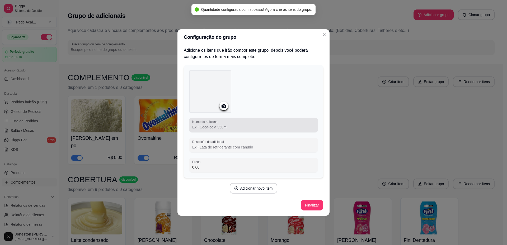
click at [221, 127] on input "Nome do adicional" at bounding box center [253, 127] width 123 height 5
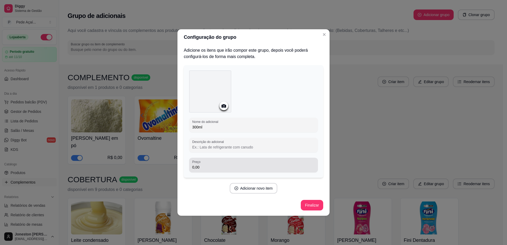
type input "300ml"
click at [221, 168] on input "0,00" at bounding box center [253, 167] width 123 height 5
type input "16,00"
click at [310, 206] on button "Finalizar" at bounding box center [312, 205] width 22 height 11
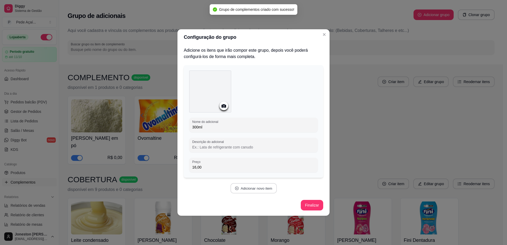
click at [257, 192] on button "Adicionar novo item" at bounding box center [253, 189] width 47 height 10
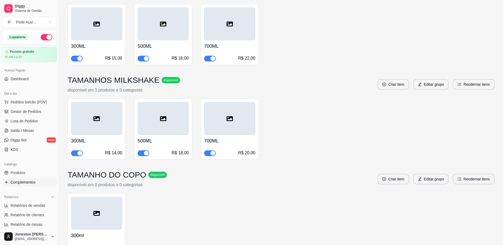
scroll to position [1729, 0]
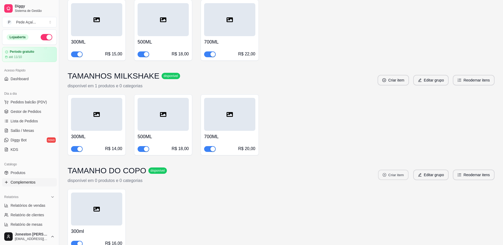
click at [401, 170] on button "Criar item" at bounding box center [393, 175] width 30 height 10
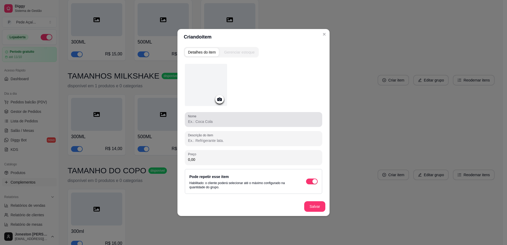
click at [223, 121] on input "Nome" at bounding box center [253, 121] width 131 height 5
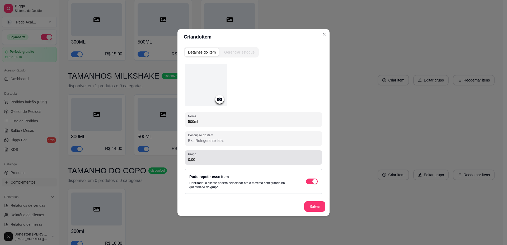
type input "500ml"
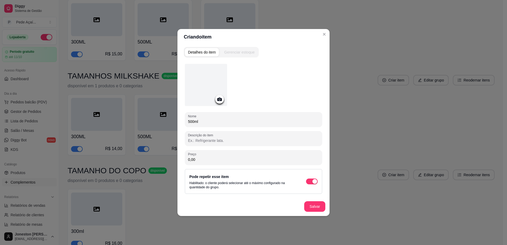
drag, startPoint x: 198, startPoint y: 161, endPoint x: 178, endPoint y: 164, distance: 20.0
click at [178, 164] on div "Detalhes do item Gerenciar estoque Nome 500ml Descrição do item Preço 0,00 Pode…" at bounding box center [254, 130] width 152 height 171
type input "20,00"
click at [314, 207] on button "Salvar" at bounding box center [315, 207] width 21 height 10
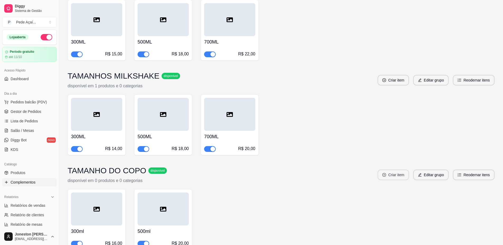
click at [389, 170] on button "Criar item" at bounding box center [393, 175] width 31 height 11
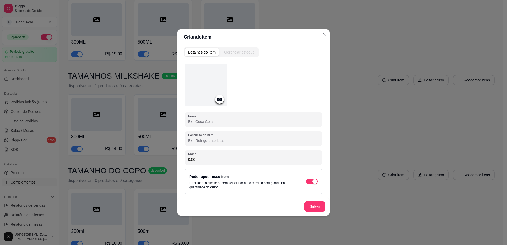
click at [216, 120] on input "Nome" at bounding box center [253, 121] width 131 height 5
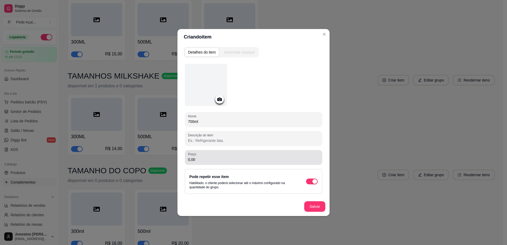
type input "700ml"
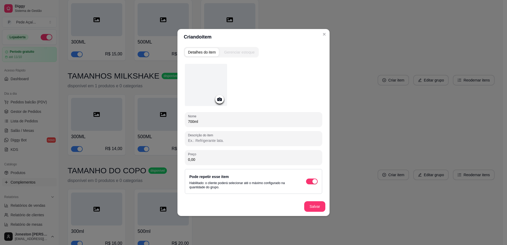
drag, startPoint x: 204, startPoint y: 159, endPoint x: 176, endPoint y: 161, distance: 28.1
click at [176, 161] on div "Criando item Detalhes do item Gerenciar estoque Nome 700ml Descrição do item Pr…" at bounding box center [253, 122] width 507 height 245
type input "25,00"
click at [311, 204] on button "Salvar" at bounding box center [315, 207] width 21 height 10
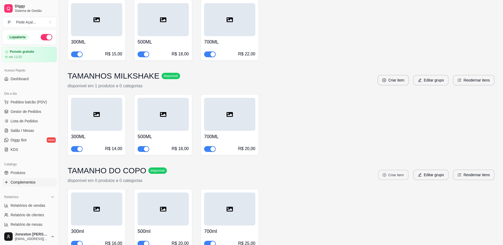
click at [392, 170] on button "Criar item" at bounding box center [393, 175] width 30 height 10
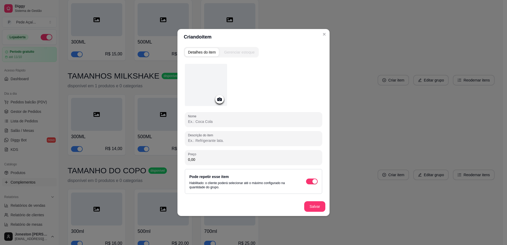
click at [208, 121] on input "Nome" at bounding box center [253, 121] width 131 height 5
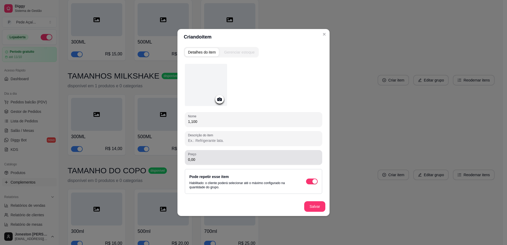
type input "1,100"
click at [203, 162] on input "0,00" at bounding box center [253, 159] width 131 height 5
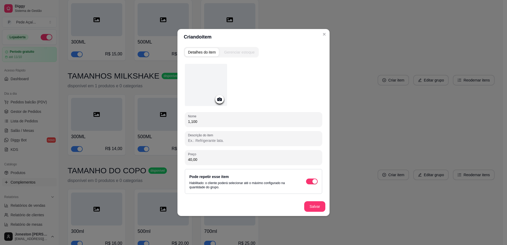
type input "40,00"
click at [318, 209] on button "Salvar" at bounding box center [315, 207] width 21 height 10
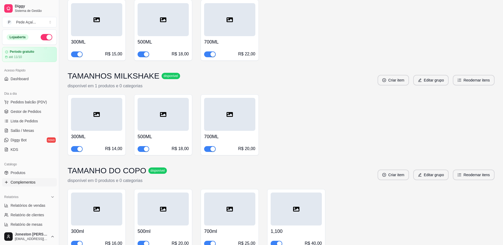
click at [289, 226] on div "1,100 R$ 40,00" at bounding box center [296, 236] width 51 height 21
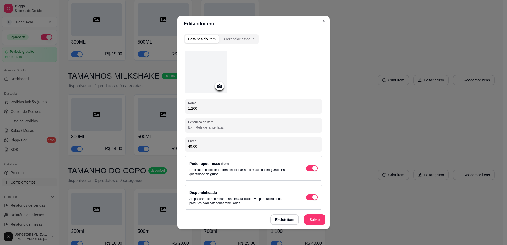
click at [206, 108] on input "1,100" at bounding box center [253, 108] width 131 height 5
type input "1,100ml"
click at [312, 225] on button "Salvar" at bounding box center [314, 220] width 21 height 11
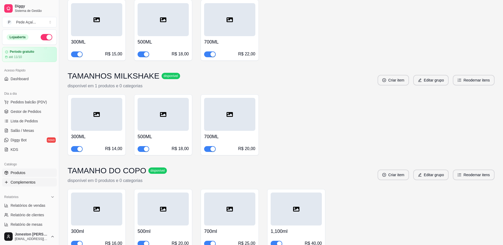
click at [29, 170] on link "Produtos" at bounding box center [29, 173] width 55 height 8
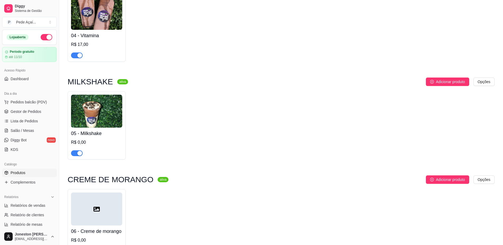
scroll to position [494, 0]
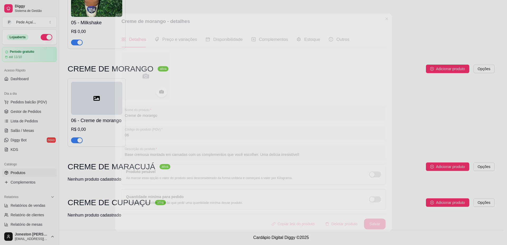
scroll to position [494, 0]
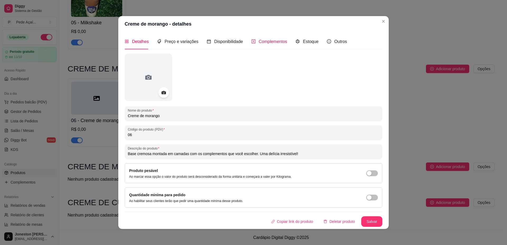
click at [275, 43] on span "Complementos" at bounding box center [273, 41] width 29 height 4
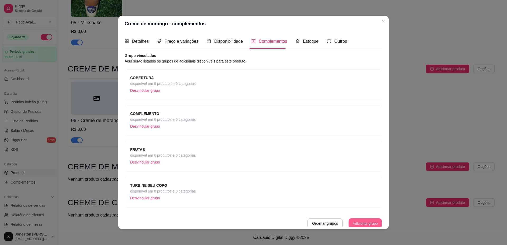
click at [349, 225] on button "Adicionar grupo" at bounding box center [365, 224] width 33 height 10
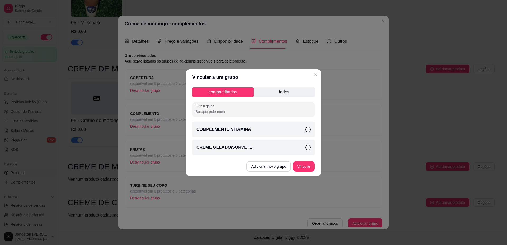
click at [287, 97] on div "compartilhados todos Buscar grupo COMPLEMENTO VITAMINA CREME GELADO/SORVETE" at bounding box center [253, 121] width 135 height 72
click at [290, 89] on p "todos" at bounding box center [284, 92] width 61 height 10
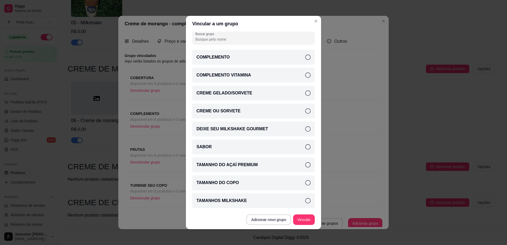
scroll to position [1, 0]
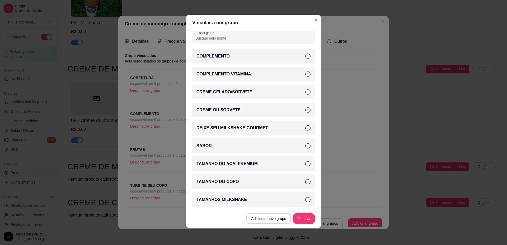
click at [305, 182] on icon at bounding box center [307, 181] width 5 height 5
click at [301, 220] on button "Vincular" at bounding box center [304, 219] width 22 height 11
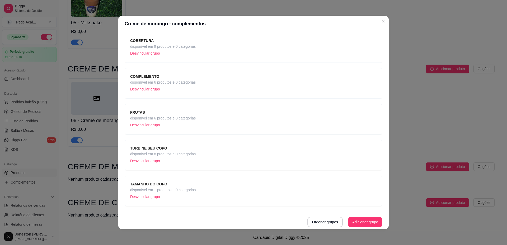
scroll to position [38, 0]
click at [319, 219] on button "Ordenar grupos" at bounding box center [325, 222] width 35 height 11
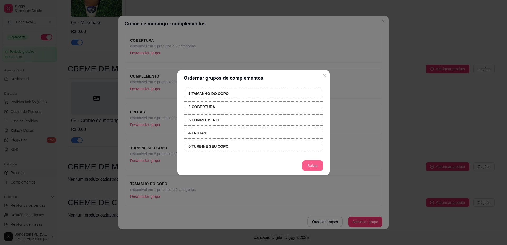
click at [314, 164] on button "Salvar" at bounding box center [312, 166] width 21 height 11
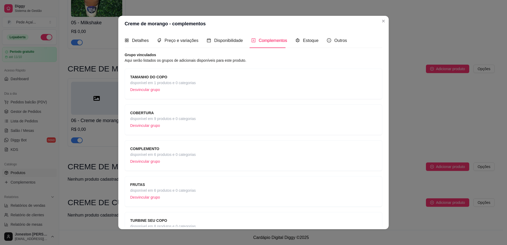
scroll to position [0, 0]
click at [183, 78] on span "TAMANHO DO COPO" at bounding box center [163, 78] width 66 height 6
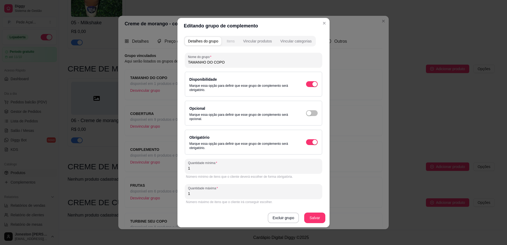
click at [230, 41] on div "Itens" at bounding box center [231, 41] width 8 height 5
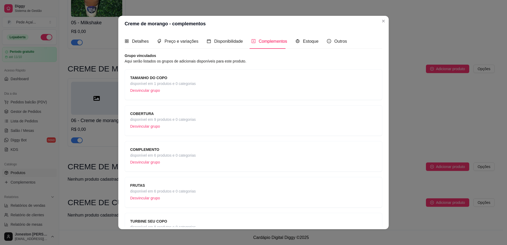
click at [187, 121] on span "disponível em 9 produtos e 0 categorias" at bounding box center [163, 120] width 66 height 6
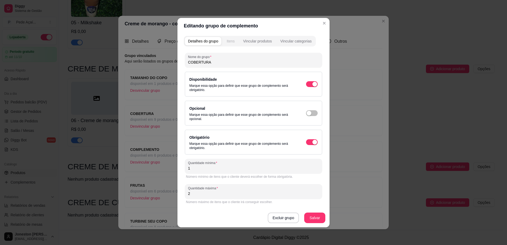
click at [231, 41] on div "Itens" at bounding box center [231, 41] width 8 height 5
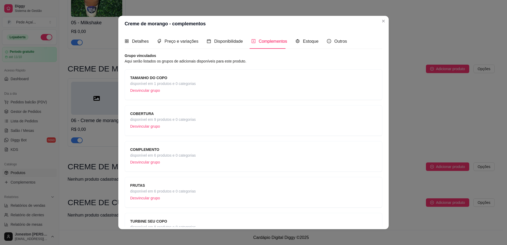
click at [183, 156] on span "disponível em 6 produtos e 0 categorias" at bounding box center [163, 156] width 66 height 6
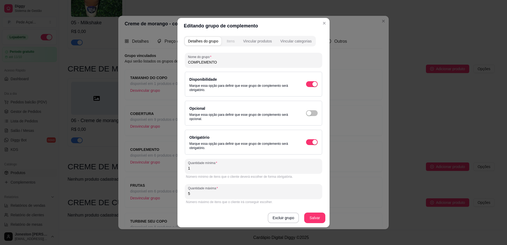
click at [229, 40] on div "Itens" at bounding box center [231, 41] width 8 height 5
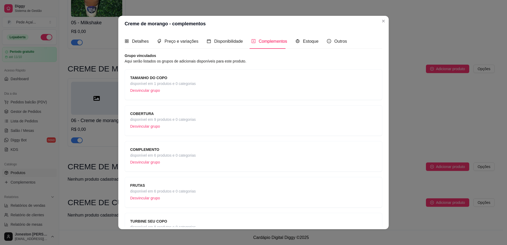
click at [160, 189] on span "disponível em 6 produtos e 0 categorias" at bounding box center [163, 192] width 66 height 6
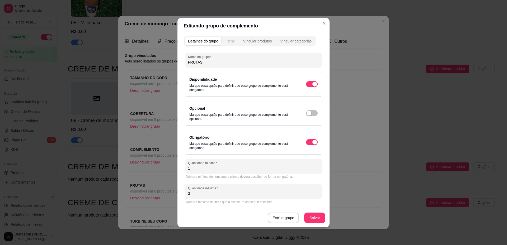
click at [231, 40] on div "Itens" at bounding box center [231, 41] width 8 height 5
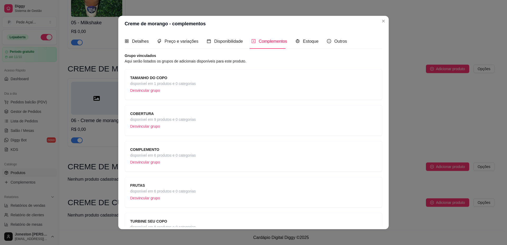
scroll to position [38, 0]
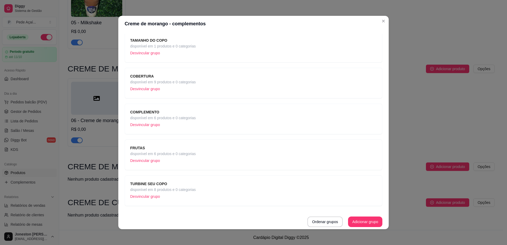
click at [193, 192] on span "disponível em 8 produtos e 0 categorias" at bounding box center [163, 190] width 66 height 6
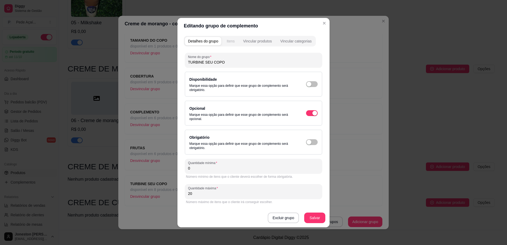
click at [231, 42] on div "Itens" at bounding box center [231, 41] width 8 height 5
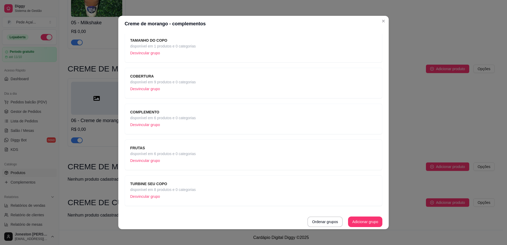
scroll to position [1, 0]
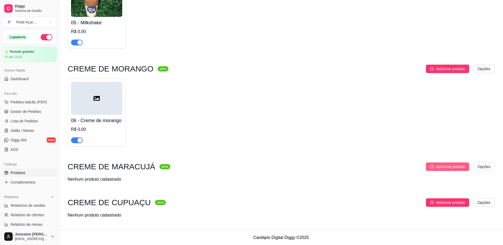
click at [460, 166] on span "Adicionar produto" at bounding box center [450, 167] width 29 height 6
click at [442, 200] on span "Adicionar produto" at bounding box center [450, 203] width 29 height 6
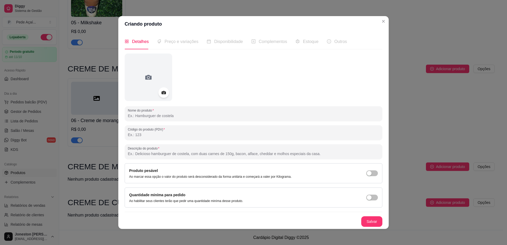
click at [172, 117] on input "Nome do produto" at bounding box center [254, 115] width 252 height 5
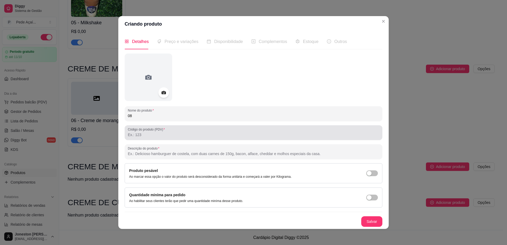
type input "08"
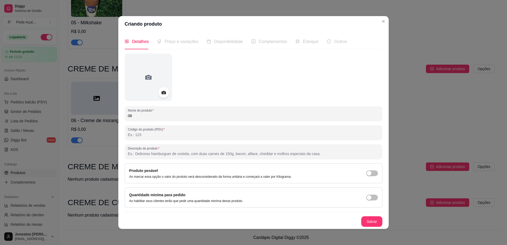
click at [194, 134] on input "Código do produto (PDV)" at bounding box center [254, 134] width 252 height 5
drag, startPoint x: 133, startPoint y: 116, endPoint x: 99, endPoint y: 120, distance: 34.9
click at [99, 120] on div "Criando produto Detalhes Preço e variações Disponibilidade Complementos Estoque…" at bounding box center [253, 122] width 507 height 245
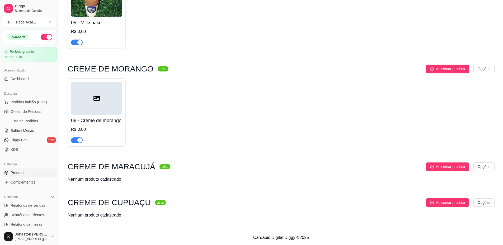
click at [103, 128] on div "R$ 0,00" at bounding box center [96, 130] width 51 height 6
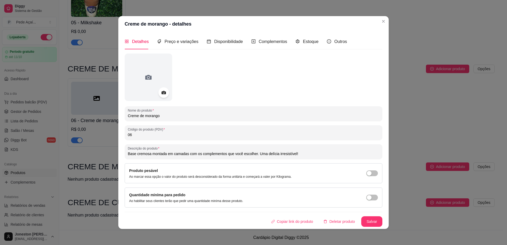
drag, startPoint x: 296, startPoint y: 155, endPoint x: 124, endPoint y: 157, distance: 172.3
click at [125, 157] on div "Descrição do produto Base cremosa montada em camadas com os complementos que vo…" at bounding box center [254, 152] width 258 height 15
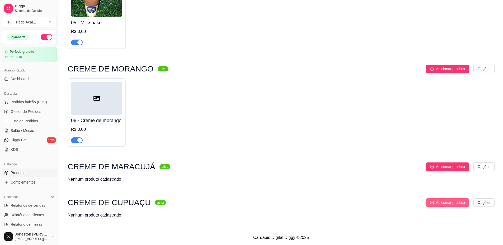
click at [441, 201] on span "Adicionar produto" at bounding box center [450, 203] width 29 height 6
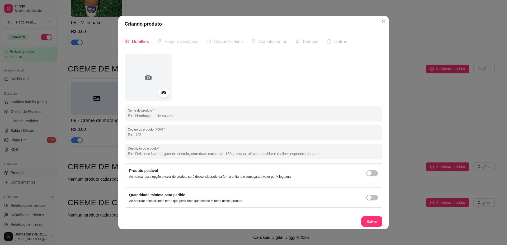
click at [154, 154] on input "Descrição do produto" at bounding box center [254, 153] width 252 height 5
paste input "Base cremosa montada em camadas com os complementos que você escolher. Uma delí…"
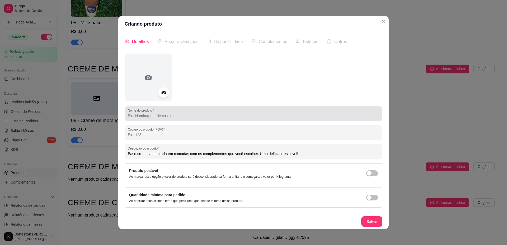
type input "Base cremosa montada em camadas com os complementos que você escolher. Uma delí…"
click at [146, 119] on div "Nome do produto" at bounding box center [254, 113] width 258 height 15
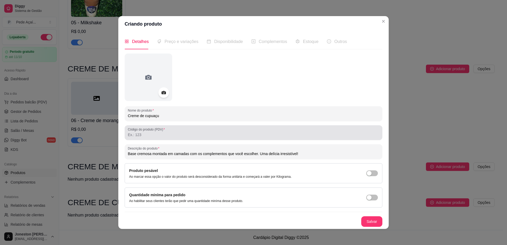
type input "Creme de cupuaçu"
click at [156, 137] on input "Código do produto (PDV)" at bounding box center [254, 134] width 252 height 5
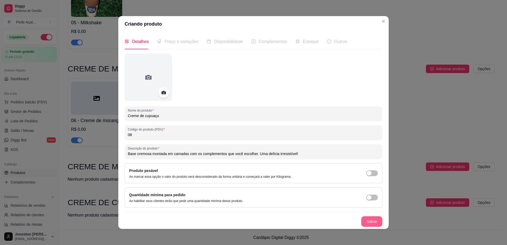
type input "08"
click at [370, 222] on button "Salvar" at bounding box center [371, 222] width 21 height 11
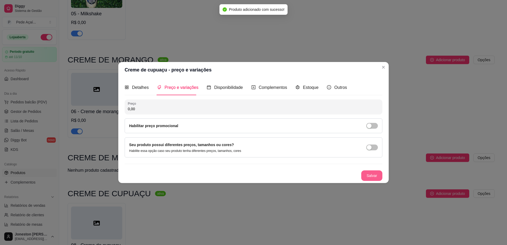
click at [363, 177] on button "Salvar" at bounding box center [371, 176] width 21 height 11
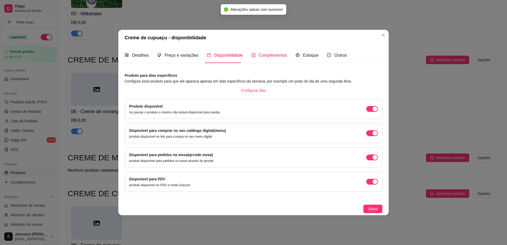
click at [263, 53] on span "Complementos" at bounding box center [273, 55] width 29 height 4
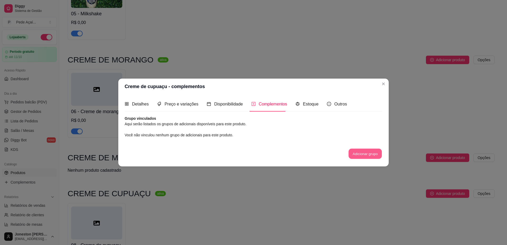
click at [368, 151] on button "Adicionar grupo" at bounding box center [365, 154] width 33 height 10
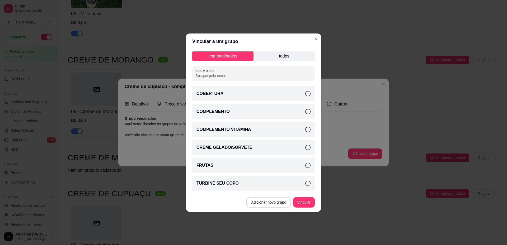
click at [306, 94] on icon at bounding box center [307, 93] width 5 height 5
click at [308, 110] on icon at bounding box center [307, 111] width 5 height 5
drag, startPoint x: 308, startPoint y: 167, endPoint x: 309, endPoint y: 173, distance: 5.3
click at [309, 167] on icon at bounding box center [307, 165] width 5 height 5
click at [309, 185] on icon at bounding box center [307, 183] width 5 height 5
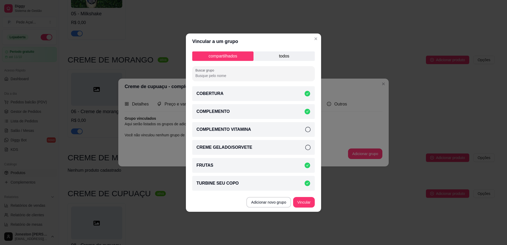
click at [286, 57] on p "todos" at bounding box center [284, 57] width 61 height 10
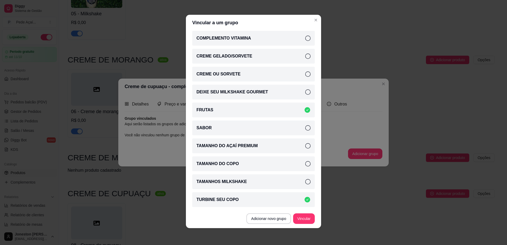
click at [305, 165] on icon at bounding box center [307, 163] width 5 height 5
click at [305, 220] on button "Vincular" at bounding box center [304, 219] width 21 height 10
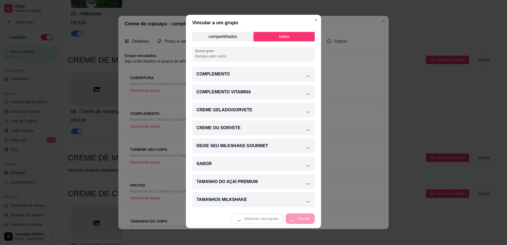
scroll to position [1, 0]
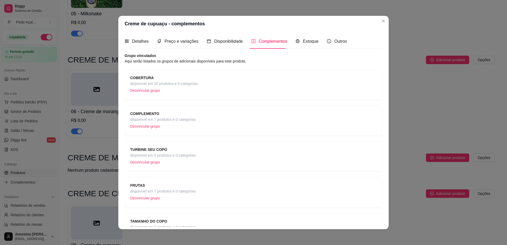
click at [171, 86] on span "disponível em 10 produtos e 0 categorias" at bounding box center [164, 84] width 68 height 6
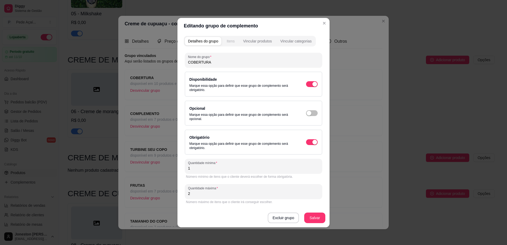
click at [227, 41] on div "Itens" at bounding box center [231, 41] width 8 height 5
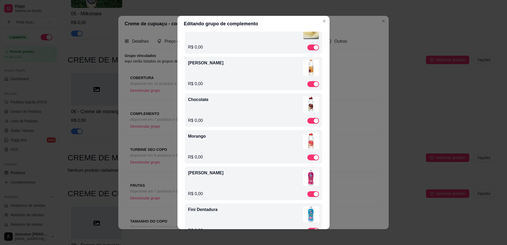
scroll to position [0, 0]
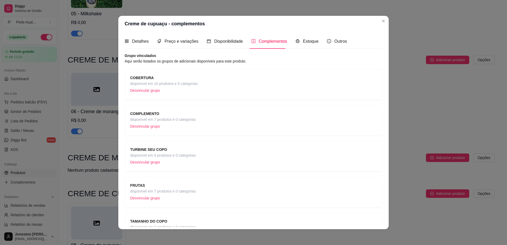
click at [142, 119] on span "disponível em 7 produtos e 0 categorias" at bounding box center [163, 120] width 66 height 6
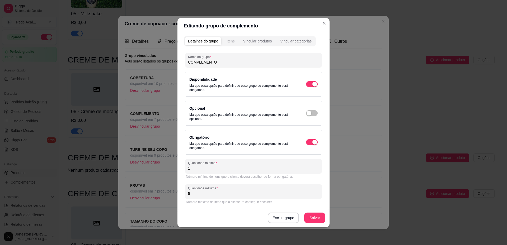
click at [232, 39] on div "Itens" at bounding box center [231, 41] width 8 height 5
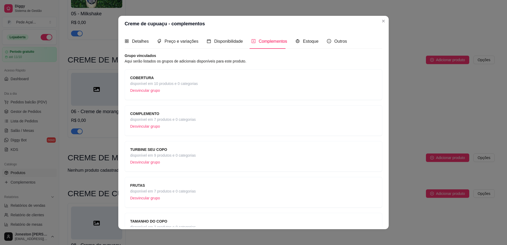
click at [182, 155] on span "disponível em 9 produtos e 0 categorias" at bounding box center [163, 156] width 66 height 6
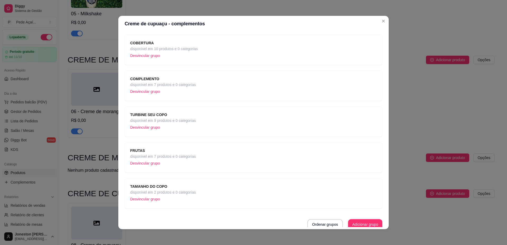
scroll to position [38, 0]
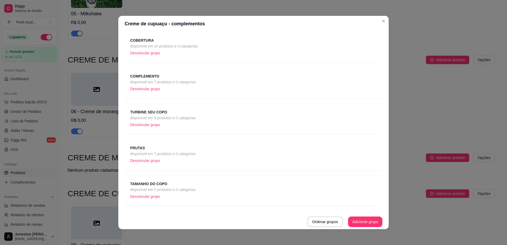
click at [180, 156] on span "disponível em 7 produtos e 0 categorias" at bounding box center [163, 154] width 66 height 6
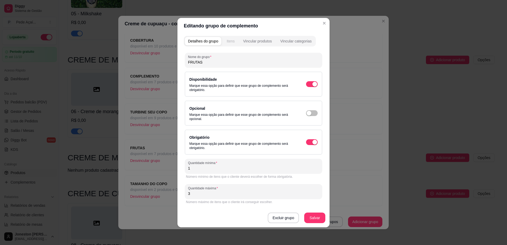
click at [228, 42] on div "Itens" at bounding box center [231, 41] width 8 height 5
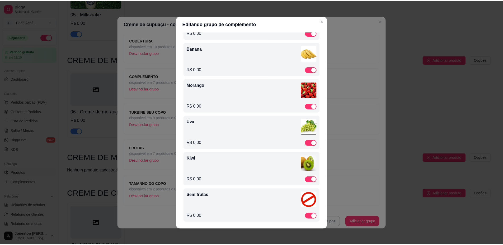
scroll to position [62, 0]
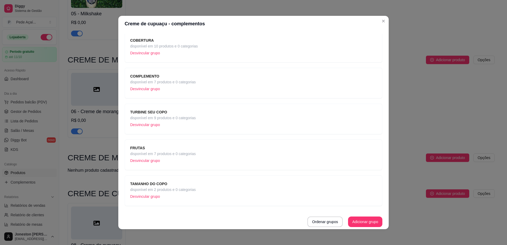
click at [164, 189] on span "disponível em 2 produtos e 0 categorias" at bounding box center [163, 190] width 66 height 6
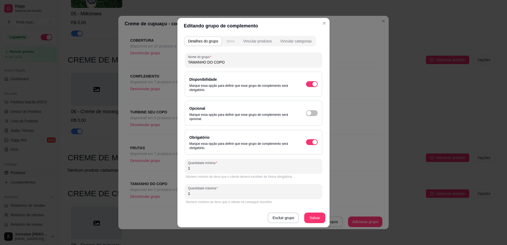
click at [228, 44] on button "Itens" at bounding box center [231, 41] width 14 height 8
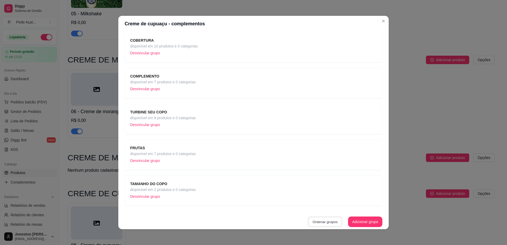
click at [313, 224] on button "Ordenar grupos" at bounding box center [325, 222] width 34 height 10
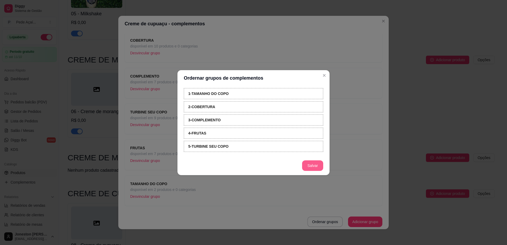
click at [306, 165] on button "Salvar" at bounding box center [312, 166] width 21 height 11
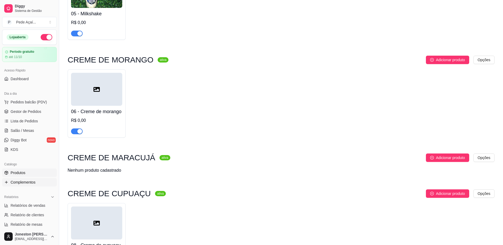
click at [21, 182] on span "Complementos" at bounding box center [23, 182] width 25 height 5
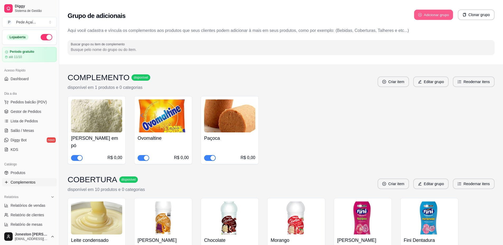
click at [433, 15] on button "Adicionar grupo" at bounding box center [433, 15] width 39 height 10
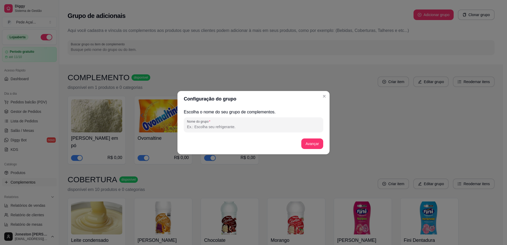
click at [229, 125] on input "Nome do grupo" at bounding box center [253, 126] width 133 height 5
type input "TAMANHO DO COPO"
click at [312, 145] on button "Avançar" at bounding box center [312, 144] width 22 height 11
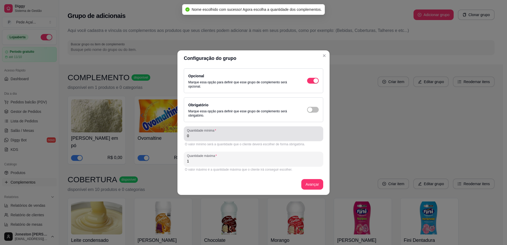
click at [199, 136] on input "0" at bounding box center [253, 135] width 133 height 5
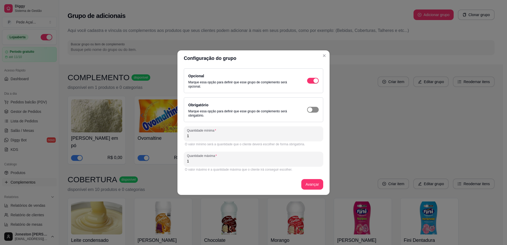
type input "1"
click at [313, 109] on span "button" at bounding box center [313, 110] width 12 height 6
click at [313, 186] on button "Avançar" at bounding box center [312, 184] width 22 height 11
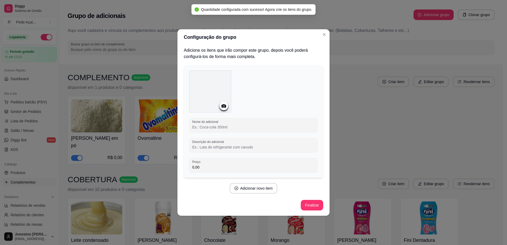
click at [229, 128] on input "Nome do adicional" at bounding box center [253, 127] width 123 height 5
type input "5"
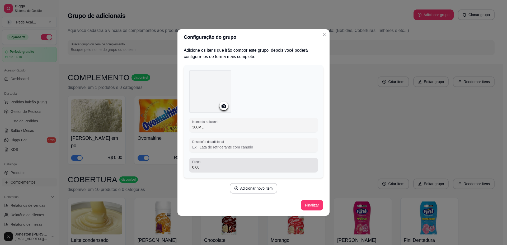
type input "300ML"
click at [217, 166] on input "0,00" at bounding box center [253, 167] width 123 height 5
type input "18,00"
click at [256, 188] on button "Adicionar novo item" at bounding box center [254, 188] width 48 height 11
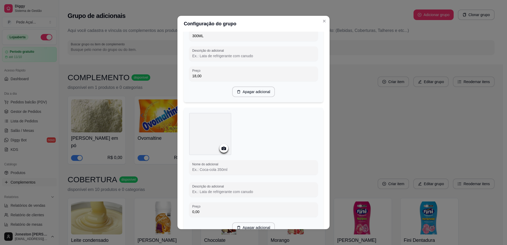
scroll to position [79, 0]
click at [213, 170] on input "Nome do adicional" at bounding box center [253, 168] width 123 height 5
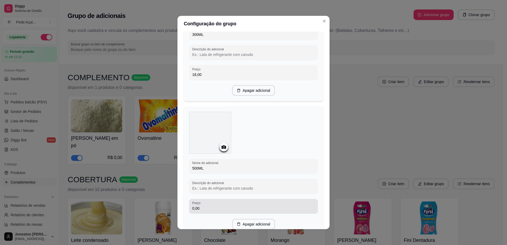
type input "500ML"
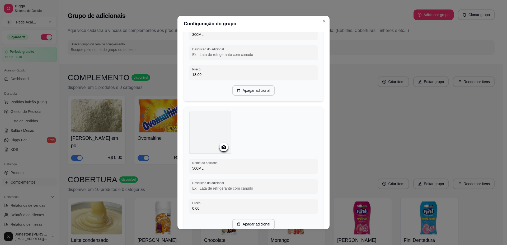
click at [184, 212] on div "Nome do adicional 500ML Descrição do adicional Preço 0,00 Apagar adicional" at bounding box center [254, 170] width 140 height 129
drag, startPoint x: 199, startPoint y: 210, endPoint x: 189, endPoint y: 205, distance: 11.6
click at [189, 205] on div "Preço 0,00" at bounding box center [253, 206] width 129 height 15
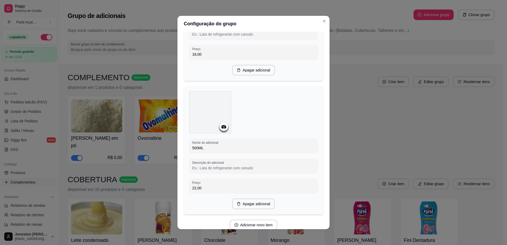
scroll to position [122, 0]
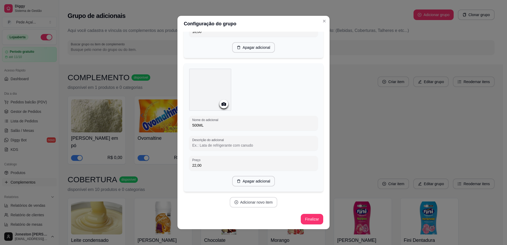
type input "22,00"
click at [254, 203] on button "Adicionar novo item" at bounding box center [253, 203] width 47 height 10
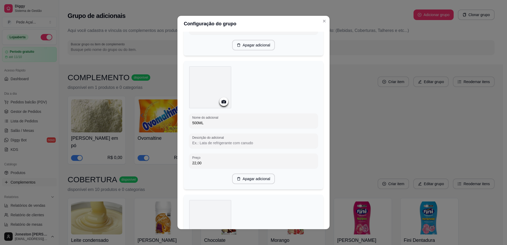
scroll to position [132, 0]
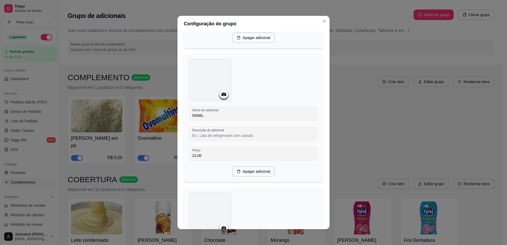
click at [202, 155] on input "22,00" at bounding box center [253, 155] width 123 height 5
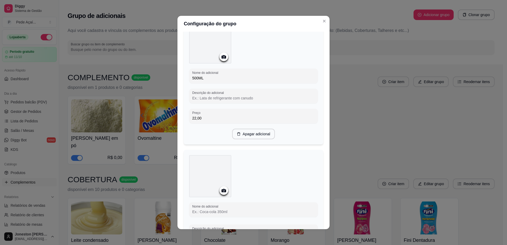
scroll to position [258, 0]
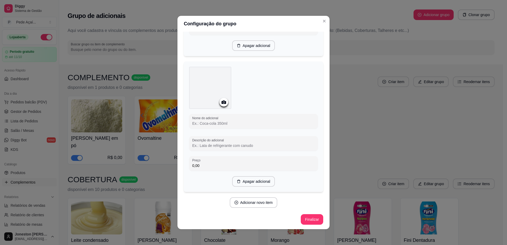
drag, startPoint x: 213, startPoint y: 163, endPoint x: 183, endPoint y: 167, distance: 30.3
click at [184, 167] on div "Nome do adicional Descrição do adicional Preço 0,00 Apagar adicional" at bounding box center [254, 127] width 140 height 131
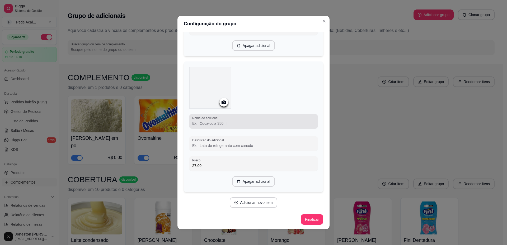
type input "27,00"
click at [223, 123] on input "Nome do adicional" at bounding box center [253, 123] width 123 height 5
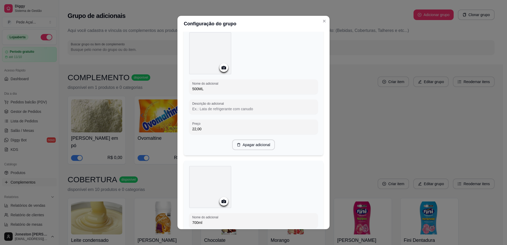
scroll to position [150, 0]
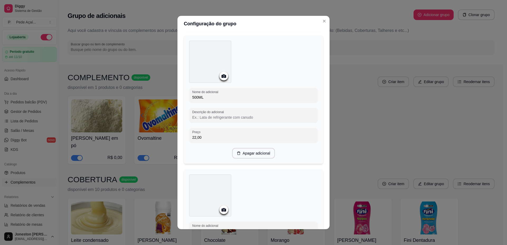
type input "700ml"
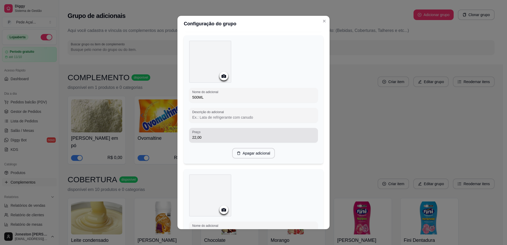
click at [194, 136] on input "22,00" at bounding box center [253, 137] width 123 height 5
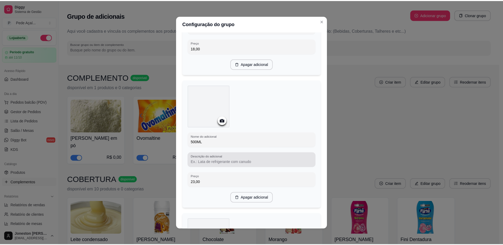
scroll to position [256, 0]
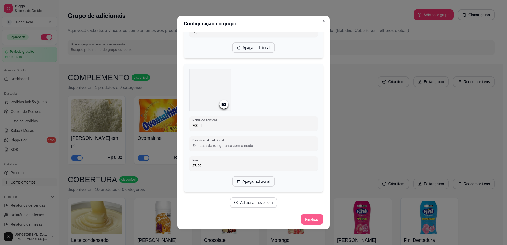
type input "23,00"
click at [307, 220] on button "Finalizar" at bounding box center [312, 220] width 22 height 10
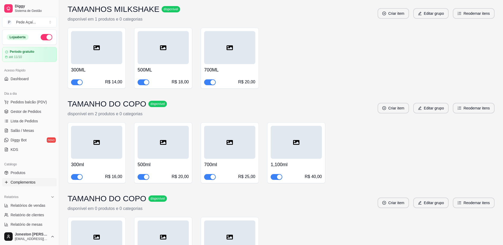
scroll to position [1824, 0]
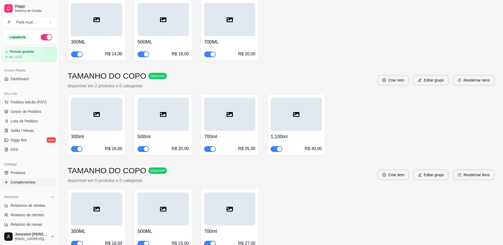
click at [162, 241] on div "R$ 23,00" at bounding box center [163, 244] width 51 height 6
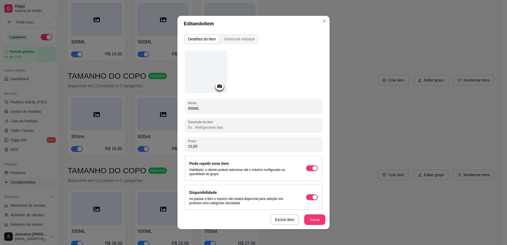
drag, startPoint x: 197, startPoint y: 146, endPoint x: 181, endPoint y: 146, distance: 16.1
click at [181, 146] on div "Detalhes do item Gerenciar estoque Nome 500ML Descrição do item Preço 23,00 Pod…" at bounding box center [254, 131] width 152 height 198
click at [311, 220] on button "Salvar" at bounding box center [315, 220] width 21 height 10
drag, startPoint x: 198, startPoint y: 147, endPoint x: 182, endPoint y: 146, distance: 16.7
click at [182, 146] on div "Detalhes do item Gerenciar estoque Nome 500ML Descrição do item Preço 25,00 Pod…" at bounding box center [254, 131] width 152 height 198
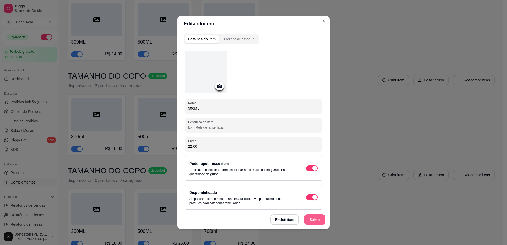
type input "22,00"
click at [313, 217] on button "Salvar" at bounding box center [315, 220] width 21 height 10
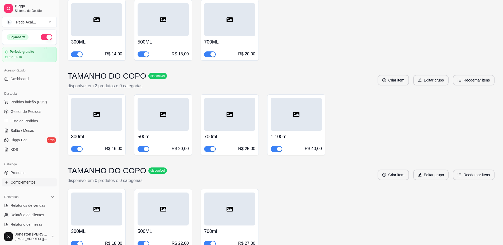
click at [180, 226] on div "500ML R$ 22,00" at bounding box center [163, 236] width 51 height 21
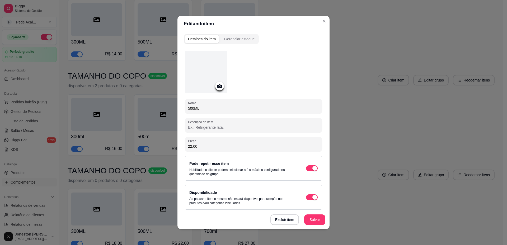
drag, startPoint x: 207, startPoint y: 146, endPoint x: 179, endPoint y: 148, distance: 28.1
click at [179, 148] on div "Detalhes do item Gerenciar estoque Nome 500ML Descrição do item Preço 22,00 Pod…" at bounding box center [254, 131] width 152 height 198
type input "23,00"
click at [308, 218] on button "Salvar" at bounding box center [314, 220] width 21 height 11
click at [308, 220] on button "Salvar" at bounding box center [314, 220] width 21 height 11
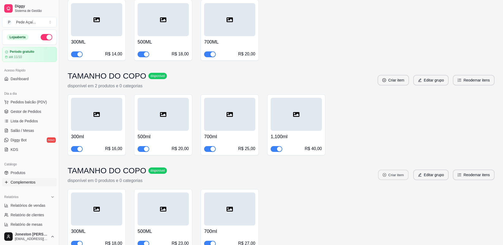
click at [394, 170] on button "Criar item" at bounding box center [393, 175] width 30 height 10
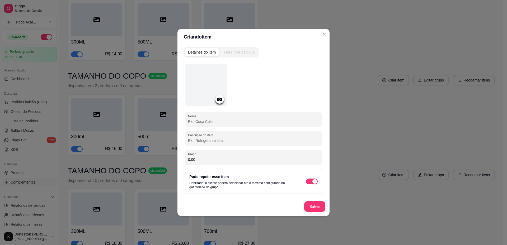
click at [200, 160] on input "0,00" at bounding box center [253, 159] width 131 height 5
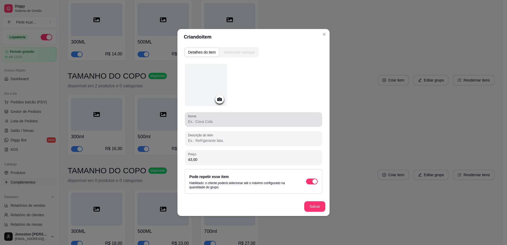
type input "43,00"
click at [201, 119] on input "Nome" at bounding box center [253, 121] width 131 height 5
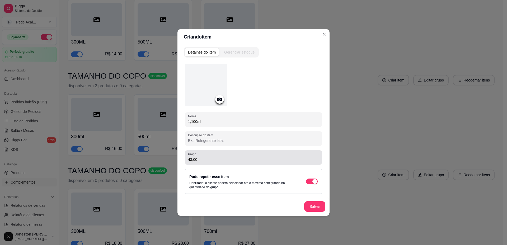
type input "1,100ml"
click at [193, 160] on input "43,00" at bounding box center [253, 159] width 131 height 5
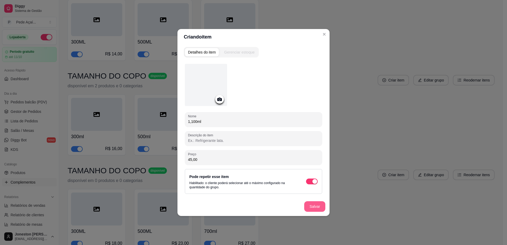
type input "45,00"
click at [316, 207] on button "Salvar" at bounding box center [314, 207] width 21 height 11
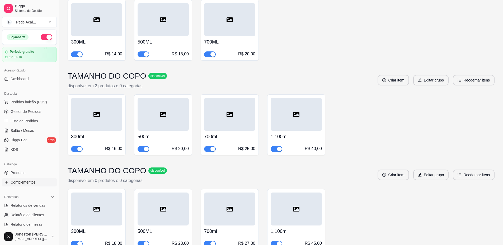
click at [314, 241] on div "R$ 45,00" at bounding box center [313, 244] width 17 height 6
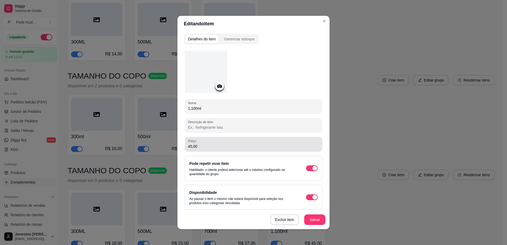
click at [190, 146] on input "45,00" at bounding box center [253, 146] width 131 height 5
type input "40,00"
click at [319, 222] on button "Salvar" at bounding box center [315, 220] width 21 height 10
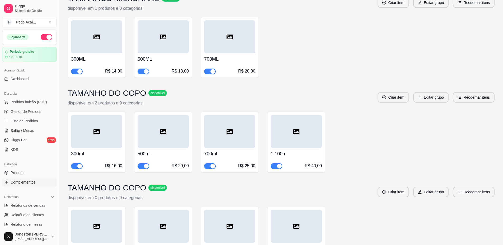
scroll to position [1798, 0]
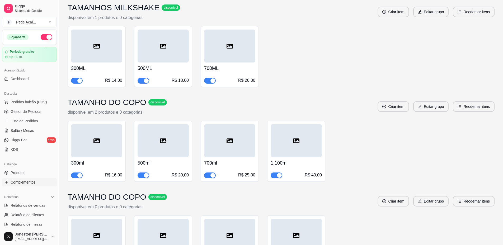
click at [317, 172] on div "R$ 40,00" at bounding box center [313, 175] width 17 height 6
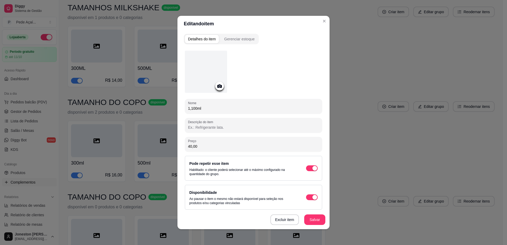
click at [188, 147] on input "40,00" at bounding box center [253, 146] width 131 height 5
click at [190, 146] on input "30,00" at bounding box center [253, 146] width 131 height 5
type input "35,00"
click at [316, 221] on button "Salvar" at bounding box center [315, 220] width 21 height 10
click at [313, 220] on button "Salvar" at bounding box center [314, 220] width 21 height 11
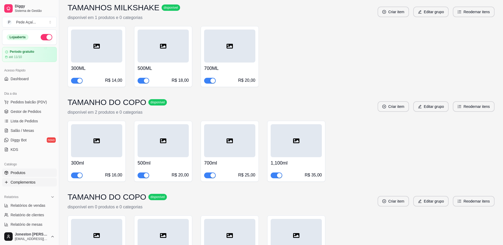
click at [24, 173] on span "Produtos" at bounding box center [18, 172] width 15 height 5
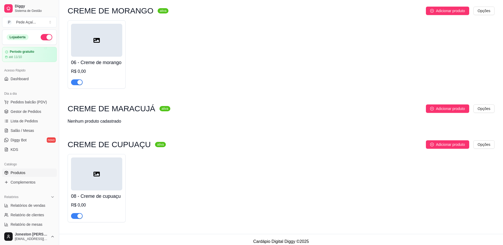
scroll to position [556, 0]
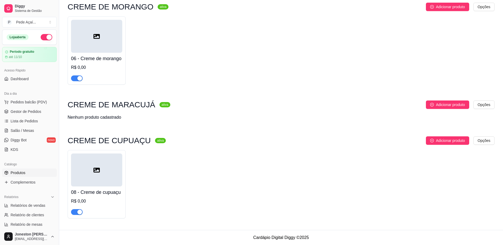
click at [92, 40] on div at bounding box center [96, 36] width 51 height 33
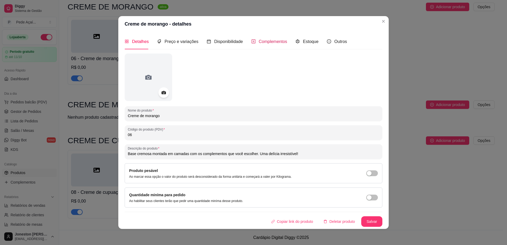
click at [271, 40] on span "Complementos" at bounding box center [273, 41] width 29 height 4
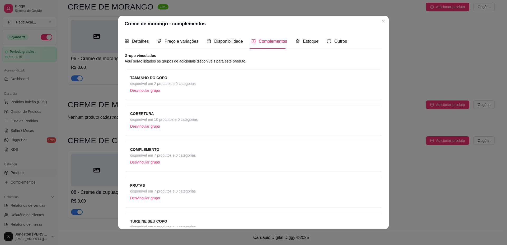
click at [170, 80] on span "TAMANHO DO COPO" at bounding box center [163, 78] width 66 height 6
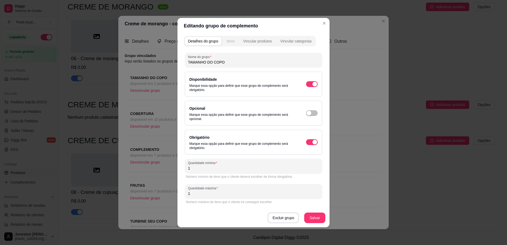
click at [235, 40] on div "Itens" at bounding box center [231, 41] width 8 height 5
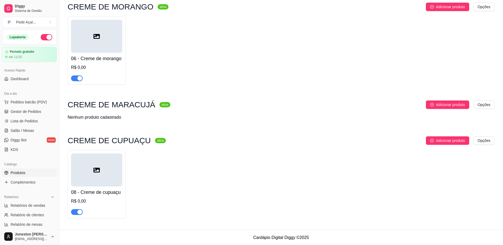
click at [104, 179] on div at bounding box center [96, 170] width 51 height 33
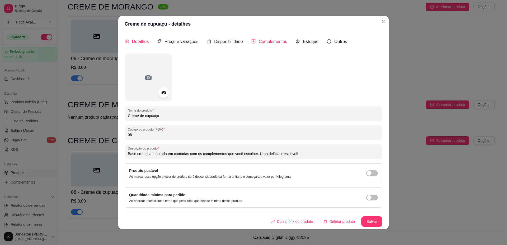
click at [260, 42] on span "Complementos" at bounding box center [273, 41] width 29 height 4
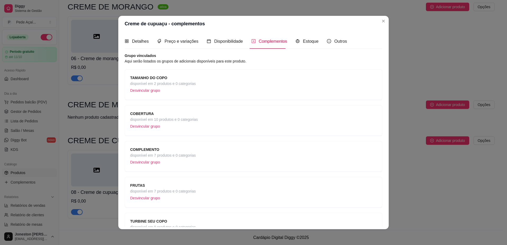
click at [183, 84] on span "disponível em 2 produtos e 0 categorias" at bounding box center [163, 84] width 66 height 6
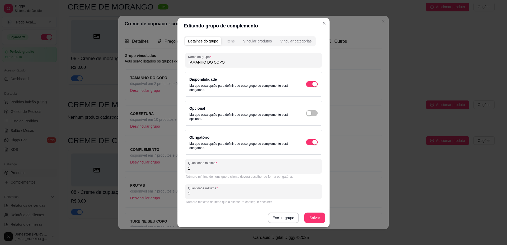
click at [233, 41] on div "Itens" at bounding box center [231, 41] width 8 height 5
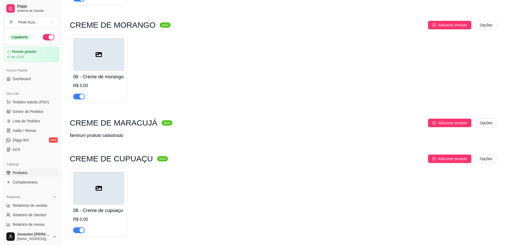
scroll to position [529, 0]
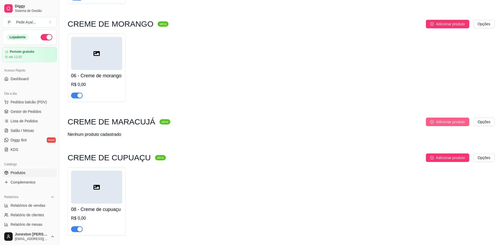
click at [449, 125] on span "Adicionar produto" at bounding box center [450, 122] width 29 height 6
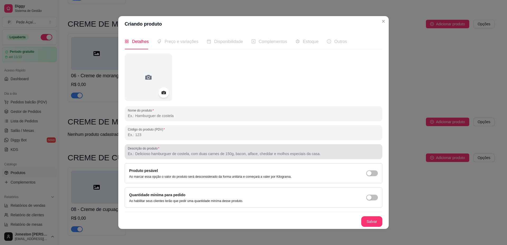
click at [151, 151] on div at bounding box center [254, 152] width 252 height 11
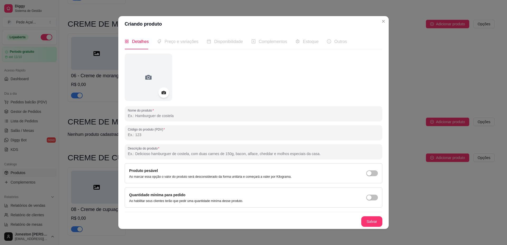
paste input "Base cremosa montada em camadas com os complementos que você escolher. Uma delí…"
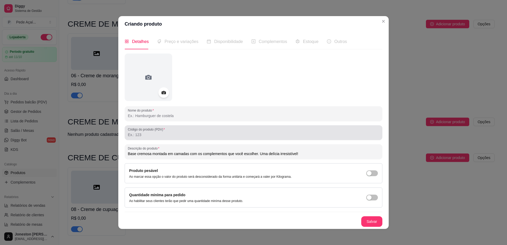
type input "Base cremosa montada em camadas com os complementos que você escolher. Uma delí…"
click at [153, 134] on input "Código do produto (PDV)" at bounding box center [254, 134] width 252 height 5
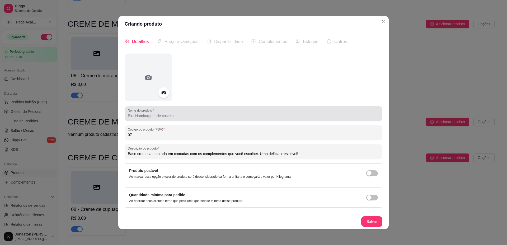
type input "07"
click at [160, 112] on div at bounding box center [254, 114] width 252 height 11
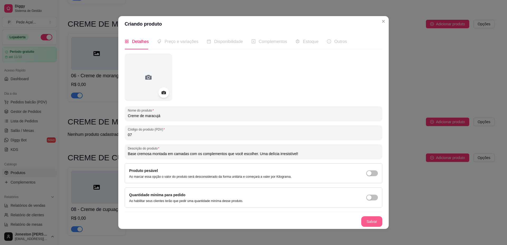
type input "Creme de maracujá"
click at [367, 221] on button "Salvar" at bounding box center [371, 222] width 21 height 11
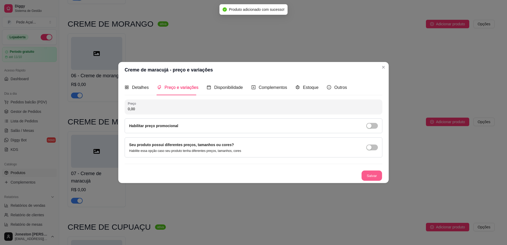
click at [368, 176] on button "Salvar" at bounding box center [372, 176] width 21 height 10
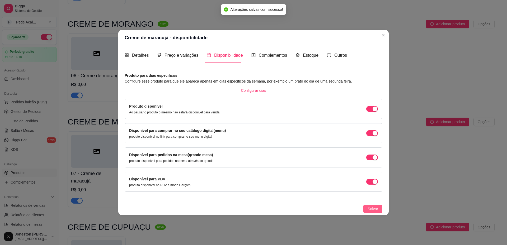
click at [378, 210] on span "Salvar" at bounding box center [373, 209] width 11 height 6
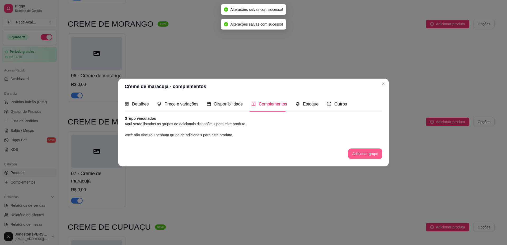
click at [367, 152] on button "Adicionar grupo" at bounding box center [365, 154] width 34 height 11
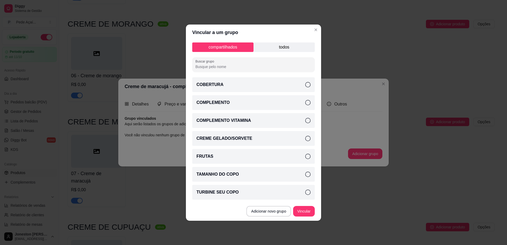
click at [290, 45] on p "todos" at bounding box center [284, 48] width 61 height 10
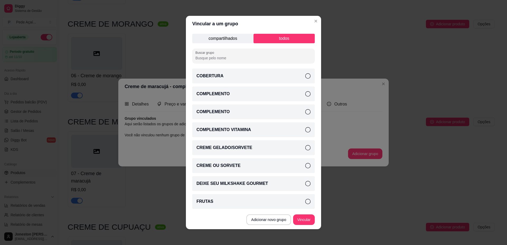
click at [305, 76] on icon at bounding box center [307, 75] width 5 height 5
click at [305, 92] on icon at bounding box center [307, 93] width 5 height 5
click at [305, 92] on icon at bounding box center [308, 94] width 6 height 6
click at [305, 112] on icon at bounding box center [307, 111] width 5 height 5
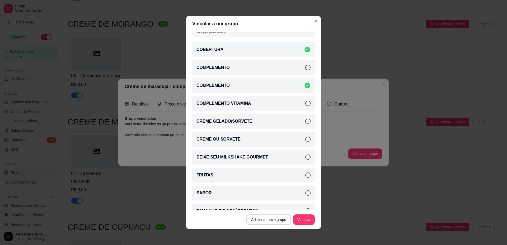
click at [305, 174] on icon at bounding box center [307, 175] width 5 height 5
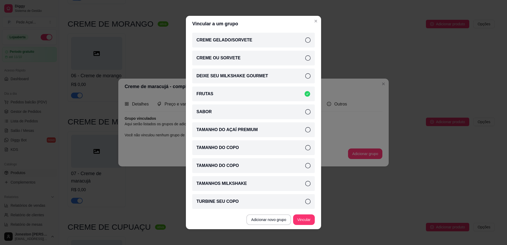
scroll to position [109, 0]
click at [305, 165] on icon at bounding box center [307, 164] width 5 height 5
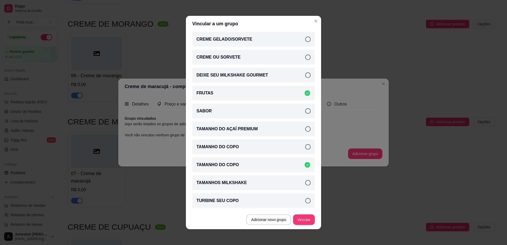
click at [305, 148] on icon at bounding box center [307, 147] width 5 height 5
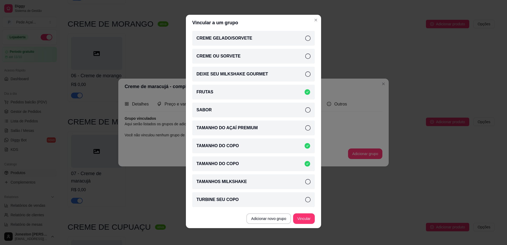
drag, startPoint x: 303, startPoint y: 199, endPoint x: 303, endPoint y: 216, distance: 16.7
click at [305, 201] on icon at bounding box center [307, 199] width 5 height 5
click at [303, 219] on button "Vincular" at bounding box center [304, 219] width 22 height 11
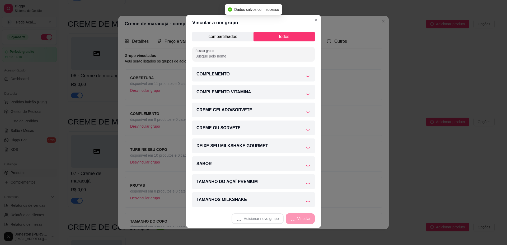
scroll to position [1, 0]
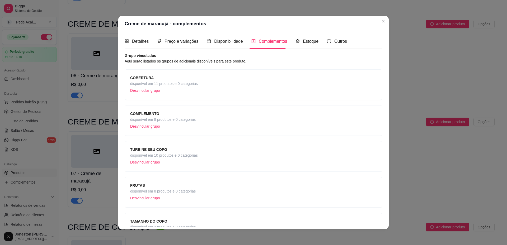
click at [185, 89] on p "Desvincular grupo" at bounding box center [164, 91] width 68 height 8
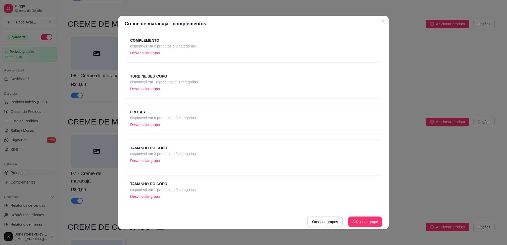
scroll to position [1, 0]
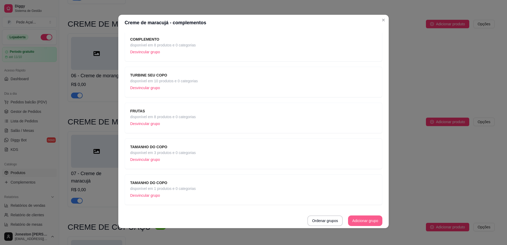
click at [355, 220] on button "Adicionar grupo" at bounding box center [365, 221] width 34 height 11
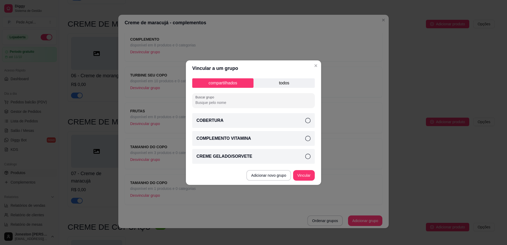
drag, startPoint x: 308, startPoint y: 119, endPoint x: 308, endPoint y: 129, distance: 10.8
click at [308, 122] on icon at bounding box center [307, 120] width 5 height 5
click at [305, 171] on button "Vincular" at bounding box center [304, 175] width 21 height 10
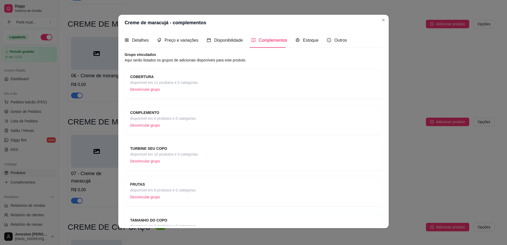
scroll to position [0, 0]
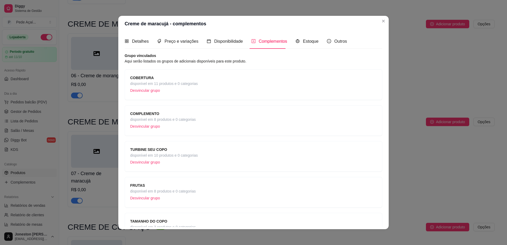
click at [144, 76] on strong "COBERTURA" at bounding box center [142, 78] width 24 height 4
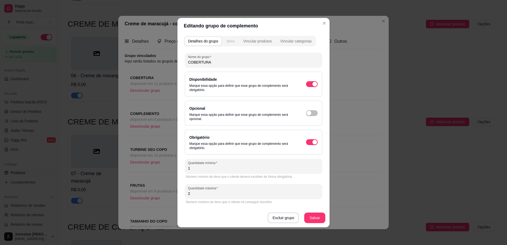
click at [234, 37] on button "Itens" at bounding box center [231, 41] width 14 height 8
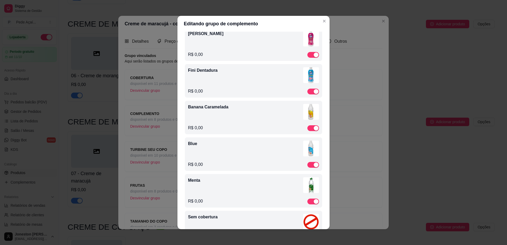
scroll to position [208, 0]
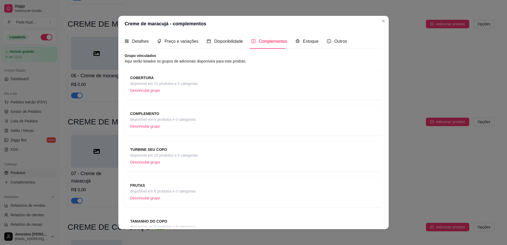
click at [152, 112] on strong "COMPLEMENTO" at bounding box center [144, 114] width 29 height 4
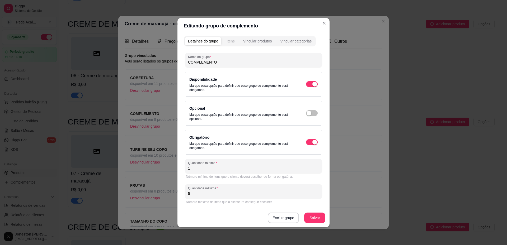
click at [232, 41] on div "Itens" at bounding box center [231, 41] width 8 height 5
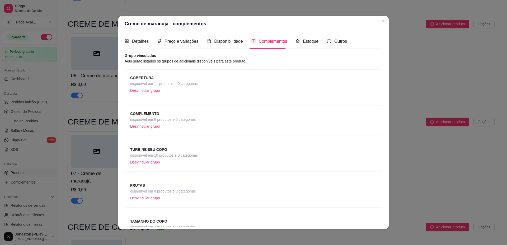
scroll to position [73, 0]
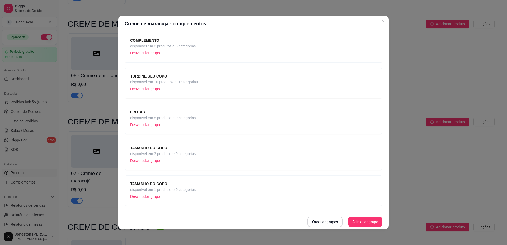
click at [165, 150] on span "TAMANHO DO COPO" at bounding box center [163, 148] width 66 height 6
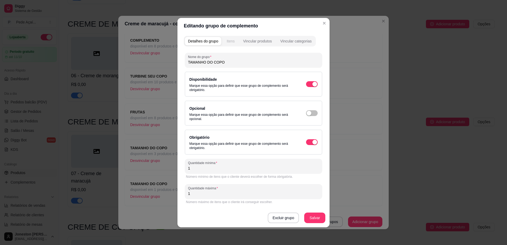
click at [230, 41] on div "Itens" at bounding box center [231, 41] width 8 height 5
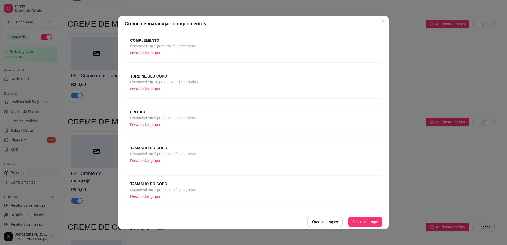
click at [146, 155] on span "disponível em 3 produtos e 0 categorias" at bounding box center [163, 154] width 66 height 6
click at [148, 162] on p "Desvincular grupo" at bounding box center [163, 161] width 66 height 8
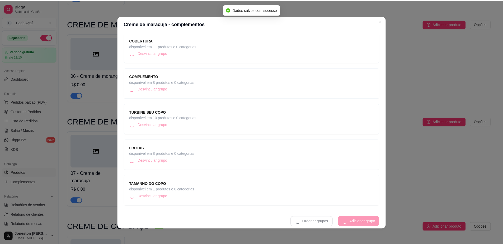
scroll to position [38, 0]
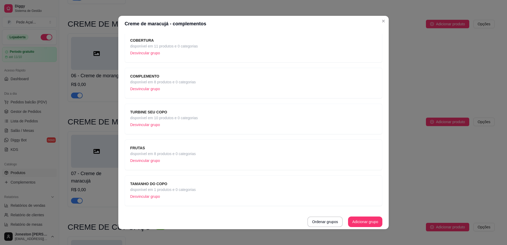
click at [170, 190] on span "disponível em 1 produtos e 0 categorias" at bounding box center [163, 190] width 66 height 6
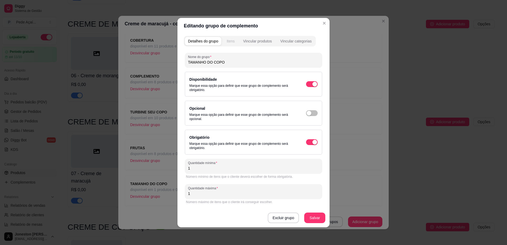
click at [229, 44] on div "Itens" at bounding box center [231, 41] width 8 height 5
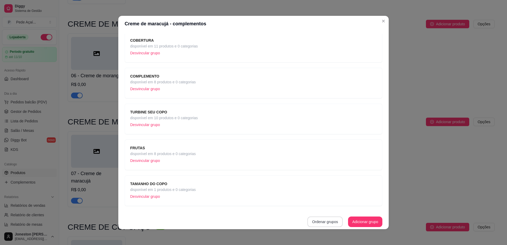
click at [310, 222] on button "Ordenar grupos" at bounding box center [325, 222] width 35 height 11
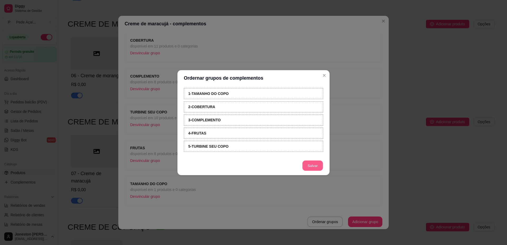
click at [310, 168] on button "Salvar" at bounding box center [313, 166] width 21 height 10
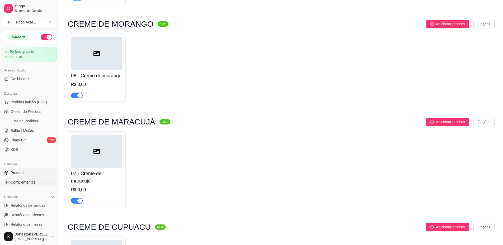
click at [29, 183] on span "Complementos" at bounding box center [23, 182] width 25 height 5
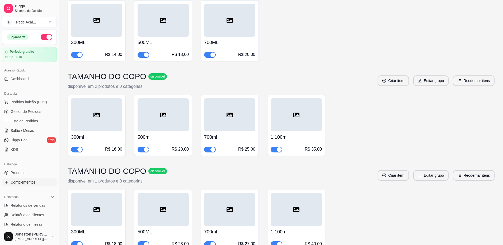
scroll to position [1824, 0]
click at [292, 193] on div at bounding box center [296, 209] width 51 height 33
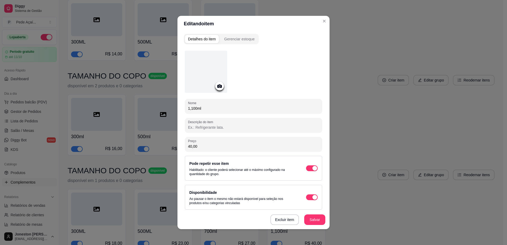
click at [205, 126] on input "Descrição do item" at bounding box center [253, 127] width 131 height 5
type input "n"
type input "Na marmita, creme por baixo e complementos por cima!"
click at [308, 224] on button "Salvar" at bounding box center [314, 220] width 21 height 11
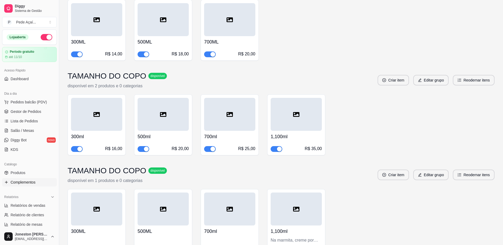
click at [310, 131] on div "1,100ml R$ 35,00" at bounding box center [296, 141] width 51 height 21
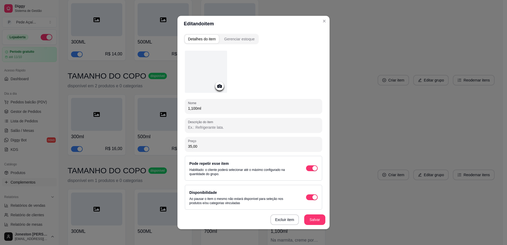
click at [205, 128] on input "Descrição do item" at bounding box center [253, 127] width 131 height 5
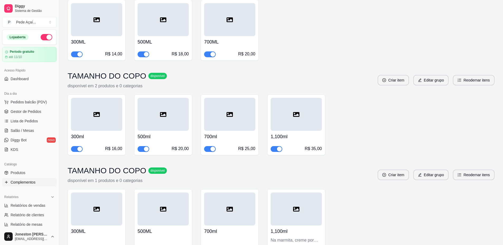
click at [275, 226] on div "1,100ml Na marmita, creme por baixo e complementos por cima! R$ 40,00" at bounding box center [296, 240] width 51 height 29
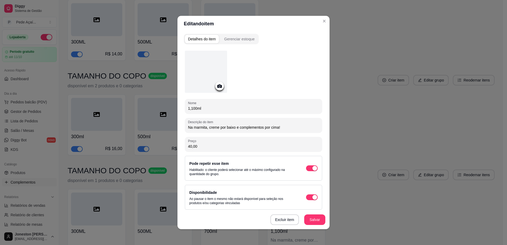
drag, startPoint x: 280, startPoint y: 126, endPoint x: 178, endPoint y: 124, distance: 102.3
click at [178, 124] on div "Detalhes do item Gerenciar estoque Nome 1,100ml Descrição do item Na marmita, c…" at bounding box center [254, 131] width 152 height 198
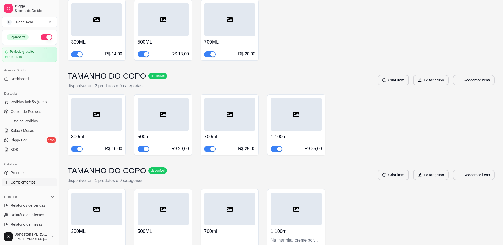
click at [299, 146] on div "R$ 35,00" at bounding box center [296, 149] width 51 height 6
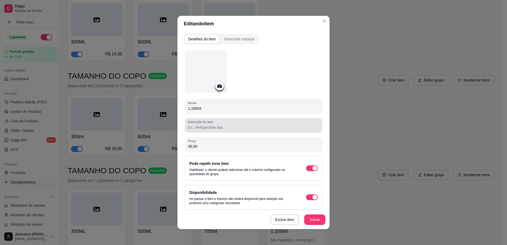
click at [208, 130] on div at bounding box center [253, 125] width 131 height 11
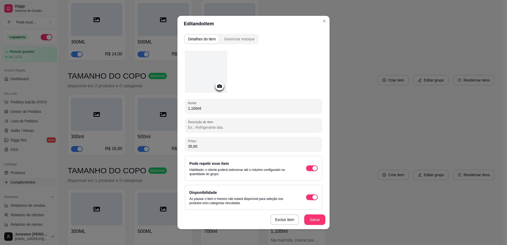
paste input "Na marmita, creme por baixo e complementos por cima!"
type input "Na marmita, creme por baixo e complementos por cima!"
click at [317, 220] on button "Salvar" at bounding box center [315, 220] width 21 height 10
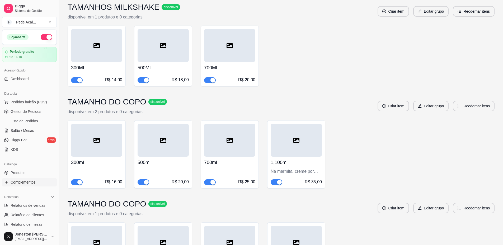
scroll to position [1839, 0]
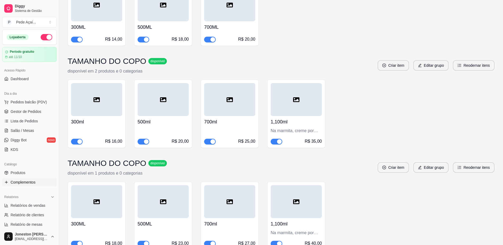
click at [34, 186] on link "Complementos" at bounding box center [29, 182] width 55 height 8
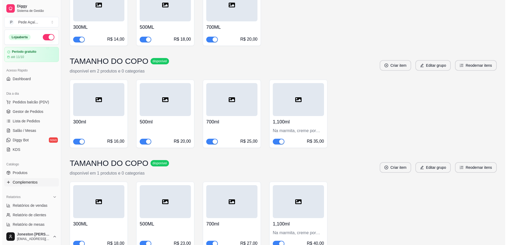
scroll to position [0, 0]
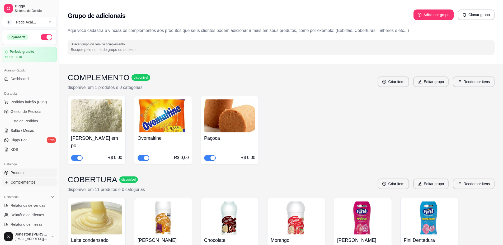
click at [27, 171] on link "Produtos" at bounding box center [29, 173] width 55 height 8
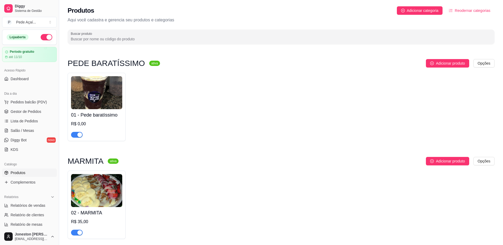
click at [115, 93] on img at bounding box center [96, 92] width 51 height 33
click at [21, 77] on span "Dashboard" at bounding box center [20, 78] width 18 height 5
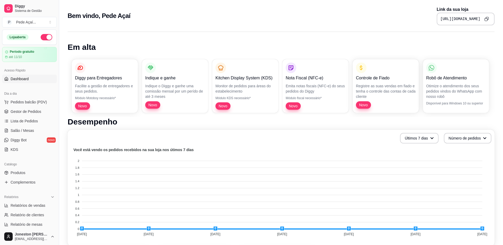
click at [484, 19] on button "Copy to clipboard" at bounding box center [487, 19] width 8 height 8
click at [26, 171] on link "Produtos" at bounding box center [29, 173] width 55 height 8
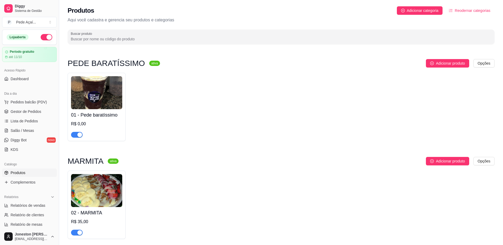
click at [94, 123] on div "R$ 0,00" at bounding box center [96, 124] width 51 height 6
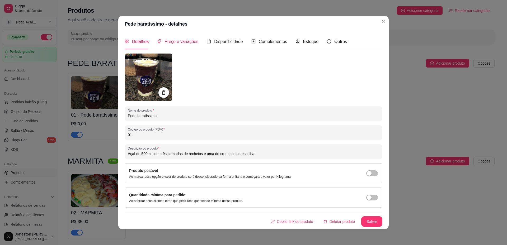
click at [172, 39] on span "Preço e variações" at bounding box center [182, 41] width 34 height 4
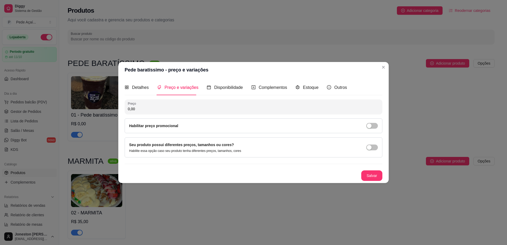
drag, startPoint x: 139, startPoint y: 109, endPoint x: 117, endPoint y: 109, distance: 21.9
click at [117, 109] on div "Pede baratíssimo - preço e variações Detalhes Preço e variações Disponibilidade…" at bounding box center [253, 122] width 507 height 245
click at [370, 176] on button "Salvar" at bounding box center [372, 176] width 21 height 10
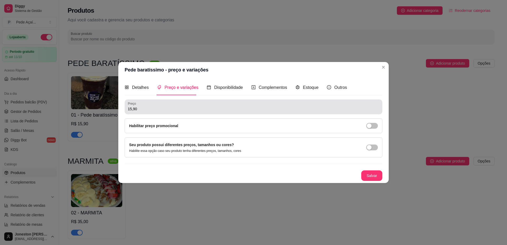
click at [152, 108] on input "15,90" at bounding box center [254, 108] width 252 height 5
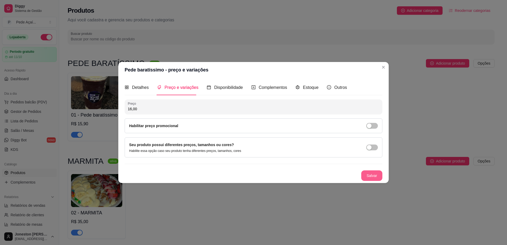
type input "16,00"
click at [375, 174] on button "Salvar" at bounding box center [371, 176] width 21 height 11
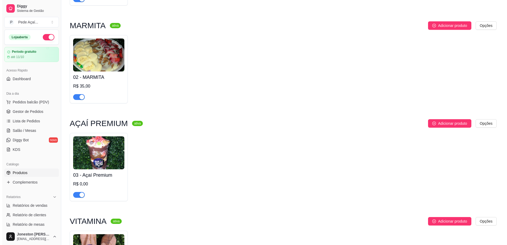
scroll to position [132, 0]
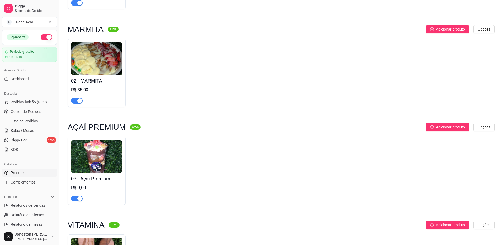
click at [106, 166] on img at bounding box center [96, 156] width 51 height 33
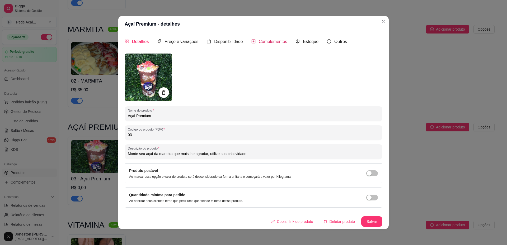
drag, startPoint x: 262, startPoint y: 44, endPoint x: 261, endPoint y: 50, distance: 6.4
click at [262, 45] on div "Complementos" at bounding box center [270, 41] width 36 height 7
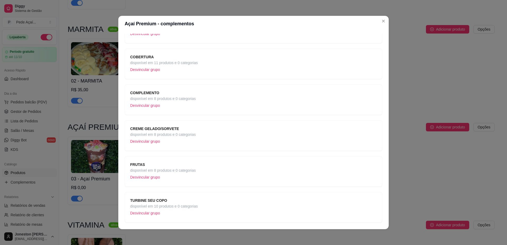
scroll to position [73, 0]
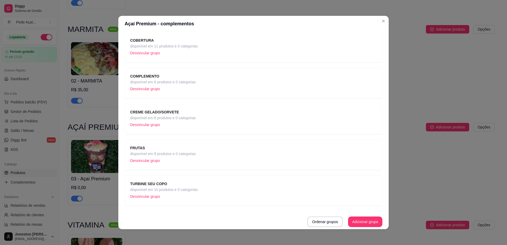
click at [178, 153] on span "disponível em 8 produtos e 0 categorias" at bounding box center [163, 154] width 66 height 6
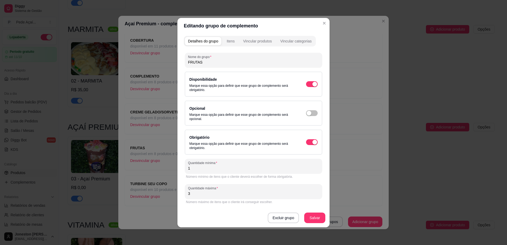
click at [318, 86] on div "Disponibilidade Marque essa opção para definir que esse grupo de complemento se…" at bounding box center [253, 84] width 128 height 16
click at [313, 85] on div "button" at bounding box center [315, 84] width 5 height 5
click at [311, 214] on button "Salvar" at bounding box center [315, 218] width 21 height 10
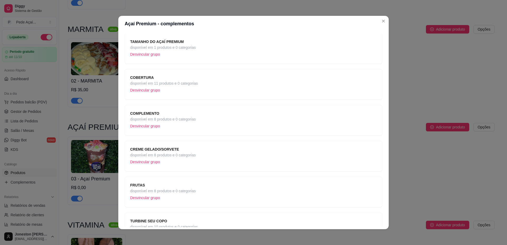
scroll to position [0, 0]
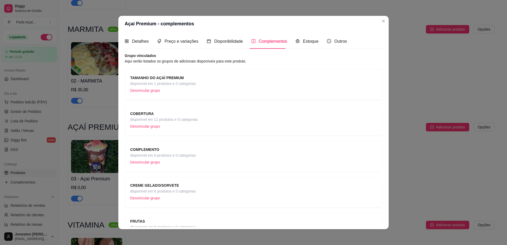
click at [183, 78] on span "TAMANHO DO AÇAÍ PREMIUM" at bounding box center [163, 78] width 66 height 6
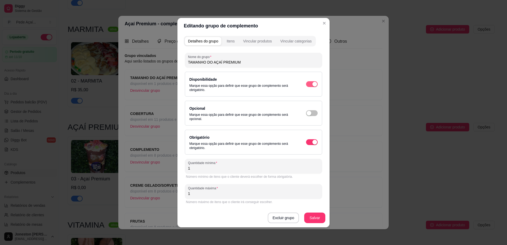
click at [314, 86] on div "button" at bounding box center [315, 84] width 5 height 5
click at [320, 219] on button "Salvar" at bounding box center [314, 218] width 21 height 11
click at [315, 84] on span "button" at bounding box center [312, 84] width 12 height 6
click at [321, 220] on button "Salvar" at bounding box center [315, 218] width 21 height 10
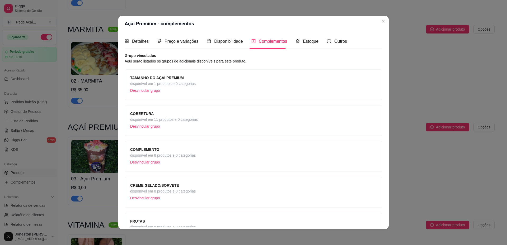
click at [185, 119] on span "disponível em 11 produtos e 0 categorias" at bounding box center [164, 120] width 68 height 6
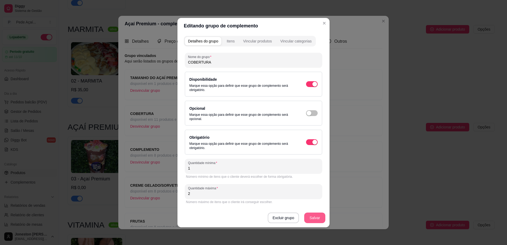
click at [313, 220] on button "Salvar" at bounding box center [314, 218] width 21 height 11
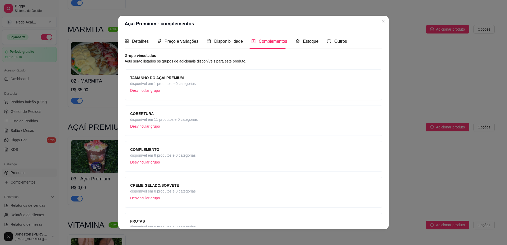
click at [196, 155] on div "COMPLEMENTO disponível em 8 produtos e 0 categorias Desvincular grupo" at bounding box center [253, 157] width 247 height 20
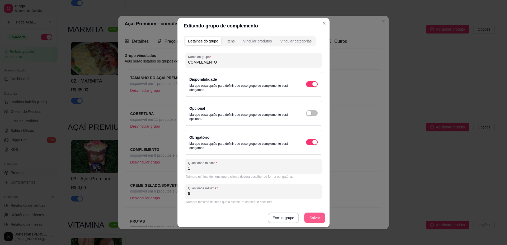
click at [315, 217] on button "Salvar" at bounding box center [314, 218] width 21 height 11
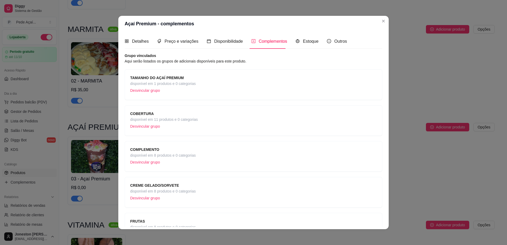
click at [199, 183] on div "CREME GELADO/SORVETE disponível em 8 produtos e 0 categorias Desvincular grupo" at bounding box center [253, 193] width 247 height 20
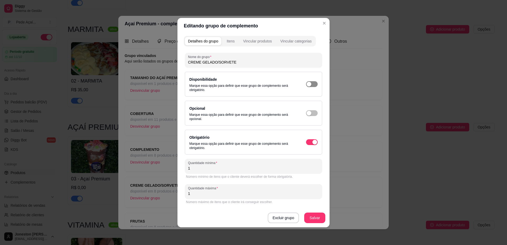
click at [309, 86] on div "button" at bounding box center [309, 84] width 5 height 5
click at [315, 220] on button "Salvar" at bounding box center [315, 218] width 21 height 10
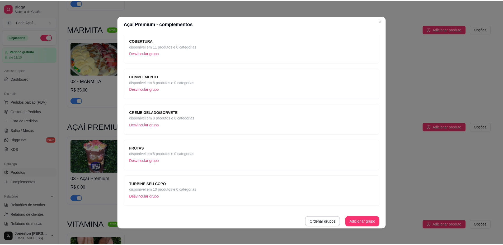
scroll to position [73, 0]
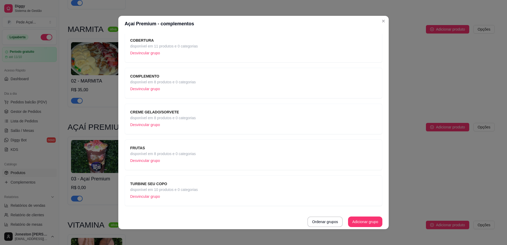
click at [198, 151] on div "FRUTAS disponível em 8 produtos e 0 categorias Desvincular grupo" at bounding box center [253, 155] width 247 height 20
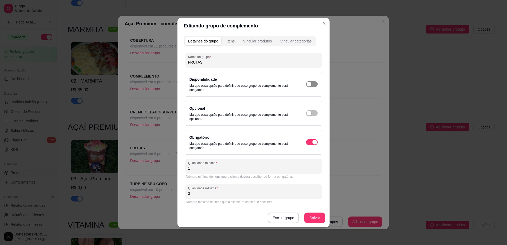
click at [314, 84] on span "button" at bounding box center [312, 84] width 12 height 6
click at [320, 223] on button "Salvar" at bounding box center [314, 218] width 21 height 11
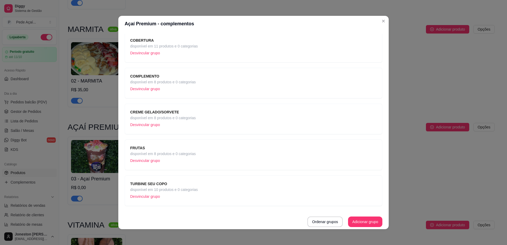
click at [185, 188] on span "disponível em 10 produtos e 0 categorias" at bounding box center [164, 190] width 68 height 6
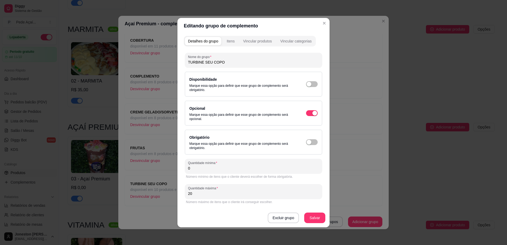
click at [309, 80] on div "Disponibilidade Marque essa opção para definir que esse grupo de complemento se…" at bounding box center [253, 84] width 128 height 16
click at [311, 83] on div "button" at bounding box center [309, 84] width 5 height 5
click at [313, 145] on span "button" at bounding box center [312, 143] width 12 height 6
click at [313, 219] on button "Salvar" at bounding box center [315, 218] width 21 height 10
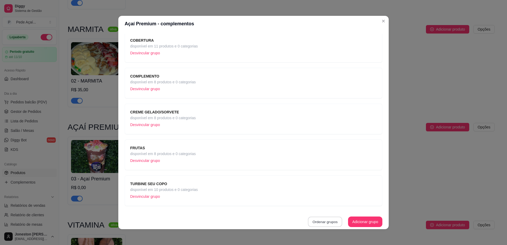
click at [332, 225] on button "Ordenar grupos" at bounding box center [325, 222] width 34 height 10
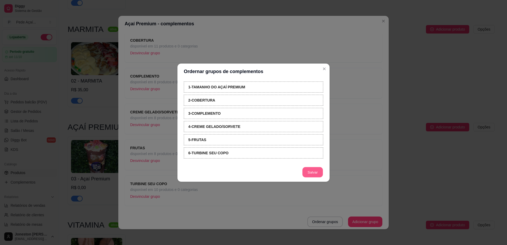
click at [308, 173] on button "Salvar" at bounding box center [313, 172] width 21 height 10
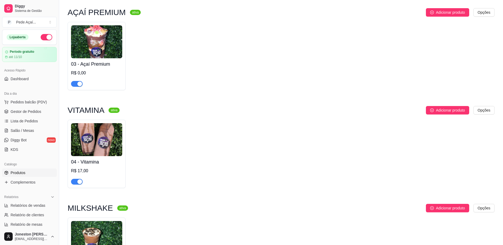
scroll to position [264, 0]
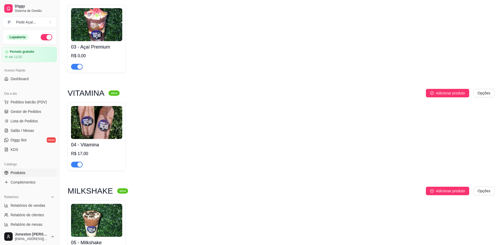
click at [106, 126] on img at bounding box center [96, 122] width 51 height 33
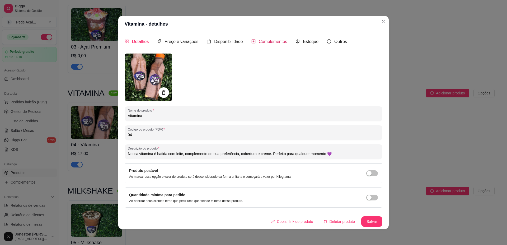
click at [264, 39] on span "Complementos" at bounding box center [273, 41] width 29 height 4
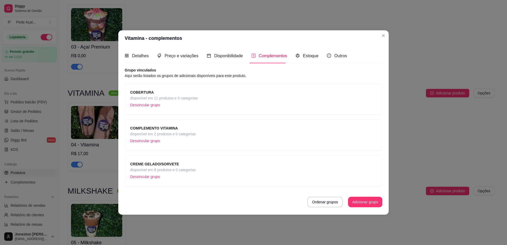
click at [182, 100] on span "disponível em 11 produtos e 0 categorias" at bounding box center [164, 98] width 68 height 6
click at [199, 128] on div "COMPLEMENTO VITAMINA disponível em 2 produtos e 0 categorias Desvincular grupo" at bounding box center [253, 135] width 247 height 20
click at [170, 165] on strong "CREME GELADO/SORVETE" at bounding box center [154, 164] width 49 height 4
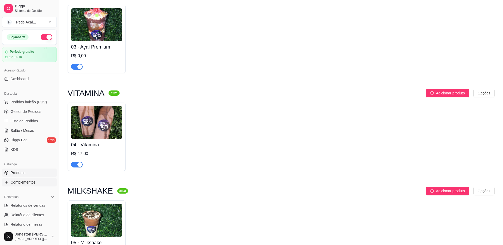
click at [20, 183] on span "Complementos" at bounding box center [23, 182] width 25 height 5
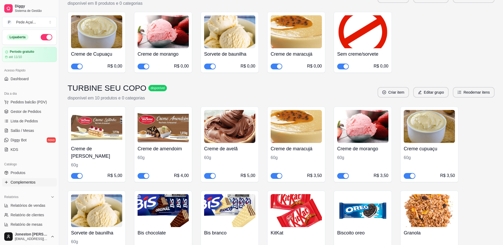
scroll to position [713, 0]
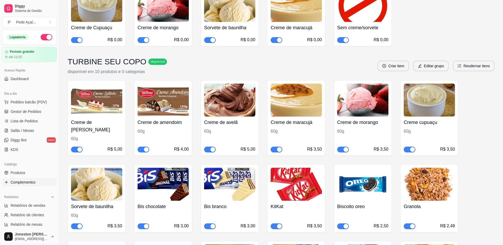
click at [104, 136] on div "60g" at bounding box center [96, 139] width 51 height 6
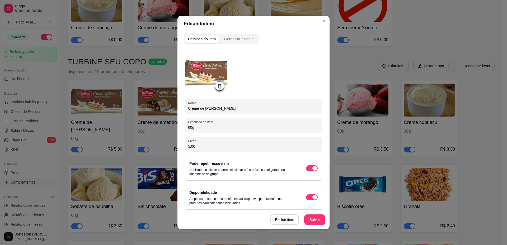
drag, startPoint x: 186, startPoint y: 129, endPoint x: 162, endPoint y: 131, distance: 24.4
click at [162, 131] on div "Editando item Detalhes do item Gerenciar estoque Nome Creme de Leitinho Descriç…" at bounding box center [253, 122] width 507 height 245
click at [189, 127] on input "60g" at bounding box center [253, 127] width 131 height 5
drag, startPoint x: 193, startPoint y: 127, endPoint x: 179, endPoint y: 127, distance: 13.7
click at [179, 127] on div "Detalhes do item Gerenciar estoque Nome Creme de Leitinho Descrição do item 60g…" at bounding box center [254, 131] width 152 height 198
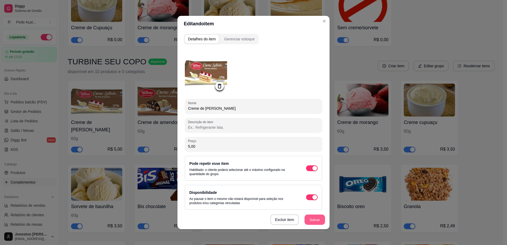
click at [317, 222] on button "Salvar" at bounding box center [315, 220] width 21 height 10
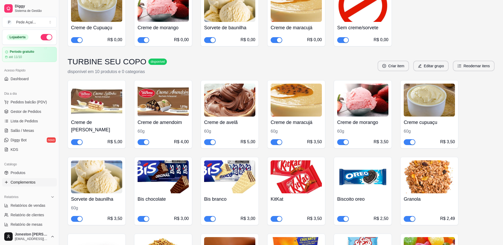
click at [159, 128] on div "60g" at bounding box center [163, 131] width 51 height 6
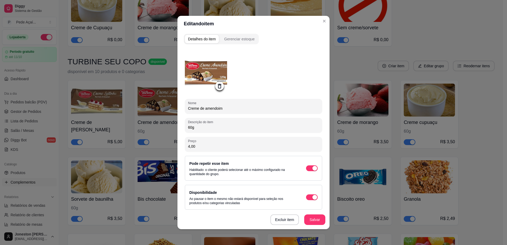
drag, startPoint x: 193, startPoint y: 128, endPoint x: 181, endPoint y: 128, distance: 11.6
click at [181, 128] on div "Detalhes do item Gerenciar estoque Nome Creme de amendoim Descrição do item 60g…" at bounding box center [254, 131] width 152 height 198
click at [310, 217] on button "Salvar" at bounding box center [315, 220] width 21 height 10
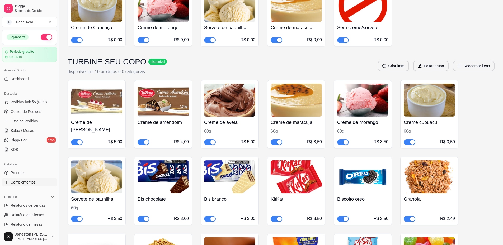
click at [245, 119] on h4 "Creme de avelã" at bounding box center [229, 122] width 51 height 7
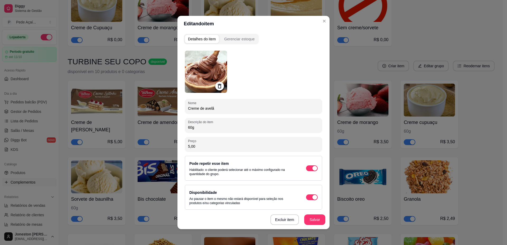
drag, startPoint x: 193, startPoint y: 128, endPoint x: 180, endPoint y: 128, distance: 12.9
click at [180, 128] on div "Detalhes do item Gerenciar estoque Nome Creme de avelã Descrição do item 60g Pr…" at bounding box center [254, 131] width 152 height 198
click at [317, 218] on button "Salvar" at bounding box center [314, 220] width 21 height 11
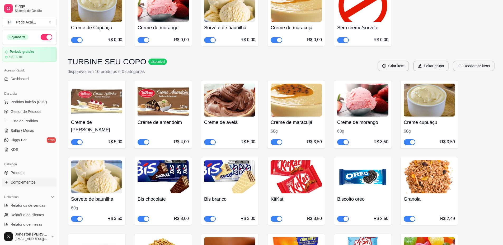
click at [300, 119] on h4 "Creme de maracujá" at bounding box center [296, 122] width 51 height 7
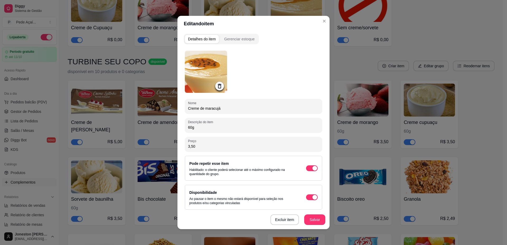
drag, startPoint x: 197, startPoint y: 127, endPoint x: 179, endPoint y: 125, distance: 18.1
click at [179, 125] on div "Detalhes do item Gerenciar estoque Nome Creme de maracujá Descrição do item 60g…" at bounding box center [254, 131] width 152 height 198
click at [311, 220] on button "Salvar" at bounding box center [314, 220] width 21 height 11
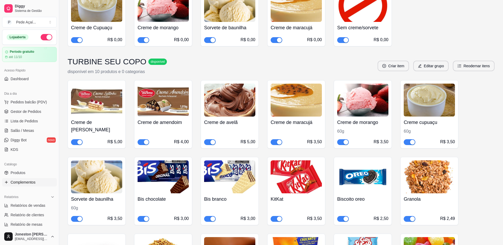
click at [359, 117] on div "Creme de morango 60g R$ 3,50" at bounding box center [362, 131] width 51 height 29
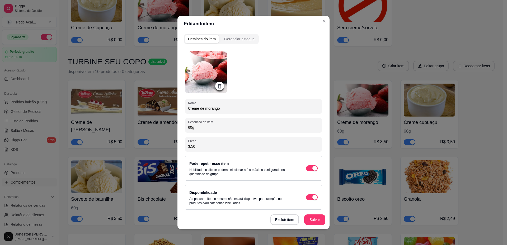
drag, startPoint x: 200, startPoint y: 129, endPoint x: 178, endPoint y: 124, distance: 22.5
click at [178, 124] on div "Detalhes do item Gerenciar estoque Nome Creme de morango Descrição do item 60g …" at bounding box center [254, 131] width 152 height 198
click at [318, 221] on button "Salvar" at bounding box center [315, 220] width 21 height 10
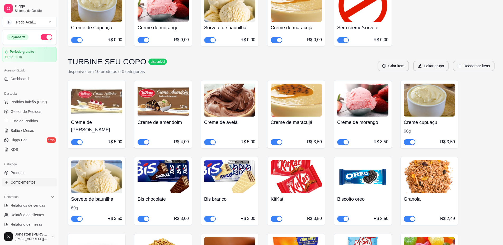
click at [381, 117] on div "Creme de morango R$ 3,50" at bounding box center [362, 131] width 51 height 29
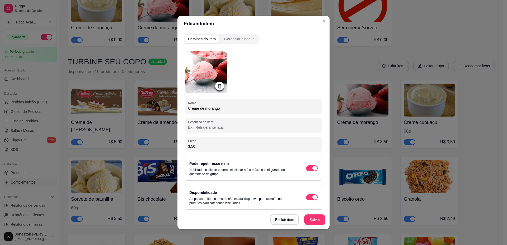
click at [196, 145] on input "3,50" at bounding box center [253, 146] width 131 height 5
type input "3,00"
click at [314, 222] on button "Salvar" at bounding box center [315, 220] width 21 height 10
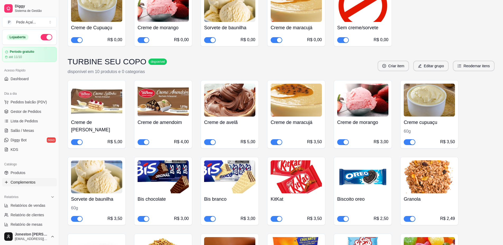
click at [439, 128] on div "60g" at bounding box center [429, 131] width 51 height 6
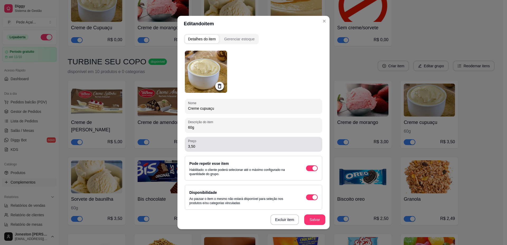
click at [201, 146] on input "3,50" at bounding box center [253, 146] width 131 height 5
type input "3,00"
click at [309, 218] on button "Salvar" at bounding box center [314, 220] width 21 height 11
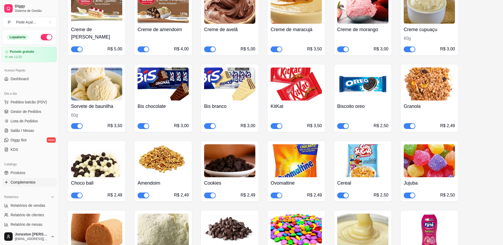
scroll to position [819, 0]
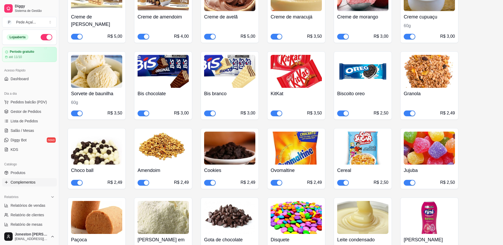
click at [379, 165] on div "Cereal R$ 2,50" at bounding box center [362, 175] width 51 height 21
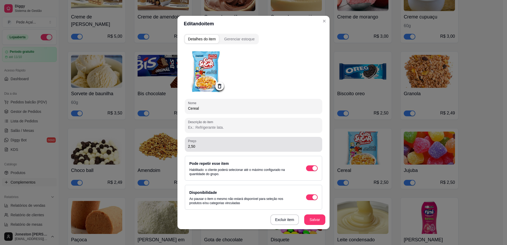
click at [194, 142] on label "Preço" at bounding box center [193, 141] width 10 height 4
click at [194, 144] on input "2,50" at bounding box center [253, 146] width 131 height 5
click at [308, 221] on button "Salvar" at bounding box center [315, 220] width 21 height 10
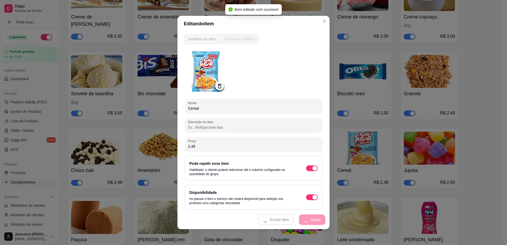
drag, startPoint x: 197, startPoint y: 147, endPoint x: 169, endPoint y: 145, distance: 27.8
click at [169, 145] on div "Editando item Detalhes do item Gerenciar estoque Nome Cereal Descrição do item …" at bounding box center [253, 122] width 507 height 245
type input "2,50"
click at [315, 219] on button "Salvar" at bounding box center [314, 220] width 21 height 11
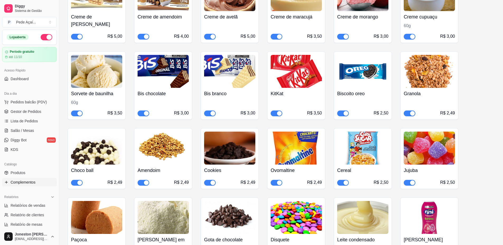
click at [111, 143] on img at bounding box center [96, 148] width 51 height 33
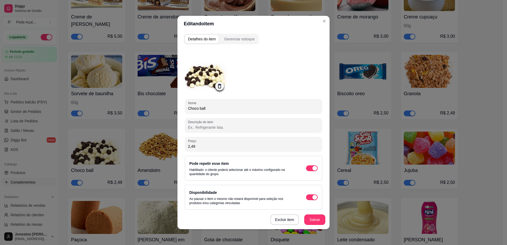
drag, startPoint x: 199, startPoint y: 147, endPoint x: 150, endPoint y: 149, distance: 49.5
click at [160, 148] on div "Editando item Detalhes do item Gerenciar estoque Nome Choco ball Descrição do i…" at bounding box center [253, 122] width 507 height 245
type input "2,50"
click at [322, 219] on button "Salvar" at bounding box center [315, 220] width 21 height 10
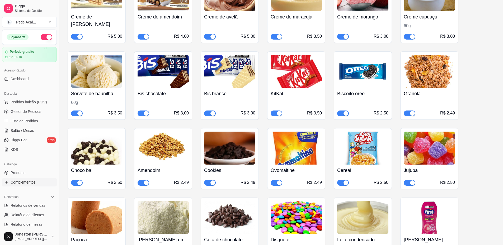
click at [170, 145] on img at bounding box center [163, 148] width 51 height 33
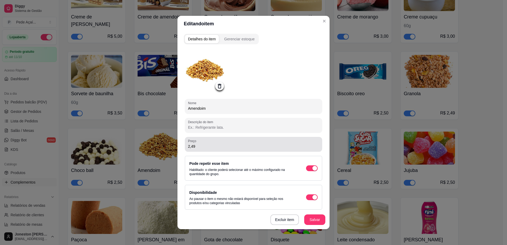
drag, startPoint x: 195, startPoint y: 146, endPoint x: 166, endPoint y: 147, distance: 29.1
click at [166, 147] on div "Editando item Detalhes do item Gerenciar estoque Nome Amendoim Descrição do ite…" at bounding box center [253, 122] width 507 height 245
type input "2,50"
click at [311, 226] on div "Excluir item Salvar" at bounding box center [254, 220] width 152 height 19
click at [311, 220] on button "Salvar" at bounding box center [315, 220] width 21 height 10
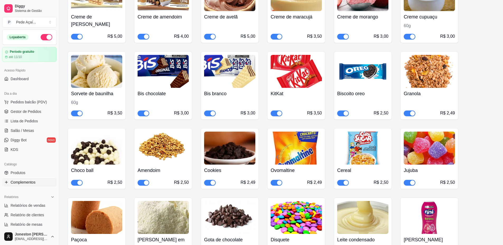
click at [237, 143] on img at bounding box center [229, 148] width 51 height 33
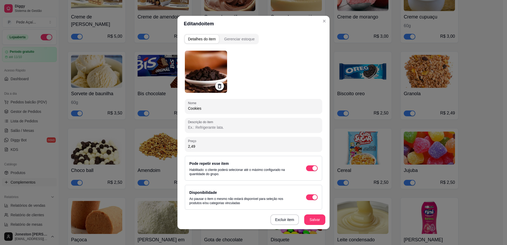
drag, startPoint x: 208, startPoint y: 146, endPoint x: 177, endPoint y: 148, distance: 30.4
click at [178, 148] on div "Detalhes do item Gerenciar estoque Nome Cookies Descrição do item Preço 2,49 Po…" at bounding box center [254, 131] width 152 height 198
type input "2,50"
click at [309, 219] on button "Salvar" at bounding box center [314, 220] width 21 height 11
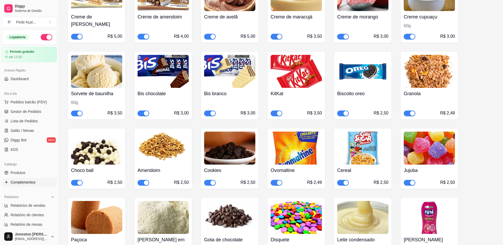
click at [306, 165] on div "Ovomaltine R$ 2,49" at bounding box center [296, 175] width 51 height 21
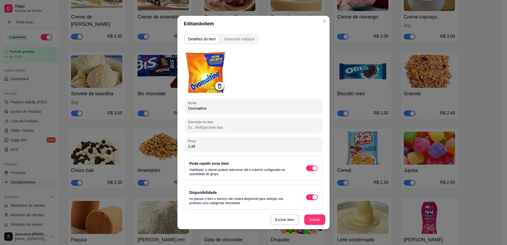
drag, startPoint x: 188, startPoint y: 146, endPoint x: 172, endPoint y: 145, distance: 16.2
click at [172, 145] on div "Editando item Detalhes do item Gerenciar estoque Nome Ovomaltine Descrição do i…" at bounding box center [253, 122] width 507 height 245
type input "2,50"
click at [314, 218] on button "Salvar" at bounding box center [315, 220] width 21 height 10
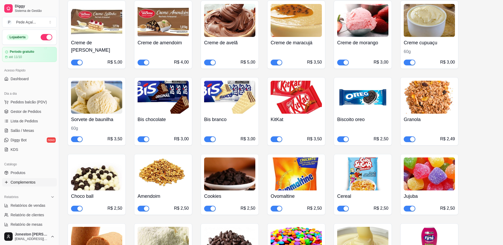
scroll to position [793, 0]
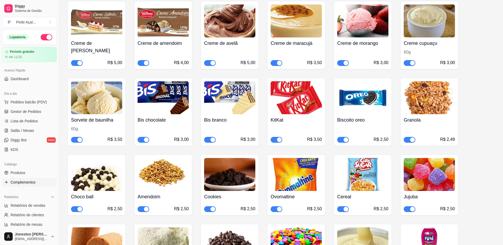
click at [433, 85] on img at bounding box center [429, 97] width 51 height 33
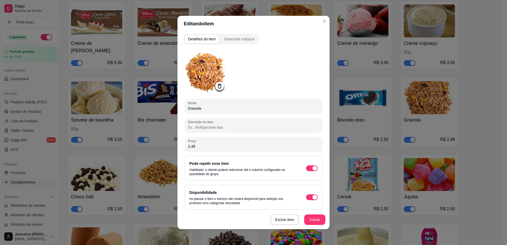
drag, startPoint x: 194, startPoint y: 145, endPoint x: 164, endPoint y: 149, distance: 30.2
click at [165, 149] on div "Editando item Detalhes do item Gerenciar estoque Nome Granola Descrição do item…" at bounding box center [253, 122] width 507 height 245
type input "2,50"
click at [313, 220] on button "Salvar" at bounding box center [314, 220] width 21 height 11
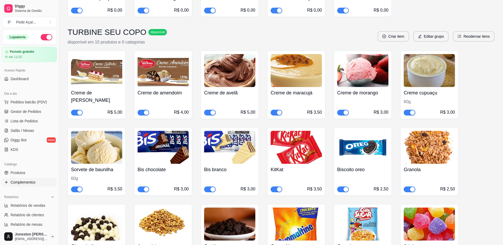
scroll to position [766, 0]
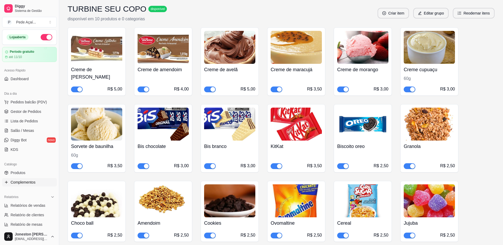
click at [99, 143] on h4 "Sorvete de baunilha" at bounding box center [96, 146] width 51 height 7
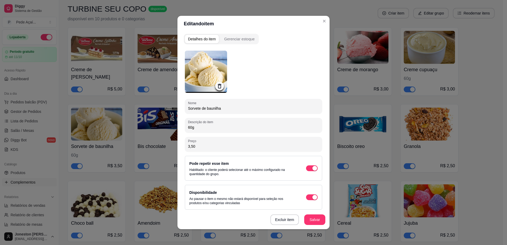
drag, startPoint x: 196, startPoint y: 126, endPoint x: 162, endPoint y: 126, distance: 34.1
click at [162, 126] on div "Editando item Detalhes do item Gerenciar estoque Nome Sorvete de baunilha Descr…" at bounding box center [253, 122] width 507 height 245
click at [309, 218] on button "Salvar" at bounding box center [314, 220] width 21 height 11
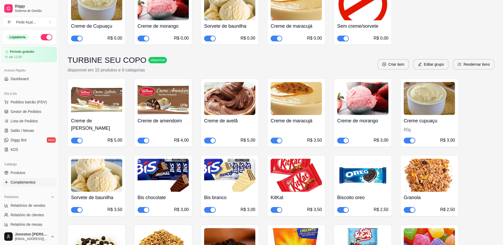
scroll to position [661, 0]
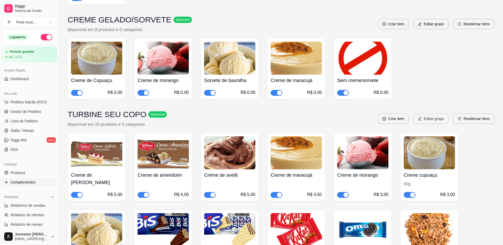
click at [441, 114] on button "Editar grupo" at bounding box center [430, 119] width 35 height 11
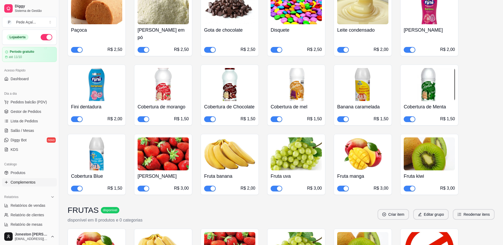
scroll to position [1004, 0]
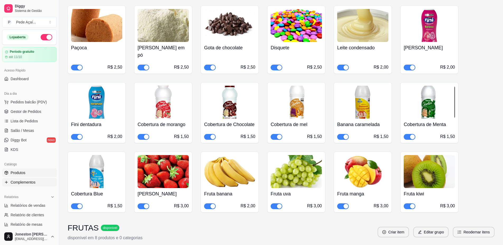
click at [24, 170] on link "Produtos" at bounding box center [29, 173] width 55 height 8
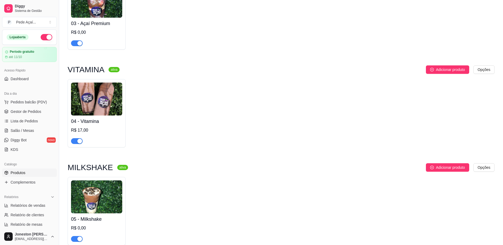
scroll to position [291, 0]
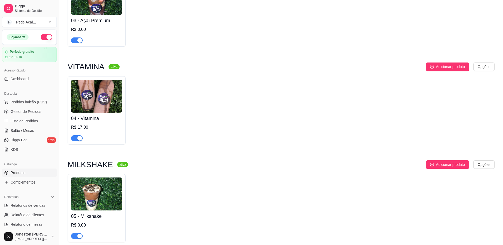
click at [99, 108] on img at bounding box center [96, 96] width 51 height 33
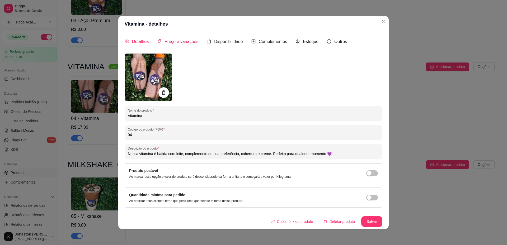
click at [183, 40] on span "Preço e variações" at bounding box center [182, 41] width 34 height 4
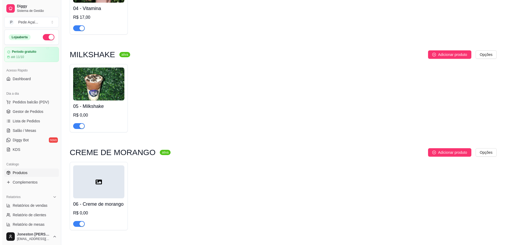
scroll to position [396, 0]
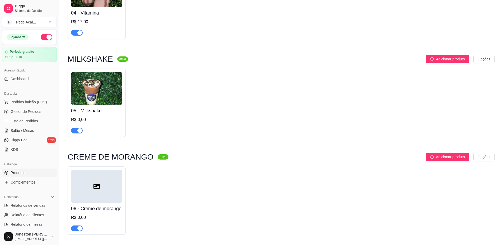
click at [108, 89] on img at bounding box center [96, 88] width 51 height 33
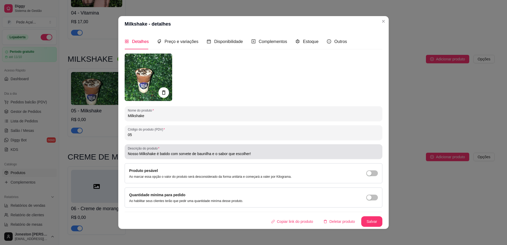
click at [256, 156] on input "Nosso Milkshake é batido com sorvete de baunilha e o sabor que escolher!" at bounding box center [254, 153] width 252 height 5
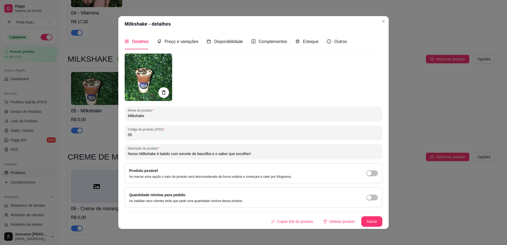
click at [261, 157] on div "Descrição do produto Nosso Milkshake é batido com sorvete de baunilha e o sabor…" at bounding box center [254, 152] width 258 height 15
click at [264, 43] on span "Complementos" at bounding box center [273, 41] width 29 height 4
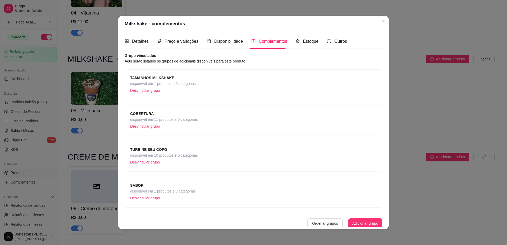
click at [324, 222] on button "Ordenar grupos" at bounding box center [325, 223] width 35 height 11
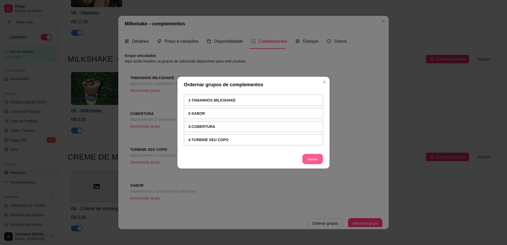
click at [316, 159] on button "Salvar" at bounding box center [313, 159] width 21 height 10
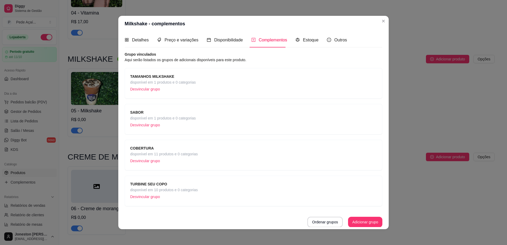
scroll to position [2, 0]
click at [361, 222] on button "Adicionar grupo" at bounding box center [365, 222] width 33 height 10
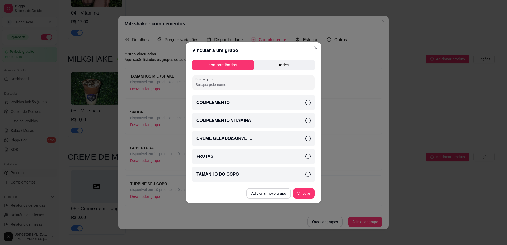
click at [281, 61] on p "todos" at bounding box center [284, 66] width 61 height 10
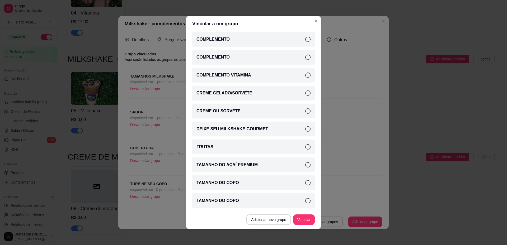
scroll to position [1, 0]
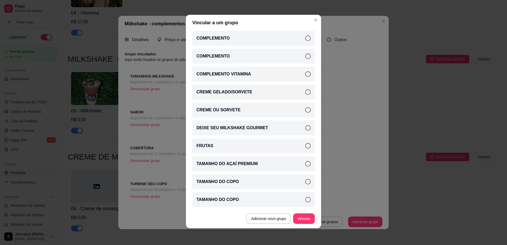
click at [305, 129] on icon at bounding box center [307, 127] width 5 height 5
click at [303, 219] on button "Vincular" at bounding box center [304, 219] width 22 height 11
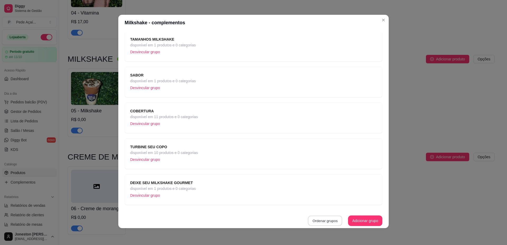
click at [327, 222] on button "Ordenar grupos" at bounding box center [325, 221] width 34 height 10
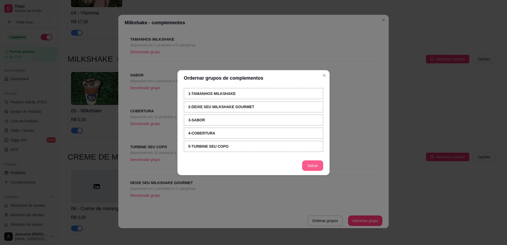
click at [315, 165] on button "Salvar" at bounding box center [312, 166] width 21 height 11
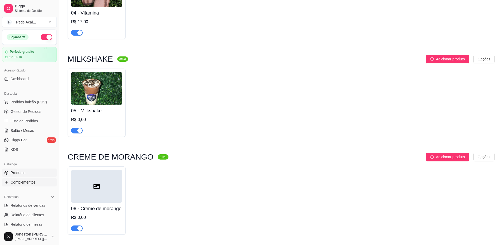
click at [25, 184] on span "Complementos" at bounding box center [23, 182] width 25 height 5
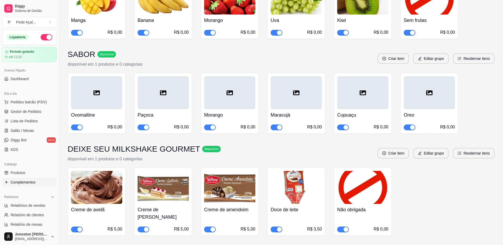
scroll to position [1277, 0]
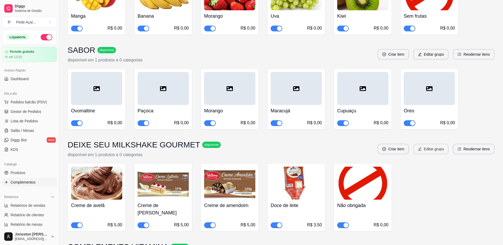
click at [440, 144] on button "Editar grupo" at bounding box center [430, 149] width 35 height 11
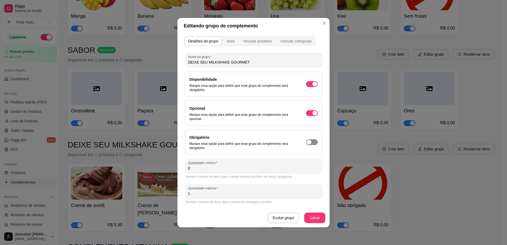
click at [311, 145] on span "button" at bounding box center [312, 143] width 12 height 6
click at [318, 217] on button "Salvar" at bounding box center [314, 218] width 21 height 11
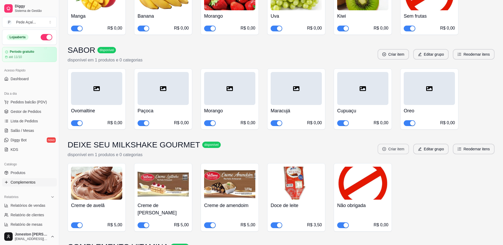
click at [397, 144] on button "Criar item" at bounding box center [393, 149] width 31 height 11
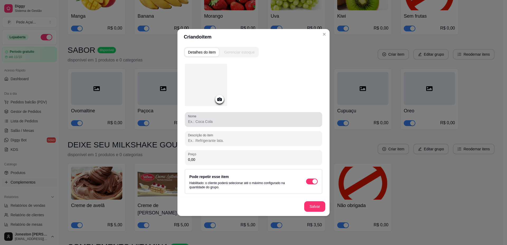
click at [223, 124] on input "Nome" at bounding box center [253, 121] width 131 height 5
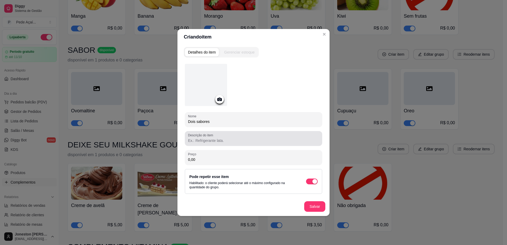
type input "Dois sabores"
click at [208, 140] on input "Descrição do item" at bounding box center [253, 140] width 131 height 5
type input "expecifi"
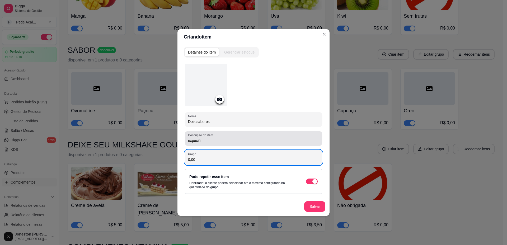
type input "0,00"
click at [208, 140] on input "expecifi" at bounding box center [253, 140] width 131 height 5
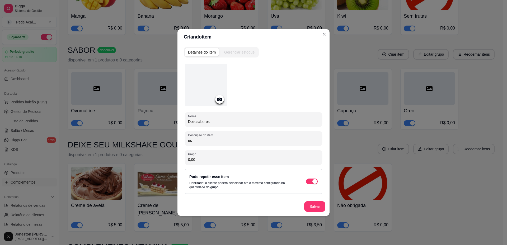
type input "e"
type input "d"
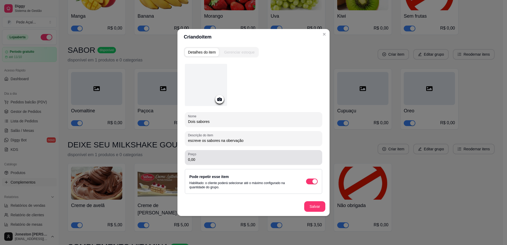
type input "escreve os sabores na obervação"
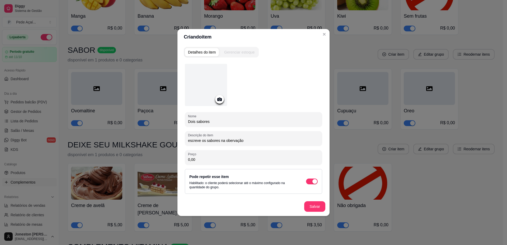
drag, startPoint x: 196, startPoint y: 158, endPoint x: 188, endPoint y: 158, distance: 7.9
click at [188, 158] on div "Preço 0,00" at bounding box center [253, 157] width 137 height 15
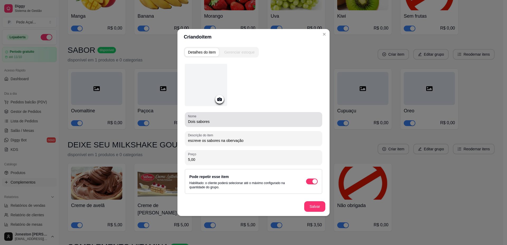
type input "5,00"
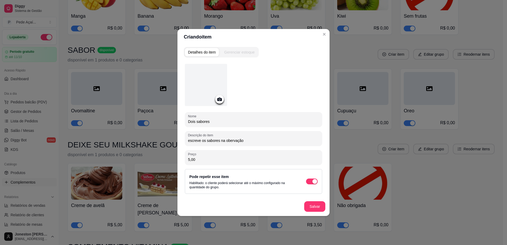
drag, startPoint x: 214, startPoint y: 122, endPoint x: 185, endPoint y: 120, distance: 28.6
click at [185, 120] on div "Nome Dois sabores" at bounding box center [253, 119] width 137 height 15
click at [225, 121] on input "Dois sabores" at bounding box center [253, 121] width 131 height 5
drag, startPoint x: 207, startPoint y: 121, endPoint x: 184, endPoint y: 121, distance: 23.5
click at [184, 121] on div "Nome Dois sabores Descrição do item escreve os sabores na obervação Preço 5,00 …" at bounding box center [254, 138] width 140 height 154
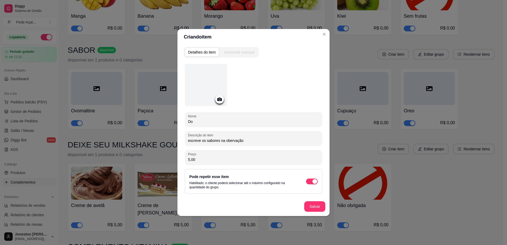
type input "D"
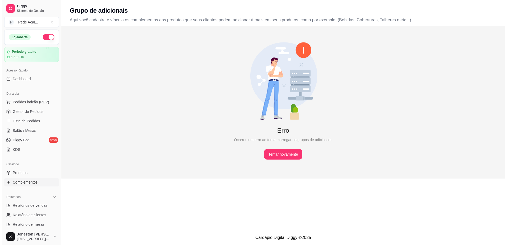
scroll to position [0, 0]
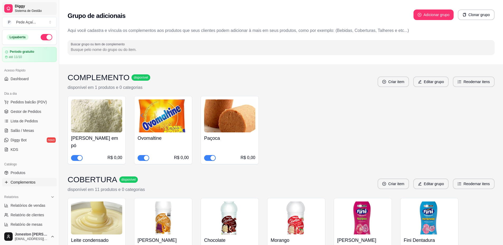
click at [25, 10] on span "Sistema de Gestão" at bounding box center [35, 11] width 40 height 4
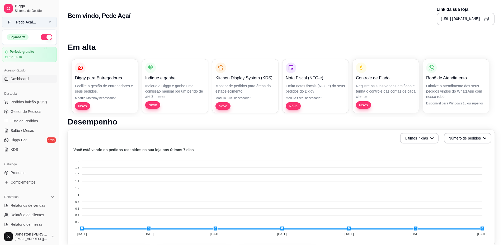
click at [29, 25] on div "Pede Açaí ..." at bounding box center [26, 22] width 20 height 5
drag, startPoint x: 57, startPoint y: 78, endPoint x: 58, endPoint y: 66, distance: 11.4
click at [58, 66] on button "Toggle Sidebar" at bounding box center [59, 122] width 4 height 245
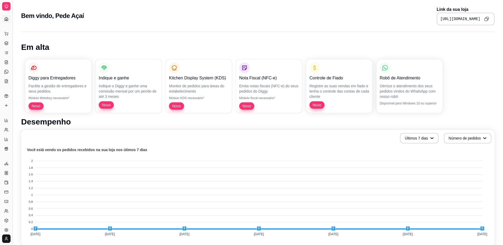
click at [12, 25] on button "Toggle Sidebar" at bounding box center [12, 122] width 4 height 245
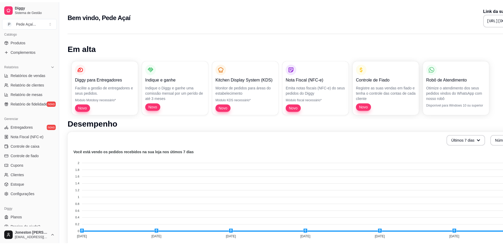
scroll to position [135, 0]
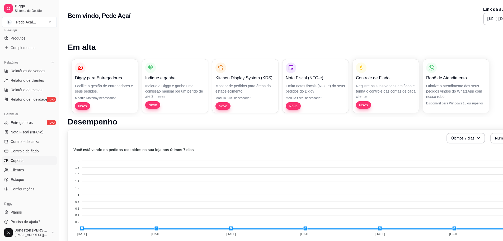
click at [20, 161] on span "Cupons" at bounding box center [17, 160] width 13 height 5
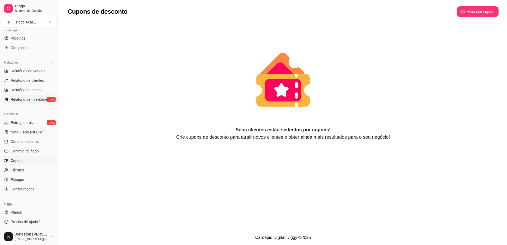
click at [33, 98] on span "Relatório de fidelidade" at bounding box center [29, 99] width 37 height 5
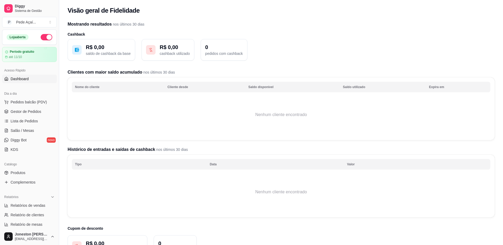
click at [28, 82] on link "Dashboard" at bounding box center [29, 79] width 55 height 8
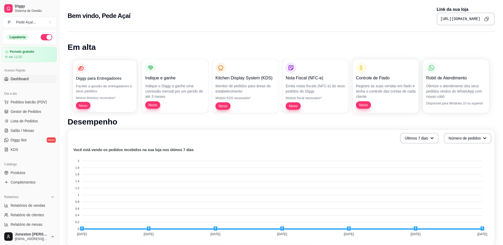
click at [112, 82] on div "Diggy para Entregadores Facilite a gestão de entregadores e seus pedidos. Módul…" at bounding box center [105, 86] width 64 height 52
